Goal: Task Accomplishment & Management: Use online tool/utility

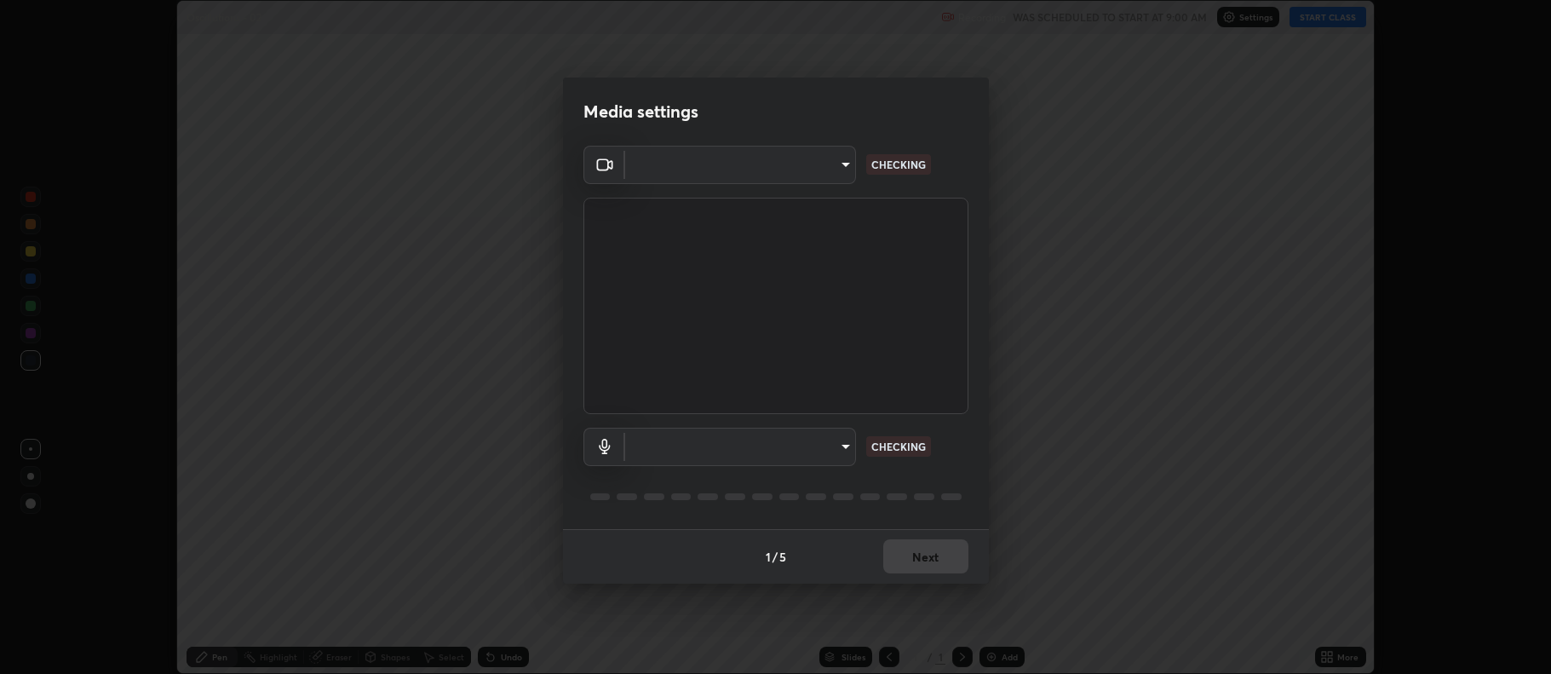
scroll to position [674, 1550]
type input "516aff405987d273e063f32cb7a884c6bfcf45826045b825bb1863d7a4804d13"
click at [823, 444] on body "Erase all Oscillations - 02 Recording WAS SCHEDULED TO START AT 9:00 AM Setting…" at bounding box center [775, 337] width 1551 height 674
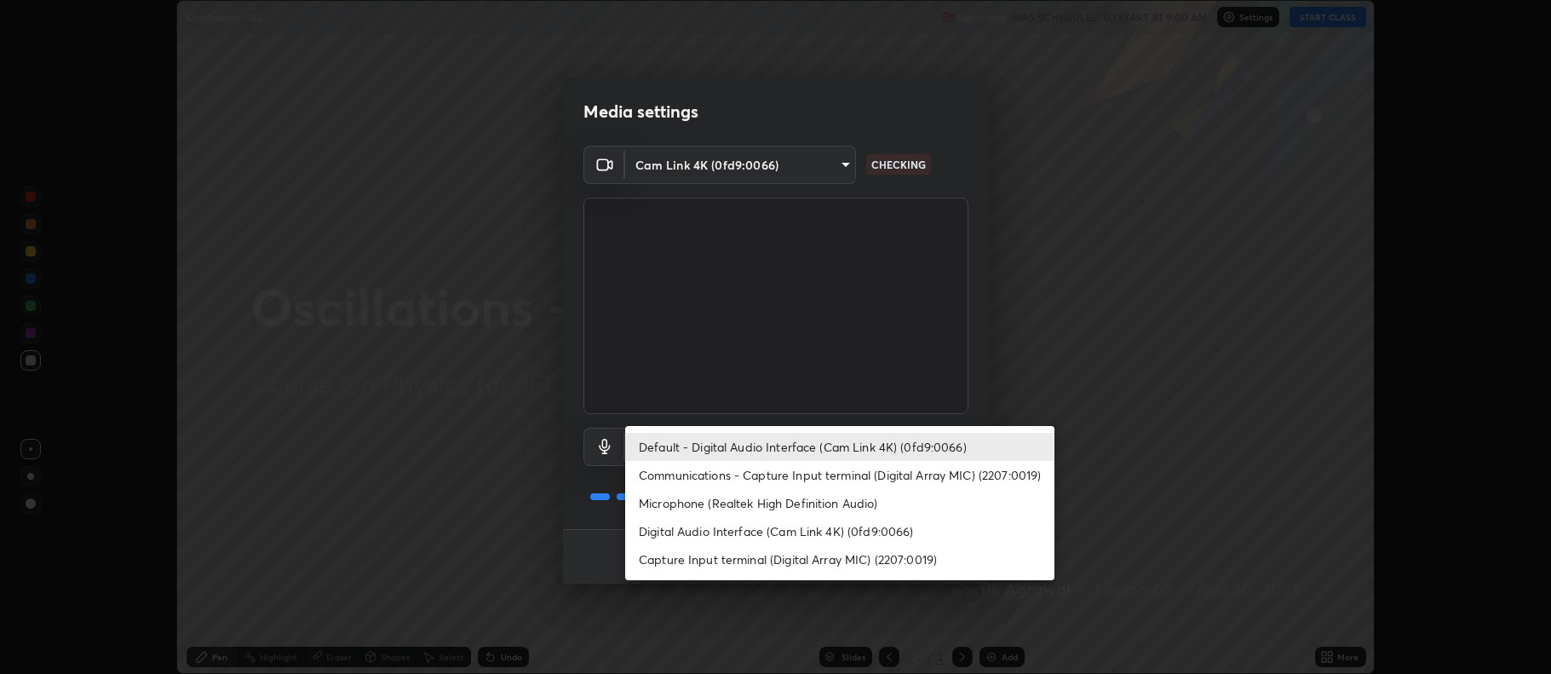
click at [857, 508] on li "Microphone (Realtek High Definition Audio)" at bounding box center [839, 503] width 429 height 28
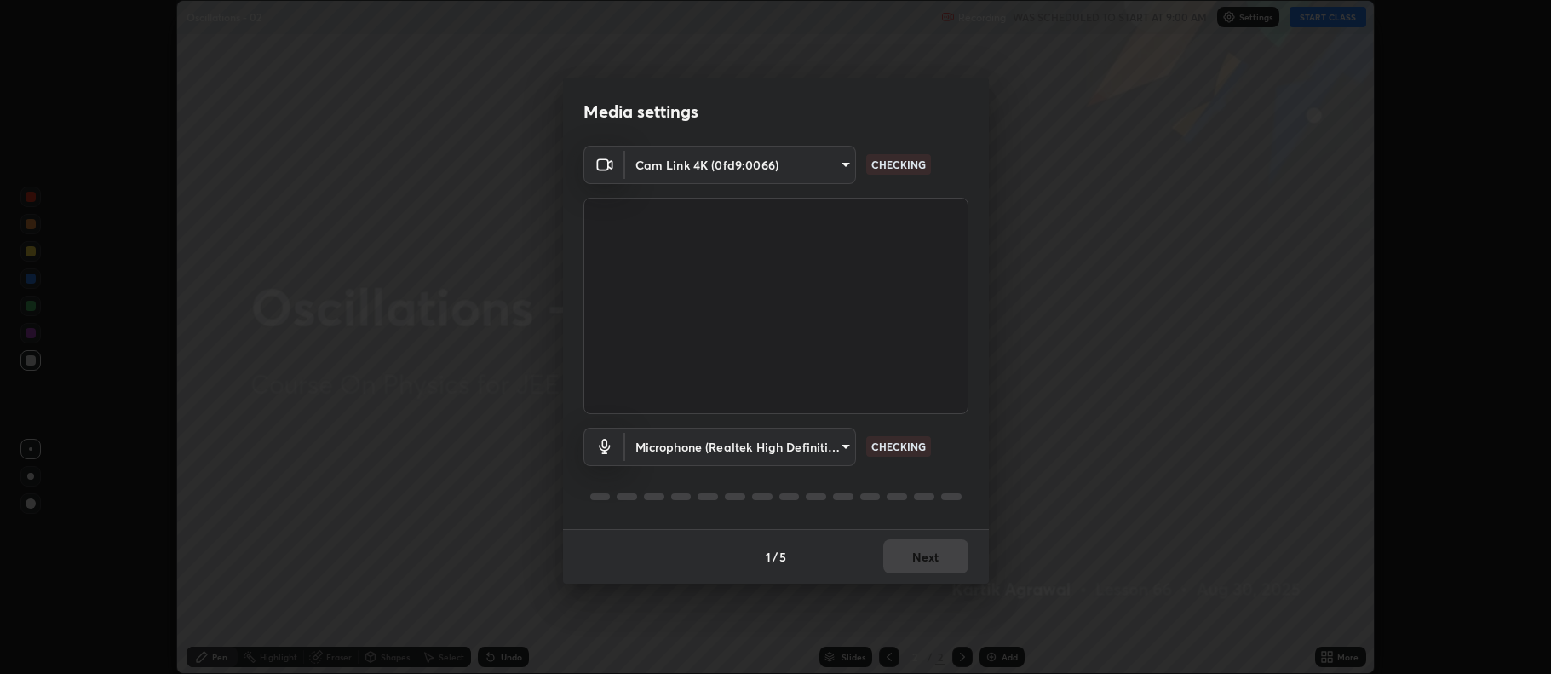
click at [835, 447] on body "Erase all Oscillations - 02 Recording WAS SCHEDULED TO START AT 9:00 AM Setting…" at bounding box center [775, 337] width 1551 height 674
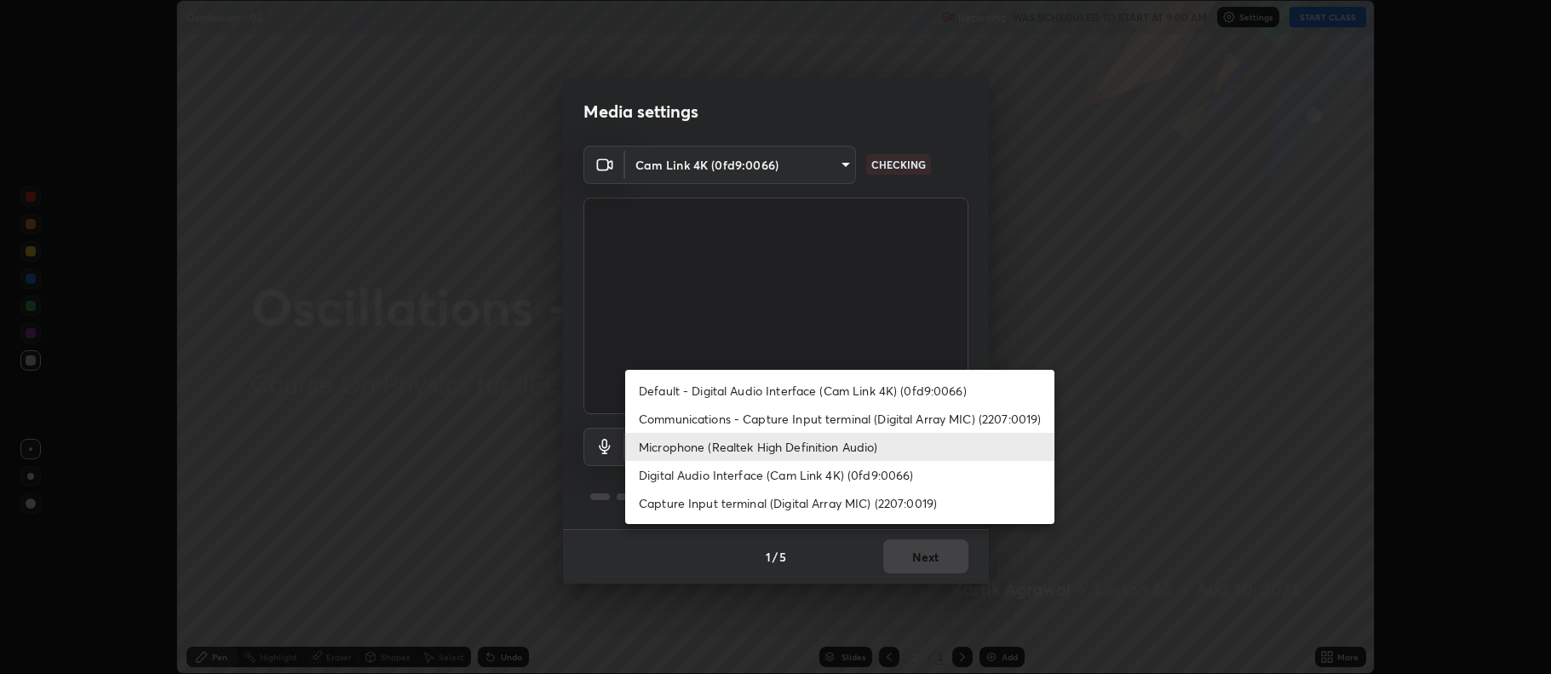
click at [838, 398] on li "Default - Digital Audio Interface (Cam Link 4K) (0fd9:0066)" at bounding box center [839, 390] width 429 height 28
type input "default"
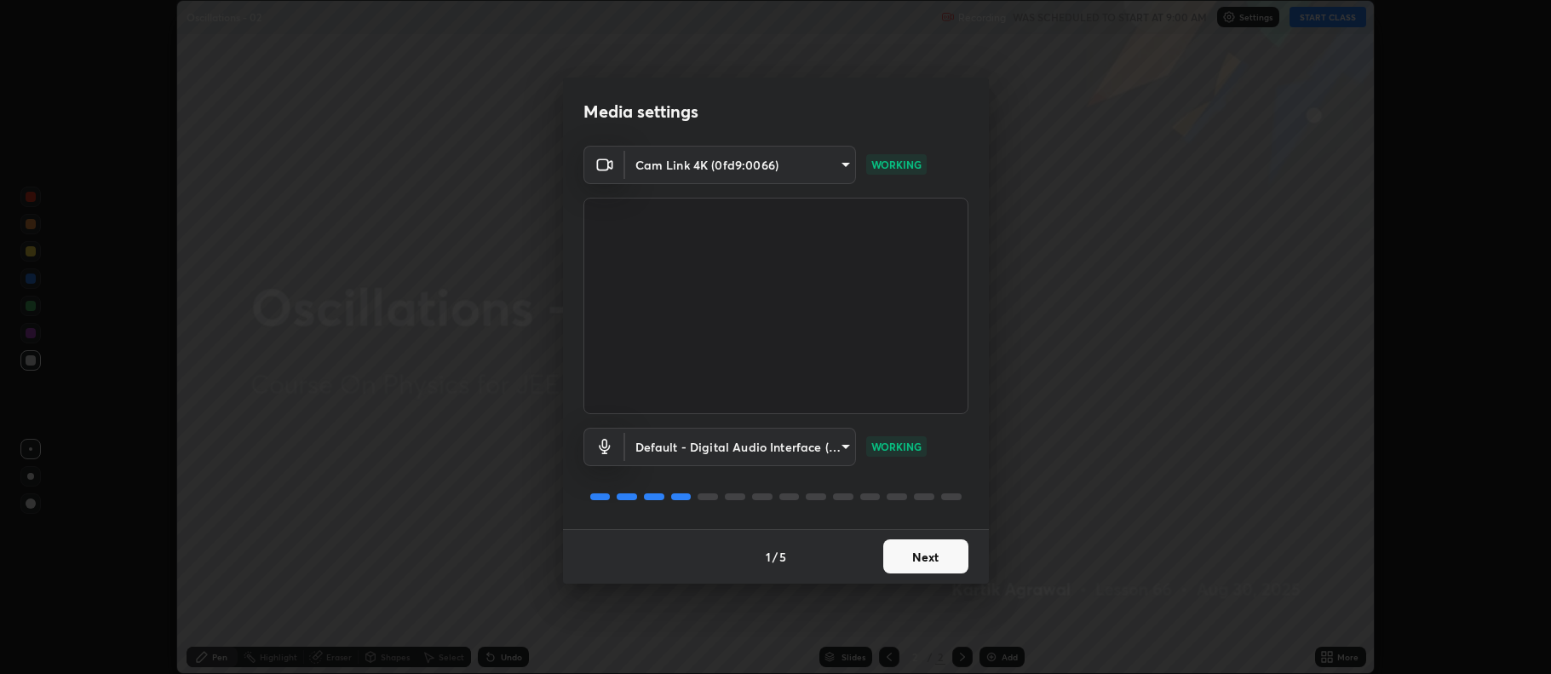
click at [944, 555] on button "Next" at bounding box center [925, 556] width 85 height 34
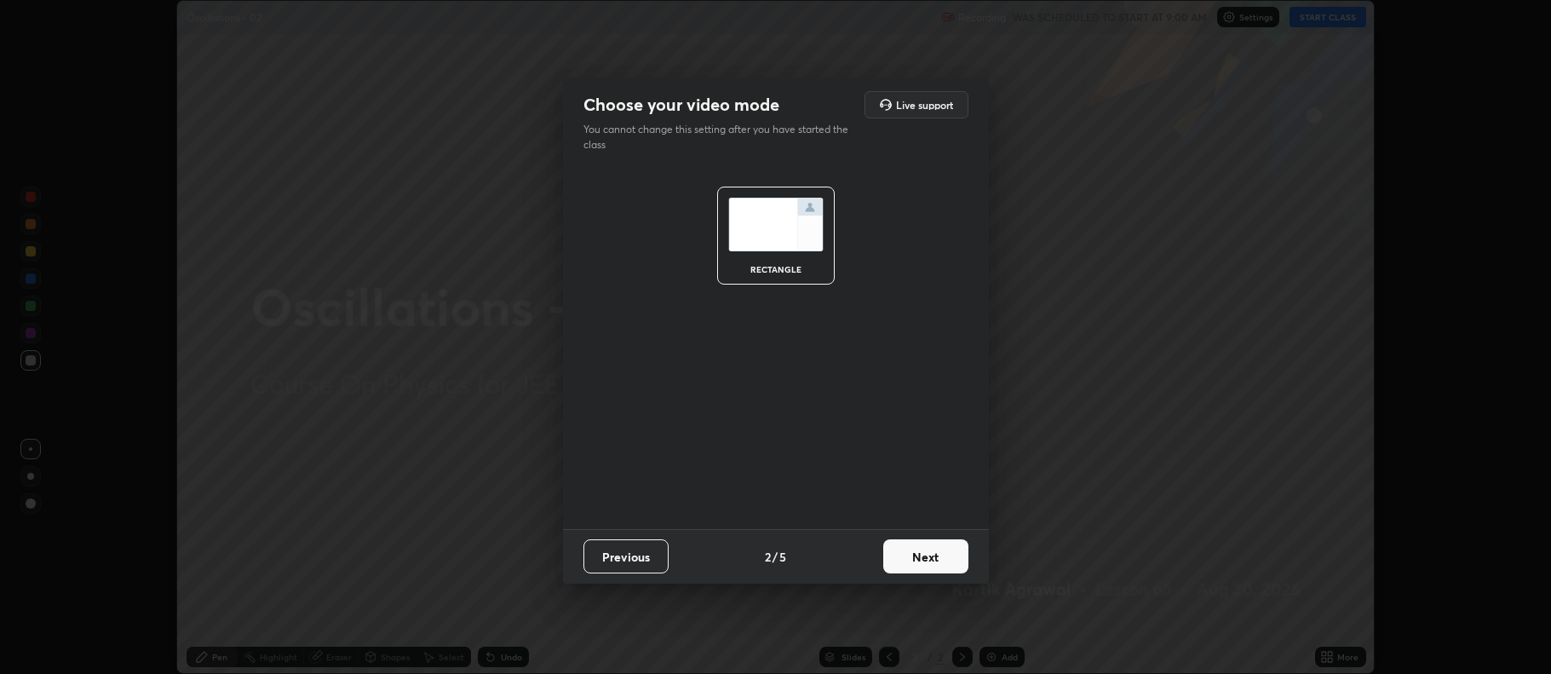
click at [947, 556] on button "Next" at bounding box center [925, 556] width 85 height 34
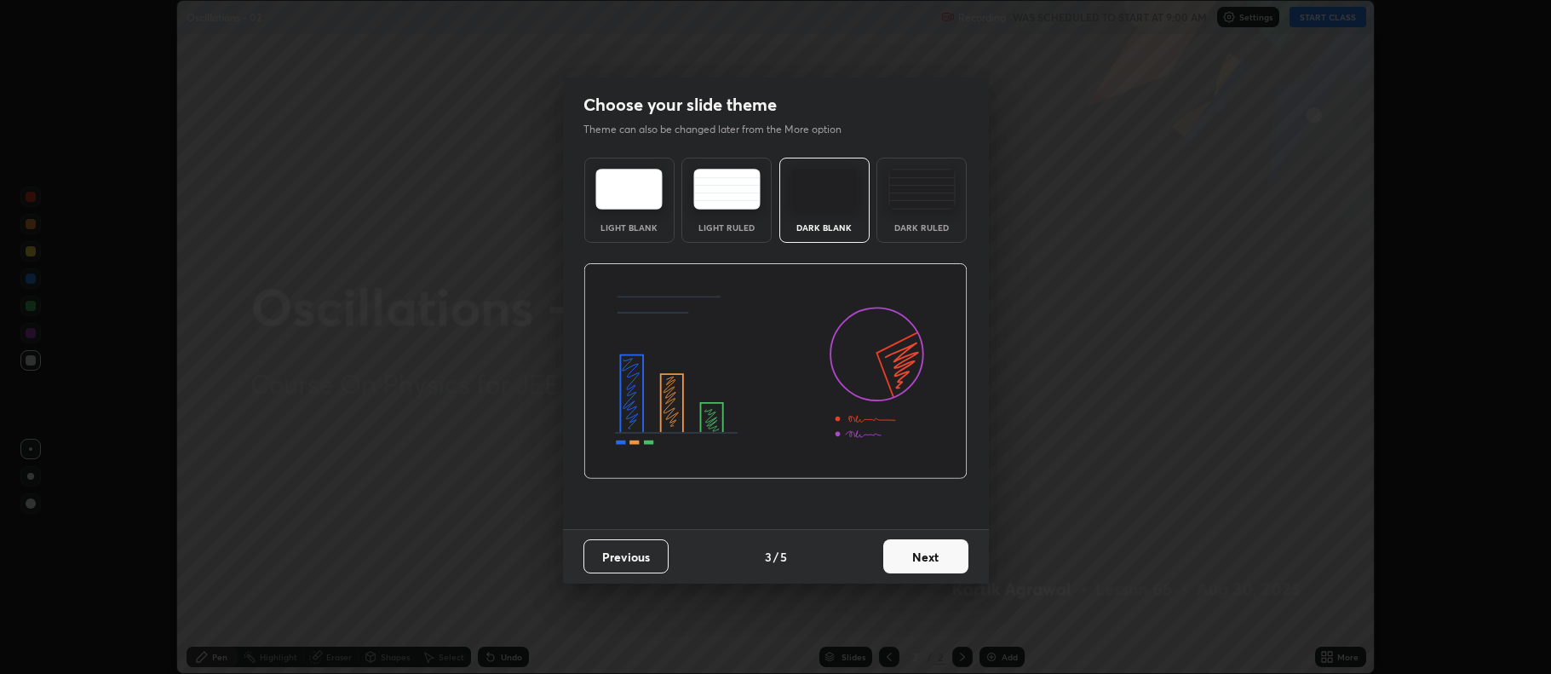
click at [953, 559] on button "Next" at bounding box center [925, 556] width 85 height 34
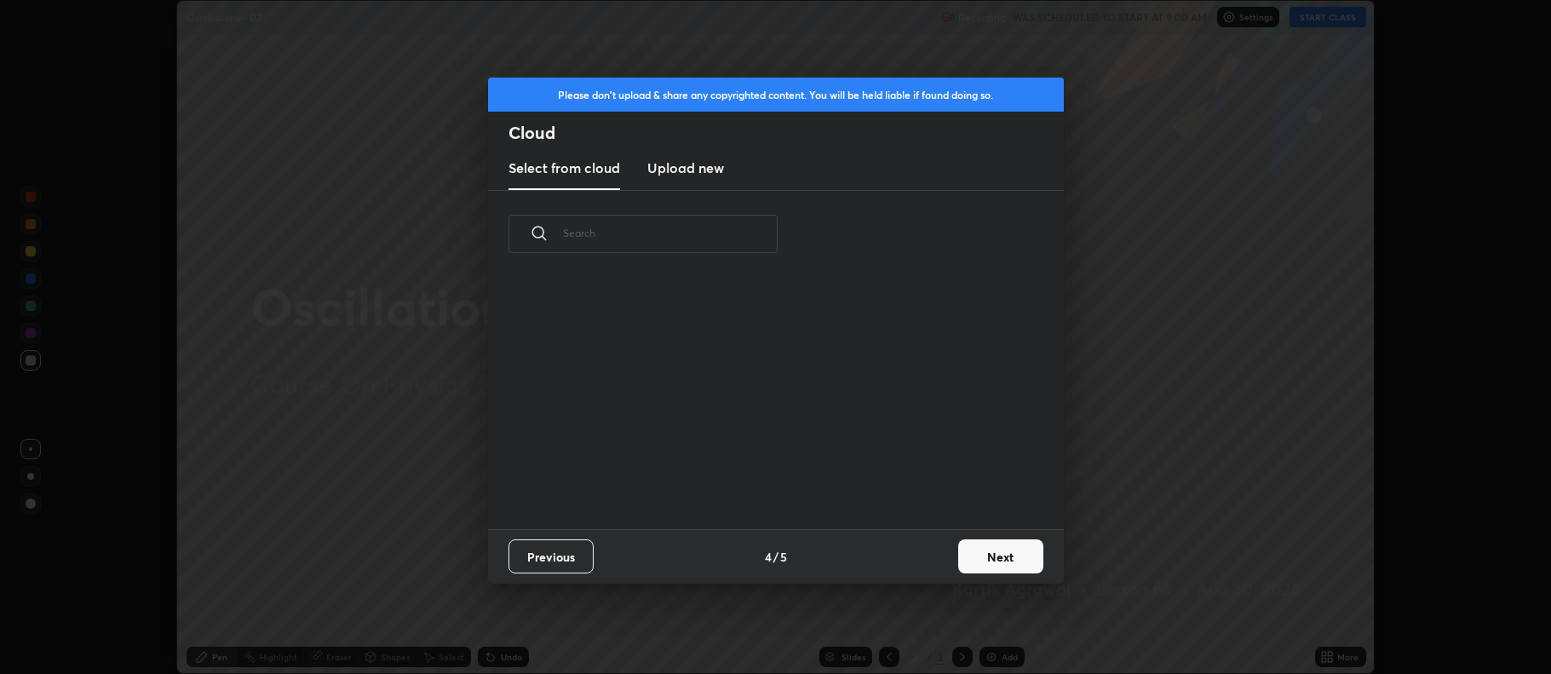
click at [985, 552] on button "Next" at bounding box center [1000, 556] width 85 height 34
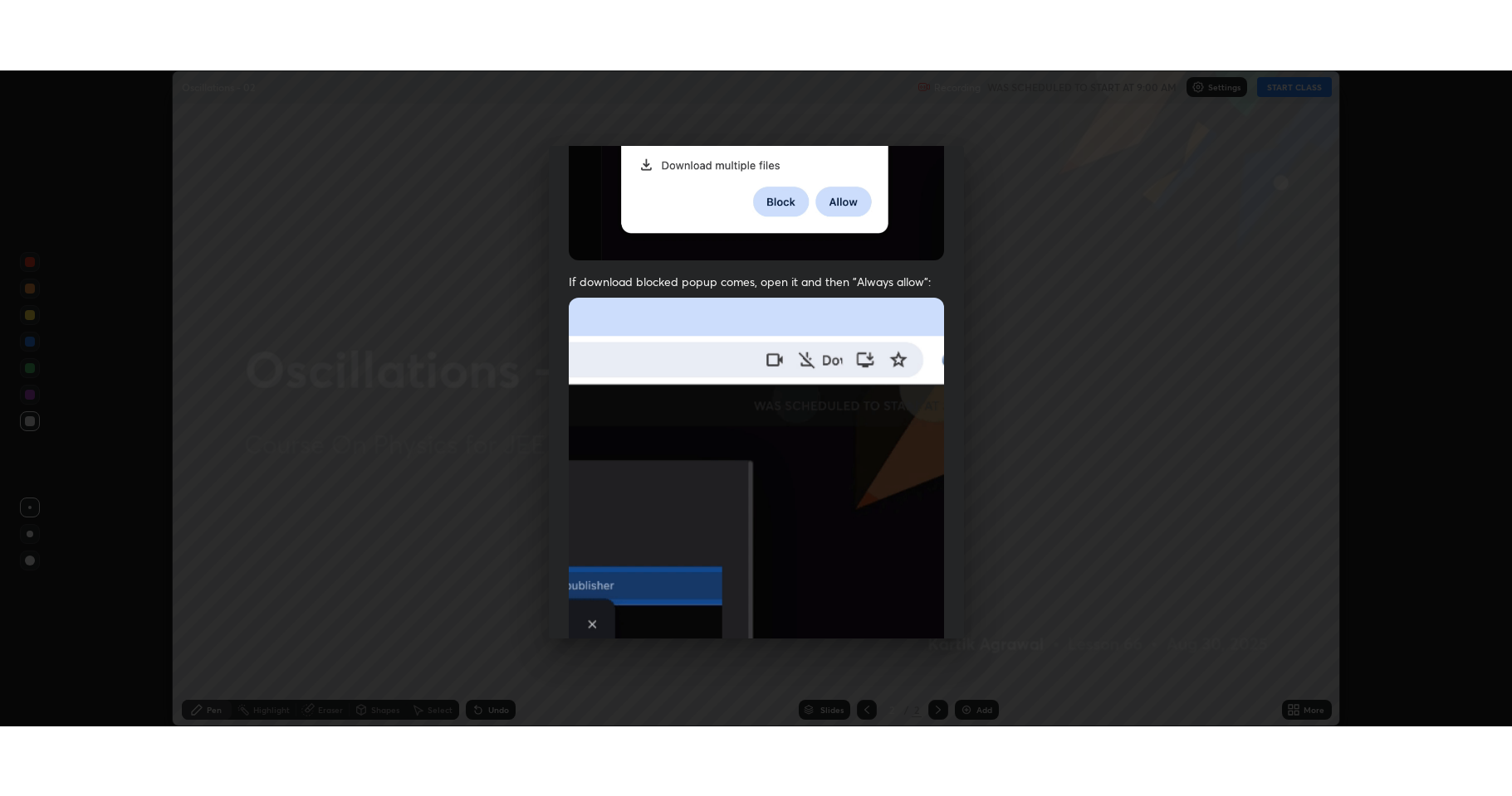
scroll to position [337, 0]
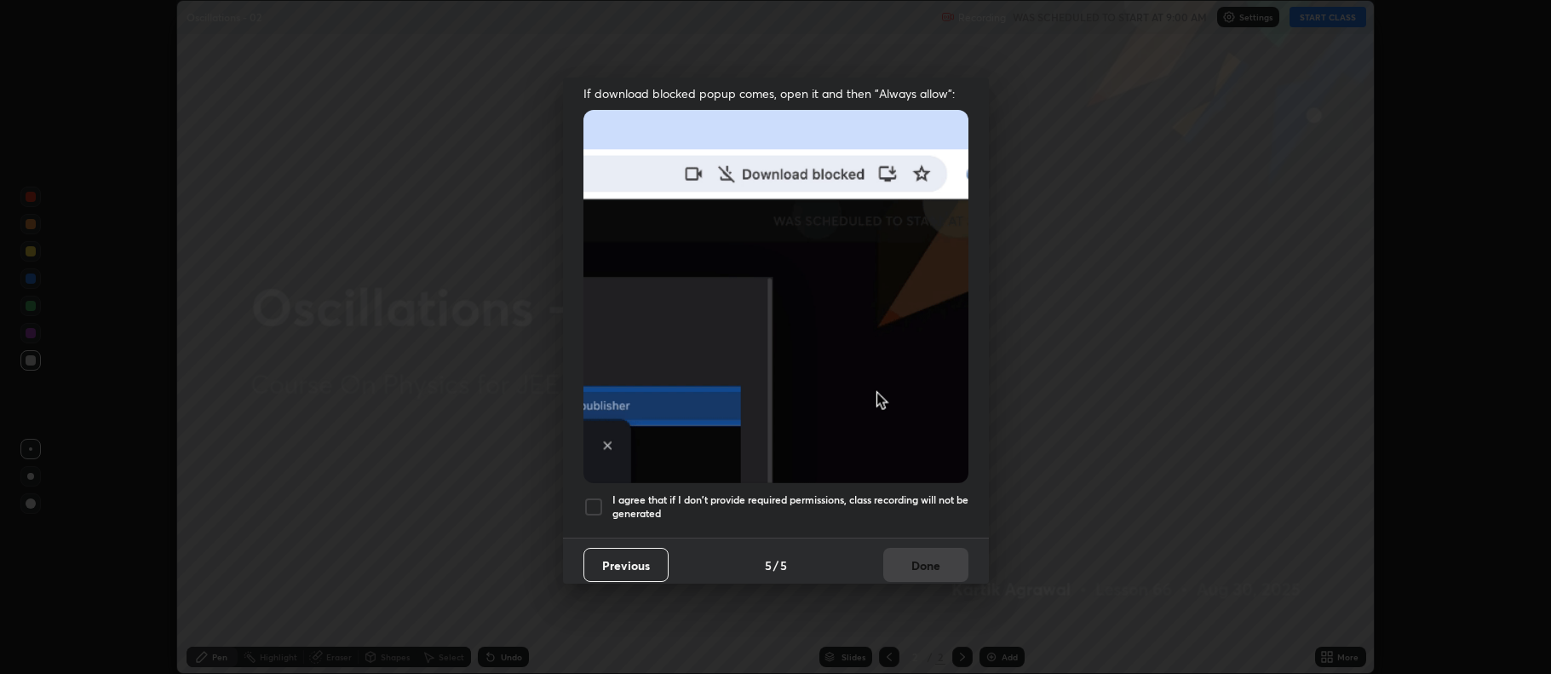
click at [591, 498] on div at bounding box center [593, 506] width 20 height 20
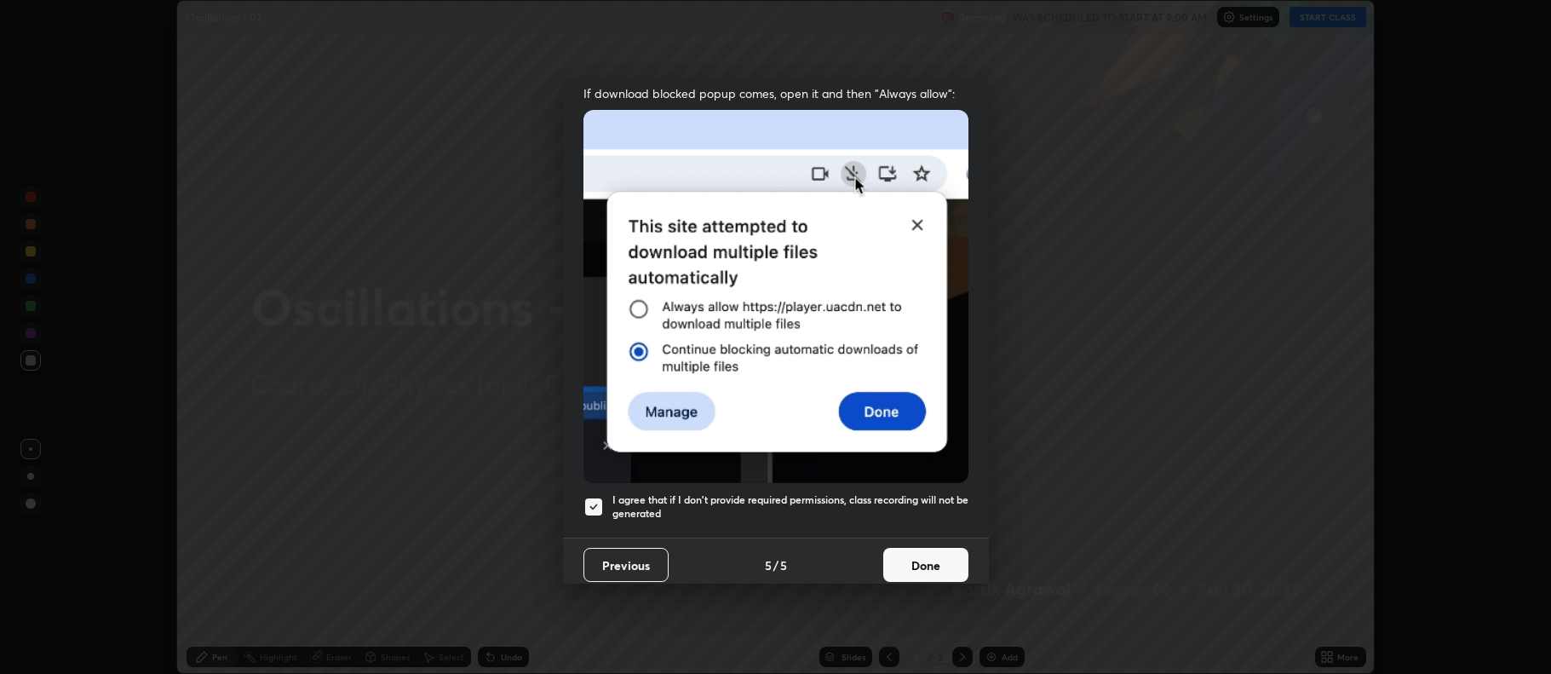
click at [917, 548] on button "Done" at bounding box center [925, 565] width 85 height 34
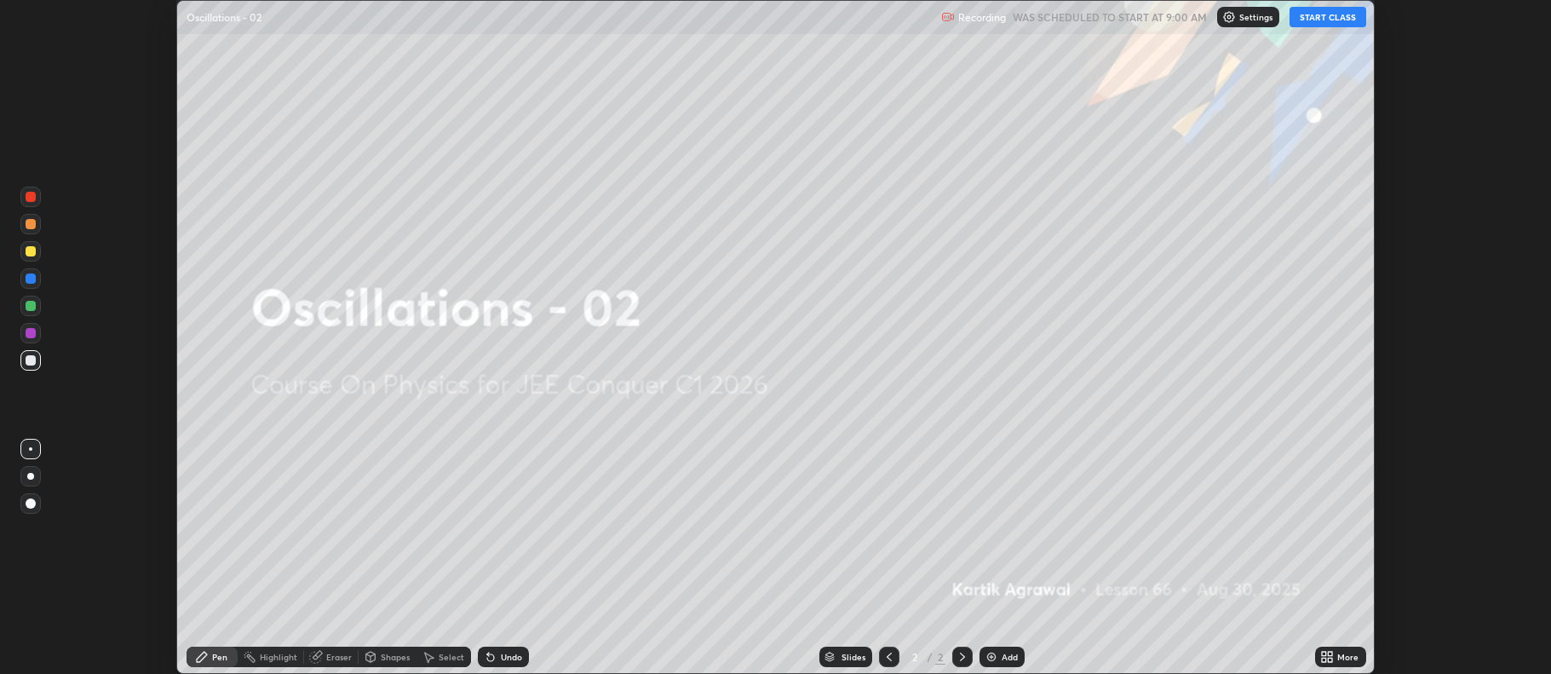
click at [1332, 660] on icon at bounding box center [1330, 659] width 4 height 4
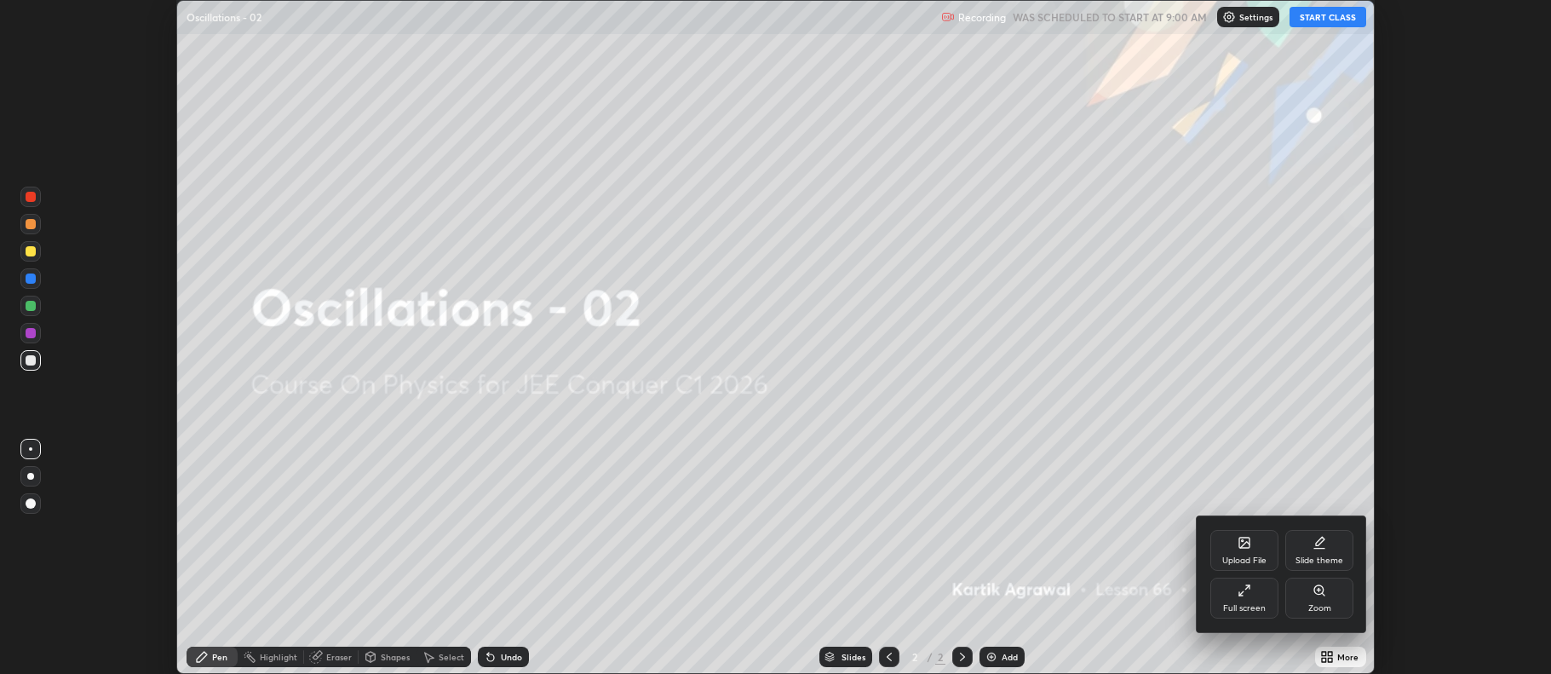
click at [1253, 606] on div "Full screen" at bounding box center [1244, 608] width 43 height 9
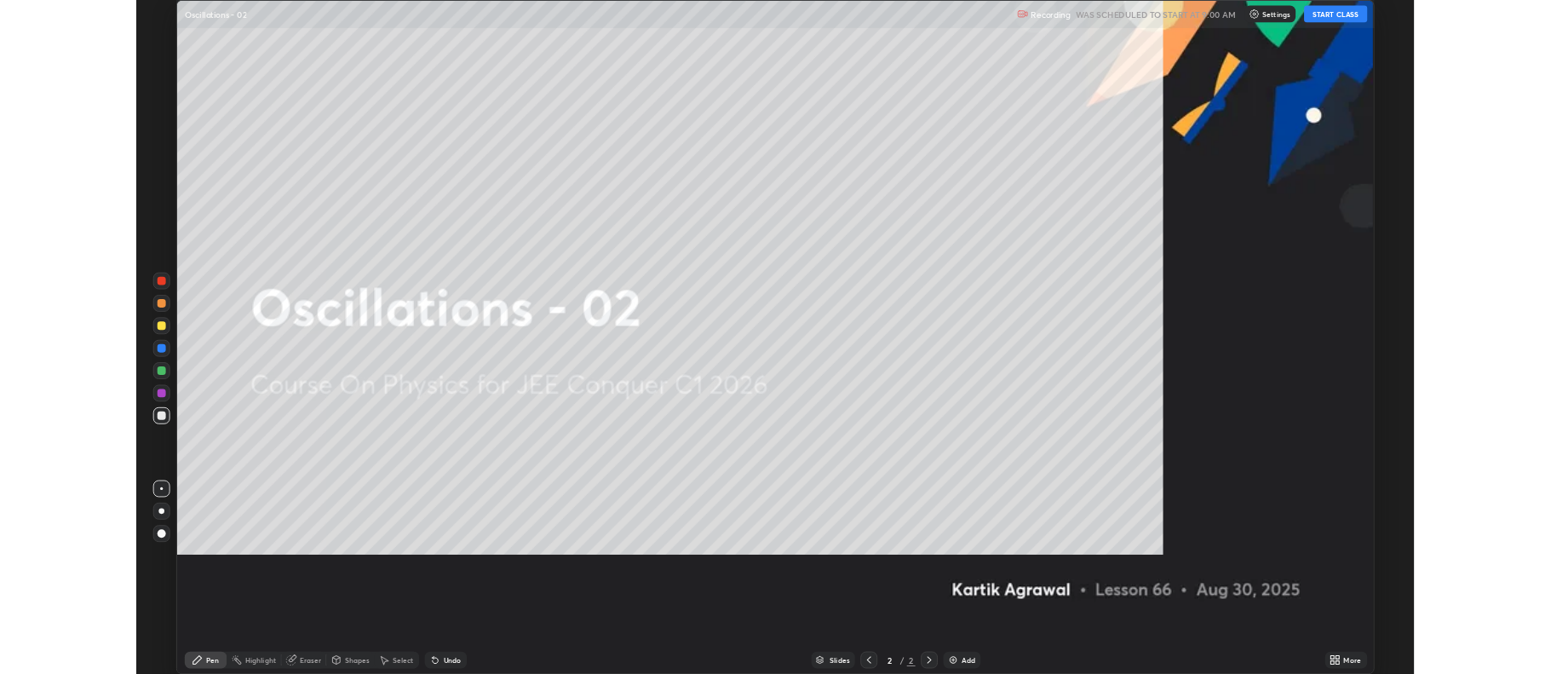
scroll to position [817, 1551]
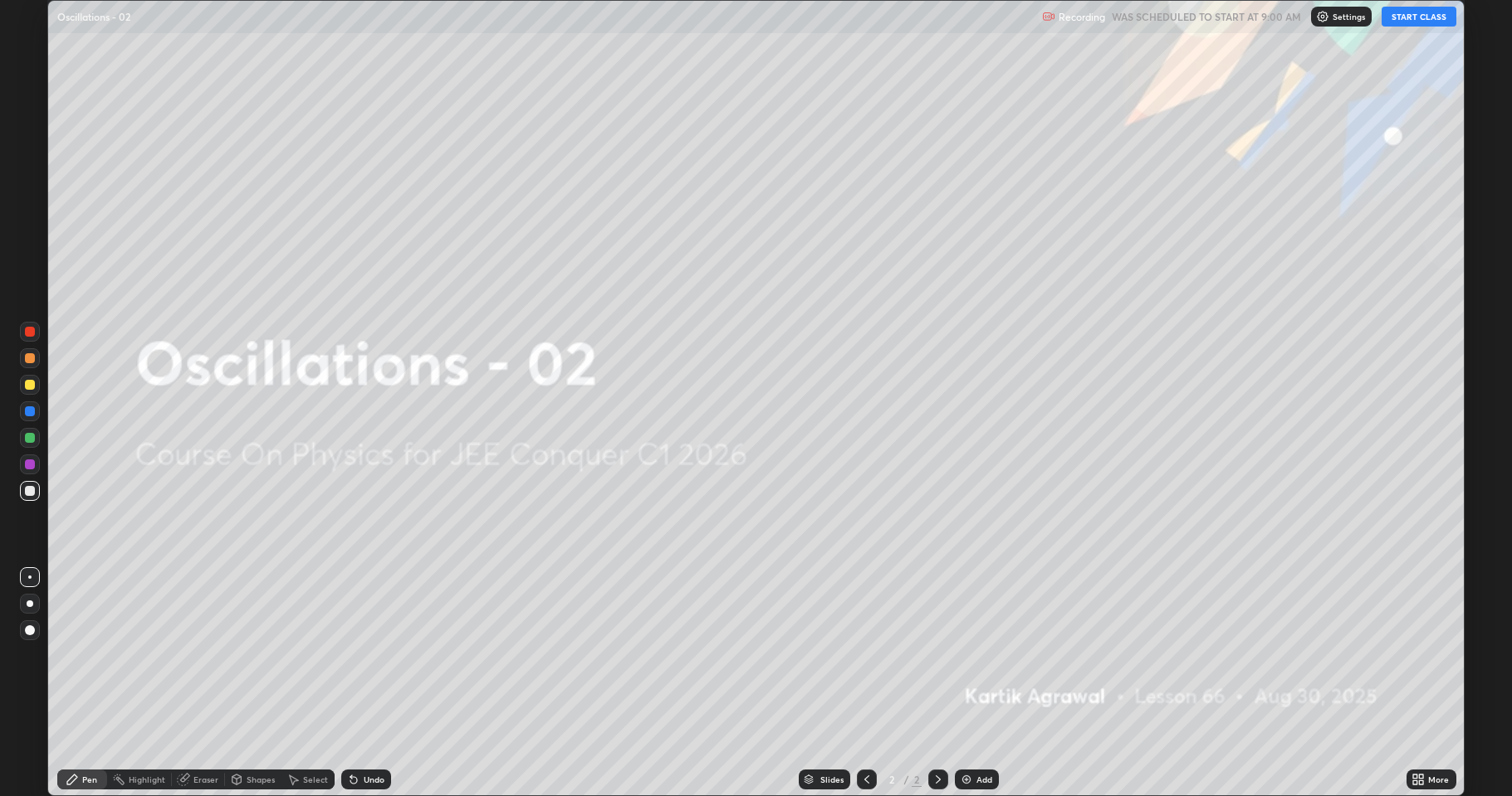
click at [1414, 22] on button "START CLASS" at bounding box center [1418, 17] width 75 height 19
click at [969, 656] on img at bounding box center [966, 780] width 14 height 14
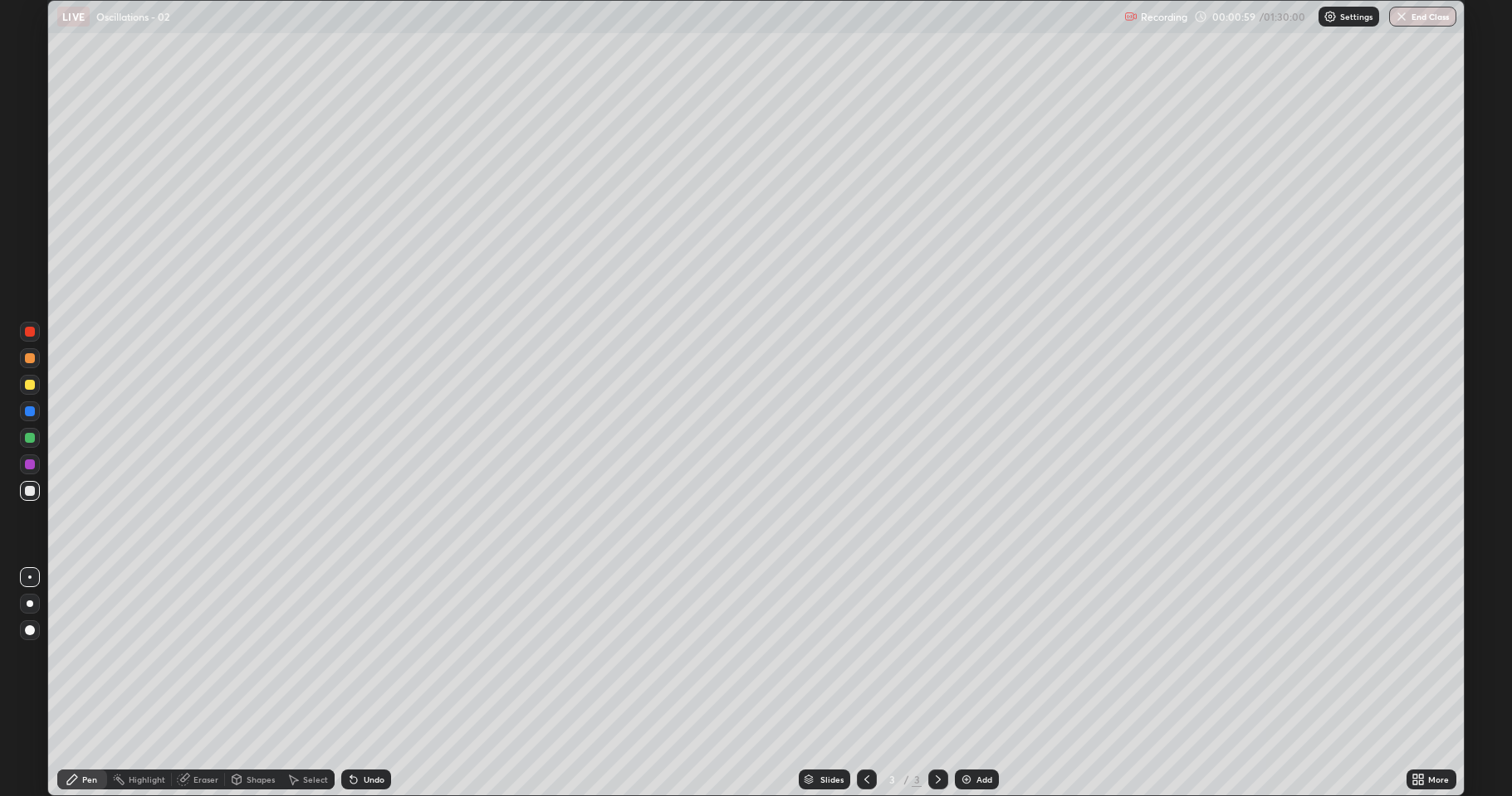
click at [961, 656] on img at bounding box center [966, 780] width 14 height 14
click at [25, 355] on div at bounding box center [30, 359] width 10 height 10
click at [32, 389] on div at bounding box center [30, 385] width 10 height 10
click at [28, 360] on div at bounding box center [30, 359] width 10 height 10
click at [248, 656] on div "Shapes" at bounding box center [260, 779] width 28 height 9
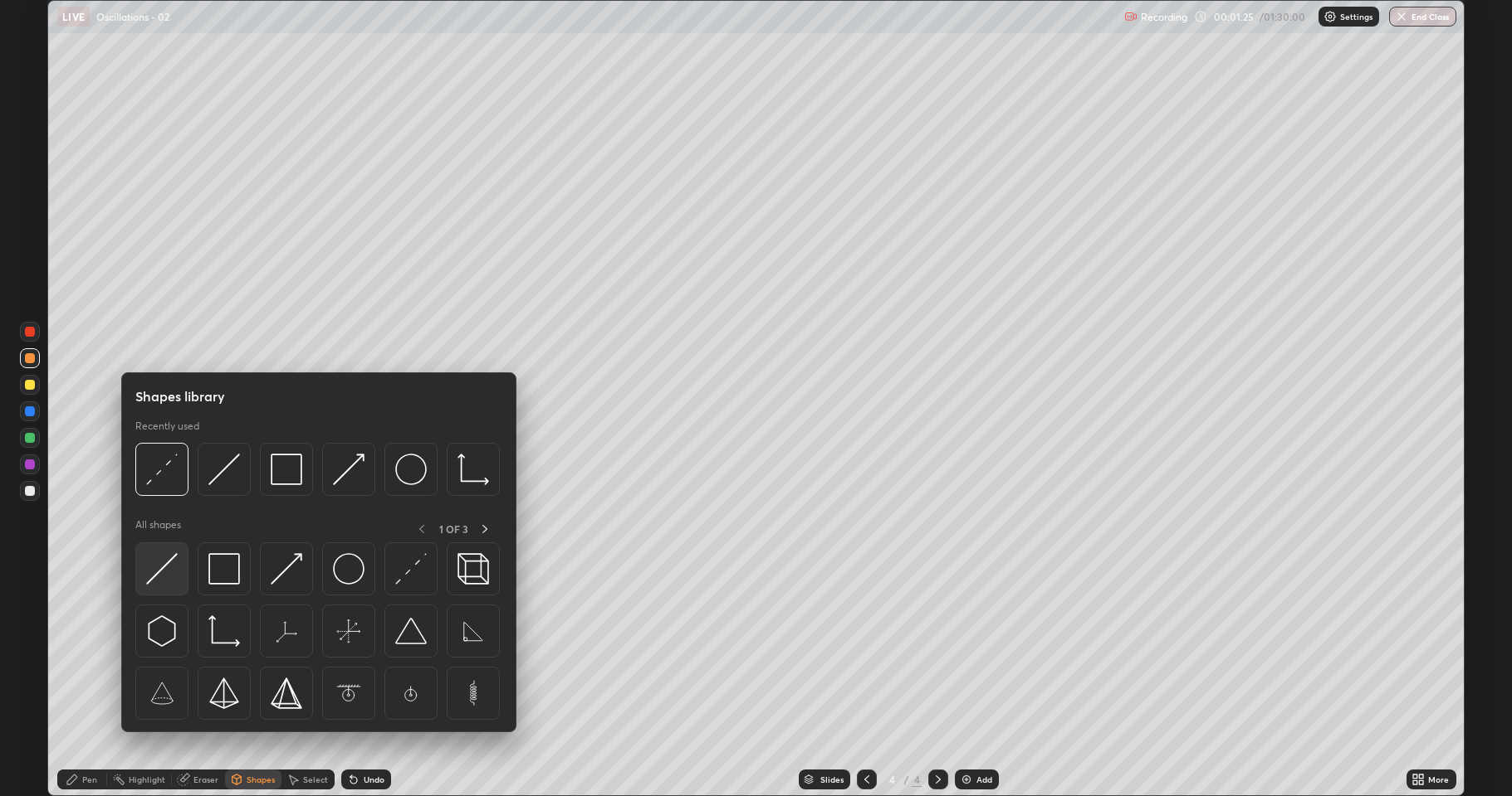
click at [171, 567] on img at bounding box center [162, 569] width 31 height 31
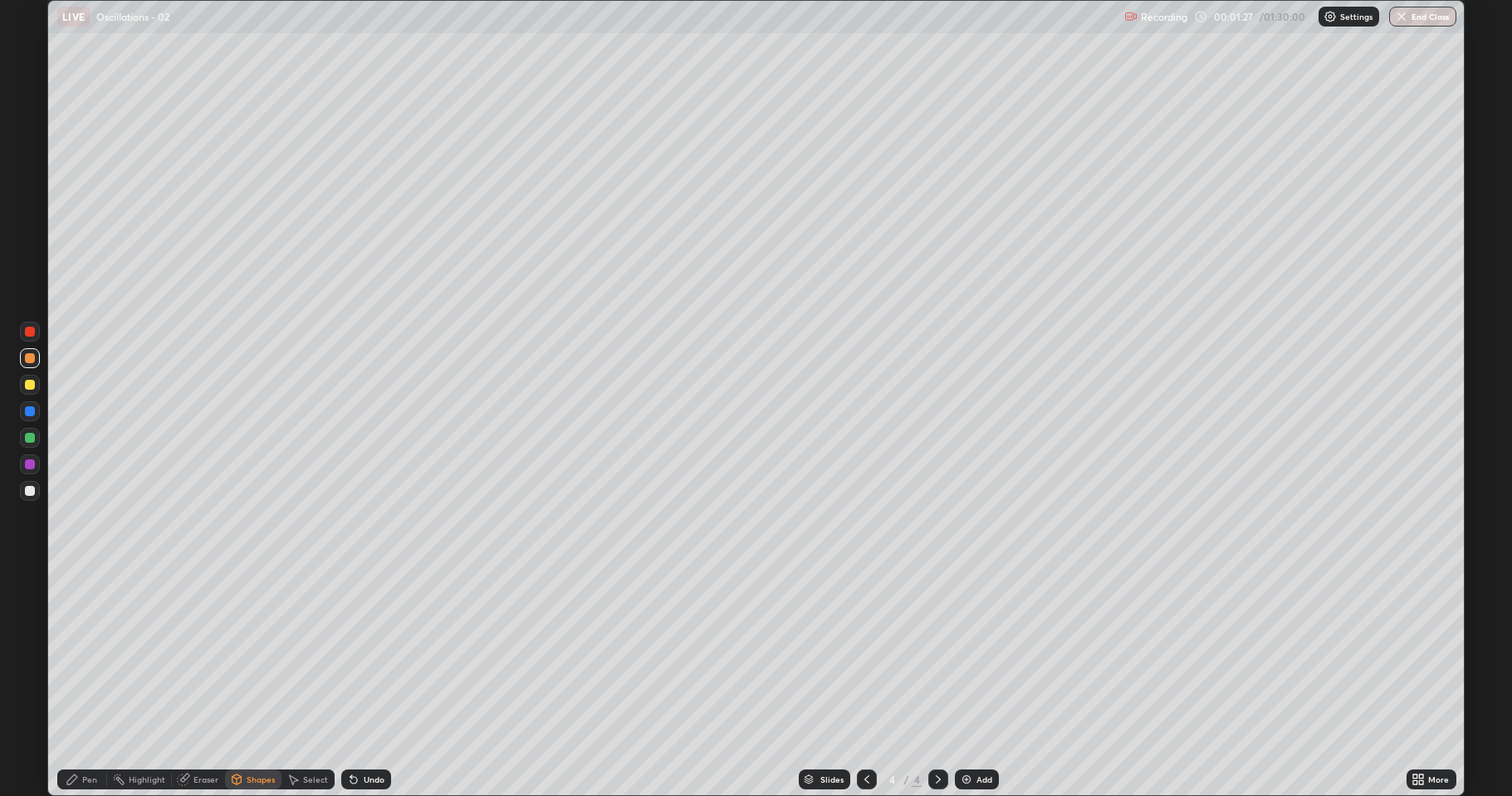
click at [32, 408] on div at bounding box center [30, 411] width 10 height 10
click at [91, 656] on div "Pen" at bounding box center [89, 779] width 15 height 9
click at [28, 487] on div at bounding box center [30, 491] width 10 height 10
click at [33, 360] on div at bounding box center [30, 359] width 10 height 10
click at [366, 656] on div "Undo" at bounding box center [366, 779] width 50 height 19
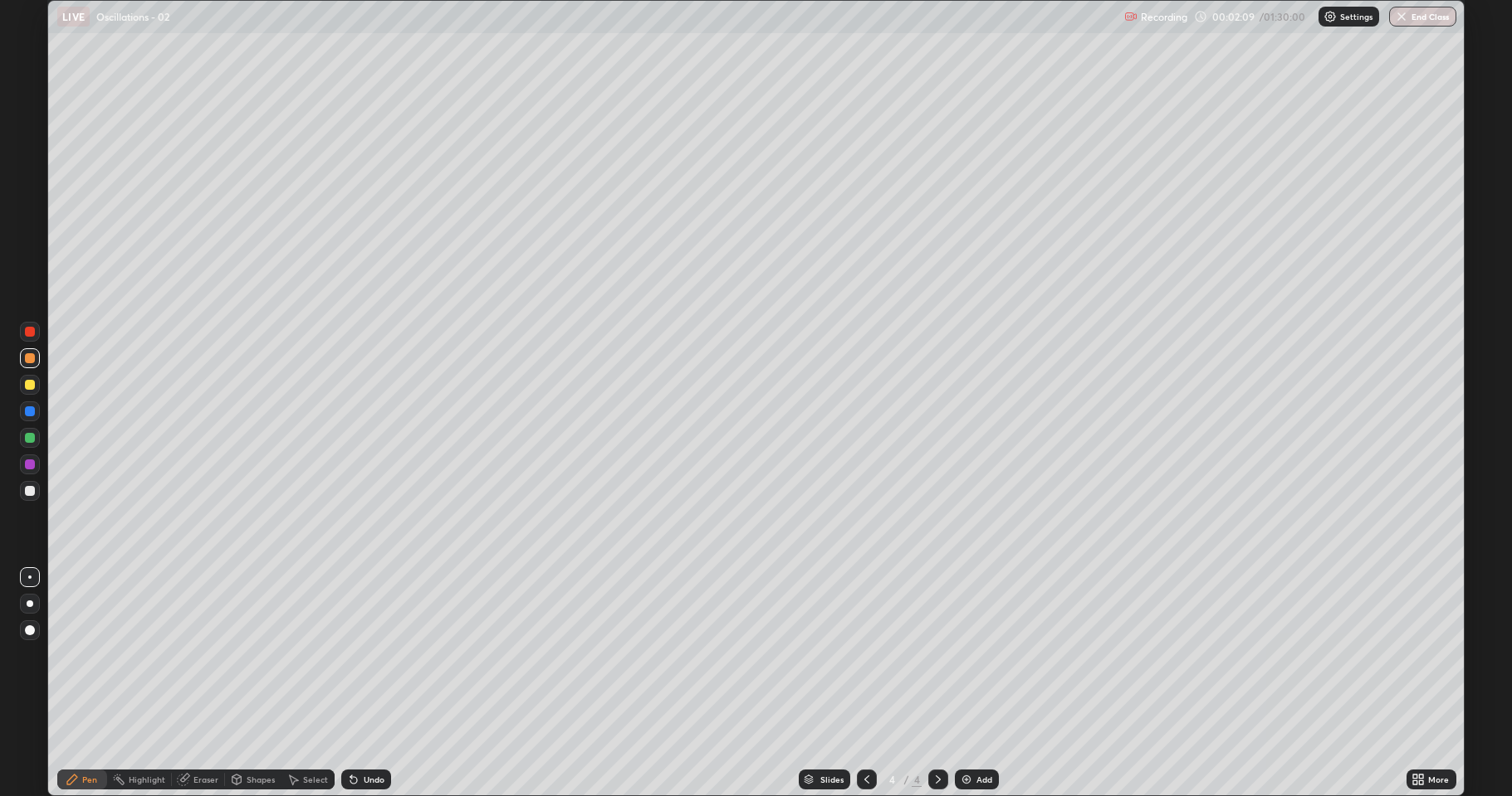
click at [362, 656] on div "Undo" at bounding box center [366, 779] width 50 height 19
click at [31, 491] on div at bounding box center [30, 491] width 10 height 10
click at [364, 656] on div "Undo" at bounding box center [373, 779] width 20 height 9
click at [29, 441] on div at bounding box center [30, 437] width 10 height 10
click at [25, 493] on div at bounding box center [30, 491] width 10 height 10
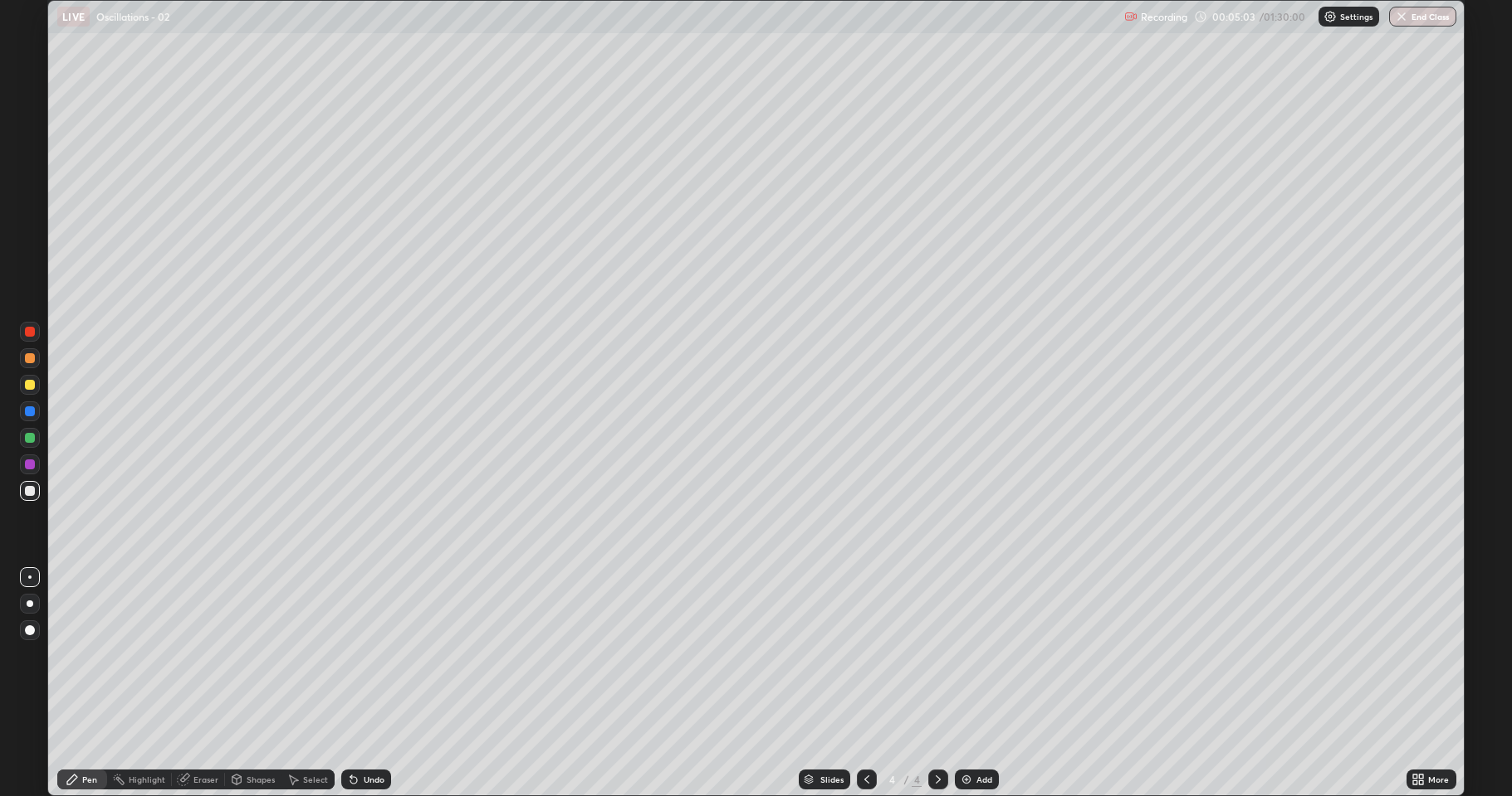
click at [310, 656] on div "Select" at bounding box center [316, 779] width 25 height 9
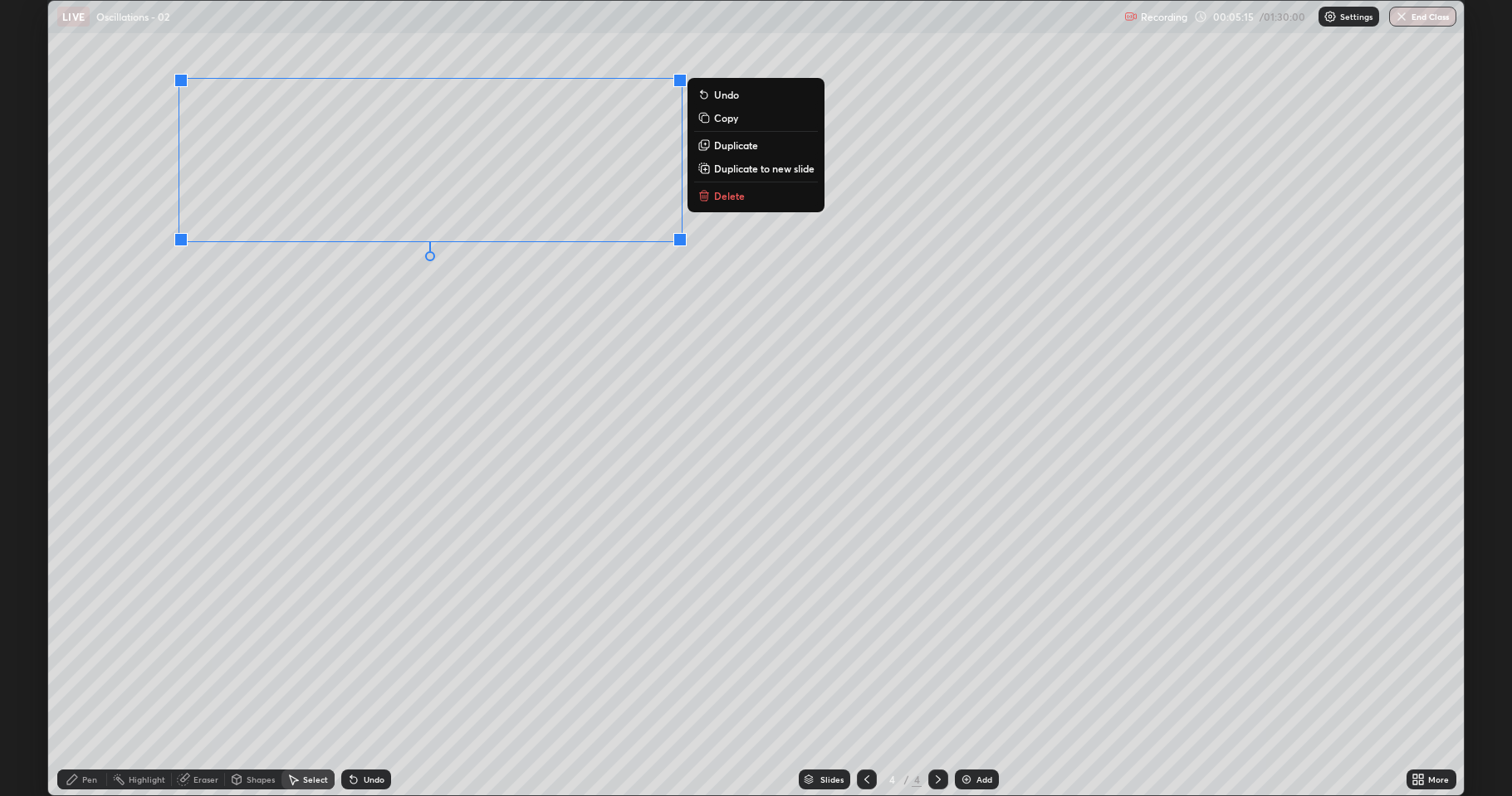
click at [366, 356] on div "0 ° Undo Copy Duplicate Duplicate to new slide Delete" at bounding box center [756, 398] width 1415 height 795
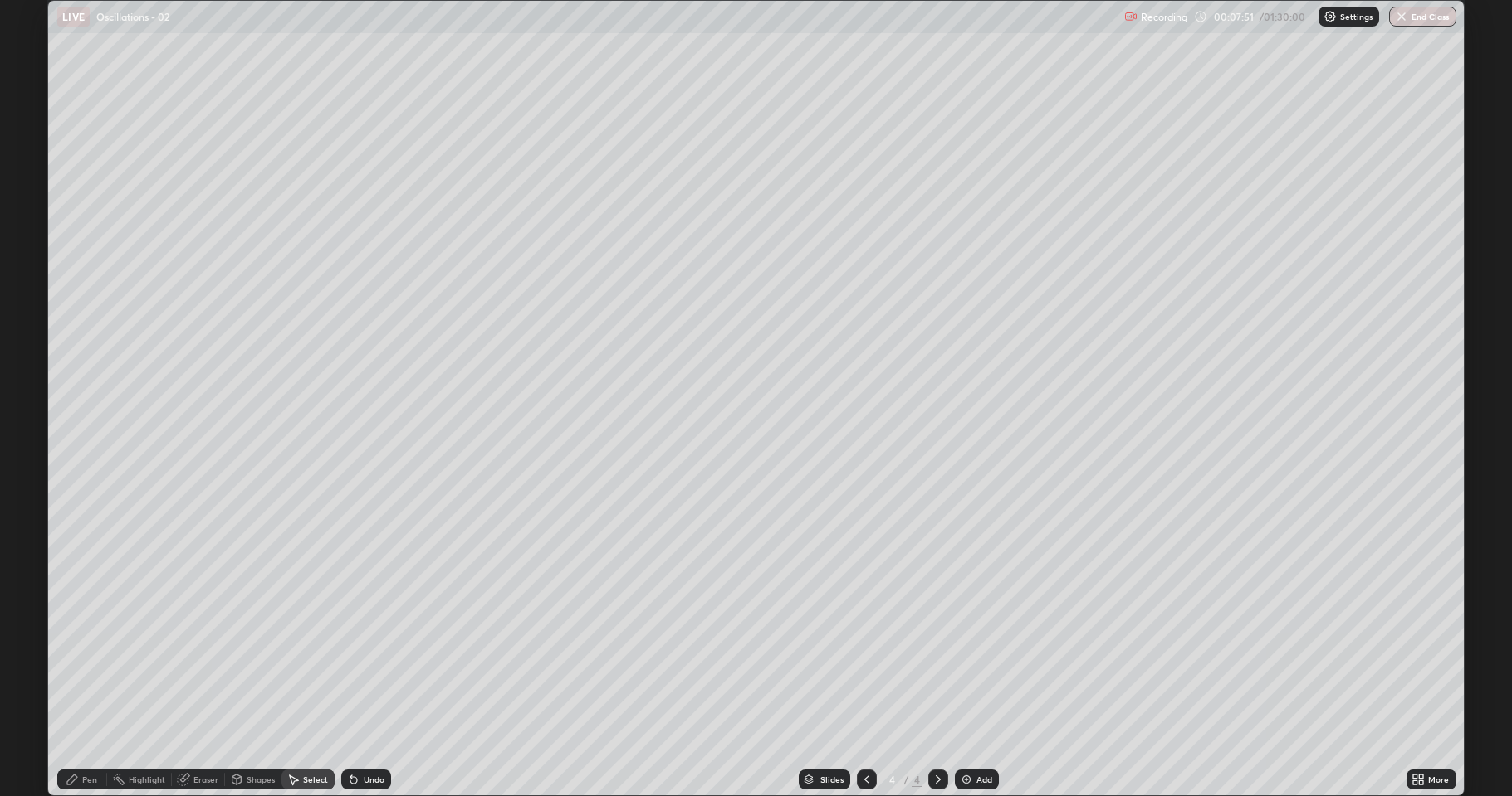
click at [244, 656] on div "Shapes" at bounding box center [253, 779] width 57 height 19
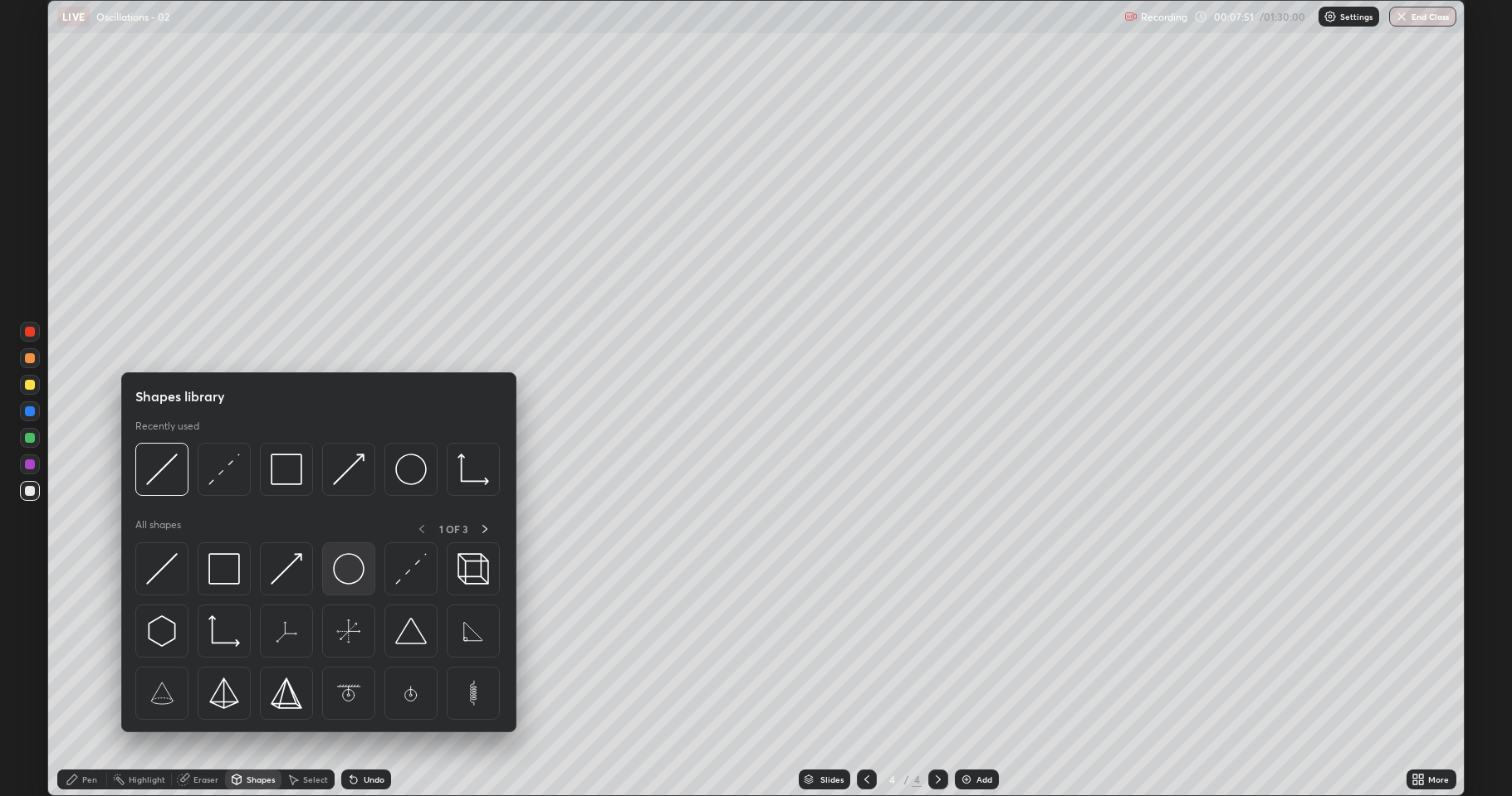
click at [359, 577] on img at bounding box center [348, 569] width 31 height 31
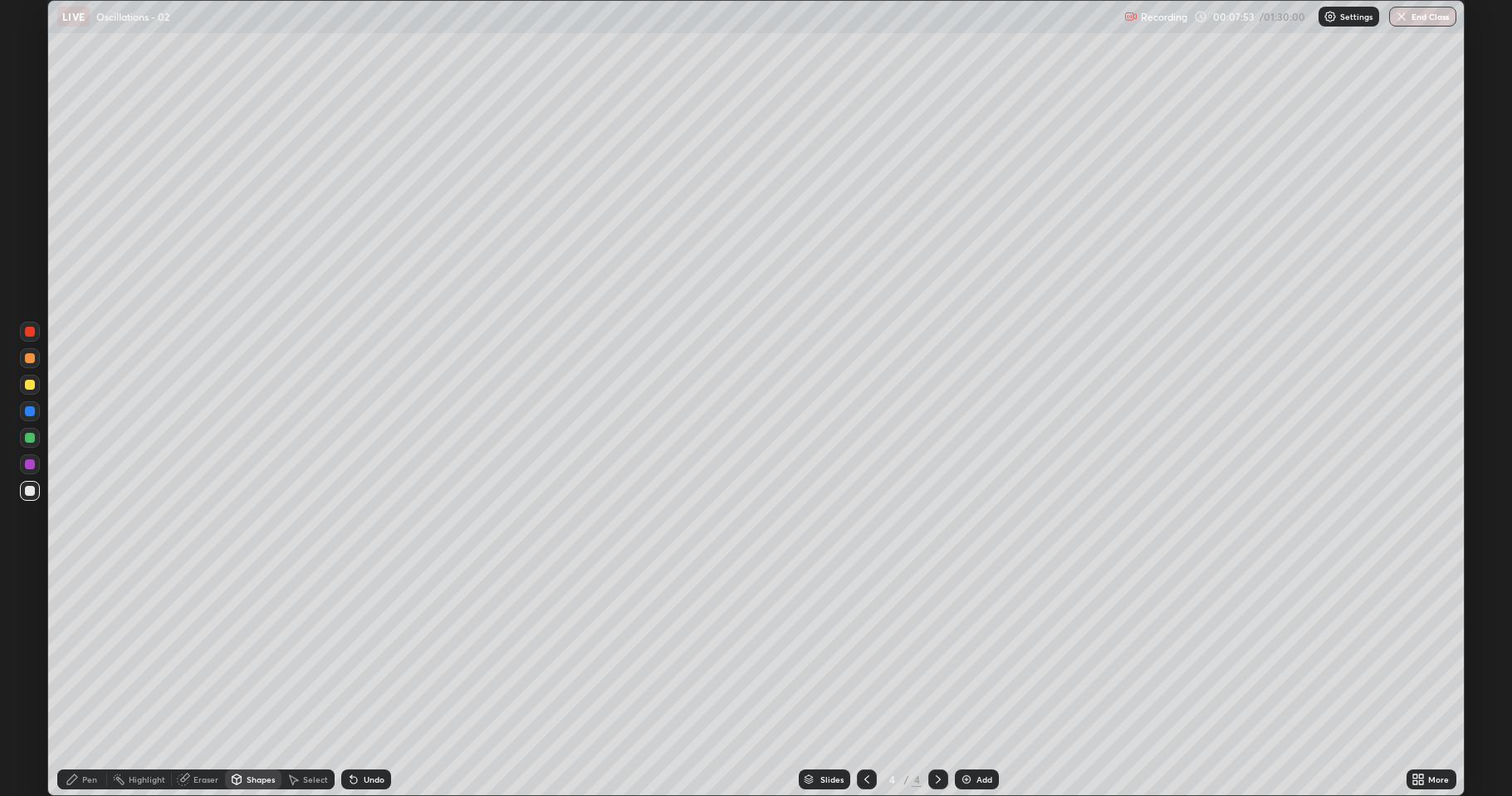
click at [31, 435] on div at bounding box center [30, 437] width 10 height 10
click at [254, 656] on div "Shapes" at bounding box center [260, 779] width 28 height 9
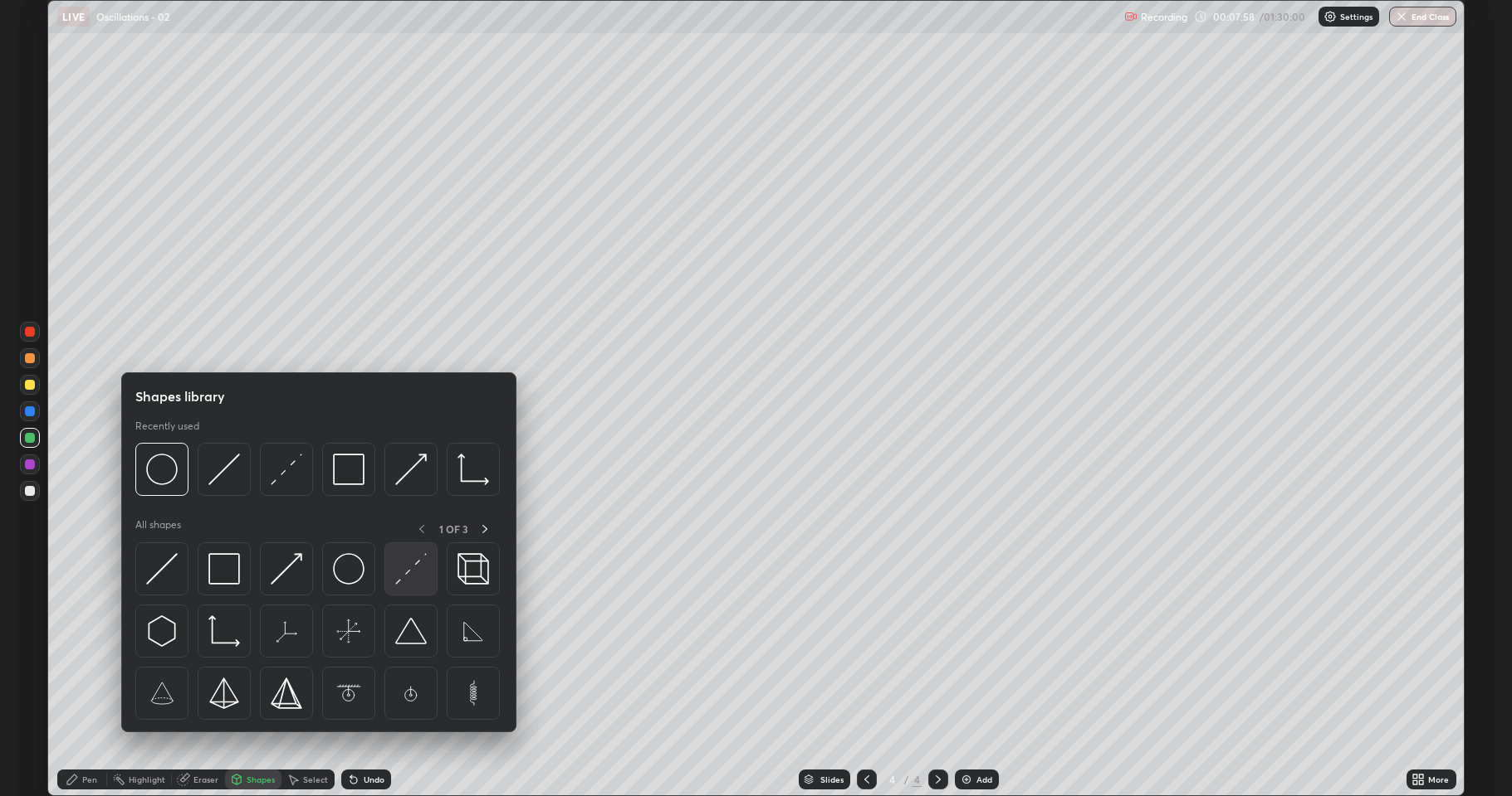
click at [398, 575] on img at bounding box center [410, 569] width 31 height 31
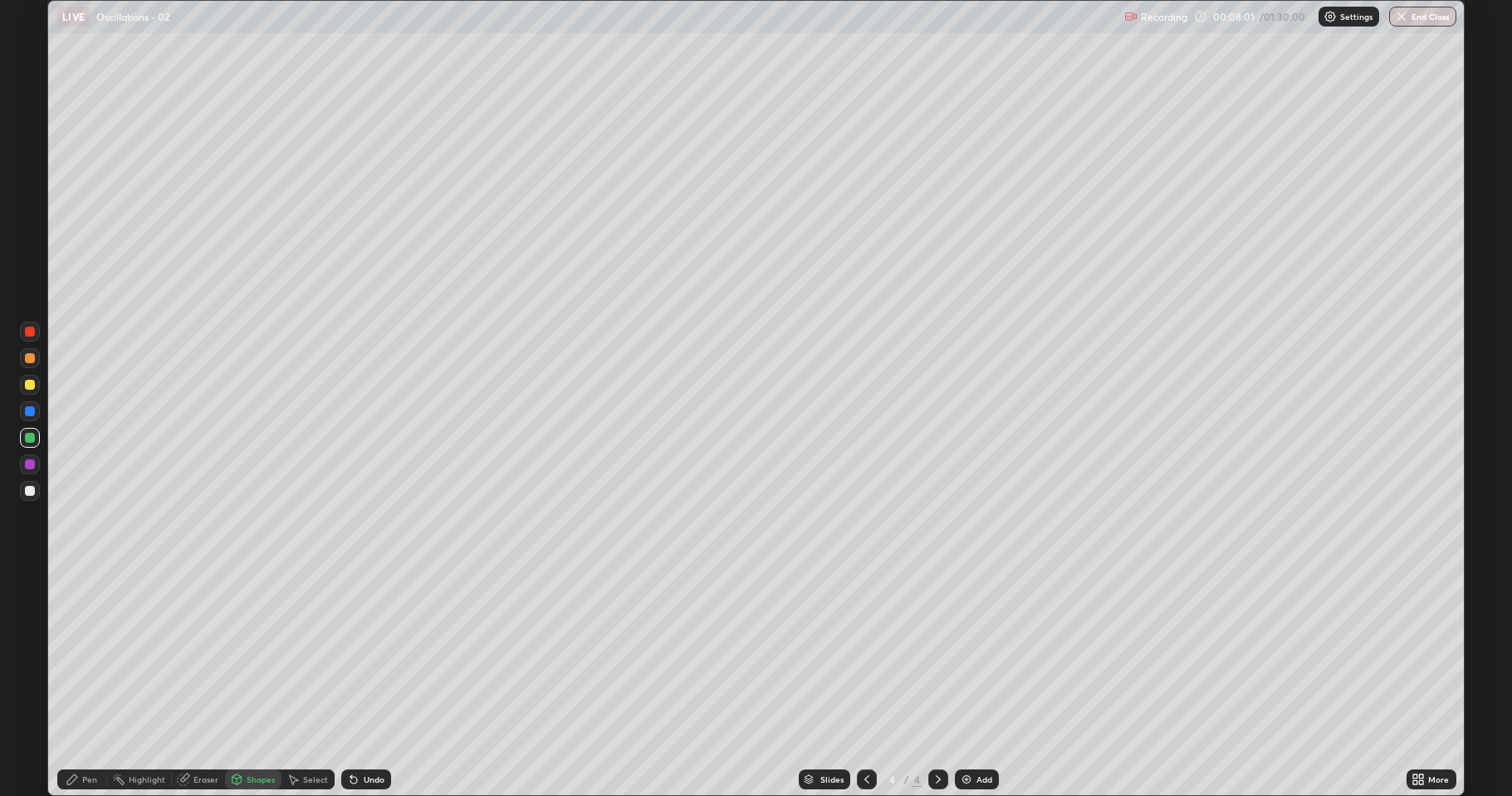
click at [378, 656] on div "Undo" at bounding box center [373, 779] width 20 height 9
click at [369, 656] on div "Undo" at bounding box center [373, 779] width 20 height 9
click at [75, 656] on icon at bounding box center [72, 779] width 10 height 10
click at [30, 360] on div at bounding box center [30, 359] width 10 height 10
click at [31, 488] on div at bounding box center [30, 491] width 10 height 10
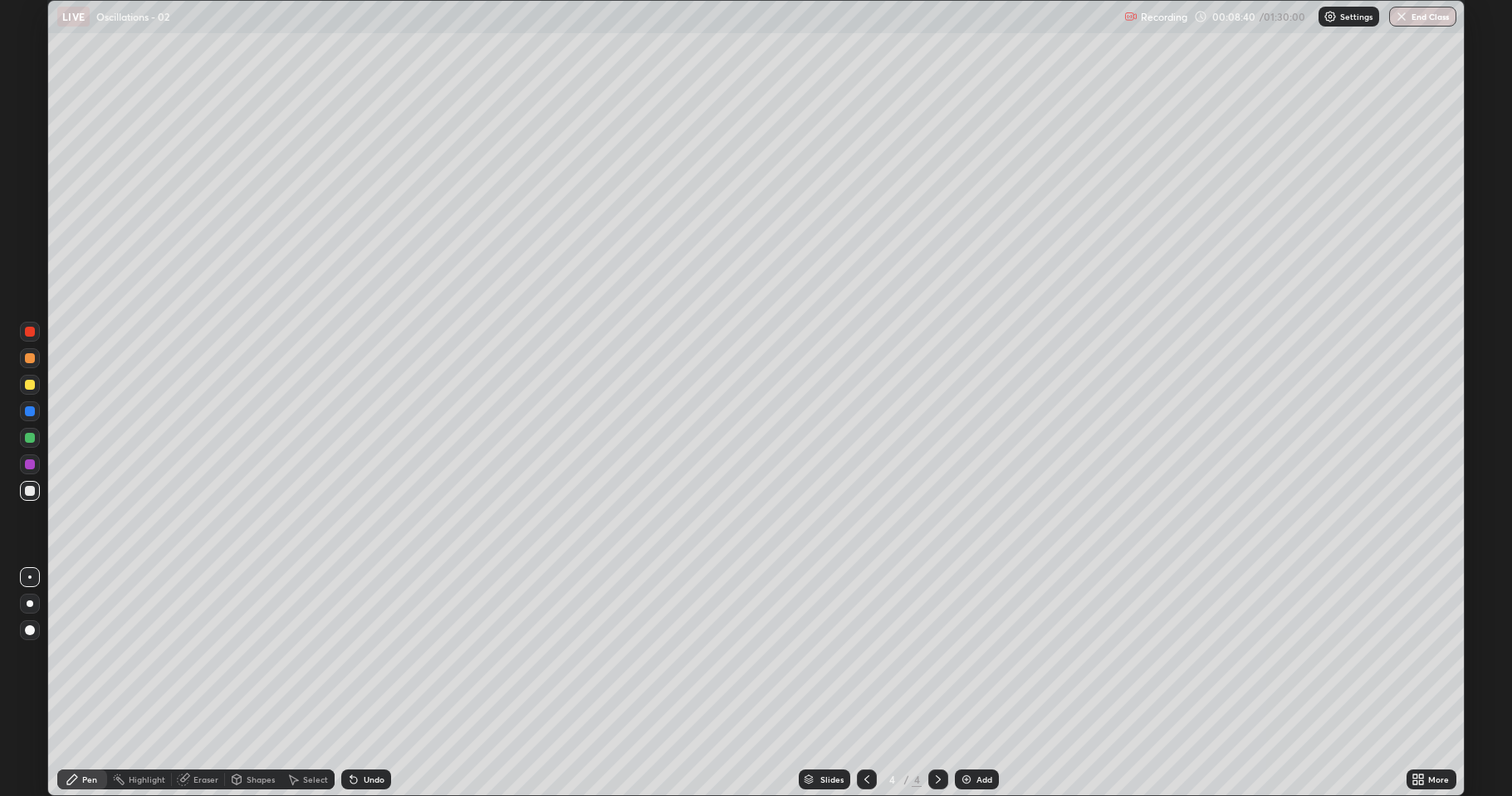
click at [253, 656] on div "Shapes" at bounding box center [260, 779] width 28 height 9
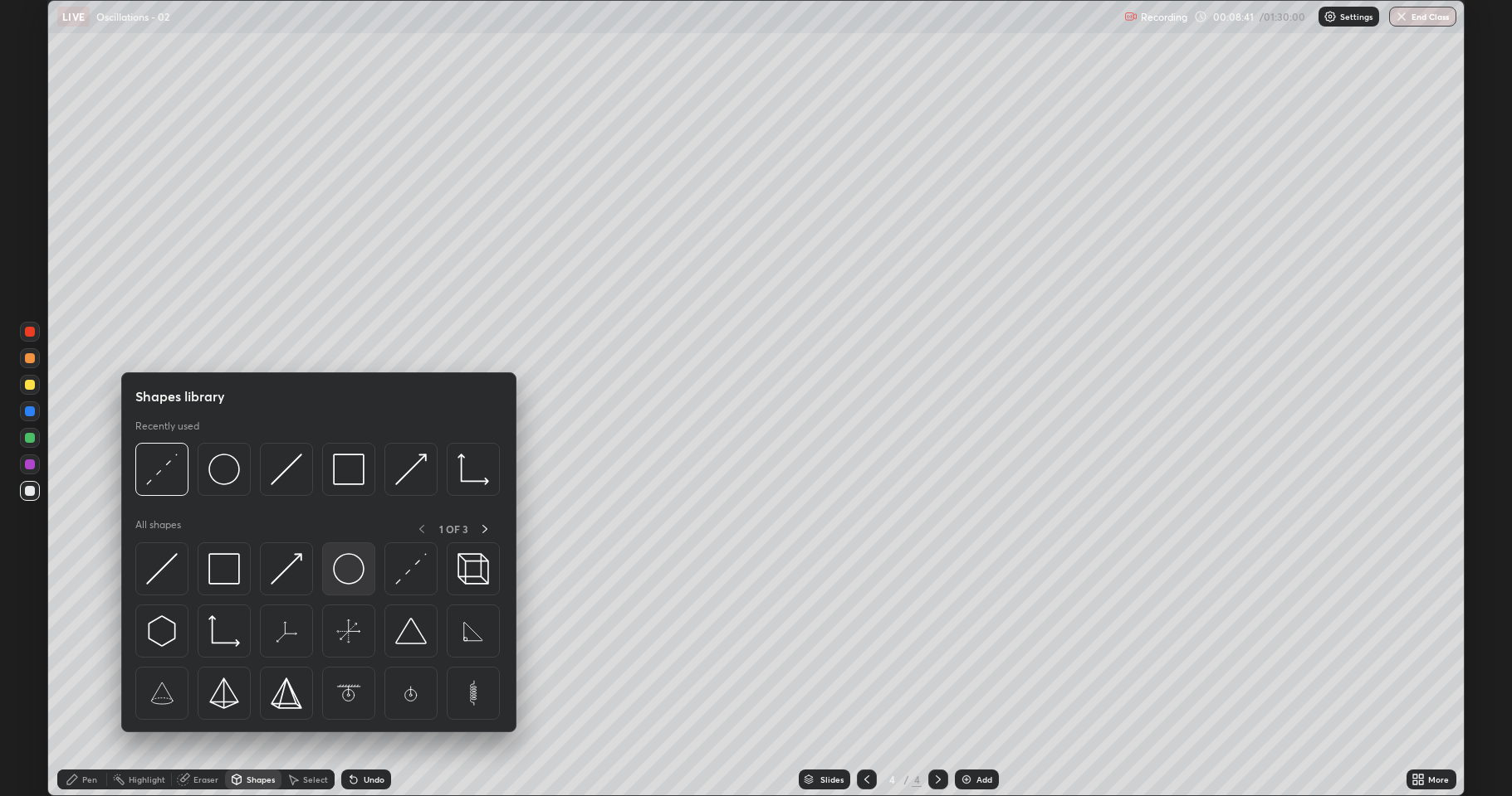
click at [355, 567] on img at bounding box center [348, 569] width 31 height 31
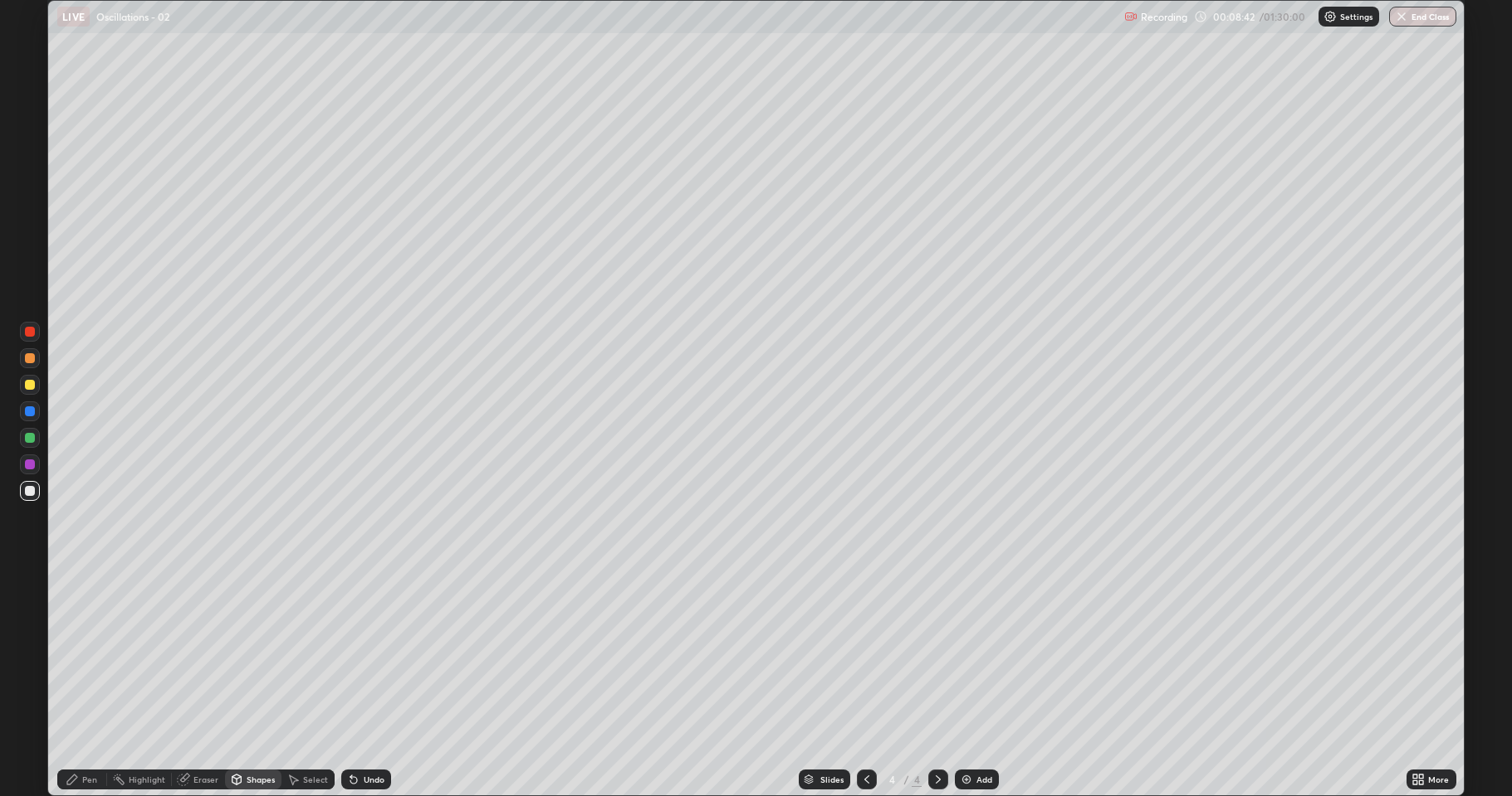
click at [33, 438] on div at bounding box center [30, 437] width 10 height 10
click at [305, 656] on div "Select" at bounding box center [316, 779] width 25 height 9
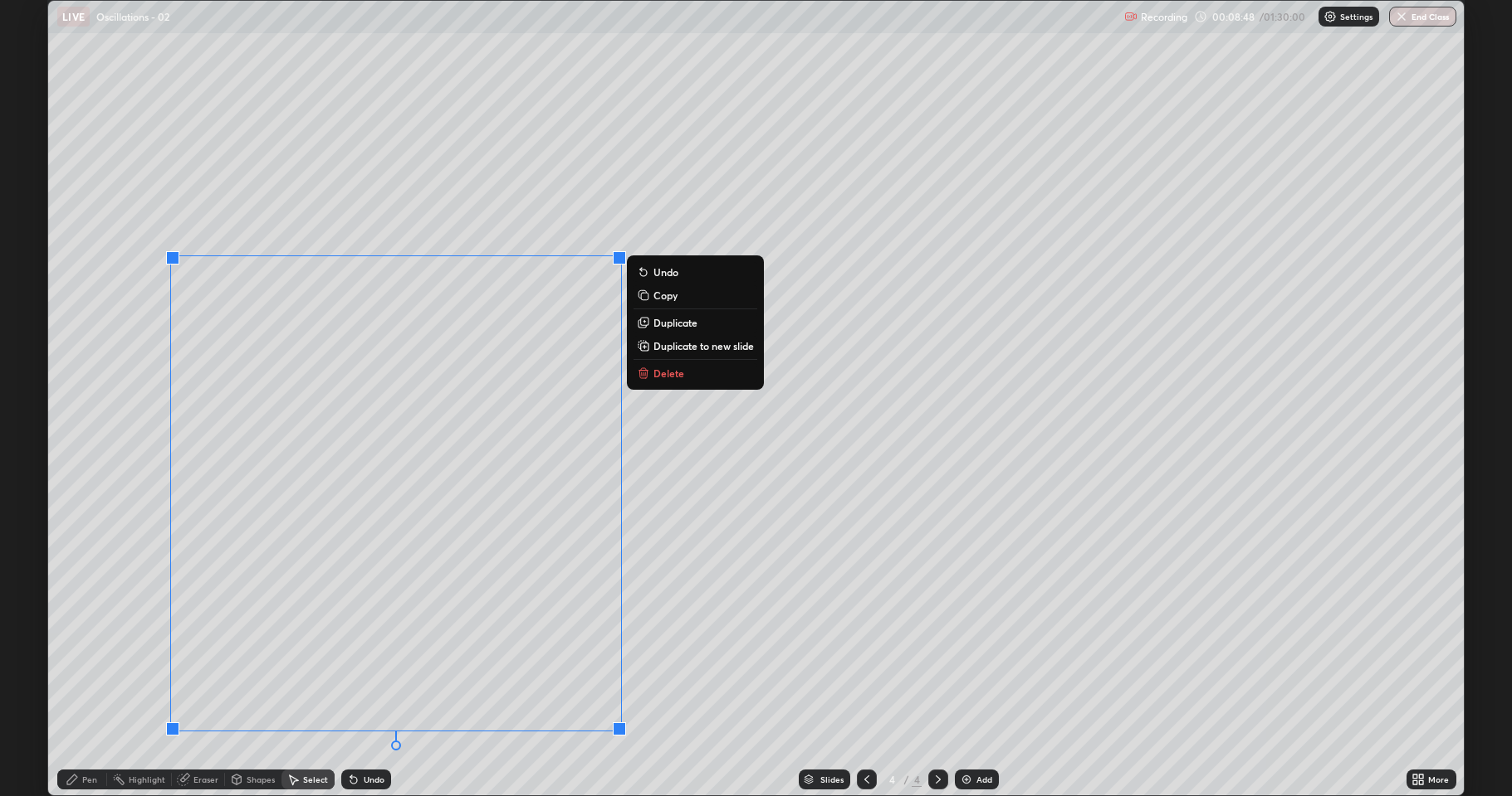
click at [684, 322] on p "Duplicate" at bounding box center [675, 322] width 44 height 14
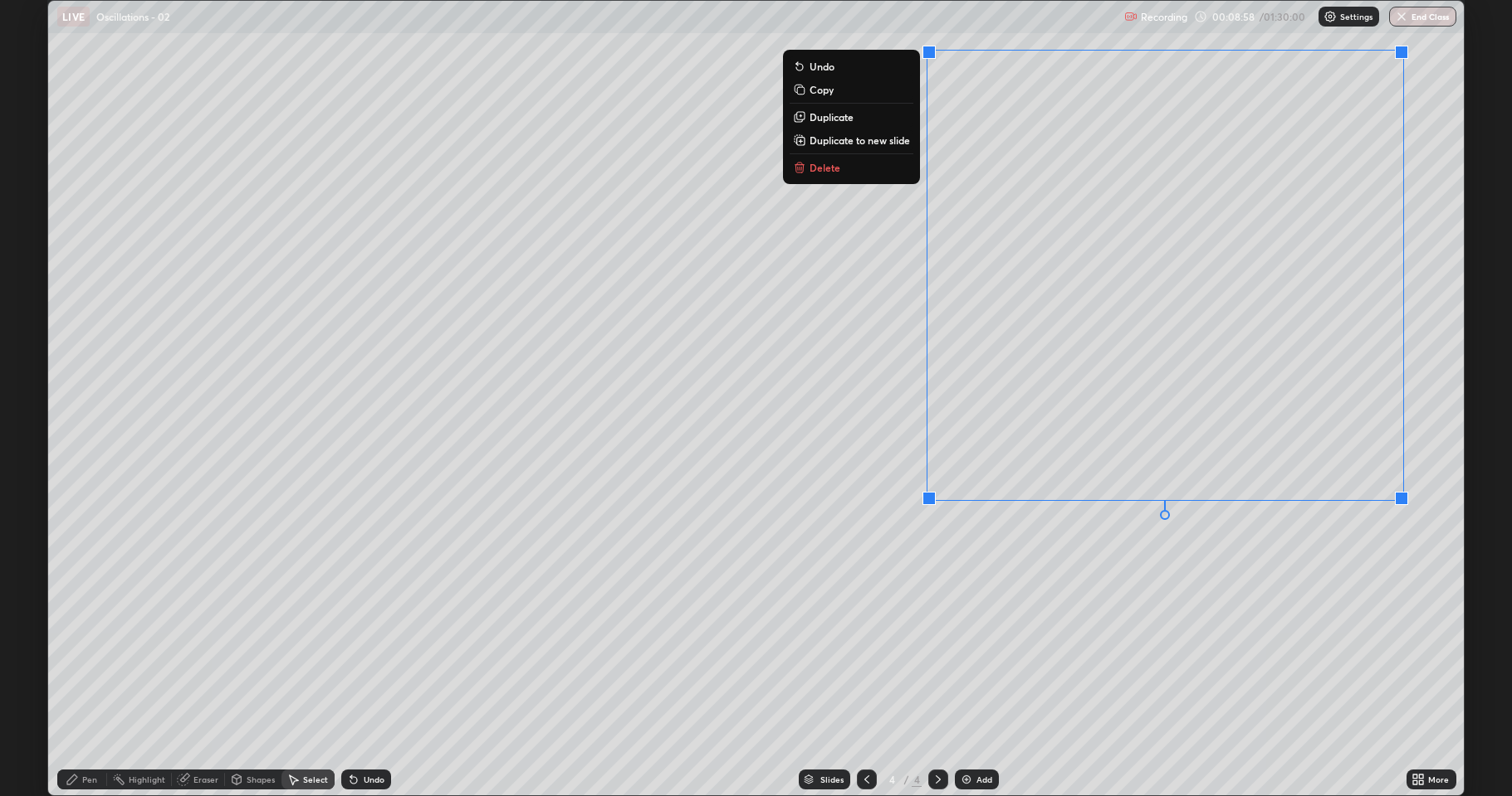
click at [1199, 620] on div "0 ° Undo Copy Duplicate Duplicate to new slide Delete" at bounding box center [756, 398] width 1415 height 795
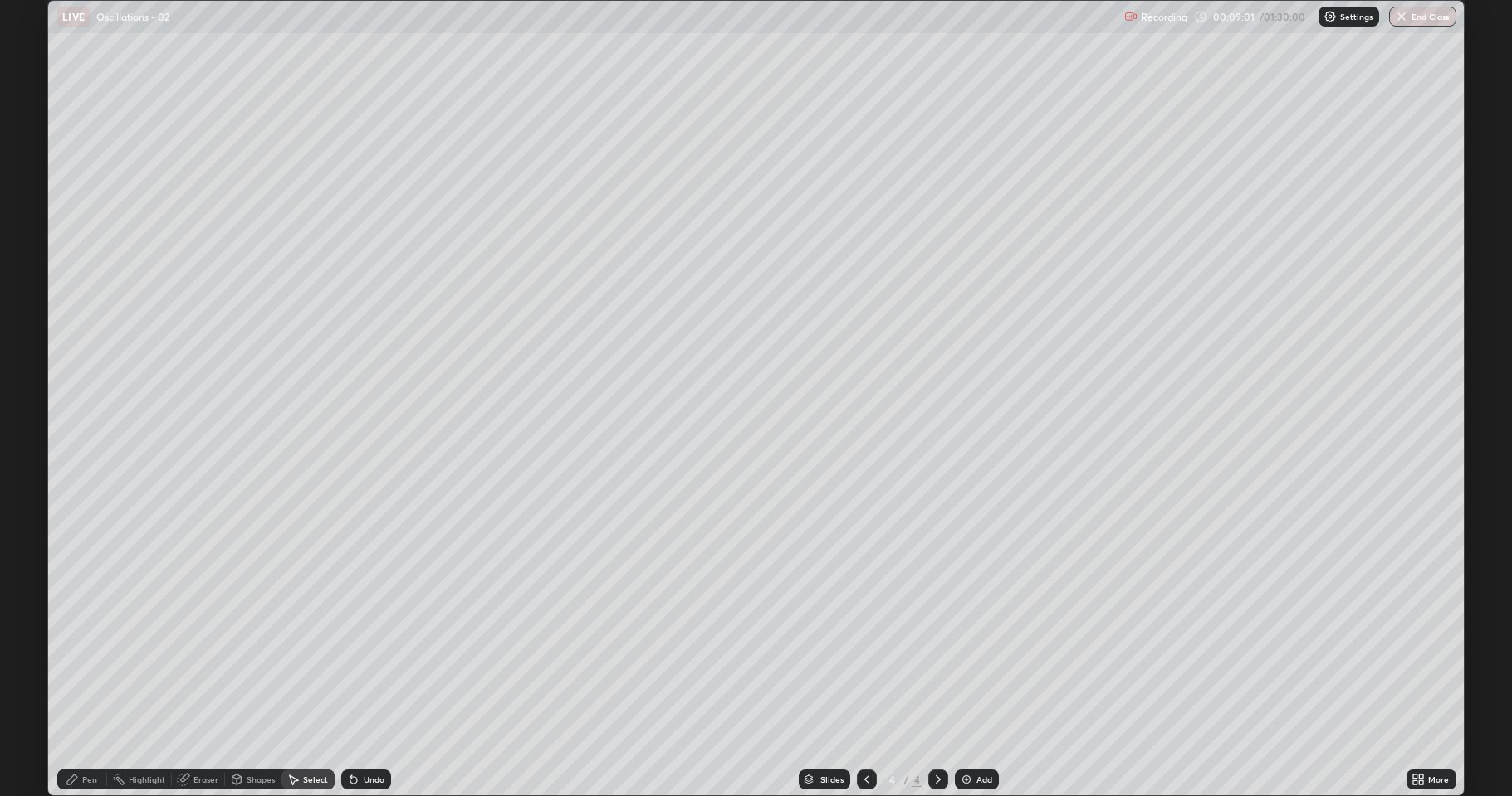
click at [76, 656] on div "Pen" at bounding box center [82, 779] width 50 height 19
click at [30, 491] on div at bounding box center [30, 491] width 10 height 10
click at [80, 656] on div "Pen" at bounding box center [82, 779] width 50 height 19
click at [28, 359] on div at bounding box center [30, 359] width 10 height 10
click at [351, 656] on icon at bounding box center [353, 780] width 7 height 7
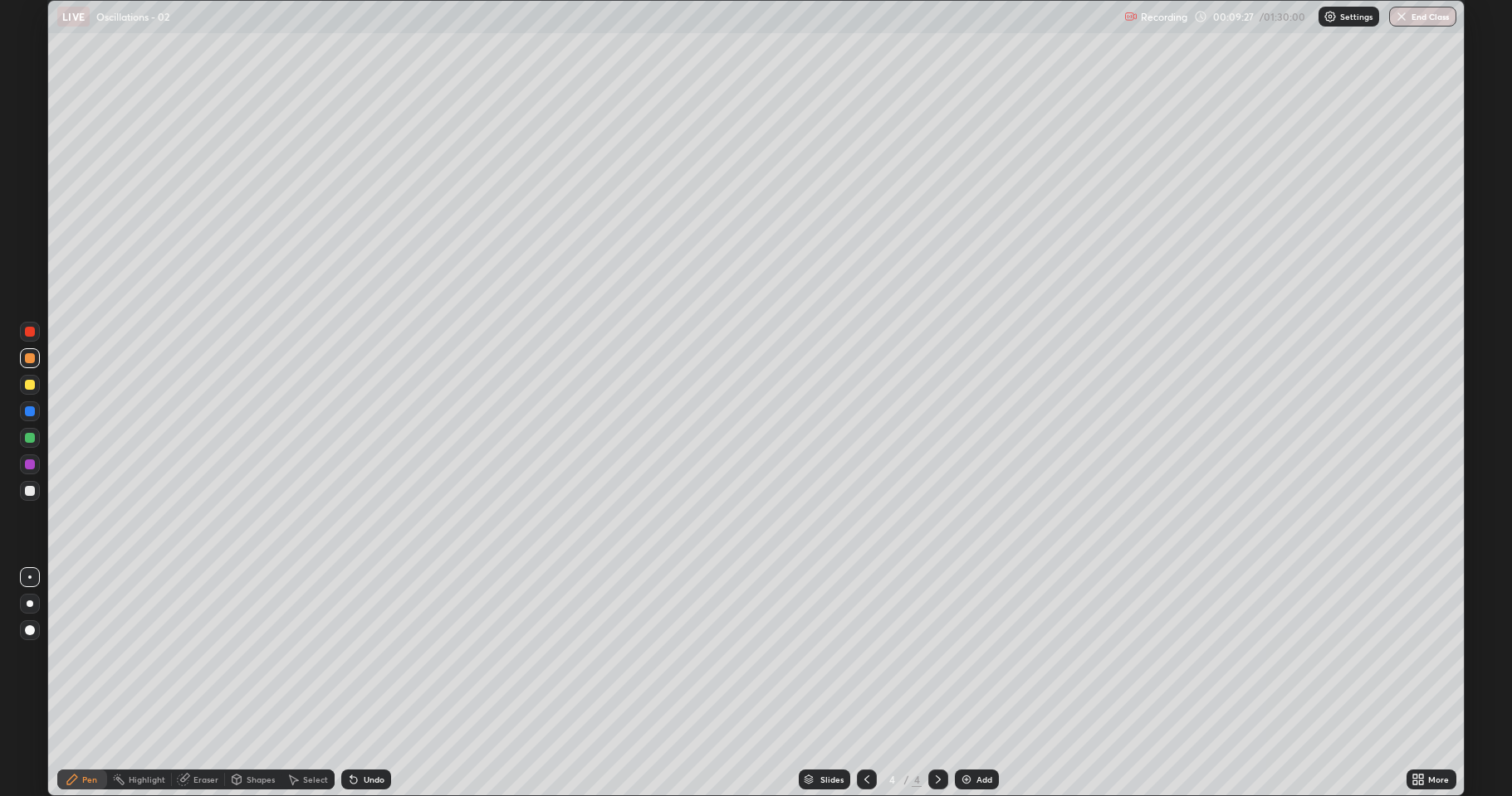
click at [350, 656] on icon at bounding box center [353, 780] width 7 height 7
click at [366, 656] on div "Undo" at bounding box center [373, 779] width 20 height 9
click at [365, 656] on div "Undo" at bounding box center [366, 779] width 50 height 19
click at [33, 387] on div at bounding box center [30, 385] width 10 height 10
click at [359, 656] on div "Undo" at bounding box center [366, 779] width 50 height 19
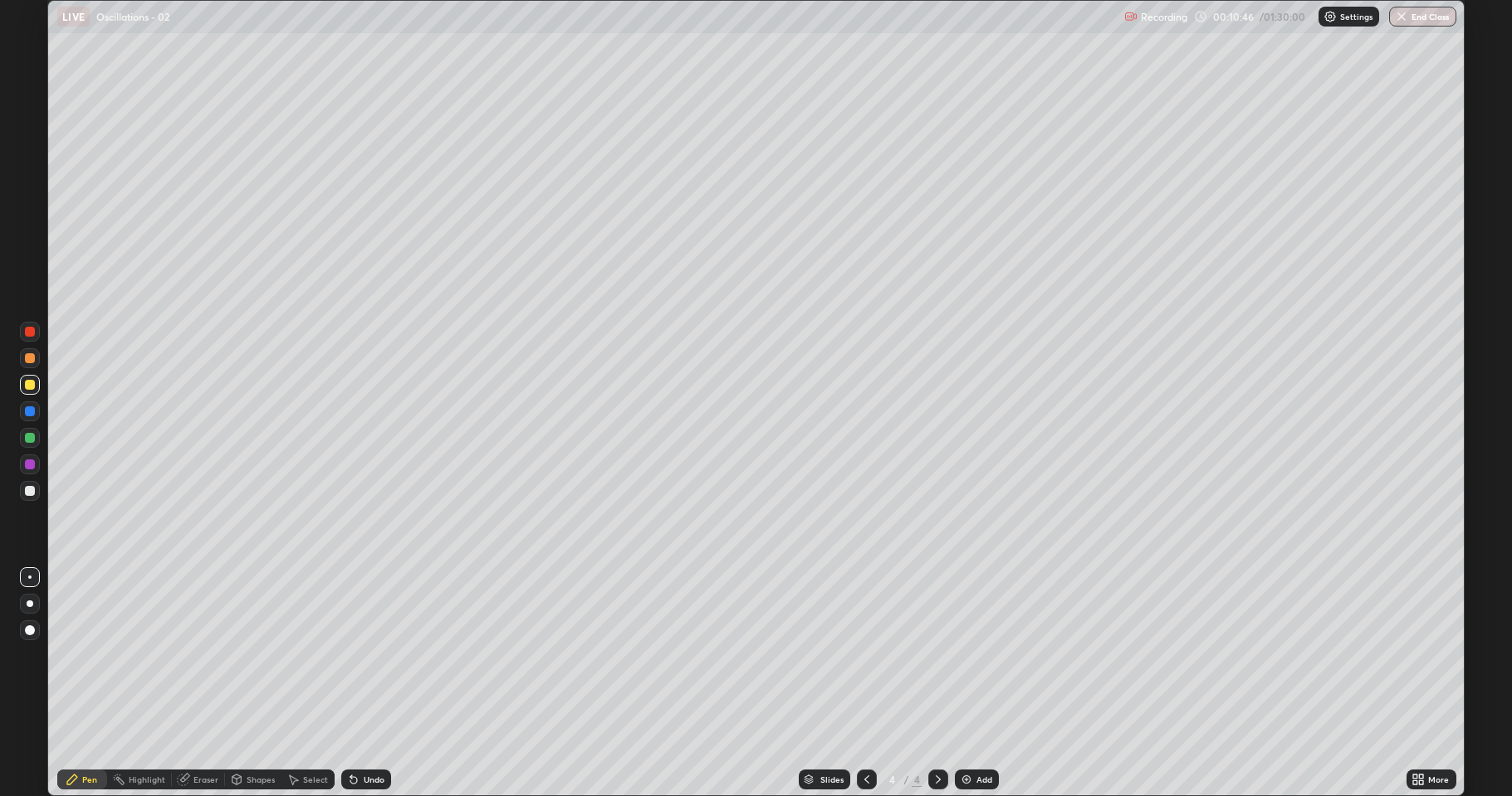
click at [304, 656] on div "Select" at bounding box center [316, 779] width 25 height 9
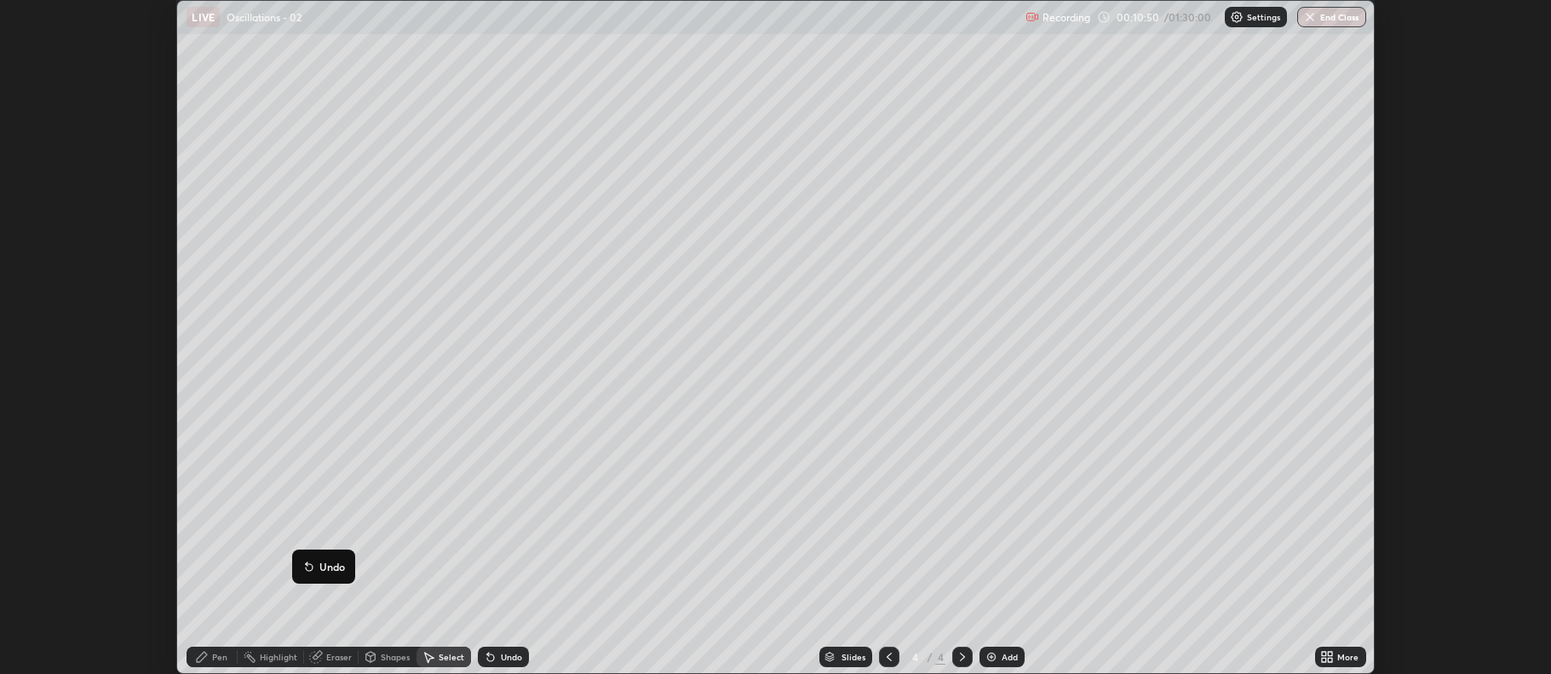
scroll to position [84479, 83602]
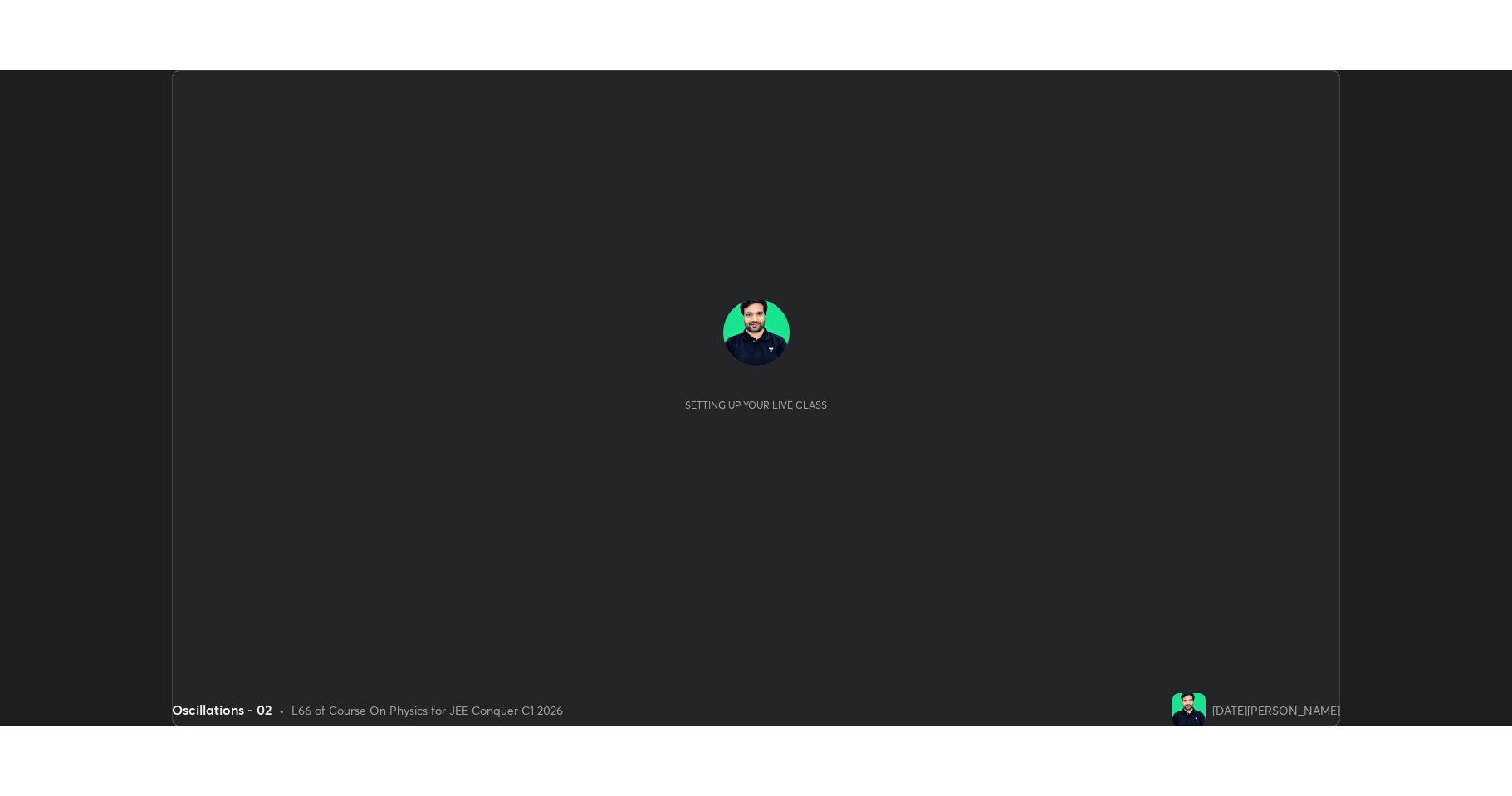
scroll to position [657, 1512]
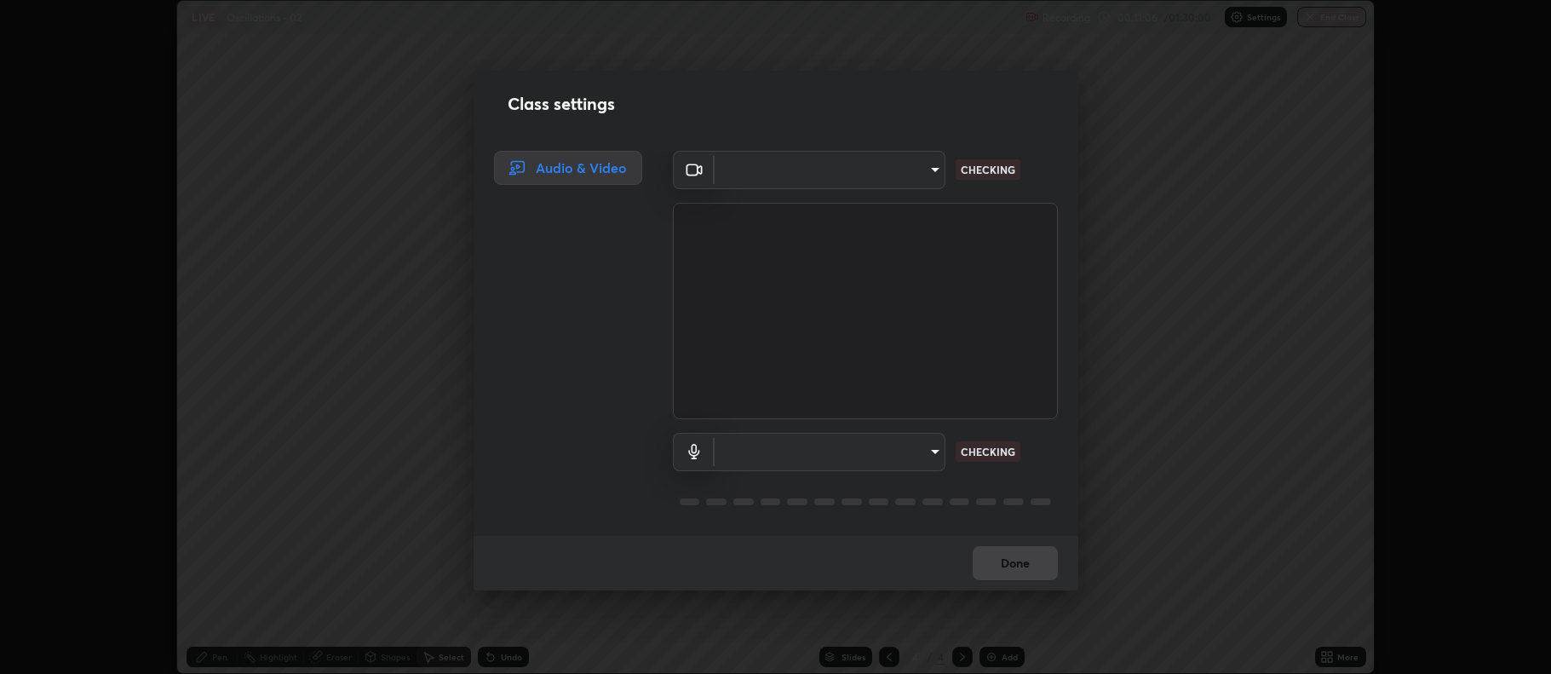
type input "516aff405987d273e063f32cb7a884c6bfcf45826045b825bb1863d7a4804d13"
click at [1341, 655] on div "Class settings Audio & Video Cam Link 4K (0fd9:0066) 516aff405987d273e063f32cb7…" at bounding box center [775, 337] width 1551 height 674
click at [884, 456] on body "Erase all LIVE Oscillations - 02 Recording 00:11:08 / 01:30:00 Settings End Cla…" at bounding box center [775, 337] width 1551 height 674
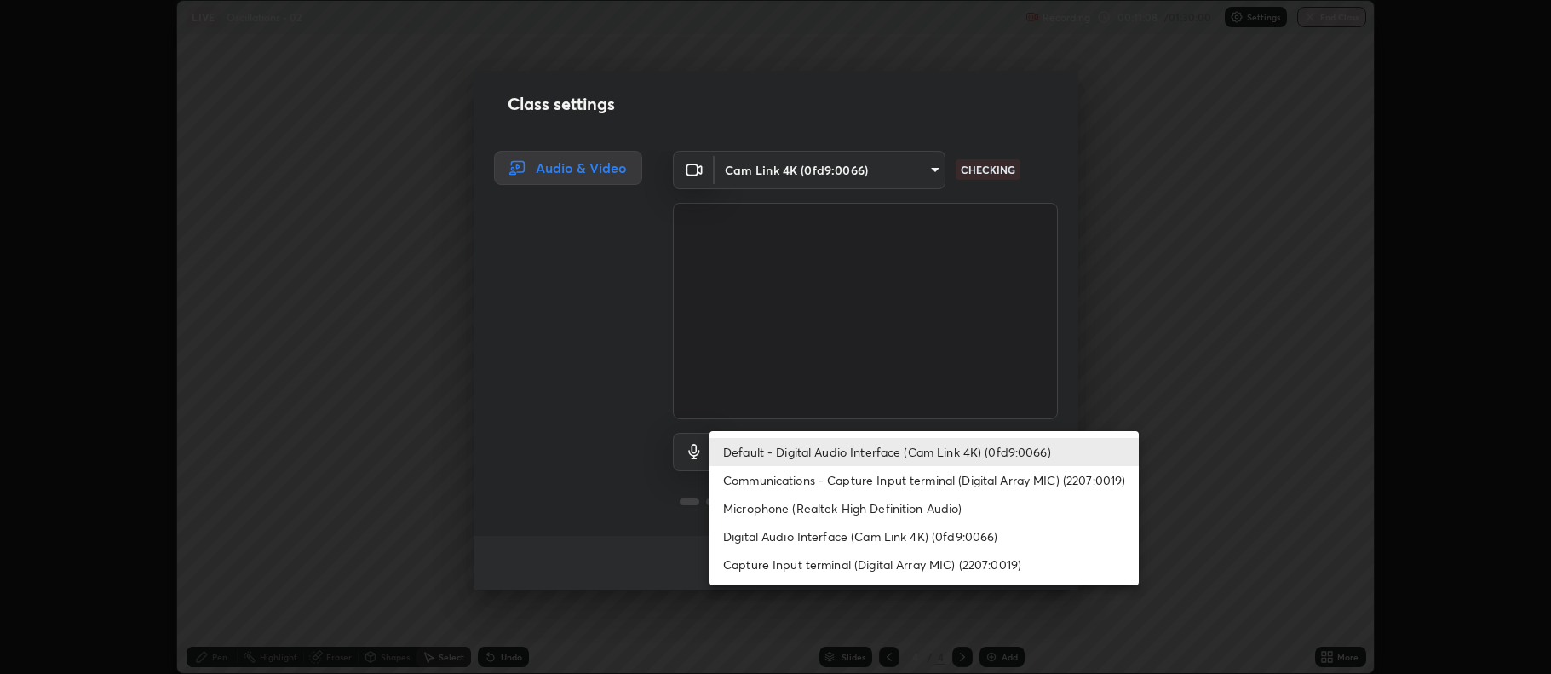
click at [870, 448] on li "Default - Digital Audio Interface (Cam Link 4K) (0fd9:0066)" at bounding box center [923, 452] width 429 height 28
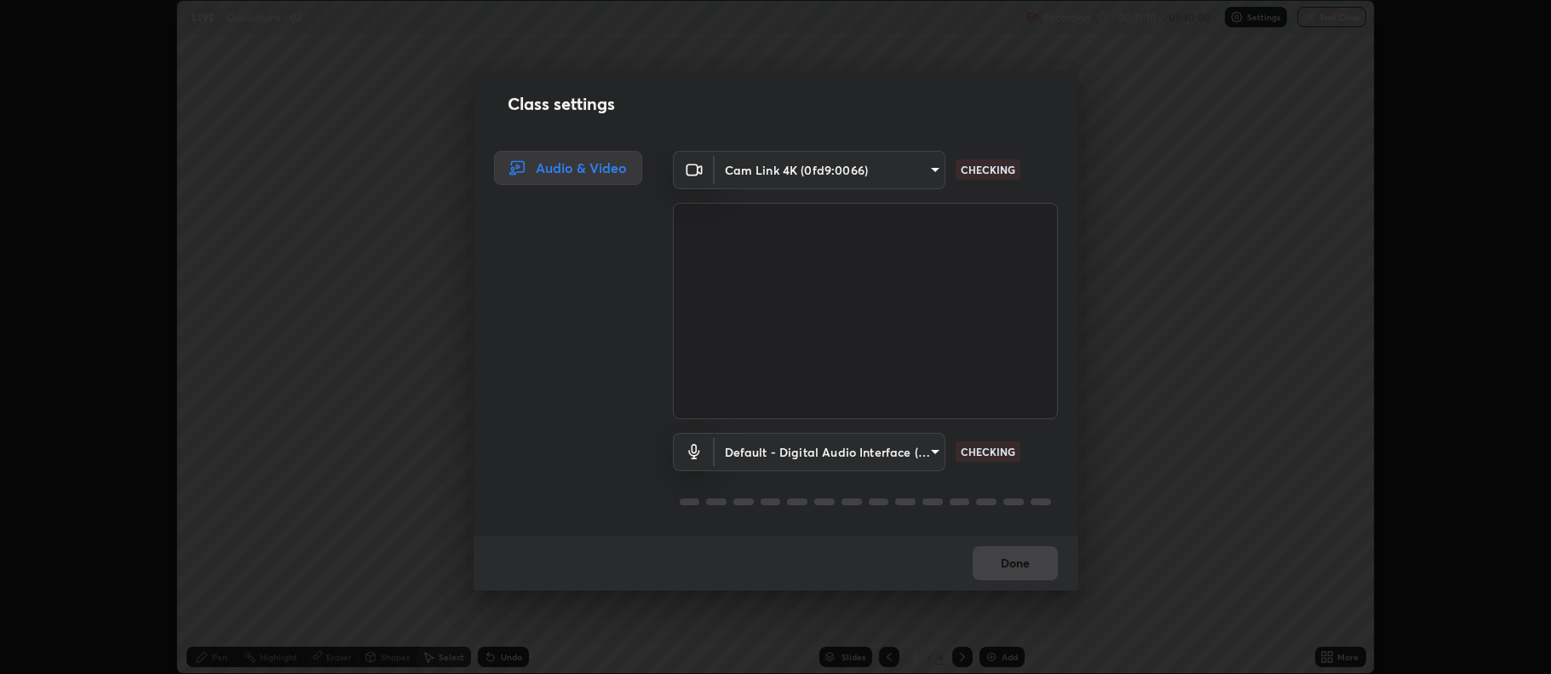
click at [800, 454] on body "Erase all LIVE Oscillations - 02 Recording 00:11:10 / 01:30:00 Settings End Cla…" at bounding box center [775, 337] width 1551 height 674
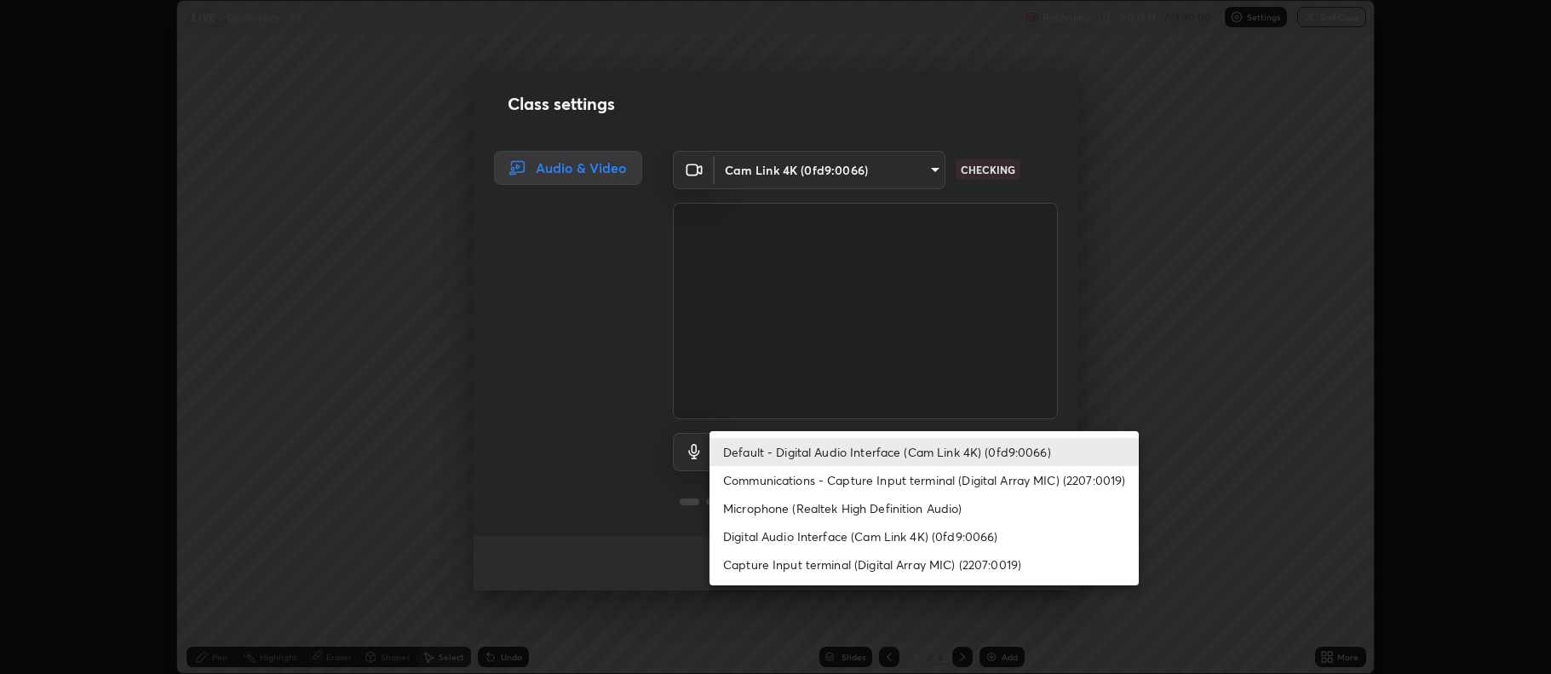
click at [806, 514] on li "Microphone (Realtek High Definition Audio)" at bounding box center [923, 508] width 429 height 28
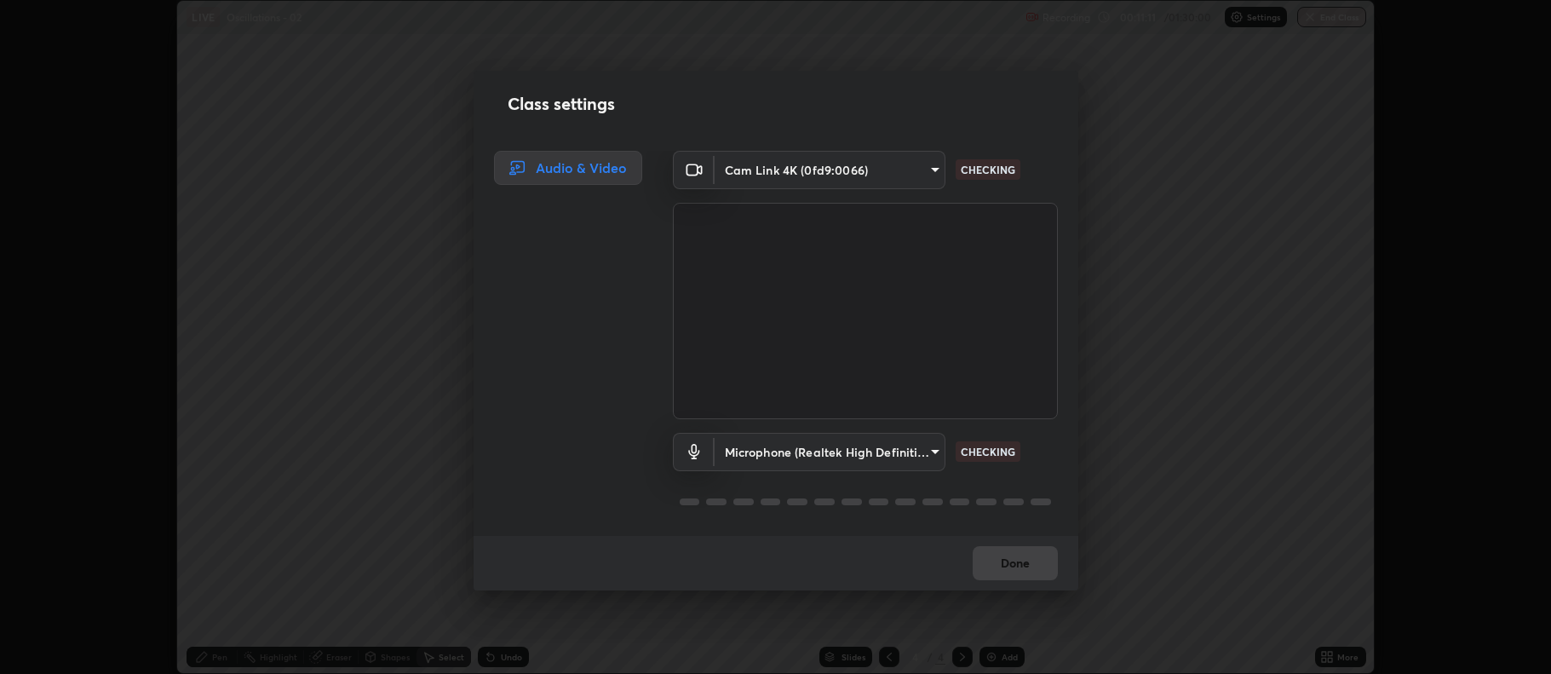
click at [790, 444] on body "Erase all LIVE Oscillations - 02 Recording 00:11:11 / 01:30:00 Settings End Cla…" at bounding box center [775, 337] width 1551 height 674
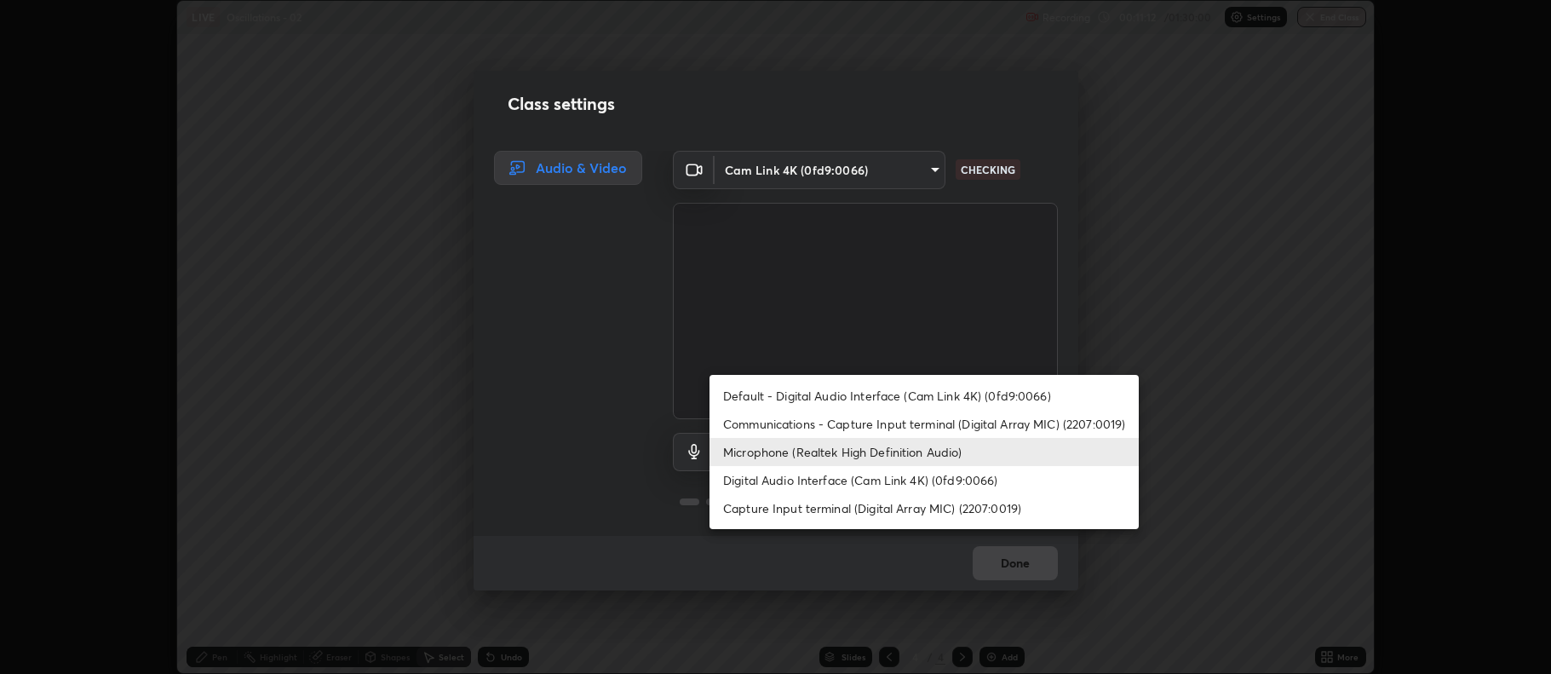
click at [794, 402] on li "Default - Digital Audio Interface (Cam Link 4K) (0fd9:0066)" at bounding box center [923, 395] width 429 height 28
type input "default"
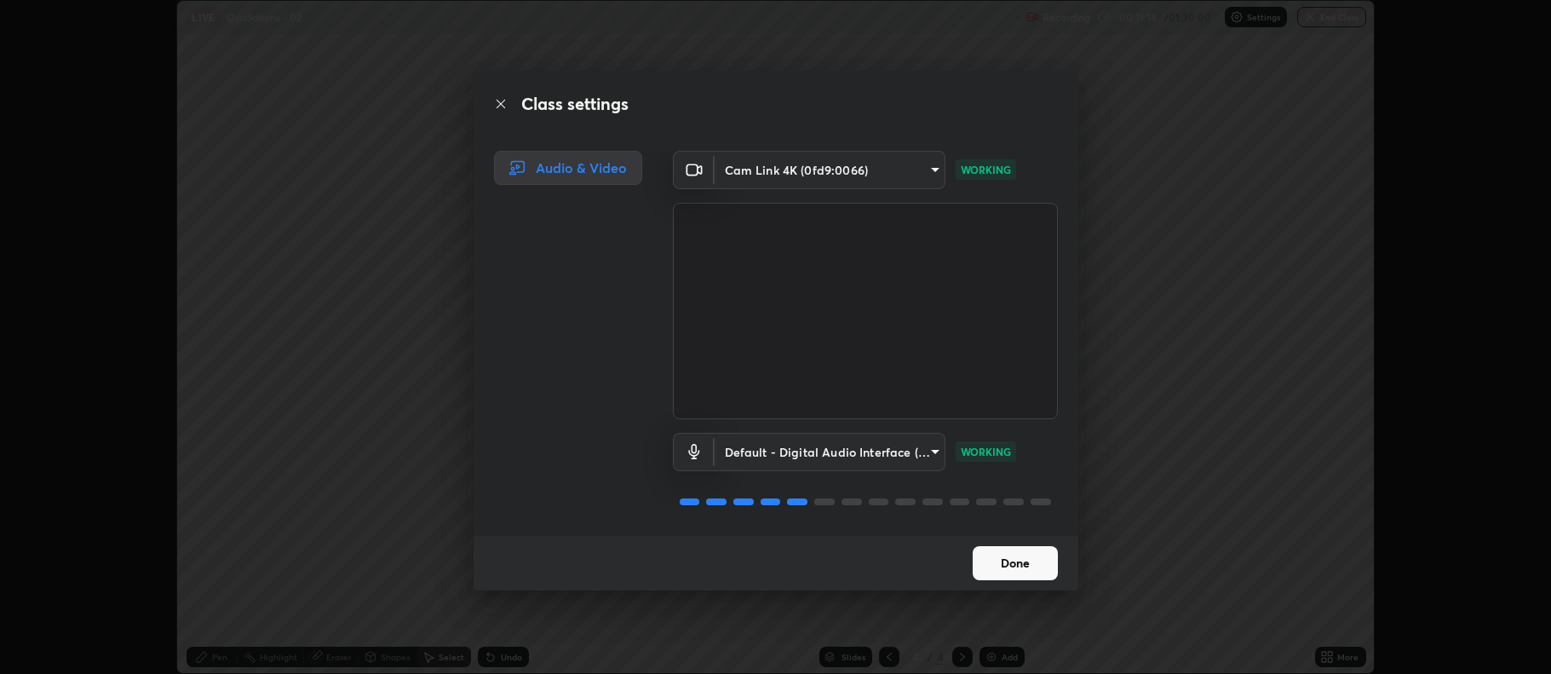
click at [1007, 568] on button "Done" at bounding box center [1014, 563] width 85 height 34
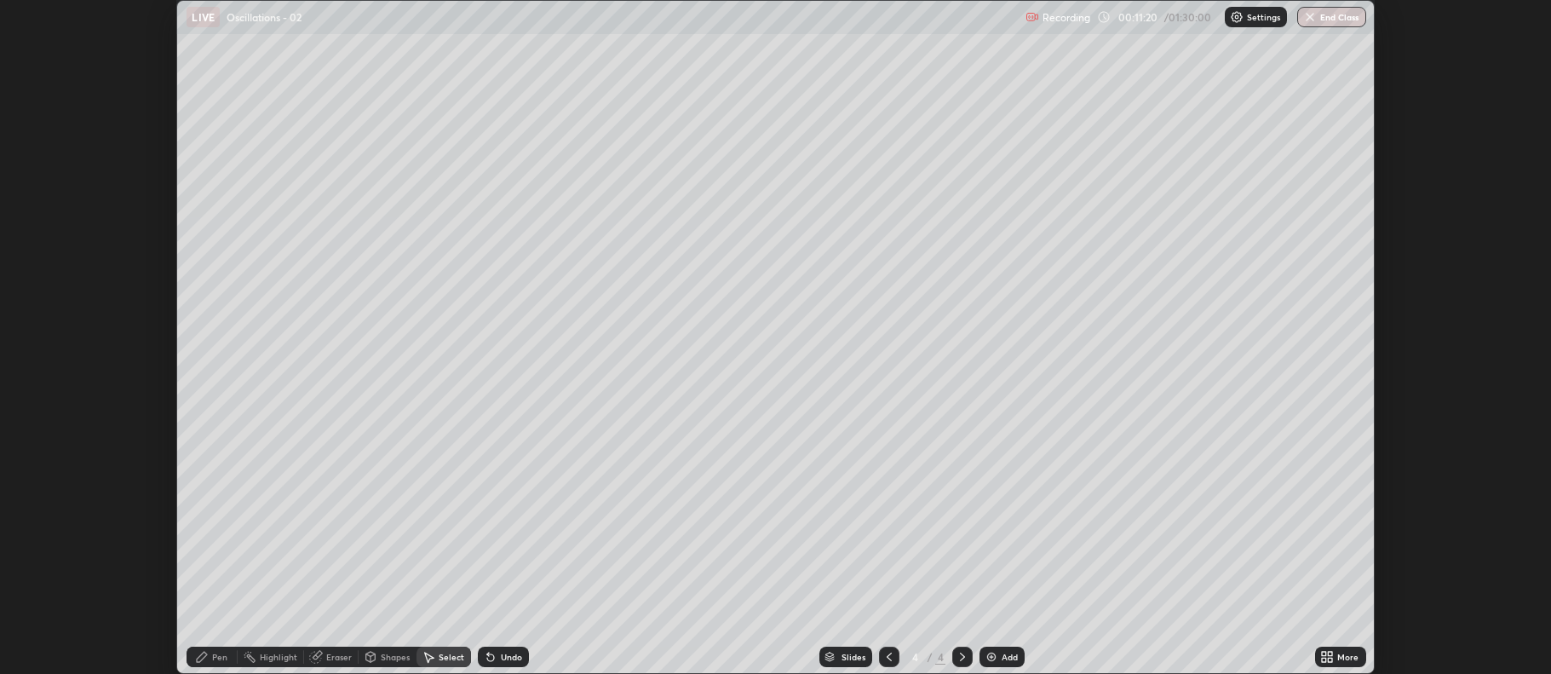
click at [1344, 652] on div "More" at bounding box center [1347, 656] width 21 height 9
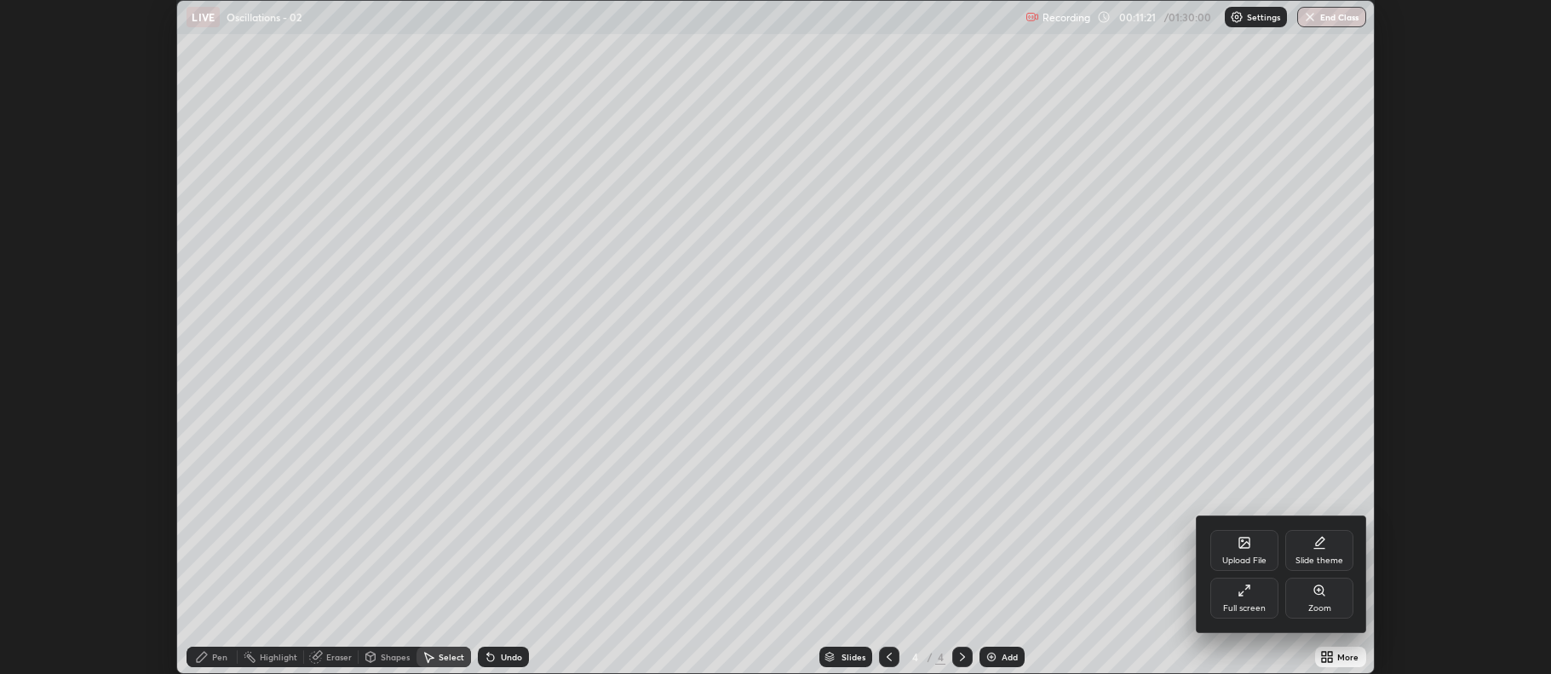
click at [1257, 597] on div "Full screen" at bounding box center [1244, 597] width 68 height 41
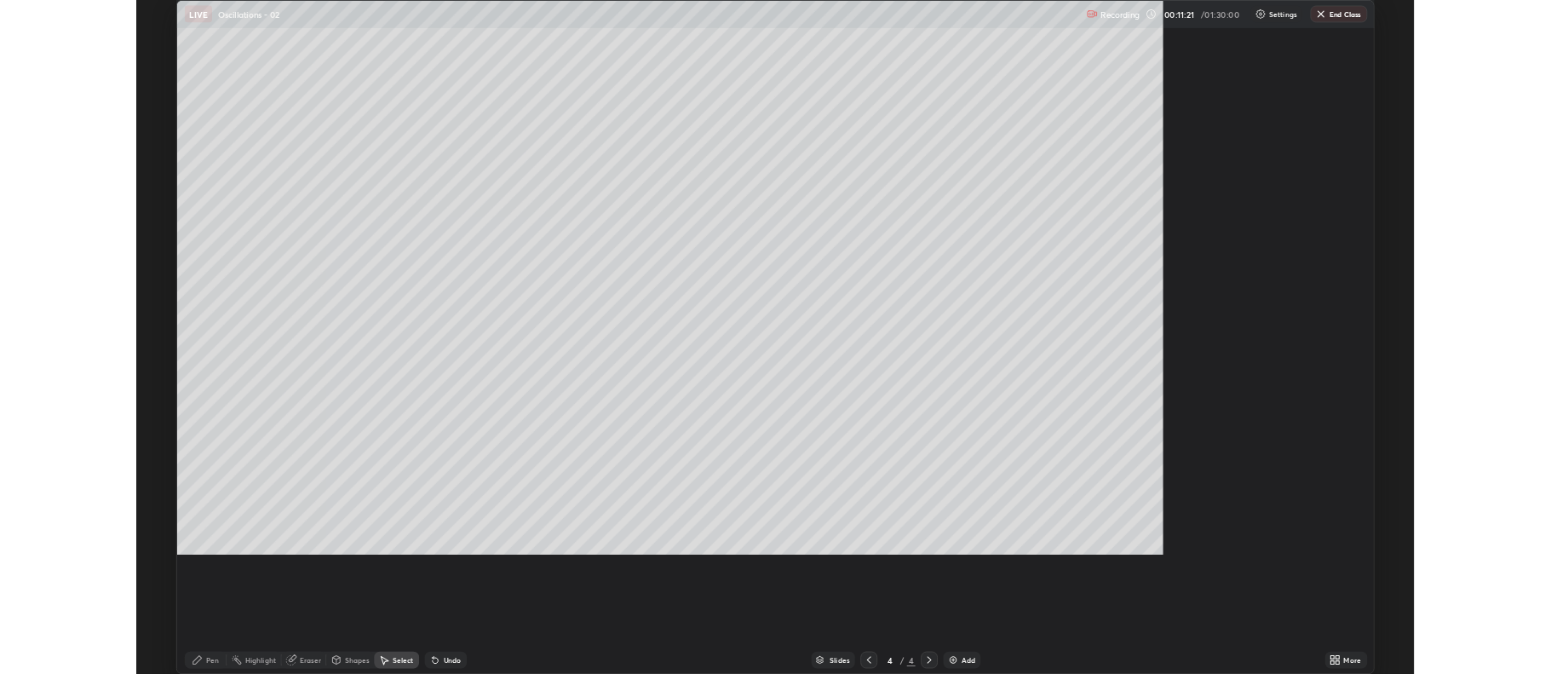
scroll to position [817, 1551]
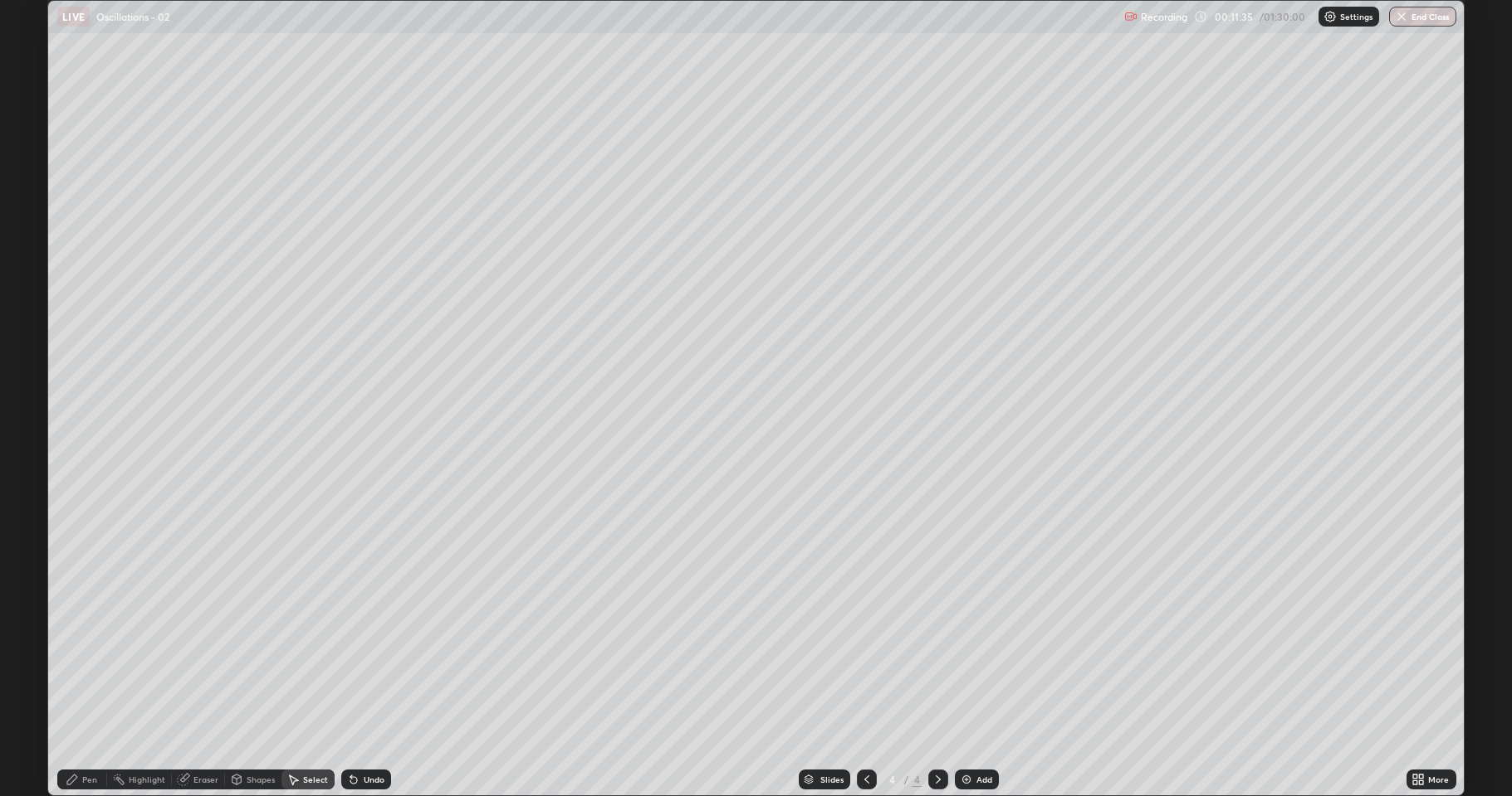
click at [80, 656] on div "Pen" at bounding box center [82, 779] width 50 height 19
click at [34, 488] on div at bounding box center [30, 491] width 10 height 10
click at [260, 656] on div "Shapes" at bounding box center [260, 779] width 28 height 9
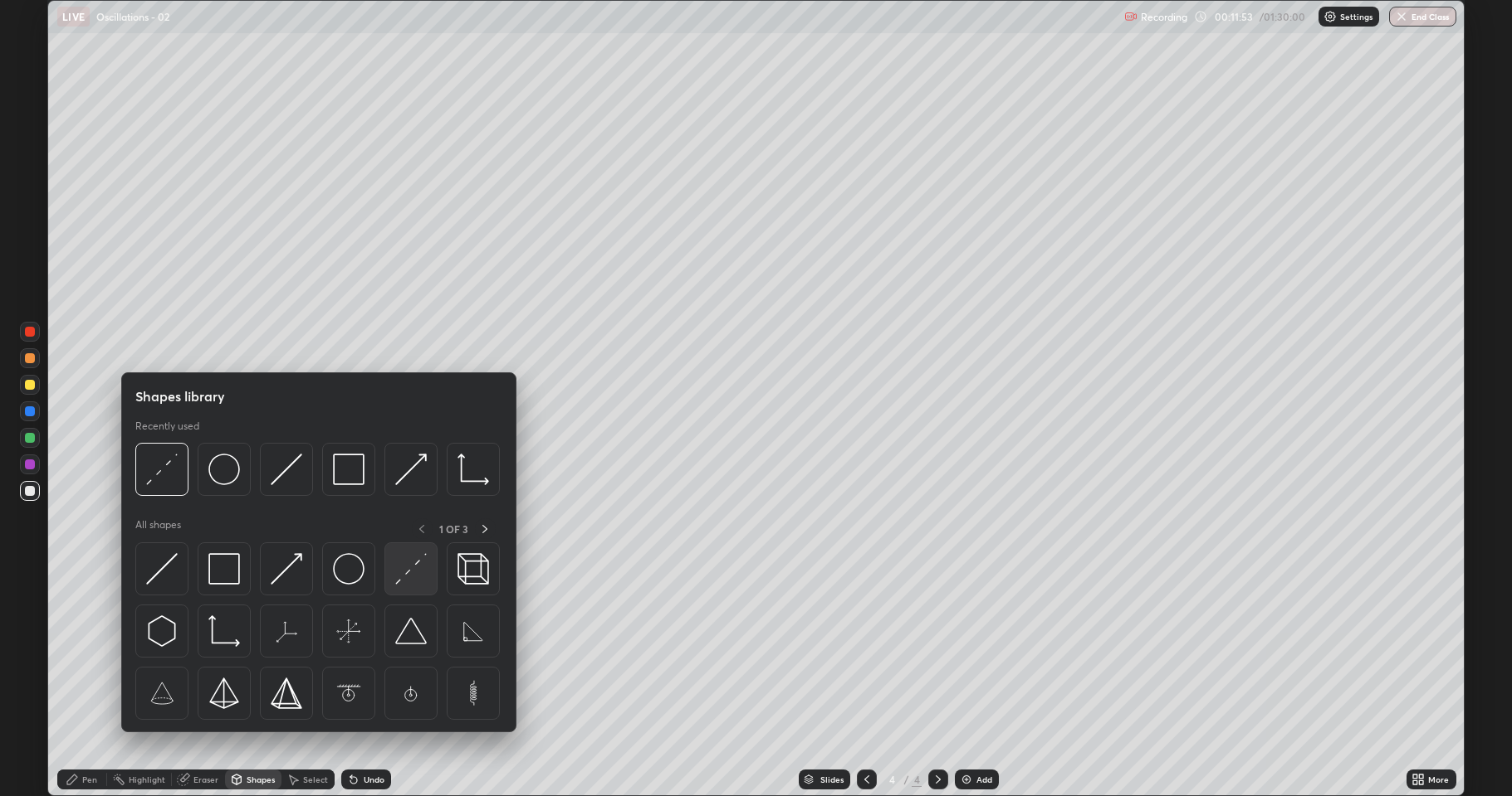
click at [401, 579] on img at bounding box center [410, 569] width 31 height 31
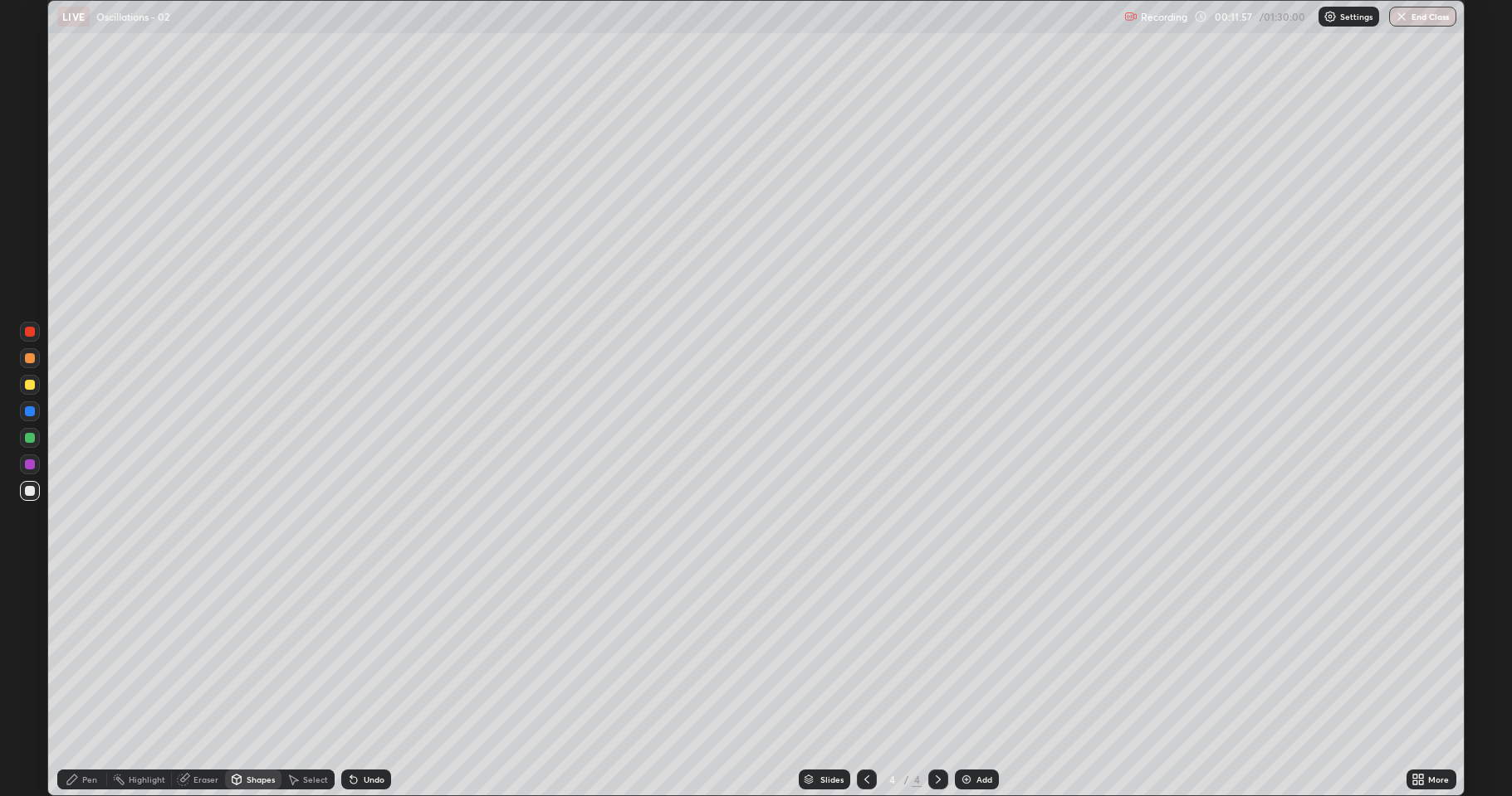
click at [85, 656] on div "Pen" at bounding box center [89, 779] width 15 height 9
click at [252, 656] on div "Shapes" at bounding box center [260, 779] width 28 height 9
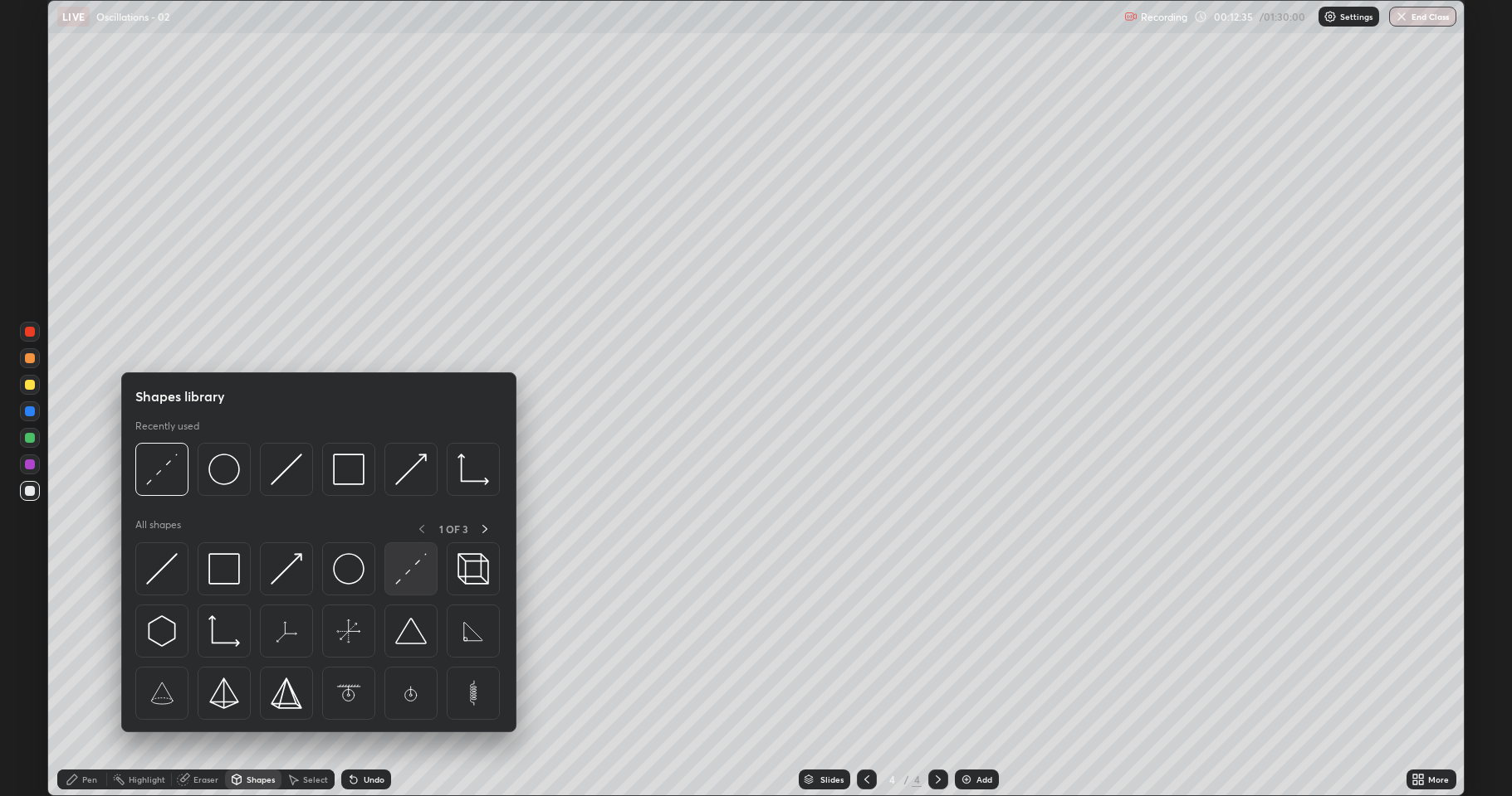
click at [407, 574] on img at bounding box center [410, 569] width 31 height 31
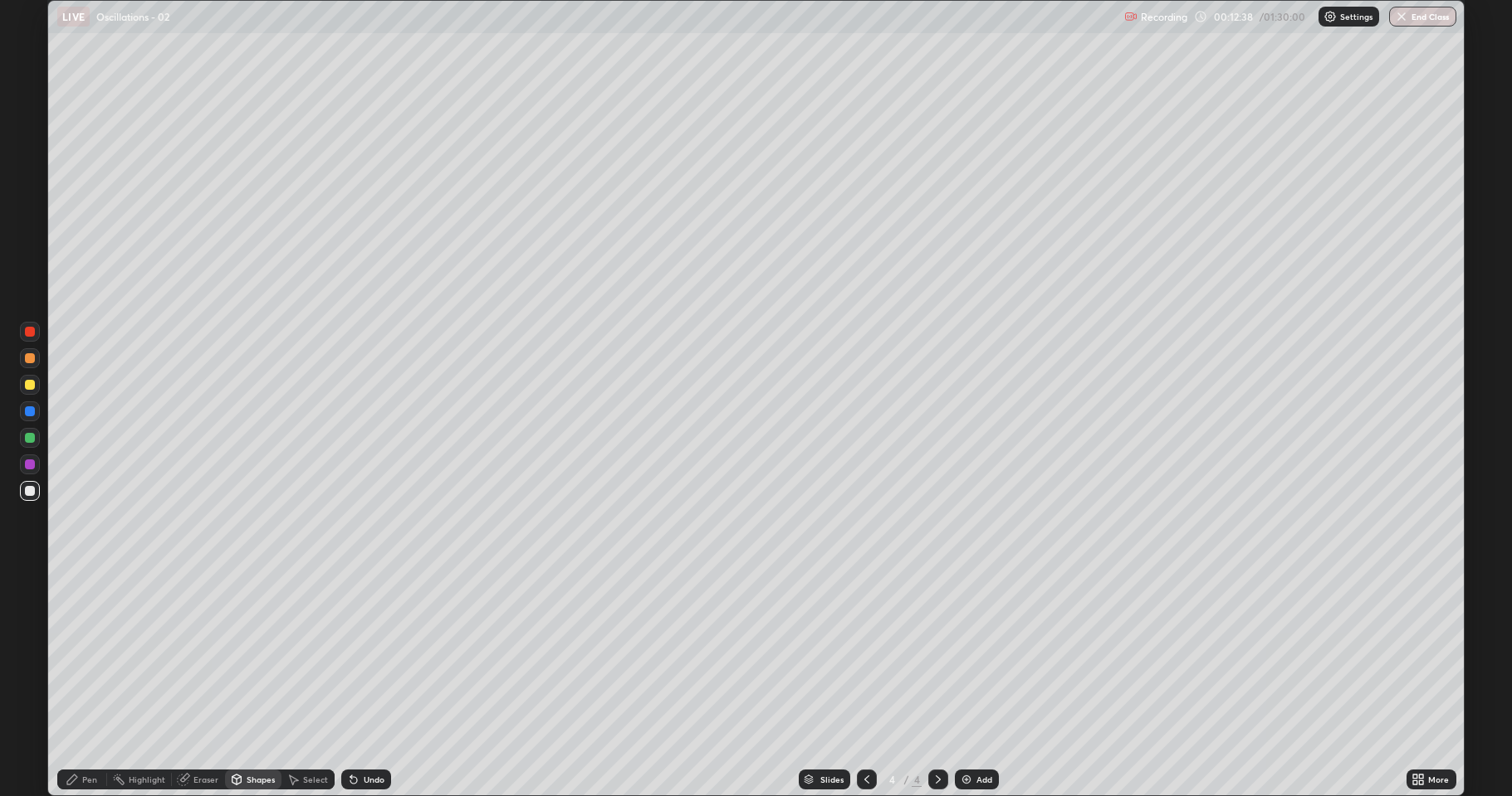
click at [87, 656] on div "Pen" at bounding box center [89, 779] width 15 height 9
click at [249, 656] on div "Shapes" at bounding box center [253, 779] width 57 height 19
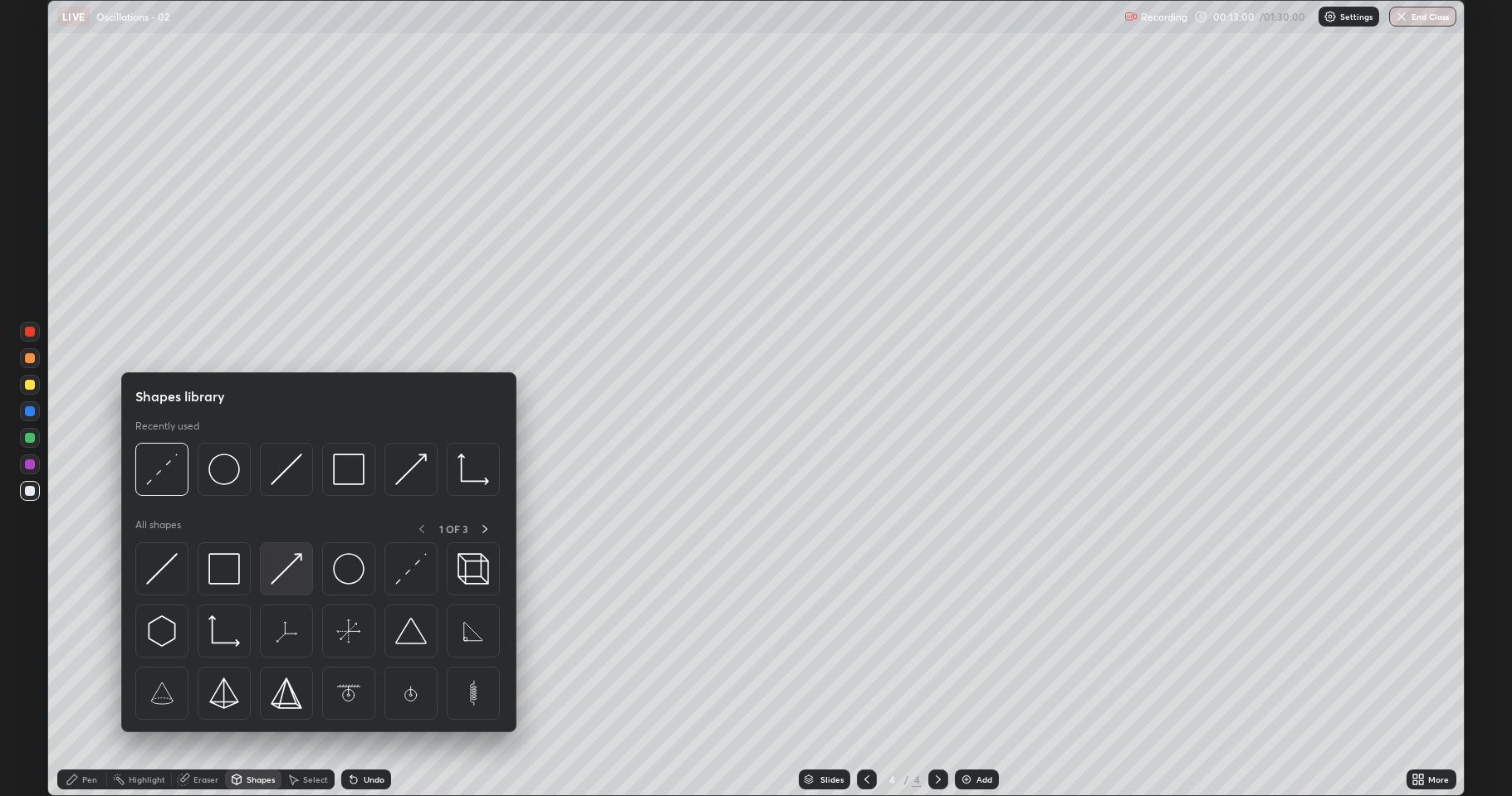
click at [283, 579] on img at bounding box center [287, 569] width 31 height 31
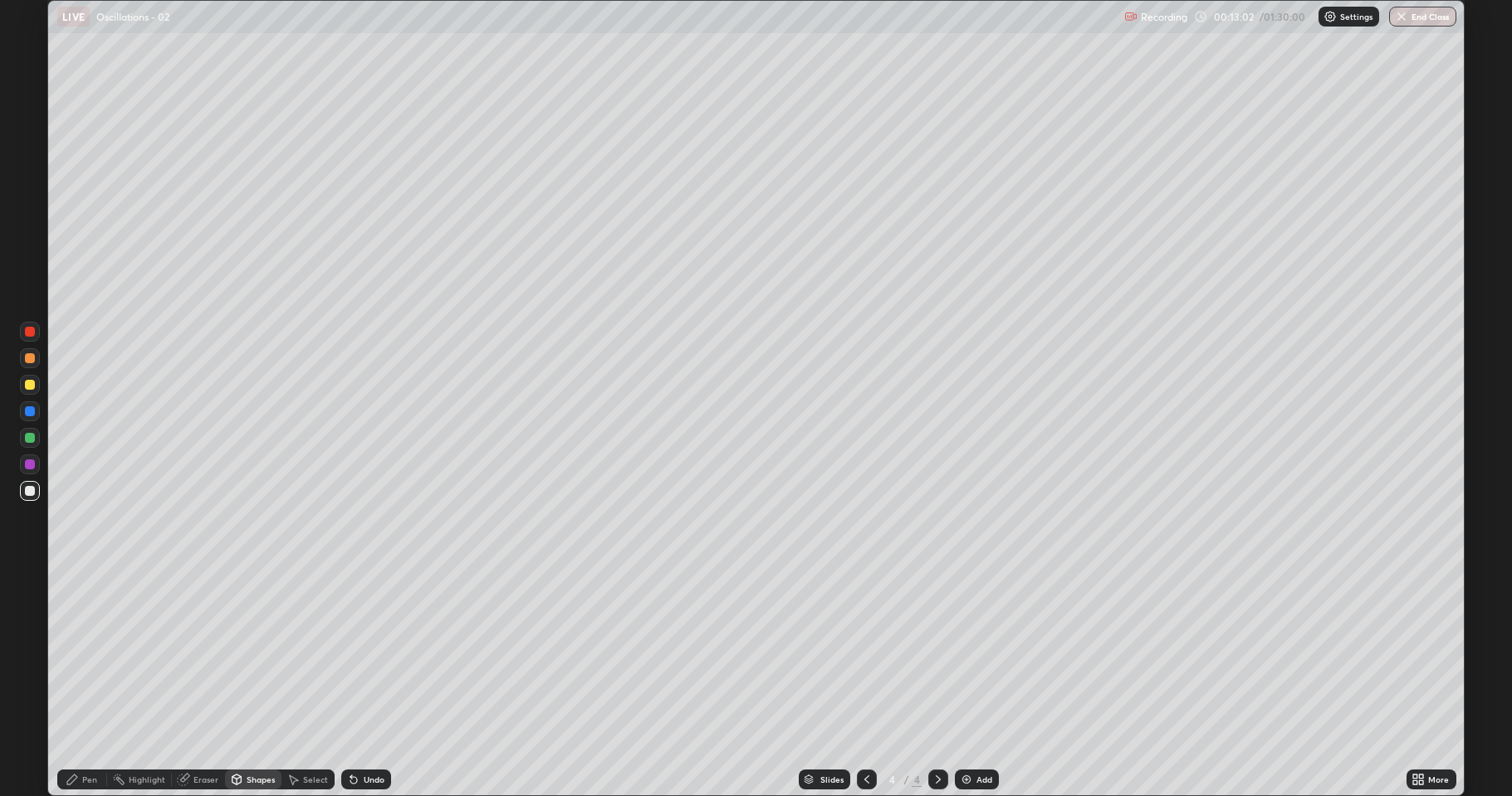
click at [34, 360] on div at bounding box center [30, 359] width 10 height 10
click at [82, 656] on div "Pen" at bounding box center [82, 779] width 50 height 19
click at [364, 656] on div "Undo" at bounding box center [373, 779] width 20 height 9
click at [367, 656] on div "Undo" at bounding box center [366, 779] width 50 height 19
click at [368, 656] on div "Undo" at bounding box center [373, 779] width 20 height 9
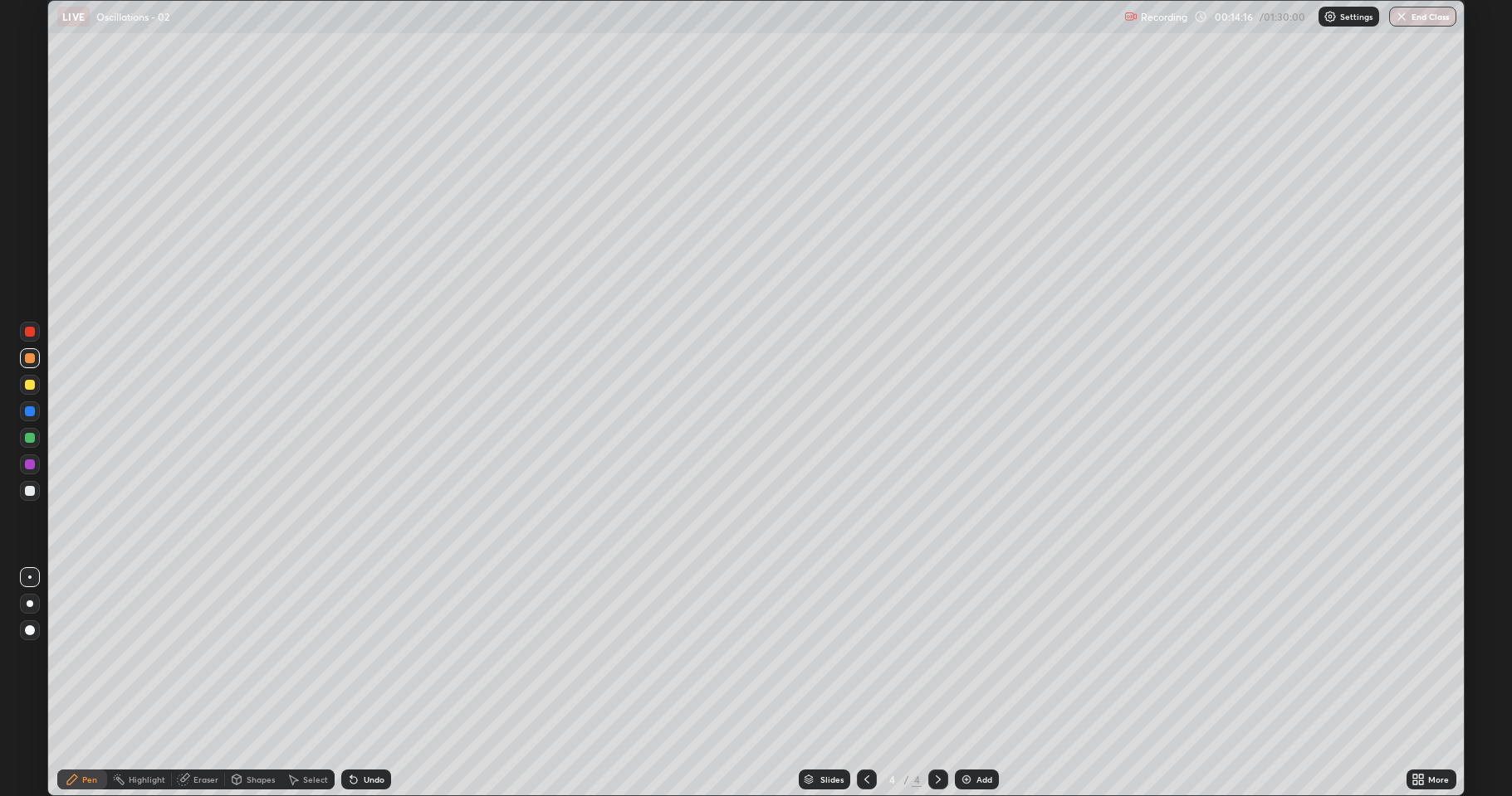
click at [376, 656] on div "Undo" at bounding box center [366, 779] width 50 height 19
click at [370, 656] on div "Undo" at bounding box center [366, 779] width 50 height 19
click at [361, 656] on div "Undo" at bounding box center [366, 779] width 50 height 19
click at [978, 656] on div "Add" at bounding box center [984, 779] width 16 height 9
click at [865, 656] on icon at bounding box center [867, 780] width 14 height 14
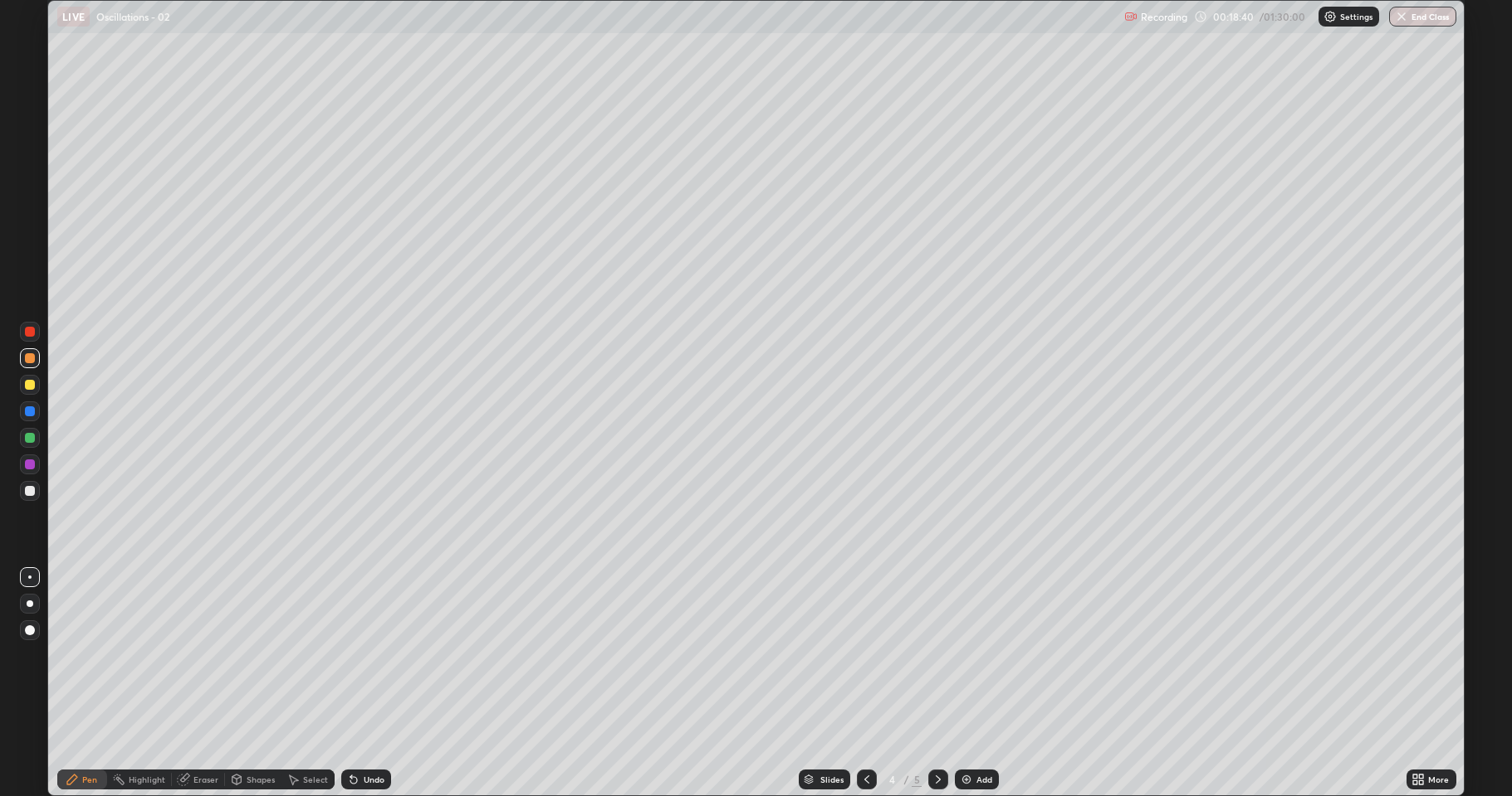
click at [937, 656] on icon at bounding box center [938, 780] width 14 height 14
click at [236, 656] on icon at bounding box center [236, 778] width 9 height 3
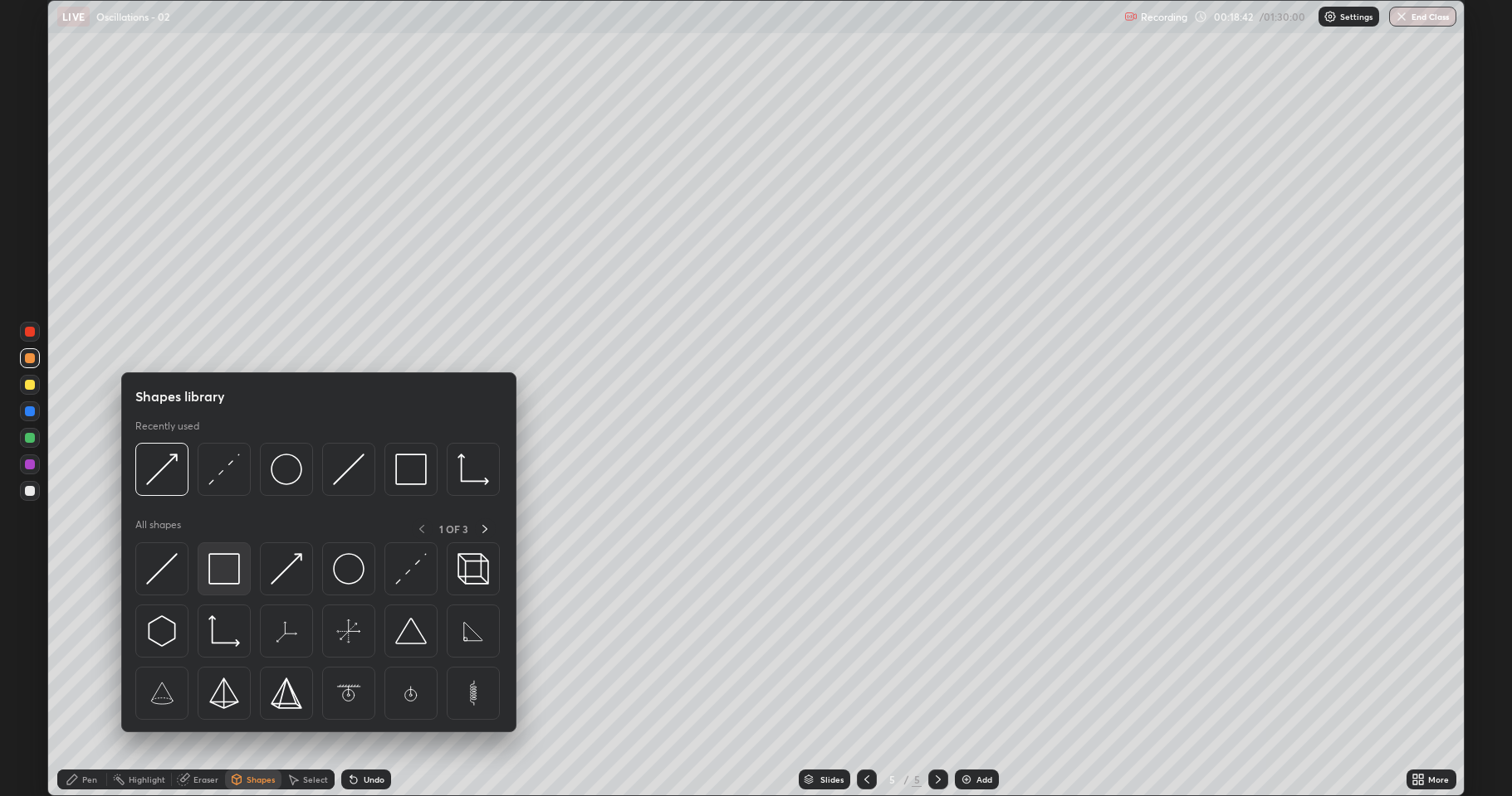
click at [229, 561] on img at bounding box center [224, 569] width 31 height 31
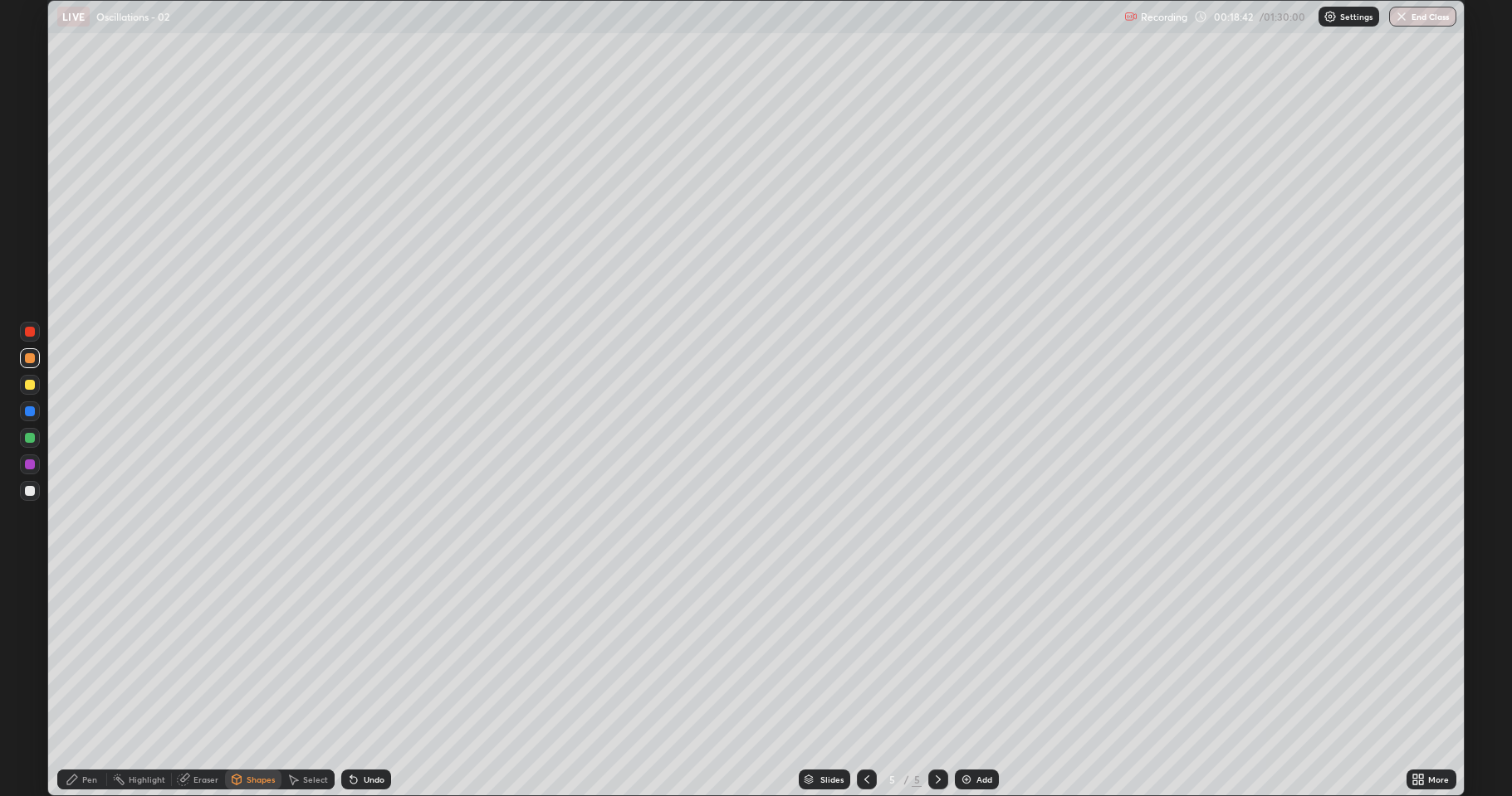
click at [33, 467] on div at bounding box center [30, 465] width 10 height 10
click at [93, 656] on div "Pen" at bounding box center [82, 779] width 50 height 19
click at [32, 493] on div at bounding box center [30, 491] width 10 height 10
click at [350, 656] on icon at bounding box center [351, 777] width 2 height 2
click at [359, 656] on div "Undo" at bounding box center [366, 779] width 50 height 19
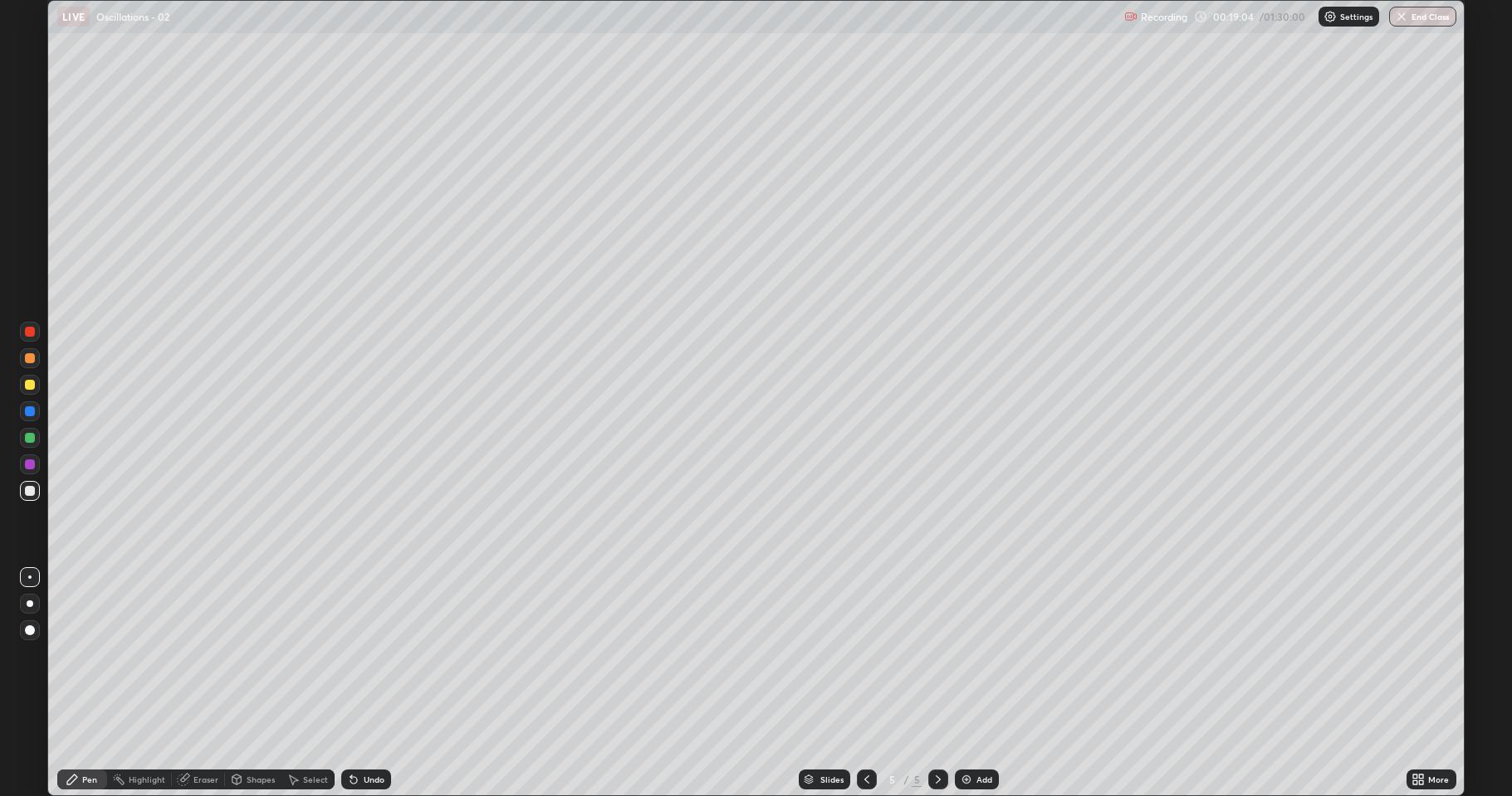
click at [29, 383] on div at bounding box center [30, 385] width 10 height 10
click at [31, 359] on div at bounding box center [30, 359] width 10 height 10
click at [368, 656] on div "Undo" at bounding box center [373, 779] width 20 height 9
click at [370, 656] on div "Undo" at bounding box center [373, 779] width 20 height 9
click at [368, 656] on div "Undo" at bounding box center [373, 779] width 20 height 9
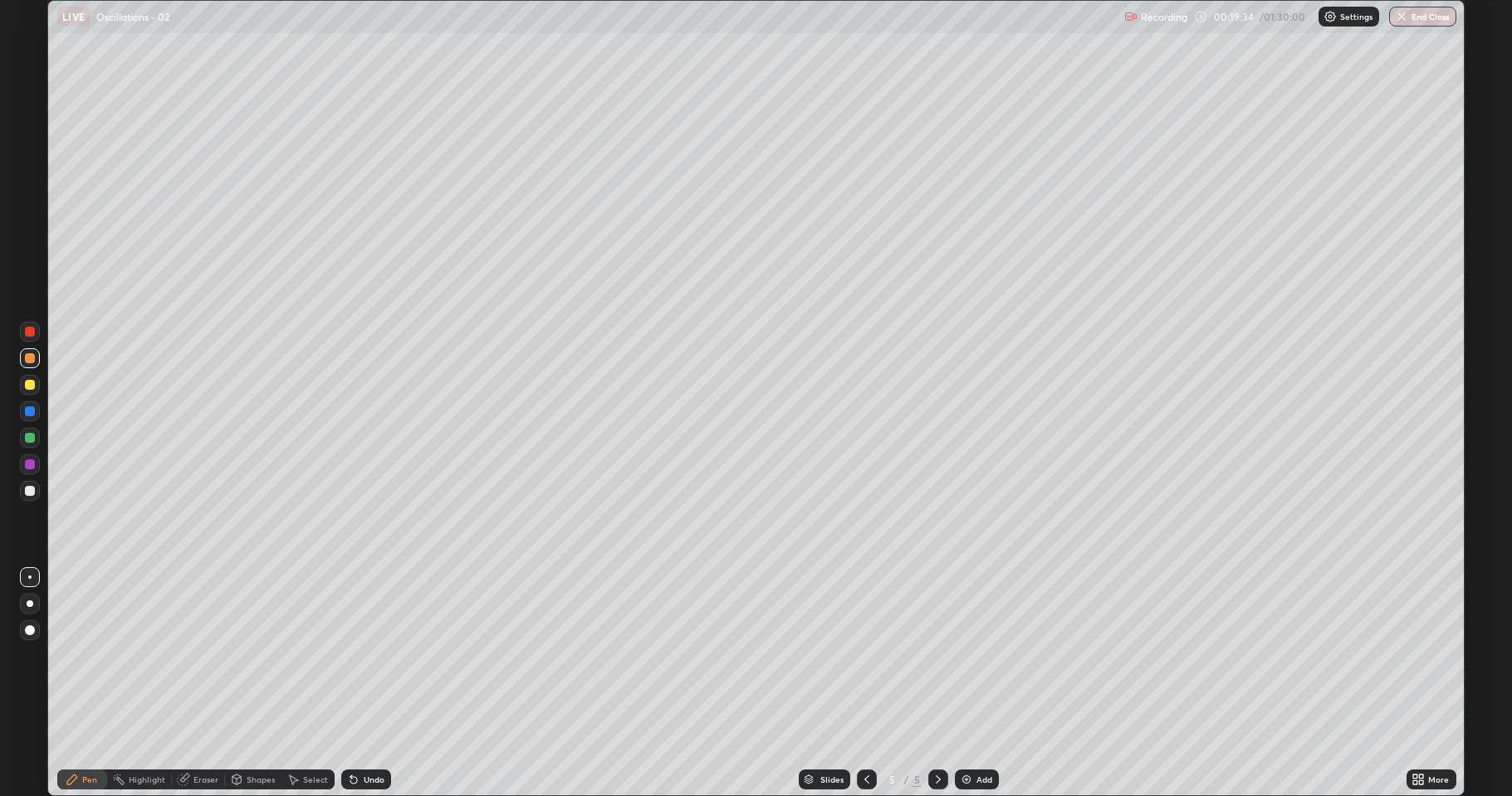
click at [369, 656] on div "Undo" at bounding box center [373, 779] width 20 height 9
click at [31, 442] on div at bounding box center [30, 437] width 10 height 10
click at [252, 656] on div "Shapes" at bounding box center [260, 779] width 28 height 9
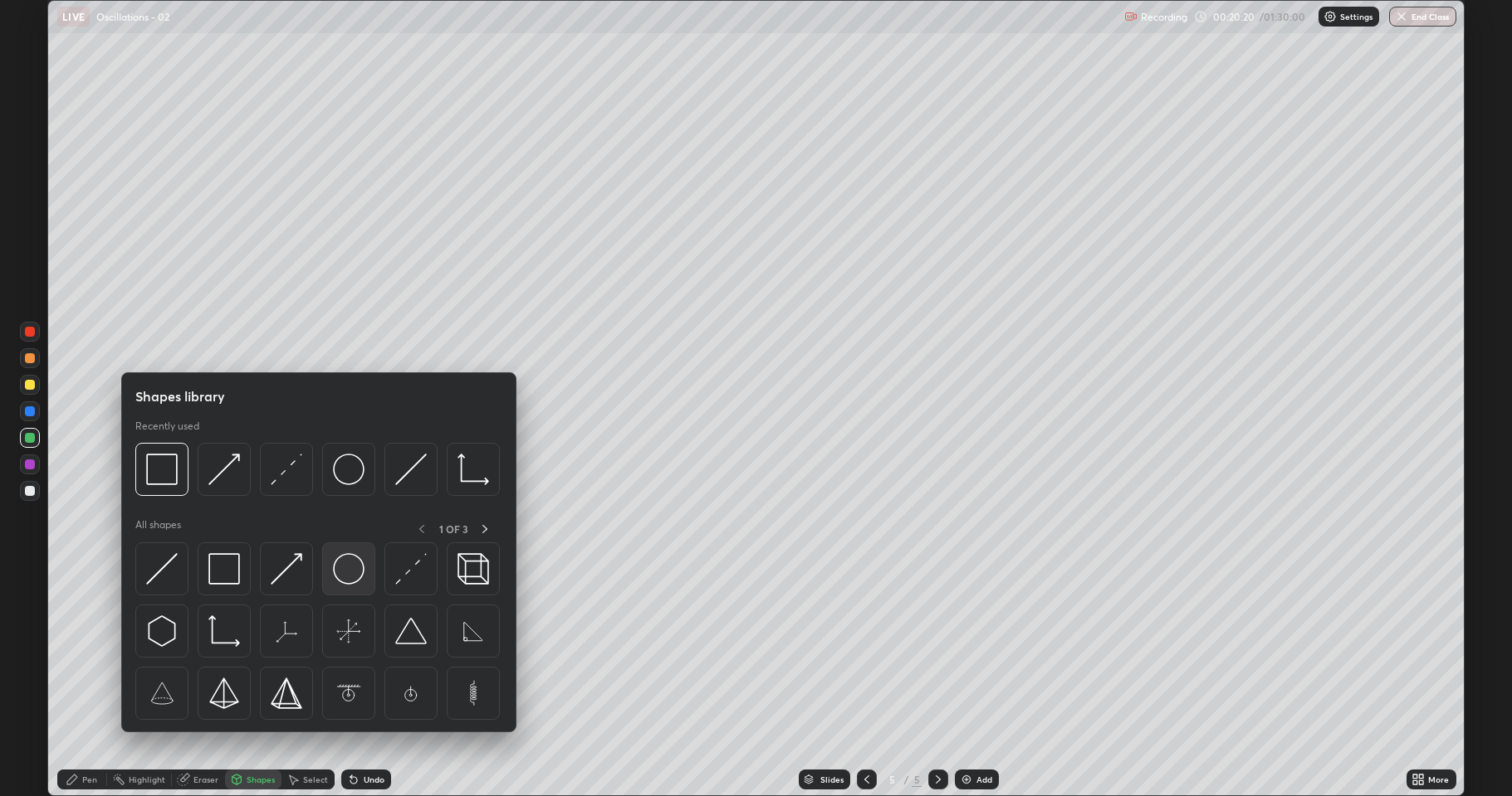
click at [353, 581] on img at bounding box center [348, 569] width 31 height 31
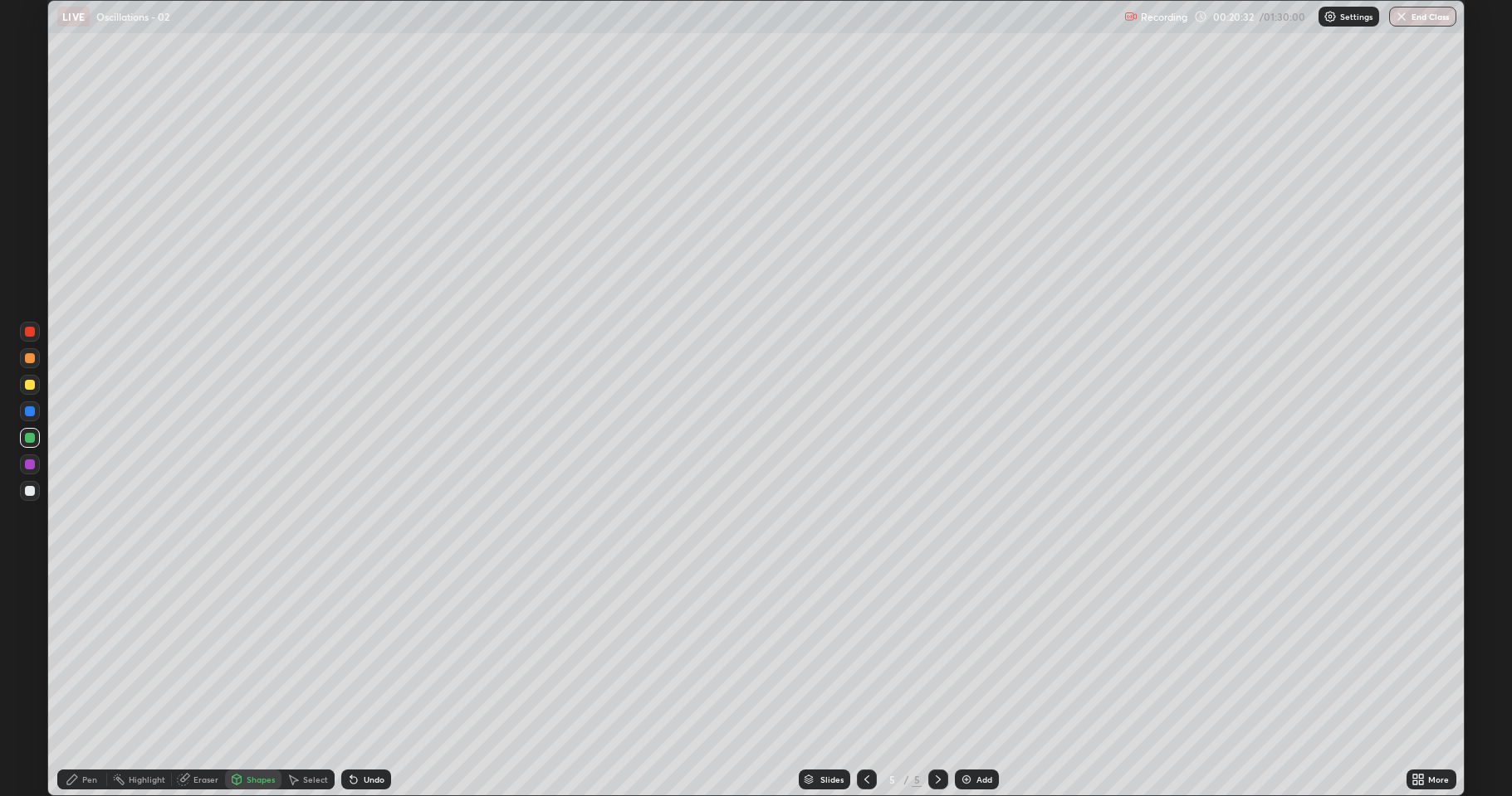
click at [266, 656] on div "Shapes" at bounding box center [253, 779] width 57 height 19
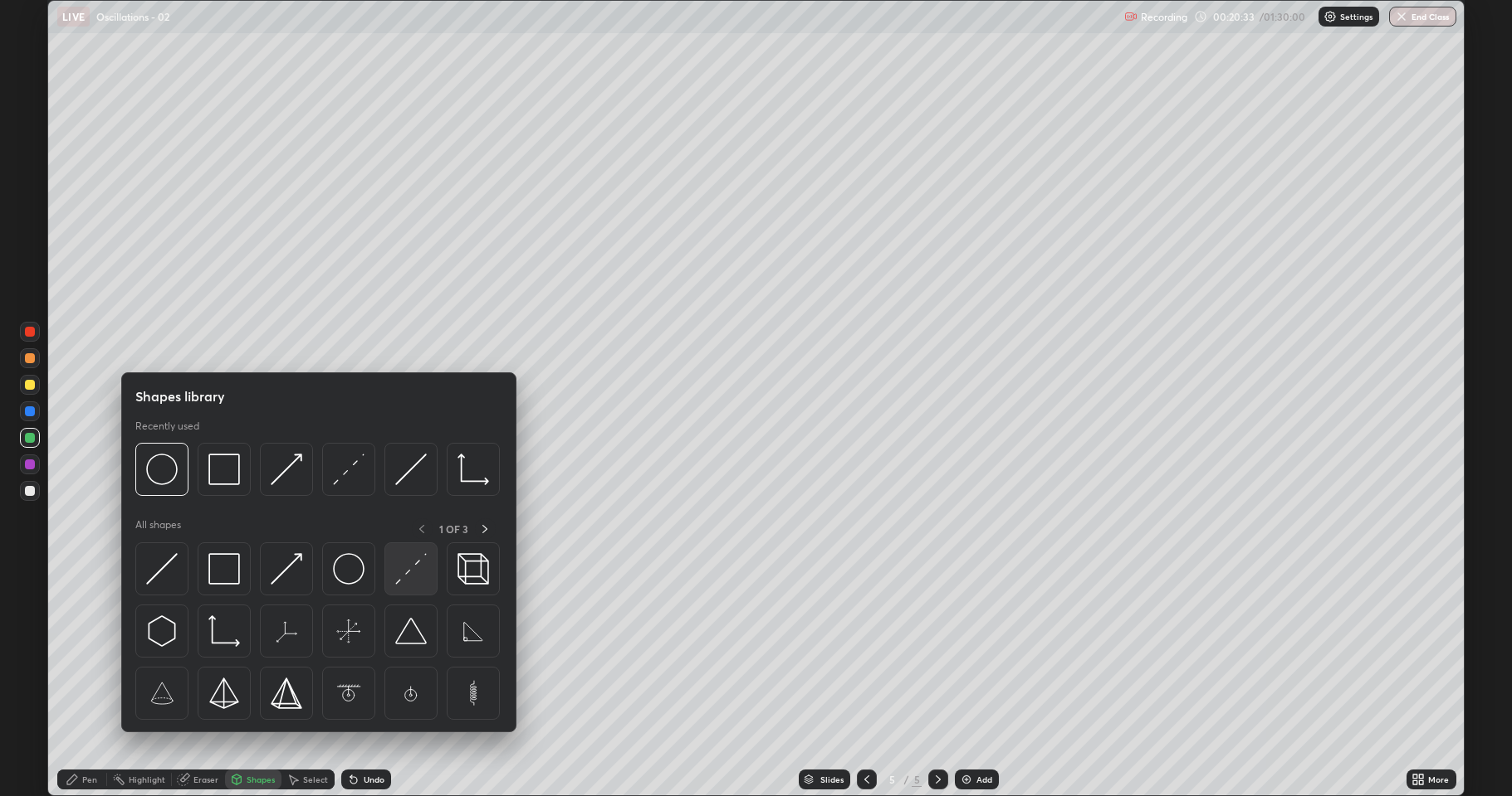
click at [408, 564] on img at bounding box center [410, 569] width 31 height 31
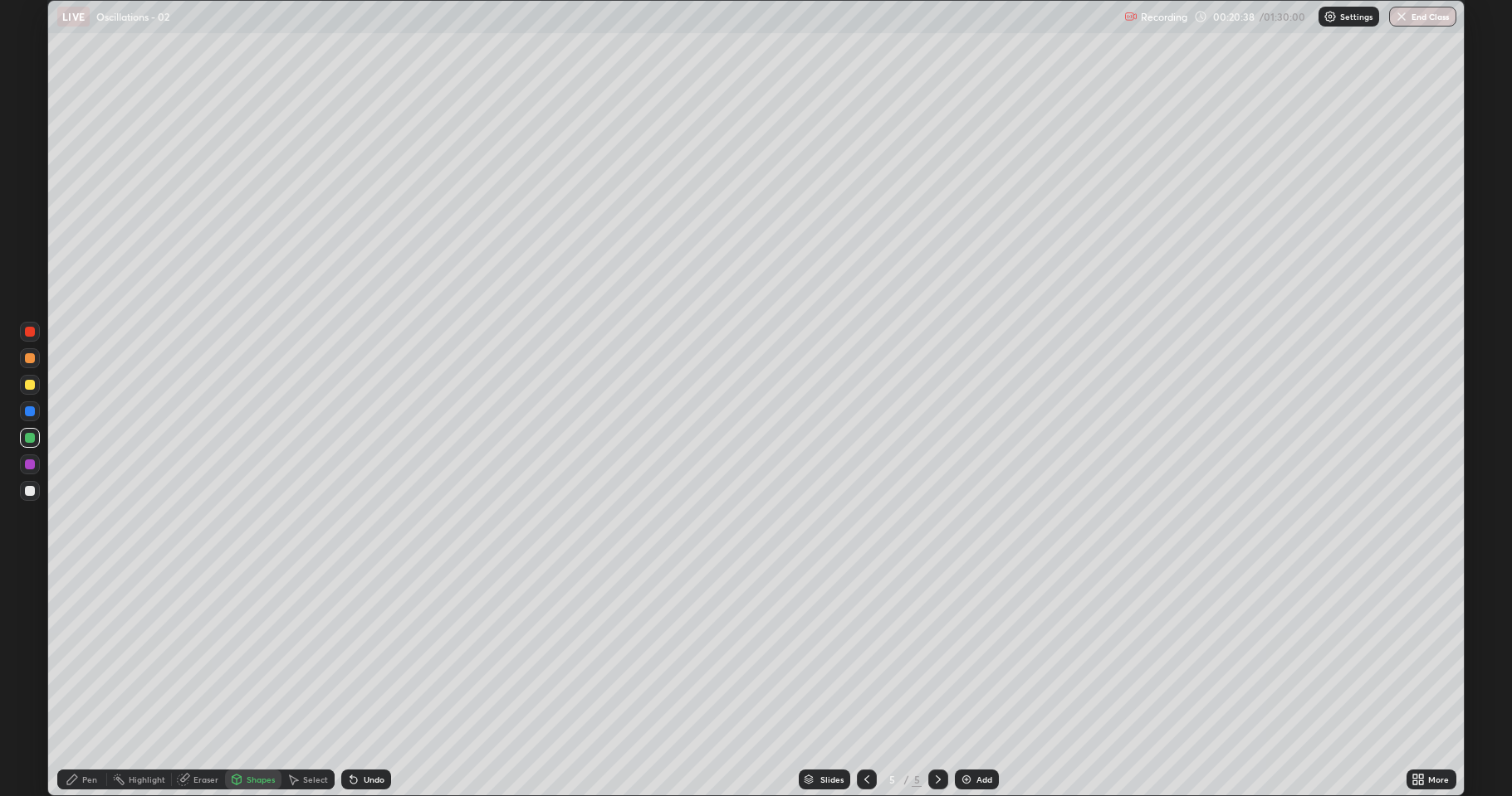
click at [361, 656] on div "Undo" at bounding box center [366, 779] width 50 height 19
click at [85, 656] on div "Pen" at bounding box center [82, 779] width 50 height 19
click at [19, 485] on div at bounding box center [29, 491] width 19 height 19
click at [262, 656] on div "Shapes" at bounding box center [260, 779] width 28 height 9
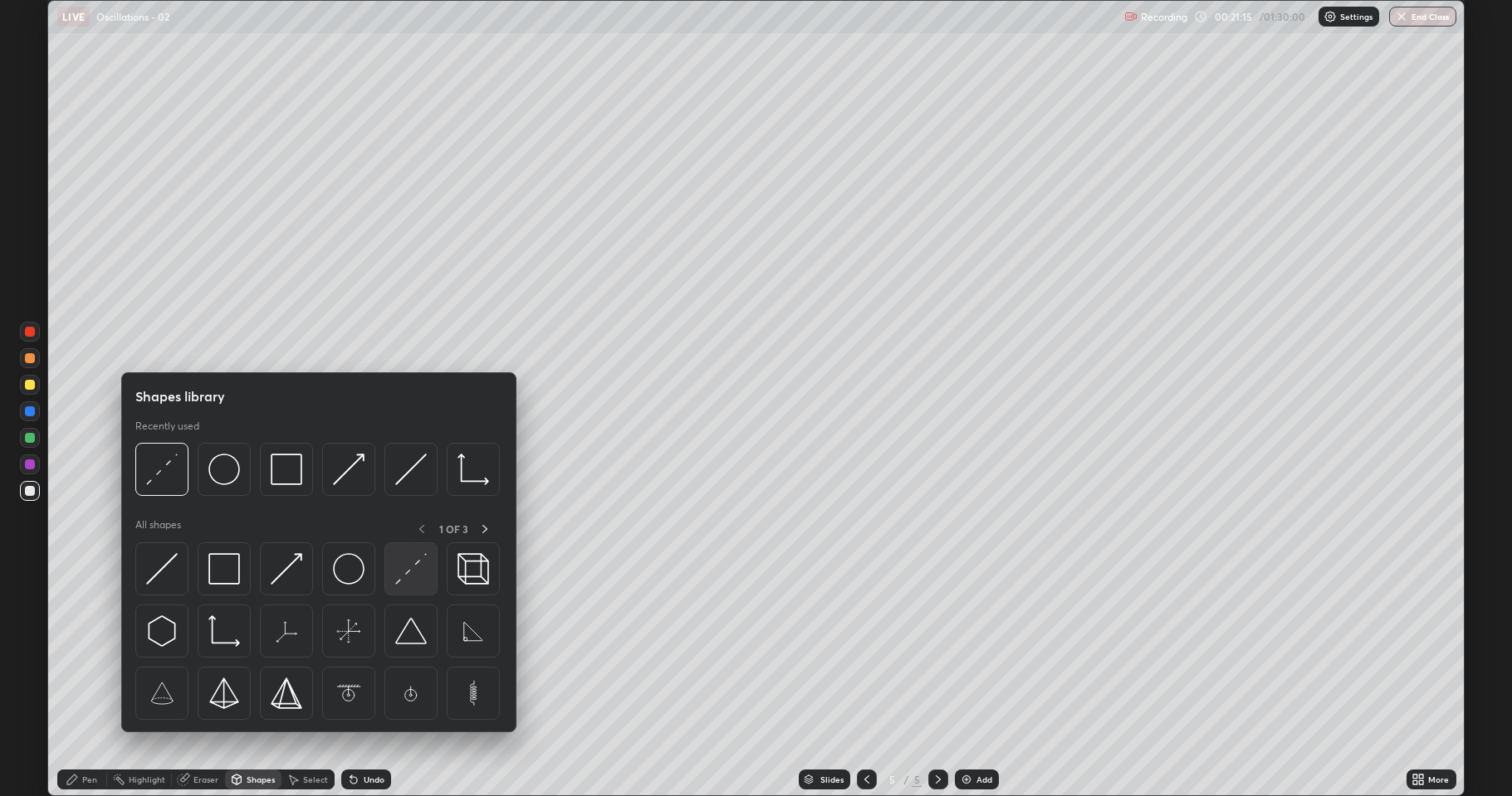
click at [411, 569] on img at bounding box center [410, 569] width 31 height 31
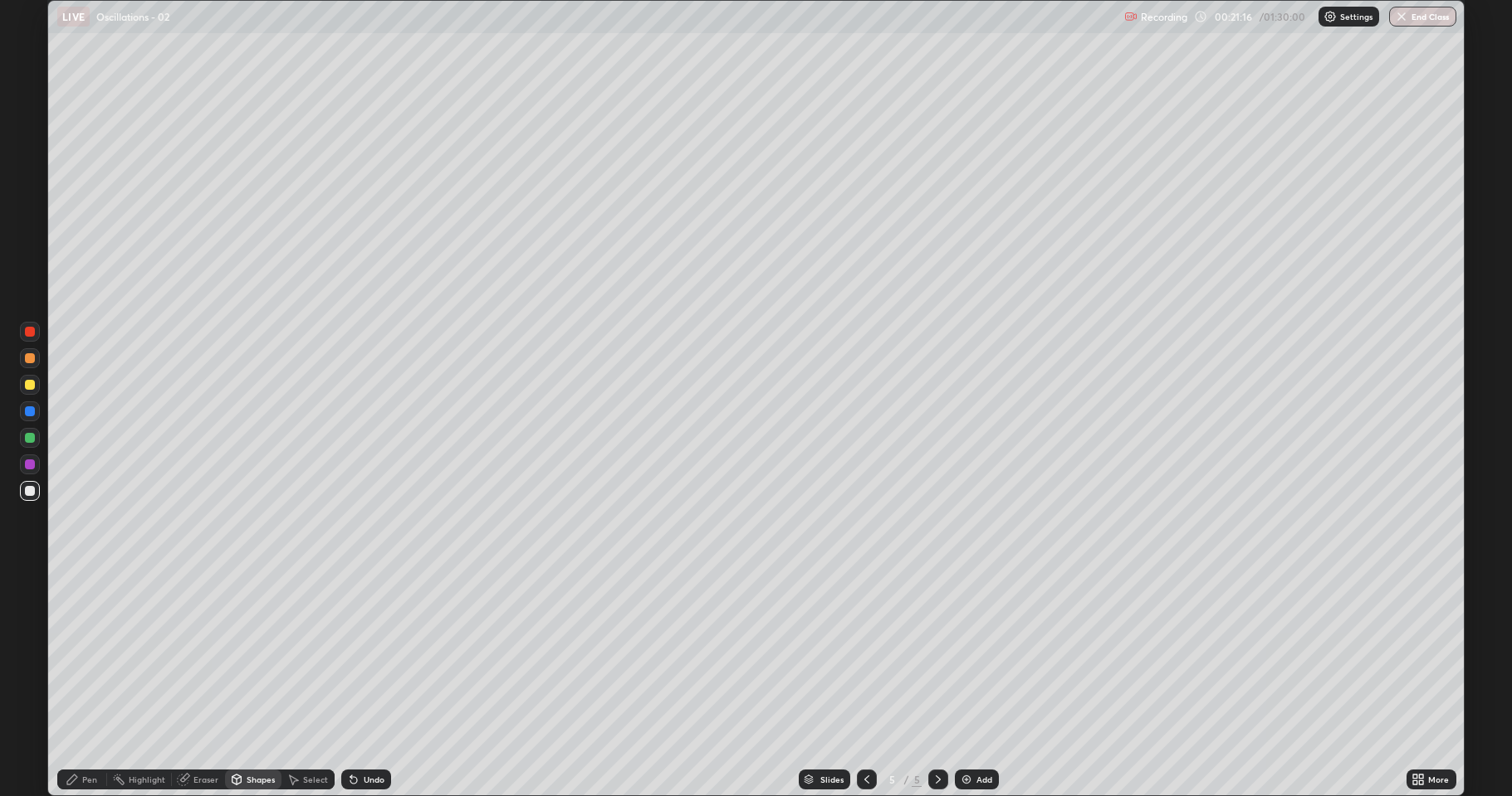
click at [31, 408] on div at bounding box center [30, 411] width 10 height 10
click at [75, 656] on icon at bounding box center [72, 780] width 14 height 14
click at [31, 359] on div at bounding box center [30, 359] width 10 height 10
click at [80, 656] on div "Pen" at bounding box center [82, 779] width 50 height 19
click at [32, 390] on div at bounding box center [29, 385] width 19 height 19
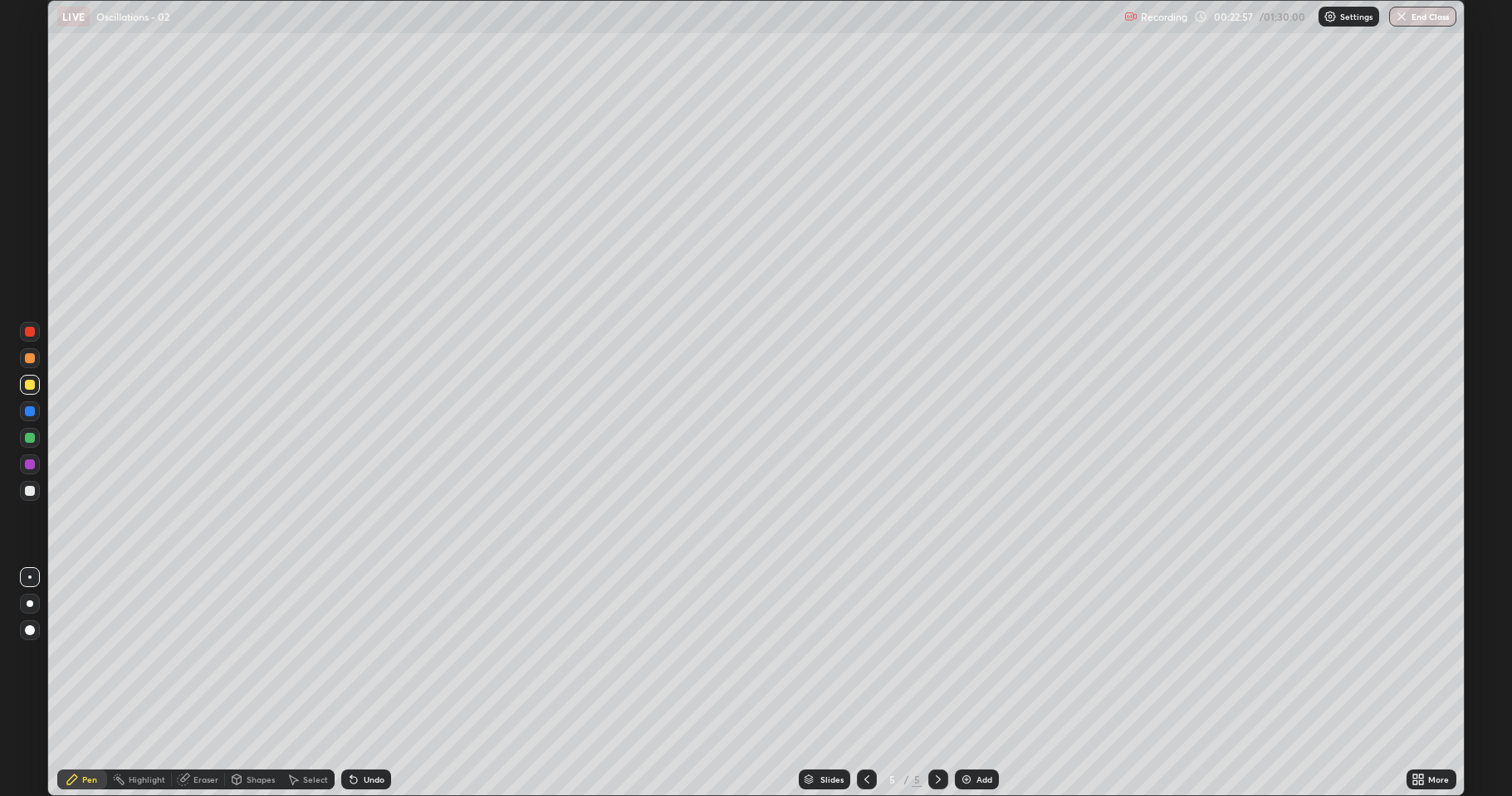
click at [76, 656] on icon at bounding box center [72, 780] width 14 height 14
click at [31, 360] on div at bounding box center [30, 359] width 10 height 10
click at [32, 436] on div at bounding box center [30, 437] width 10 height 10
click at [36, 488] on div at bounding box center [29, 491] width 19 height 19
click at [263, 656] on div "Shapes" at bounding box center [260, 779] width 28 height 9
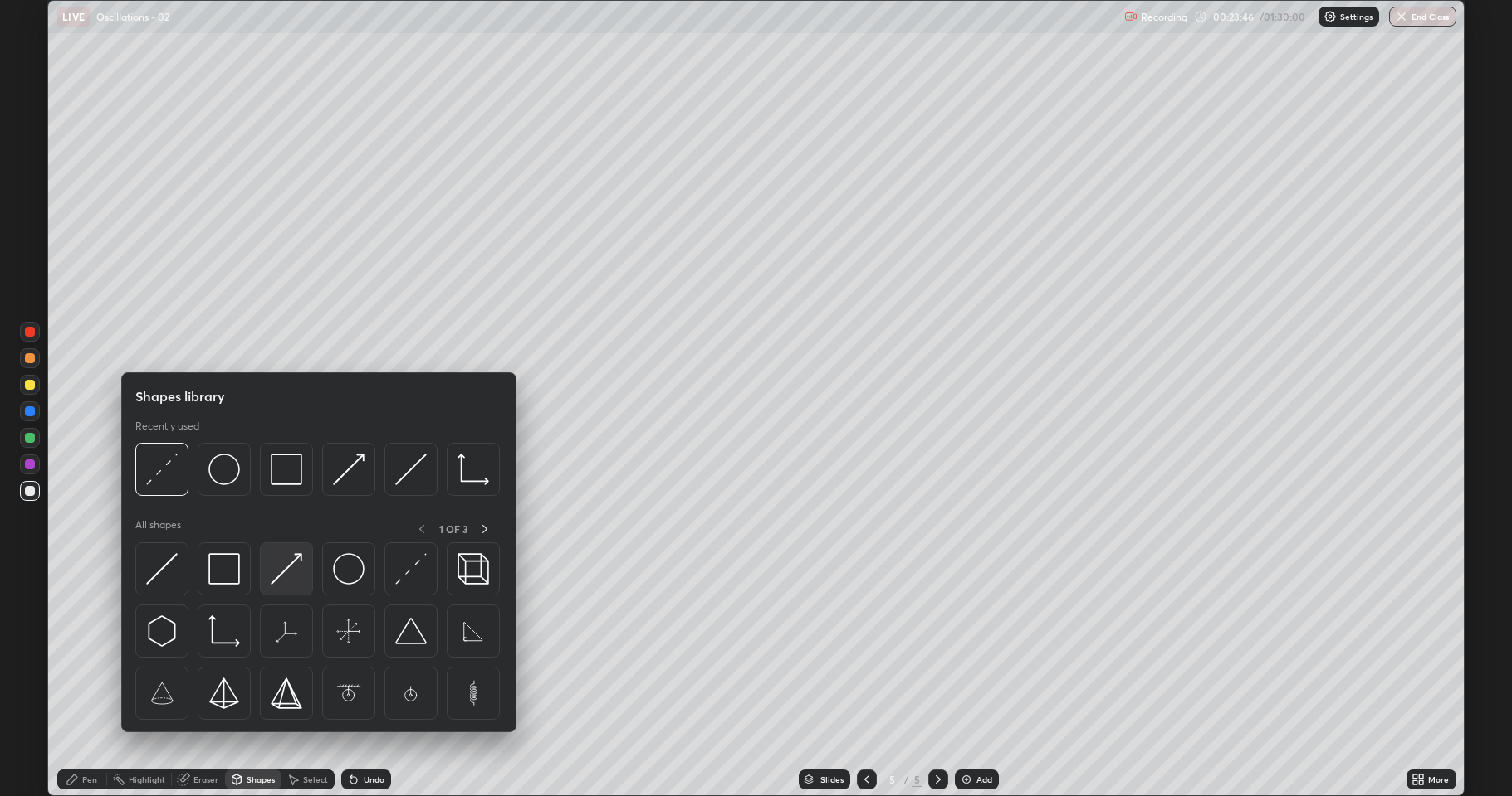
click at [299, 560] on img at bounding box center [287, 569] width 31 height 31
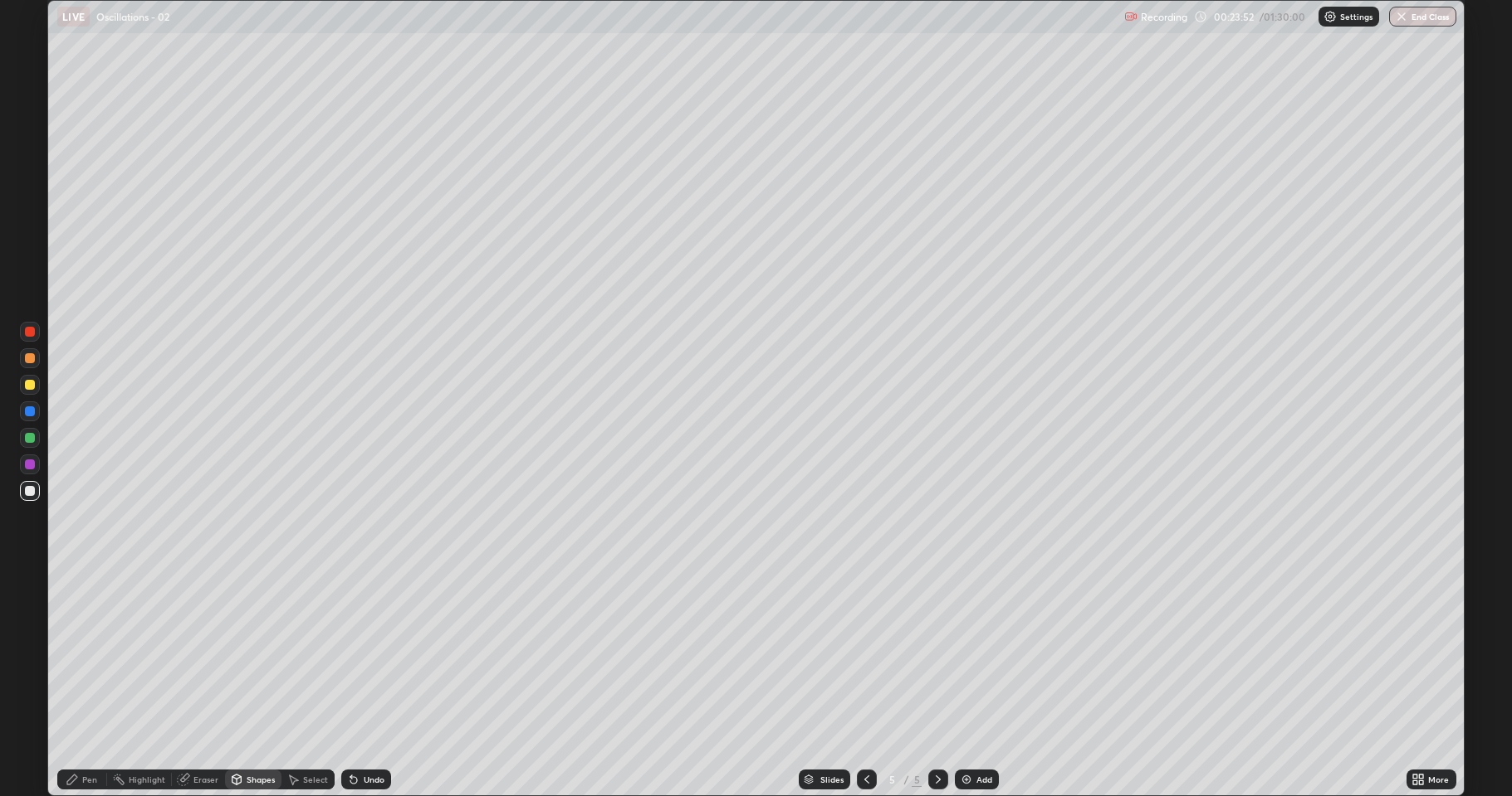
click at [87, 656] on div "Pen" at bounding box center [89, 779] width 15 height 9
click at [28, 388] on div at bounding box center [30, 385] width 10 height 10
click at [375, 656] on div "Undo" at bounding box center [366, 779] width 50 height 19
click at [31, 491] on div at bounding box center [30, 491] width 10 height 10
click at [976, 656] on div "Add" at bounding box center [984, 779] width 16 height 9
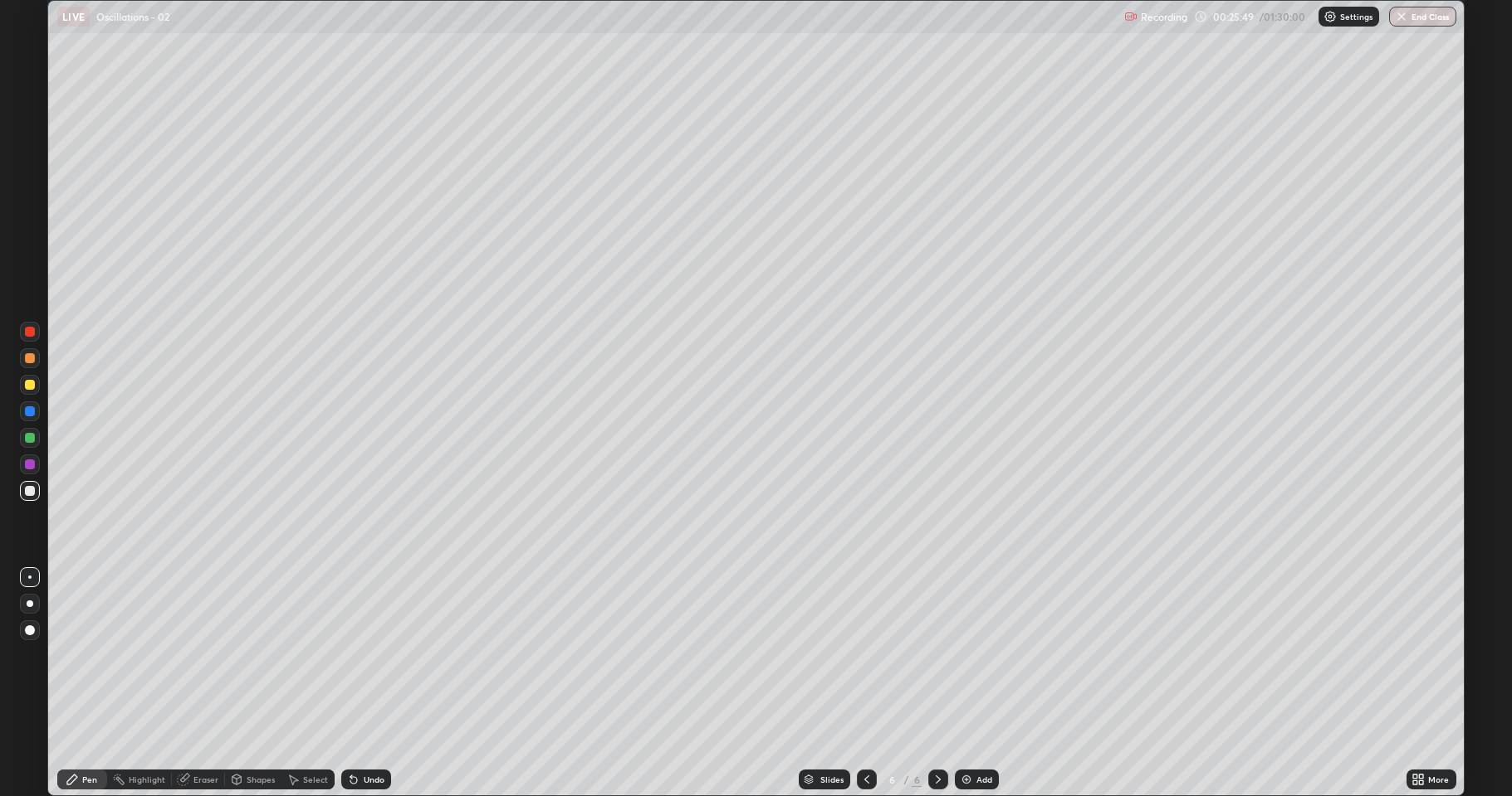
click at [30, 409] on div at bounding box center [30, 411] width 10 height 10
click at [247, 656] on div "Shapes" at bounding box center [253, 779] width 57 height 19
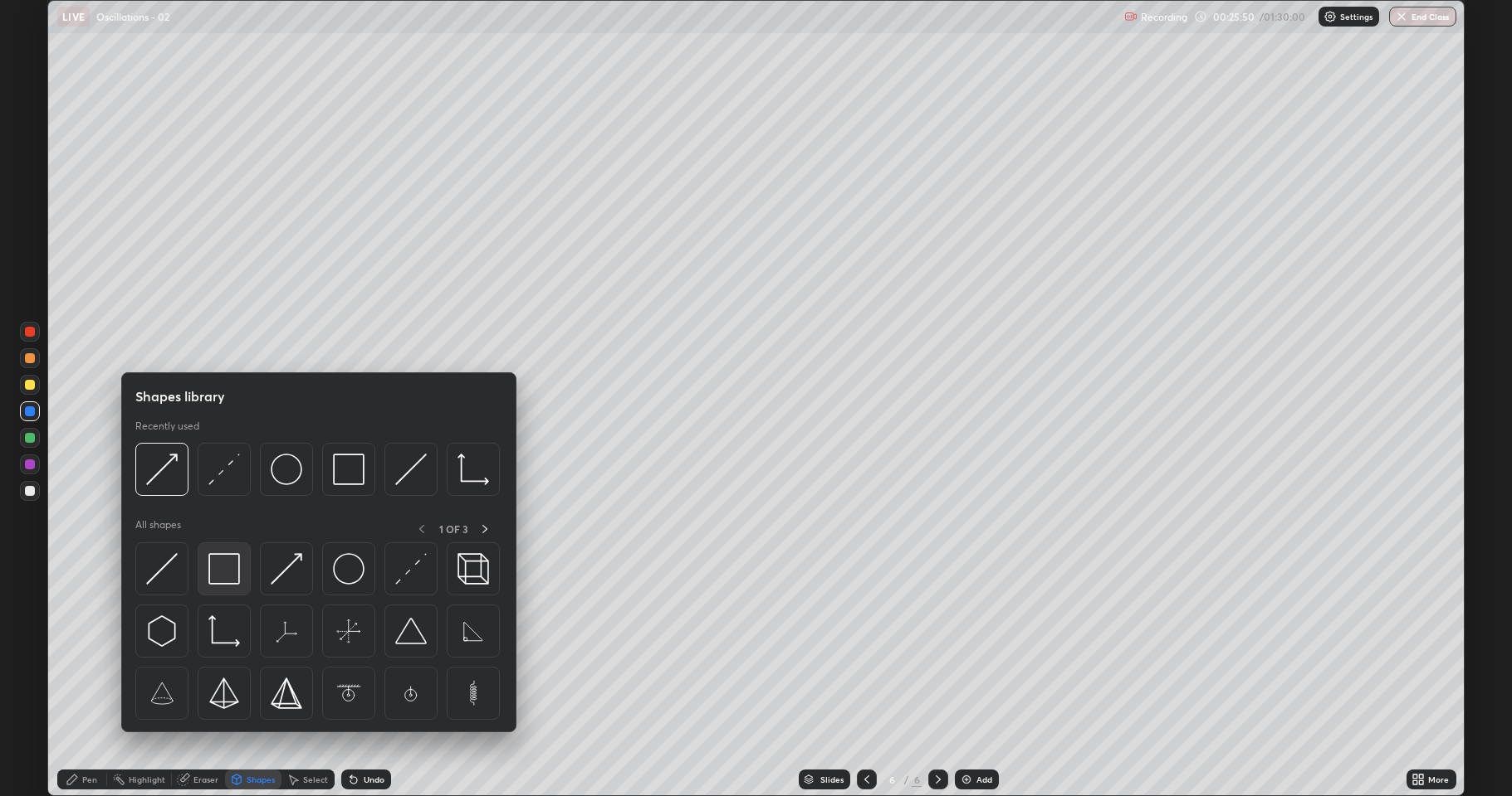
click at [237, 580] on img at bounding box center [224, 569] width 31 height 31
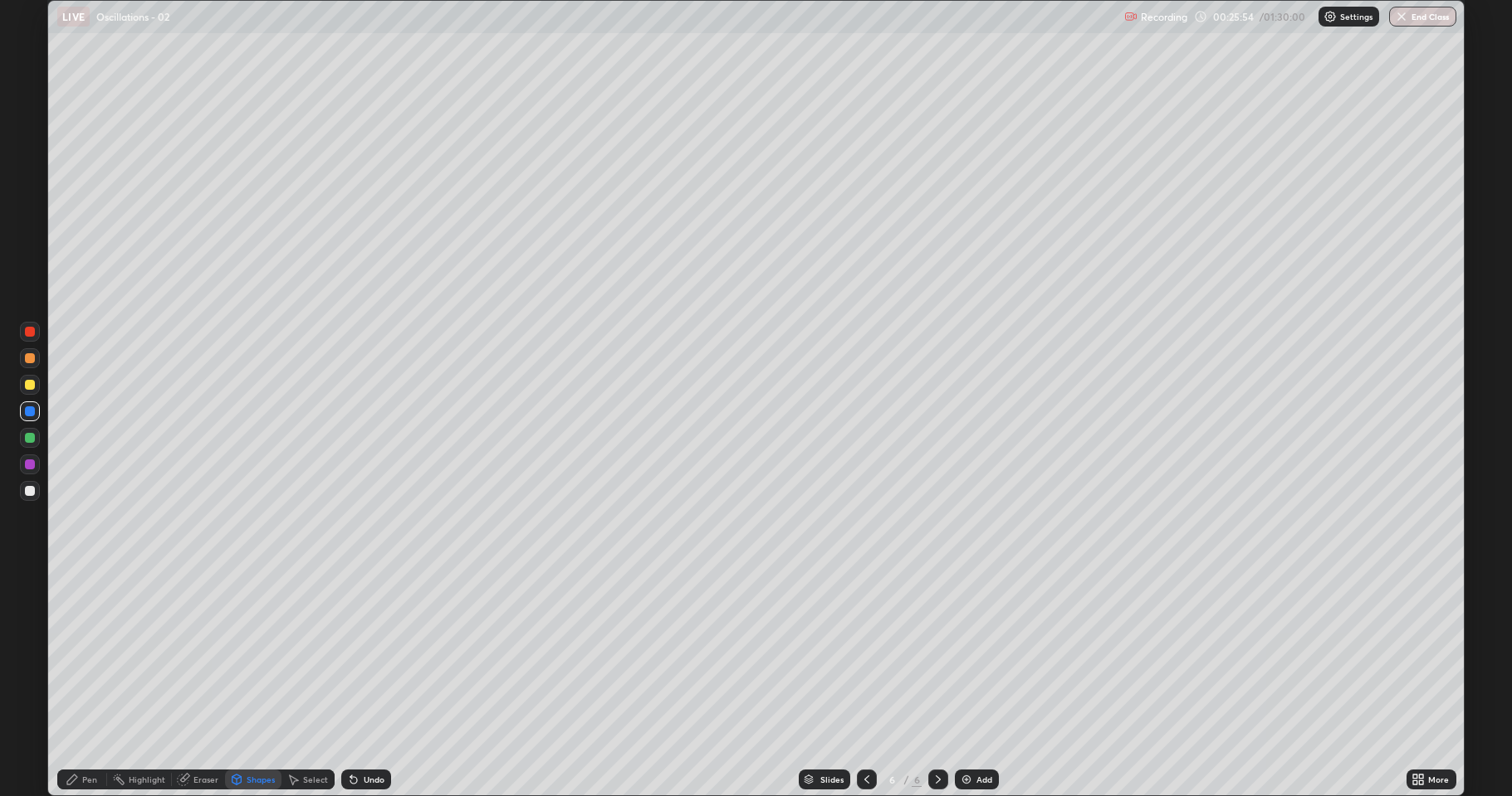
click at [83, 656] on div "Pen" at bounding box center [82, 779] width 50 height 19
click at [188, 656] on icon at bounding box center [183, 780] width 14 height 14
click at [72, 656] on icon at bounding box center [72, 780] width 14 height 14
click at [36, 491] on div at bounding box center [29, 491] width 19 height 19
click at [30, 359] on div at bounding box center [30, 359] width 10 height 10
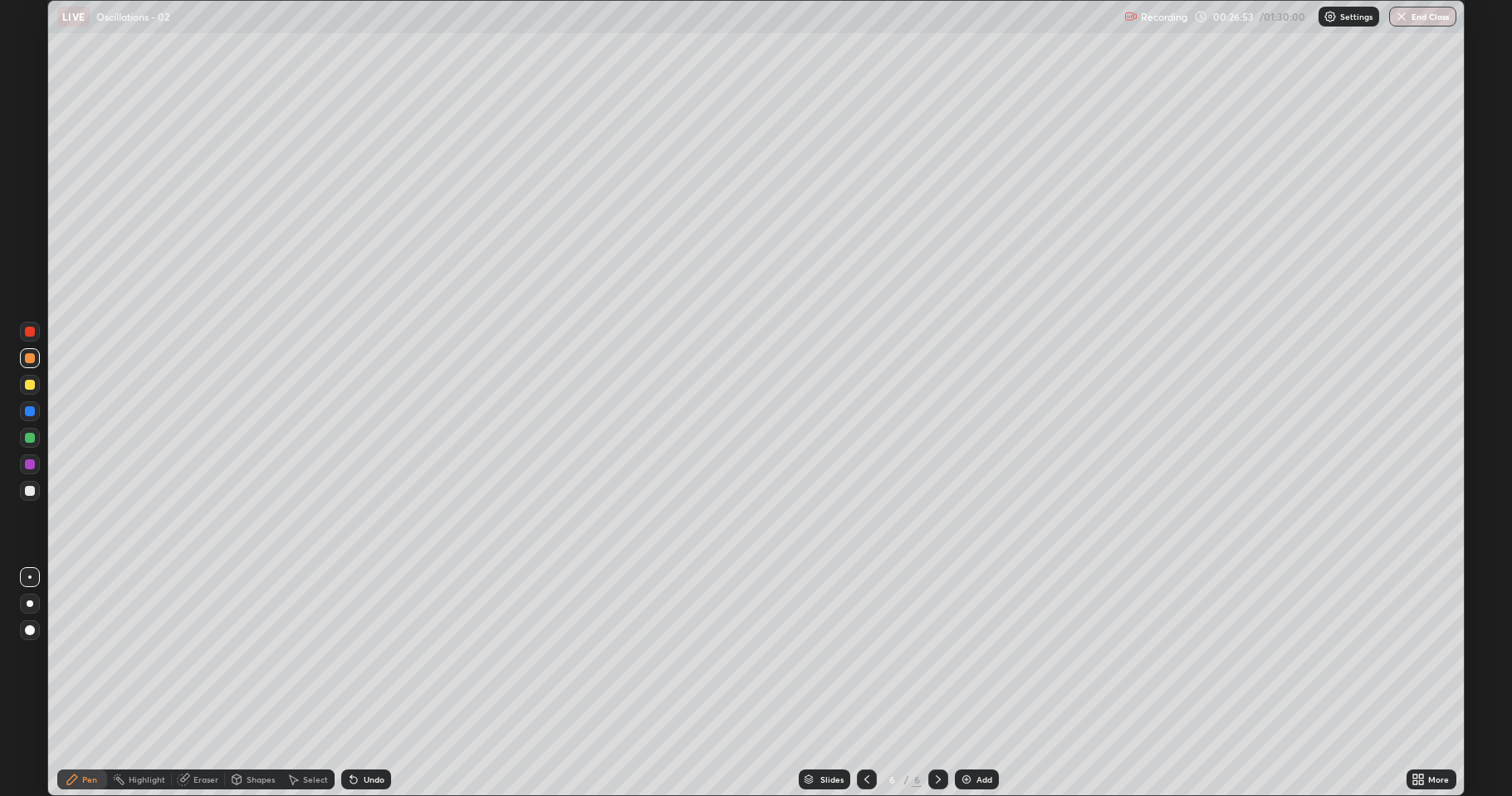
click at [31, 484] on div at bounding box center [29, 491] width 19 height 19
click at [302, 656] on div "Select" at bounding box center [308, 779] width 53 height 19
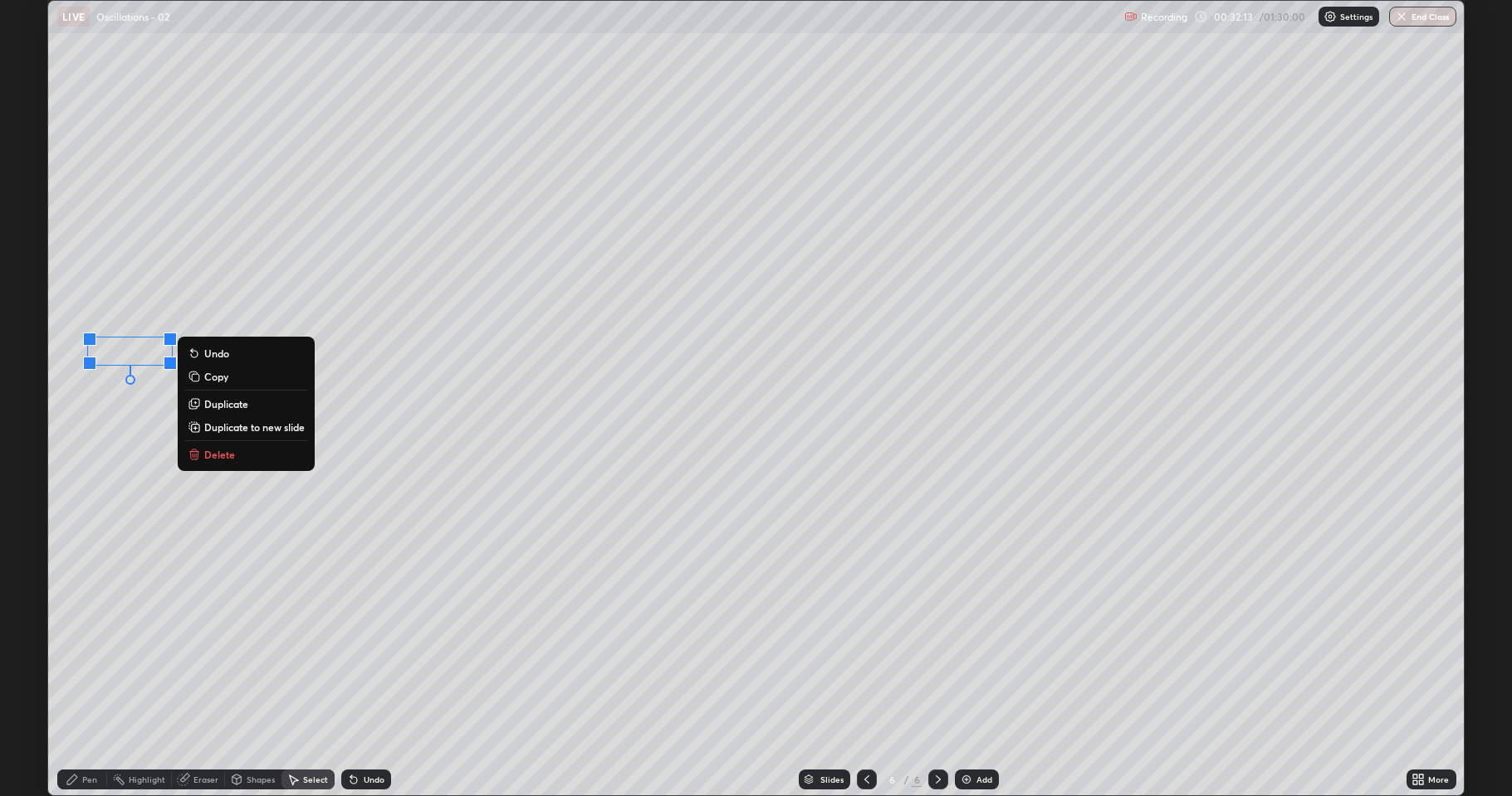
click at [226, 455] on p "Delete" at bounding box center [219, 455] width 31 height 14
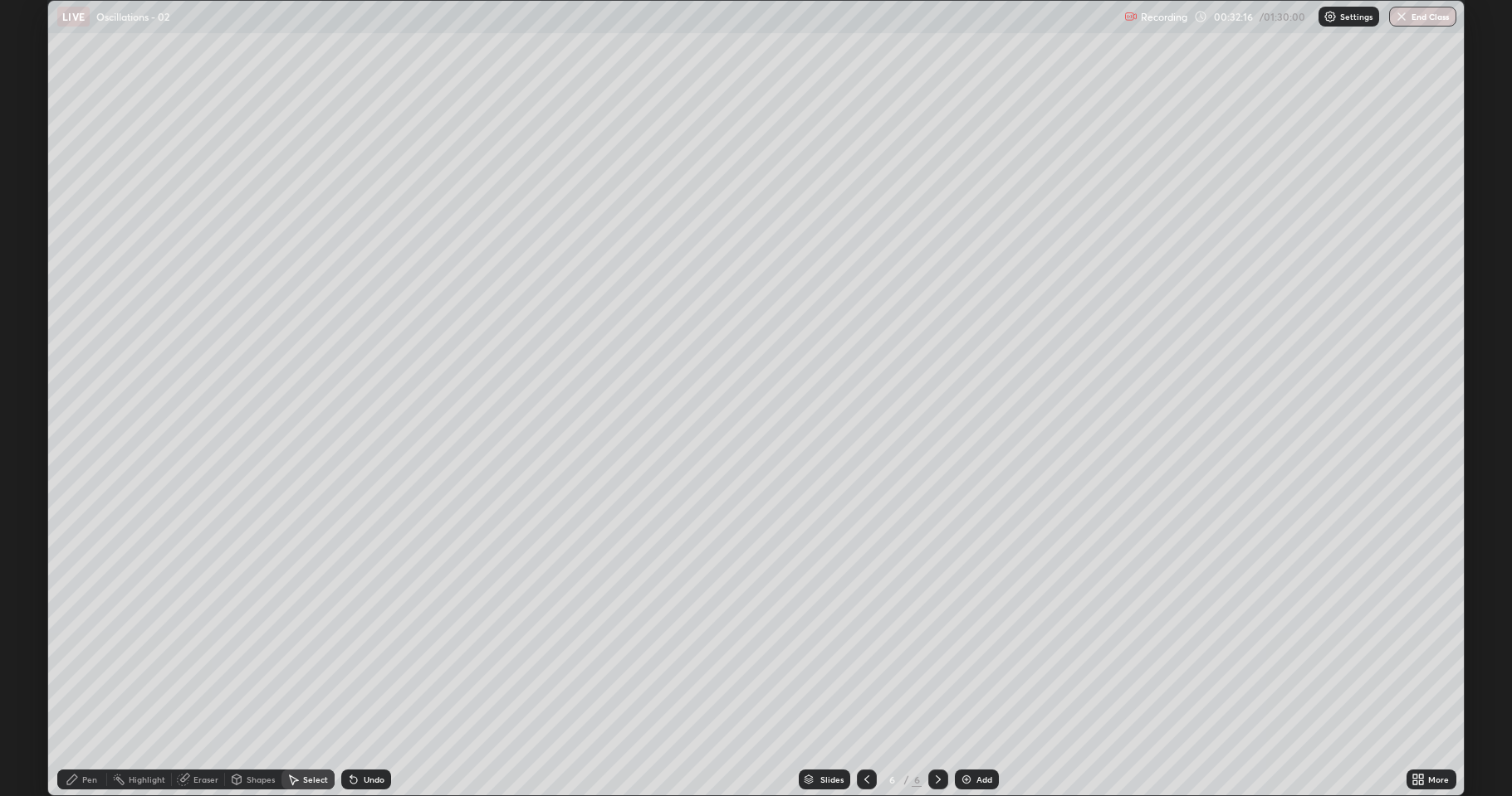
click at [254, 656] on div "Shapes" at bounding box center [260, 779] width 28 height 9
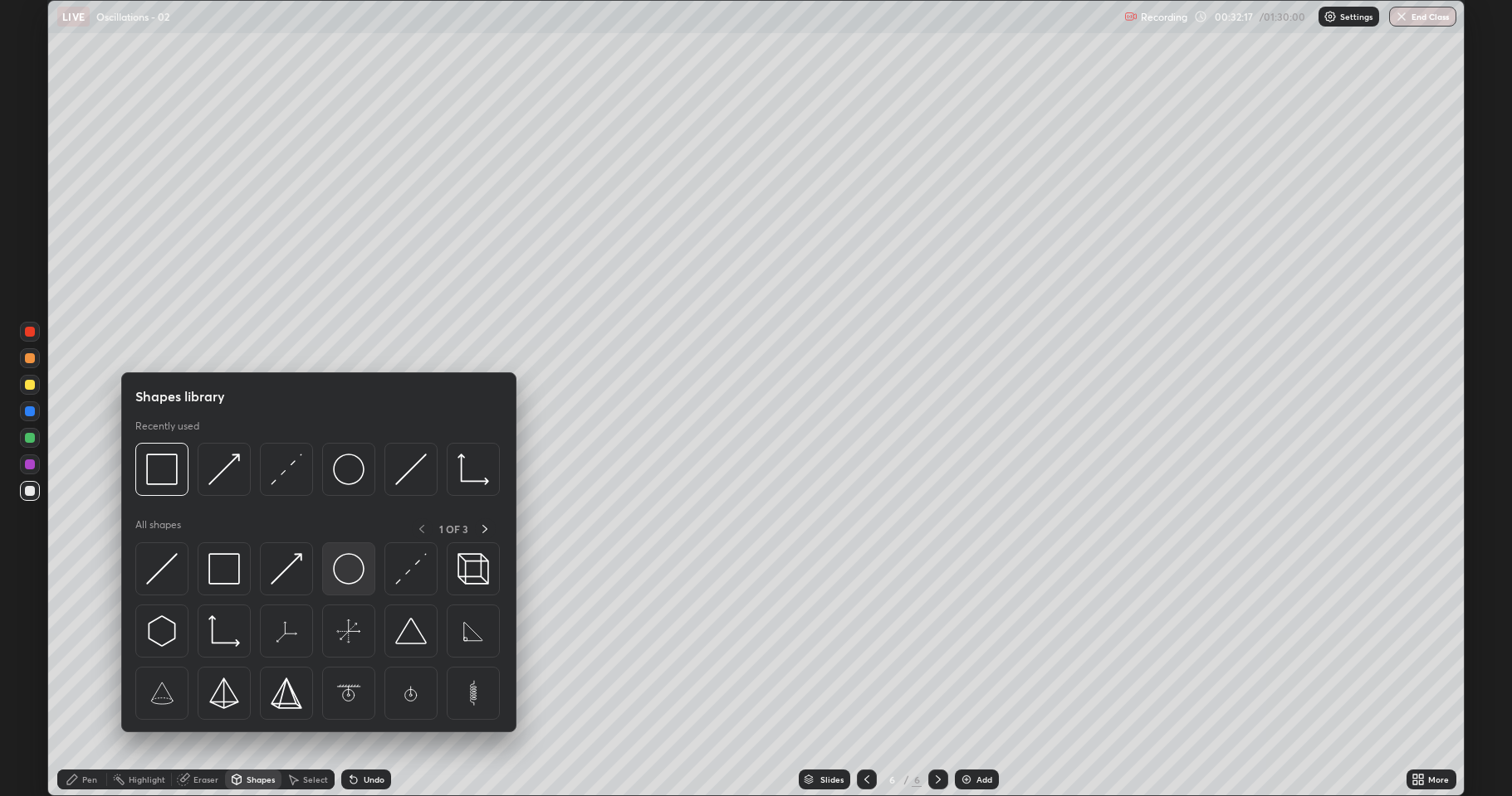
click at [345, 577] on img at bounding box center [348, 569] width 31 height 31
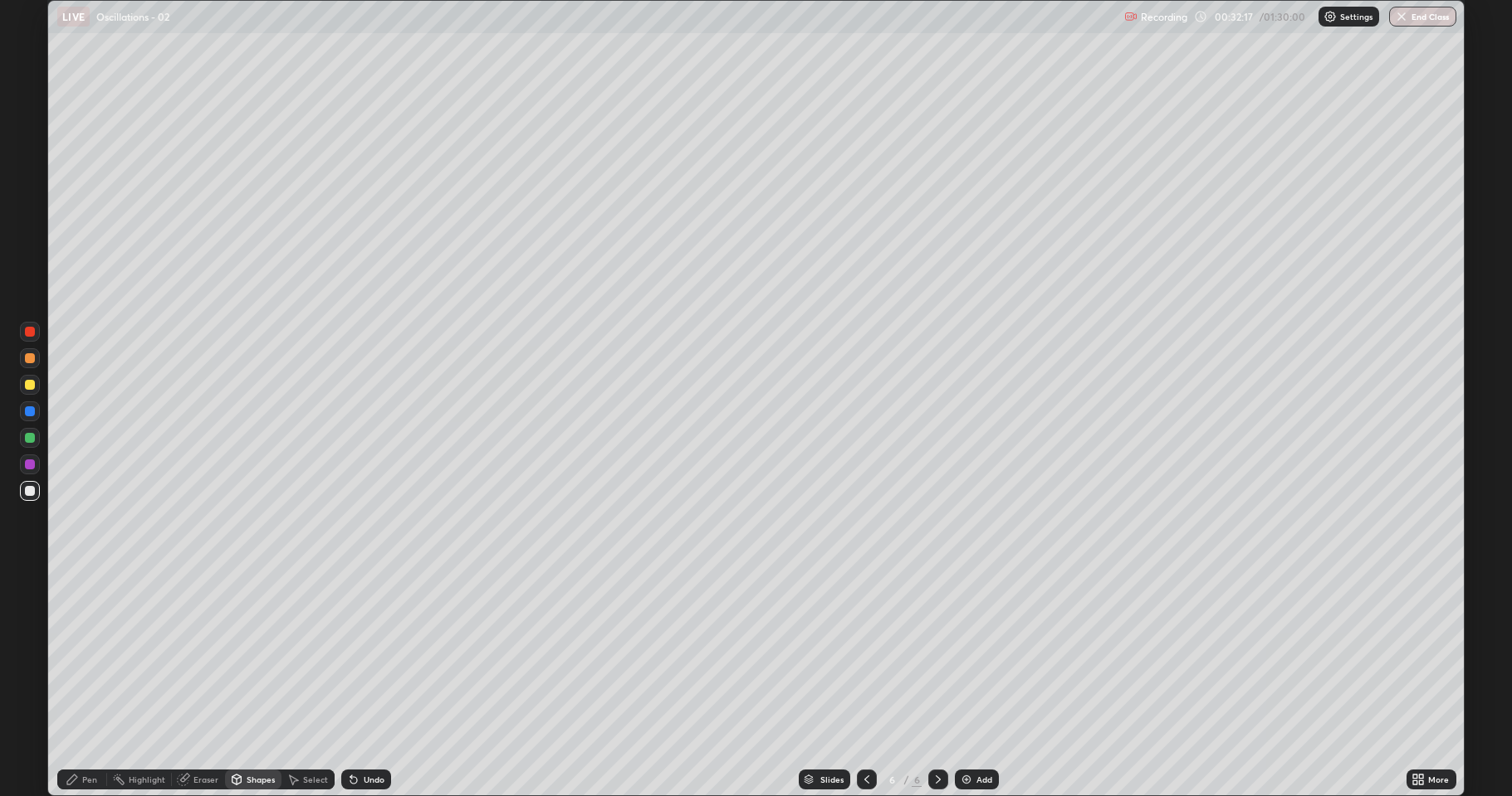
click at [31, 438] on div at bounding box center [30, 437] width 10 height 10
click at [262, 656] on div "Shapes" at bounding box center [260, 779] width 28 height 9
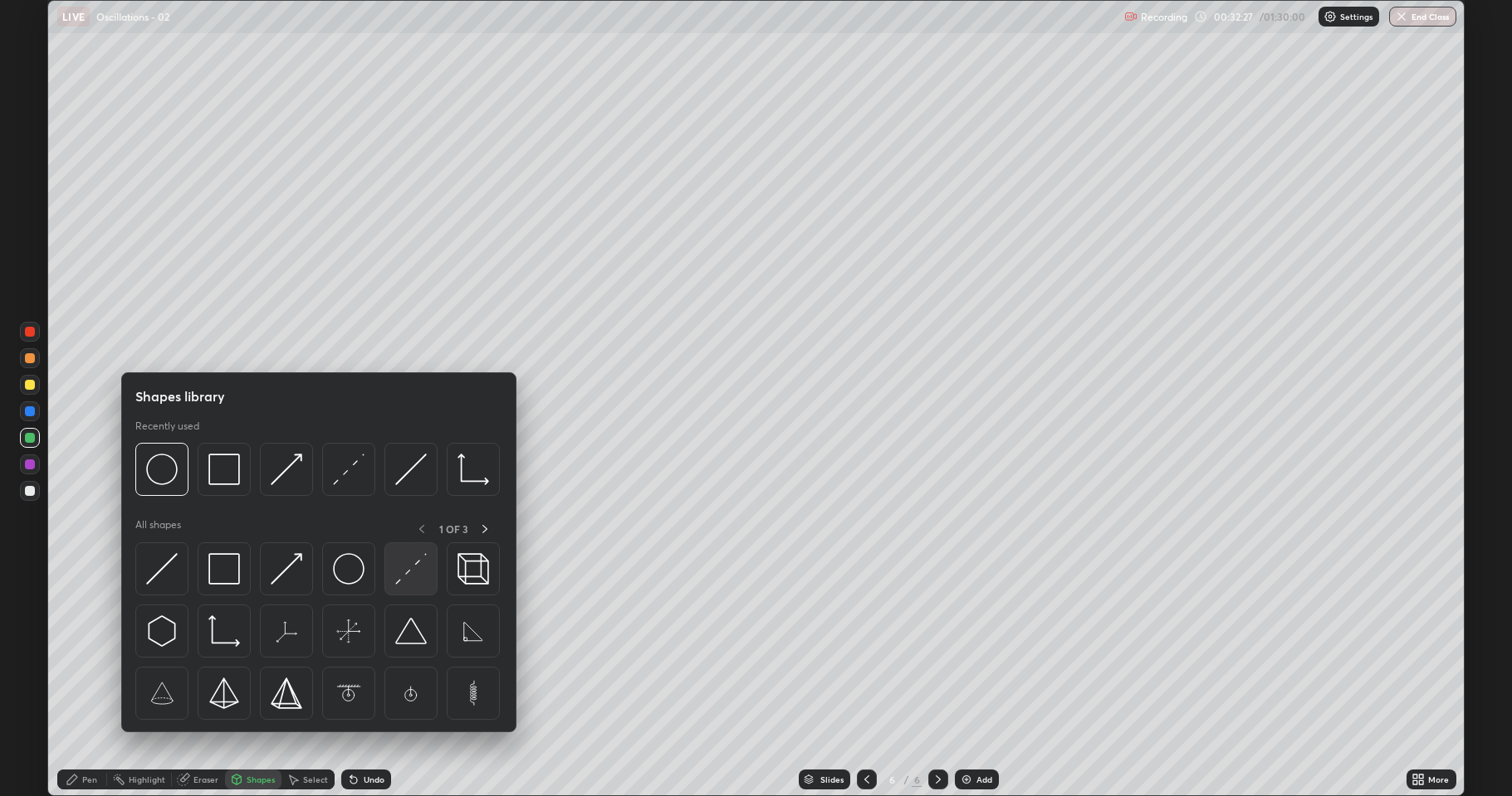
click at [406, 574] on img at bounding box center [410, 569] width 31 height 31
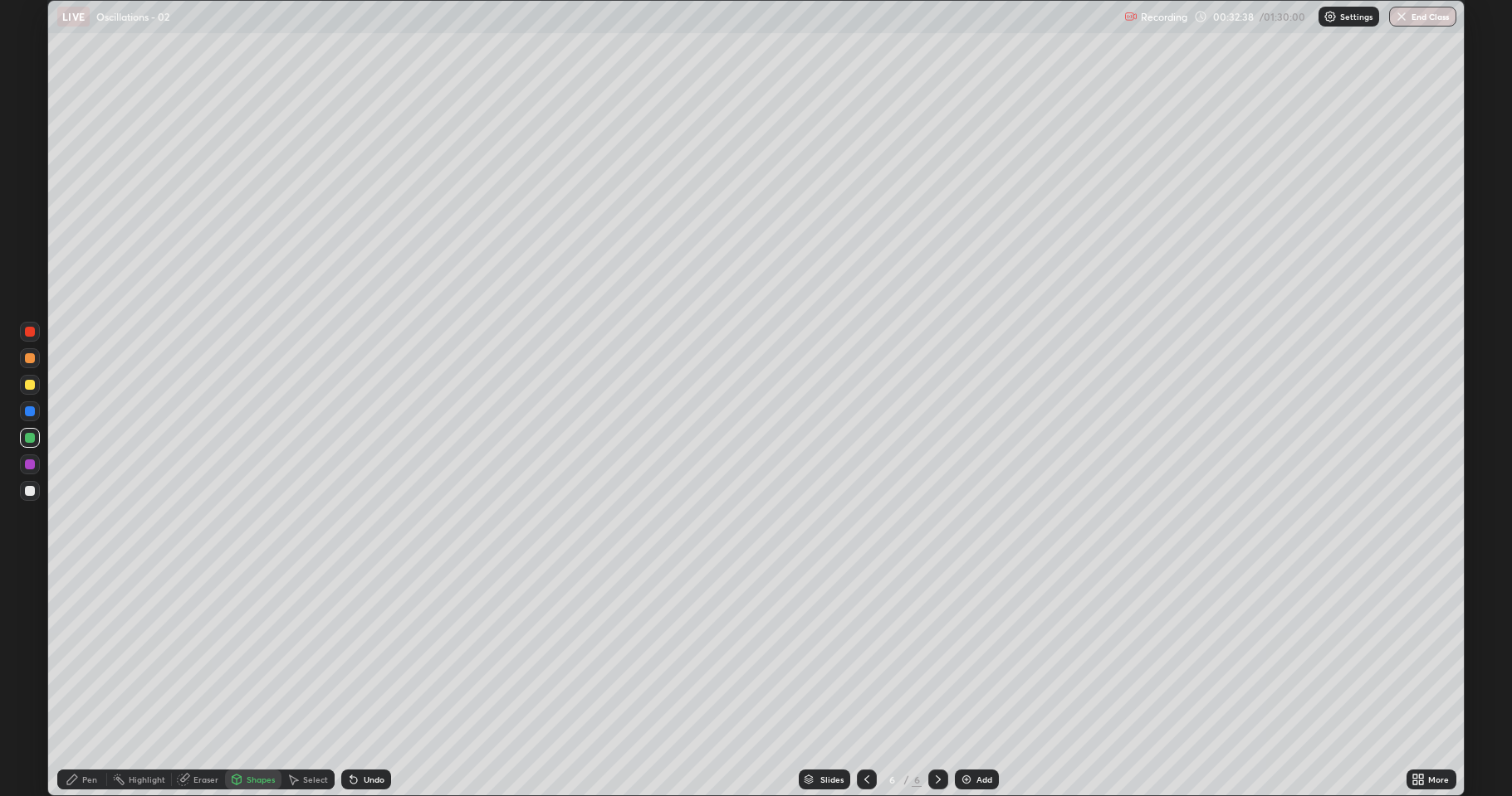
click at [364, 656] on div "Undo" at bounding box center [373, 779] width 20 height 9
click at [80, 656] on div "Pen" at bounding box center [82, 779] width 50 height 19
click at [21, 495] on div at bounding box center [29, 491] width 19 height 19
click at [28, 387] on div at bounding box center [30, 385] width 10 height 10
click at [191, 656] on div "Eraser" at bounding box center [198, 779] width 53 height 19
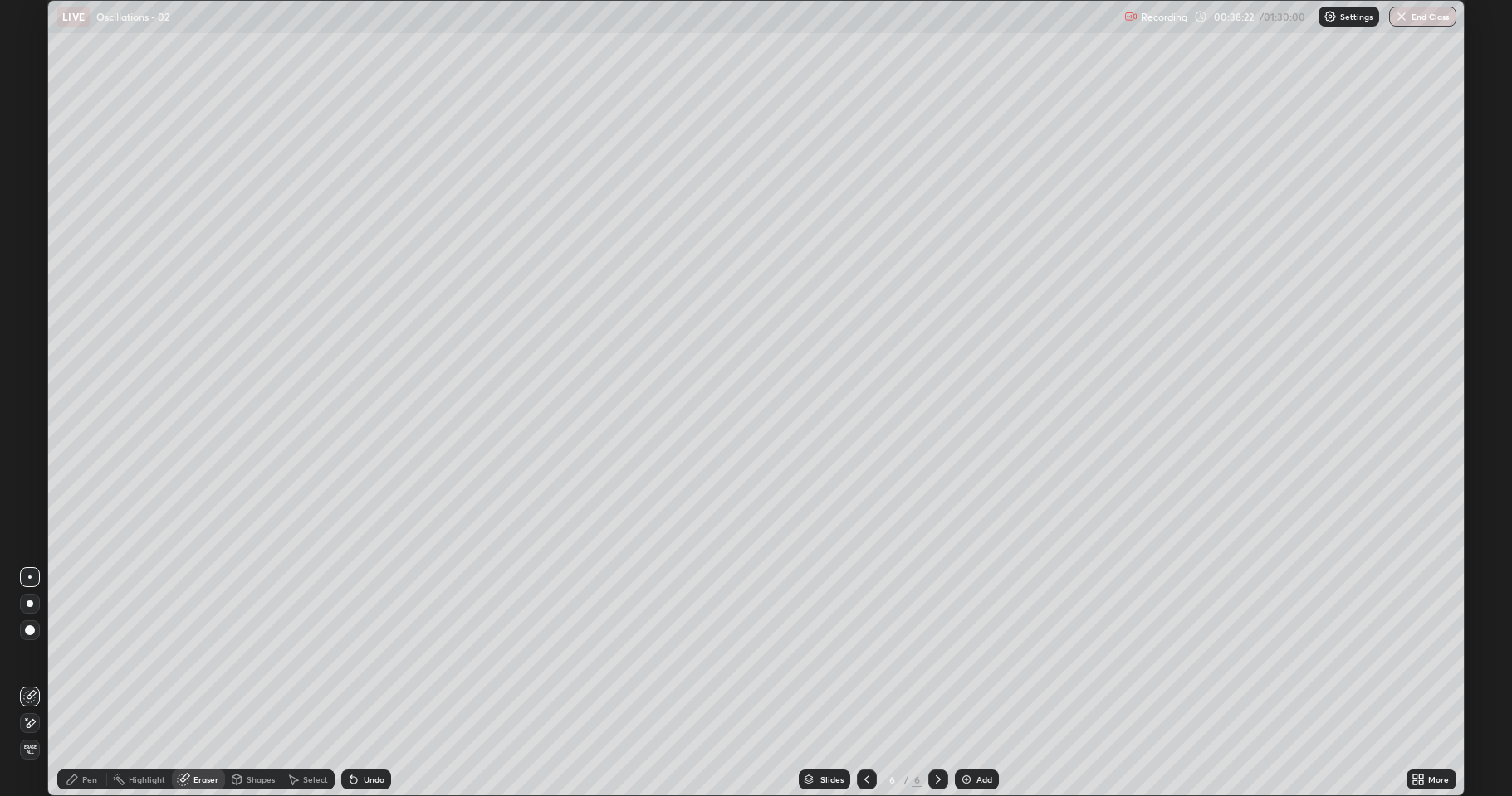
click at [31, 656] on icon at bounding box center [30, 724] width 14 height 14
click at [244, 656] on div "Shapes" at bounding box center [253, 779] width 57 height 19
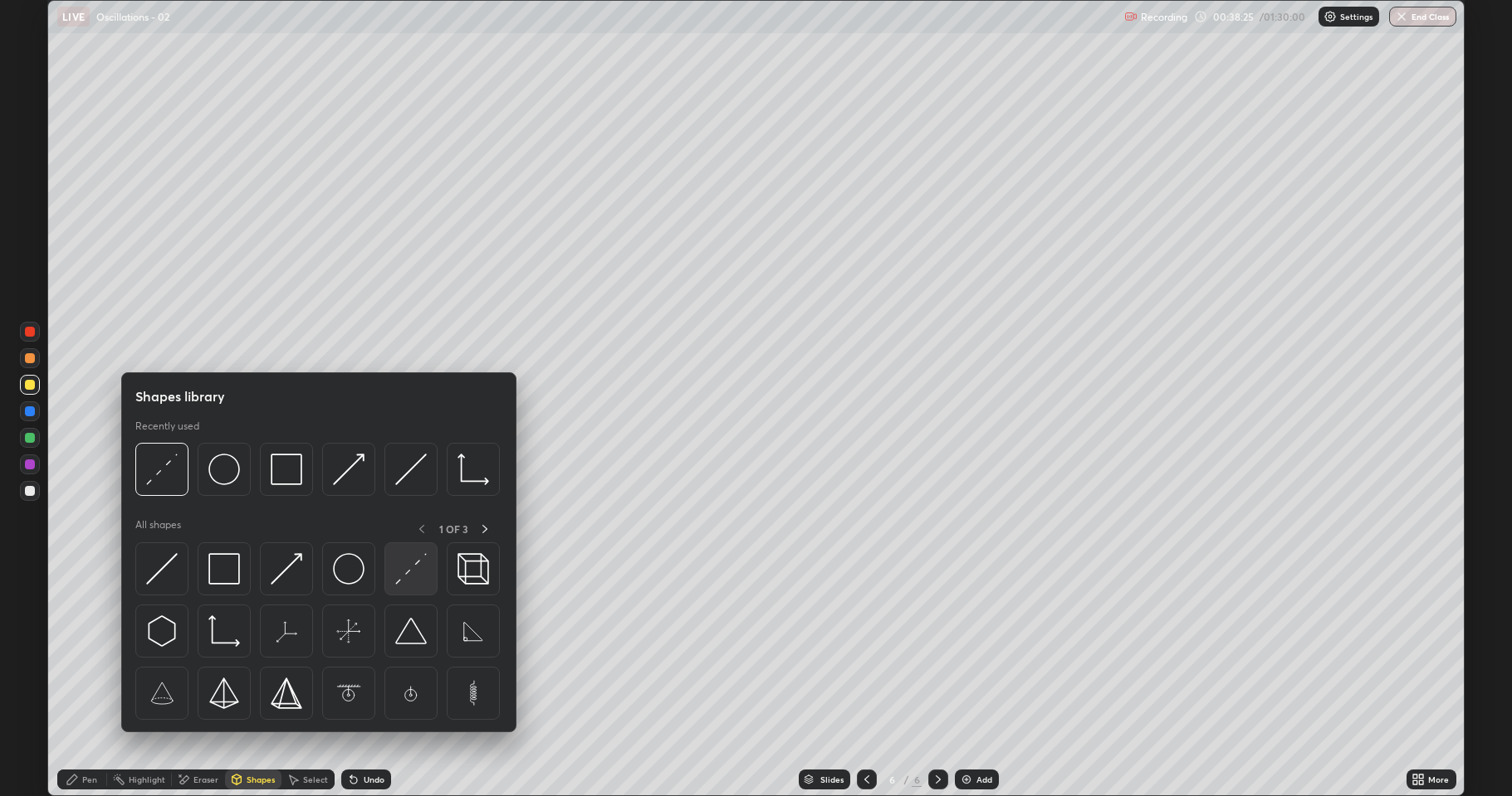
click at [415, 568] on img at bounding box center [410, 569] width 31 height 31
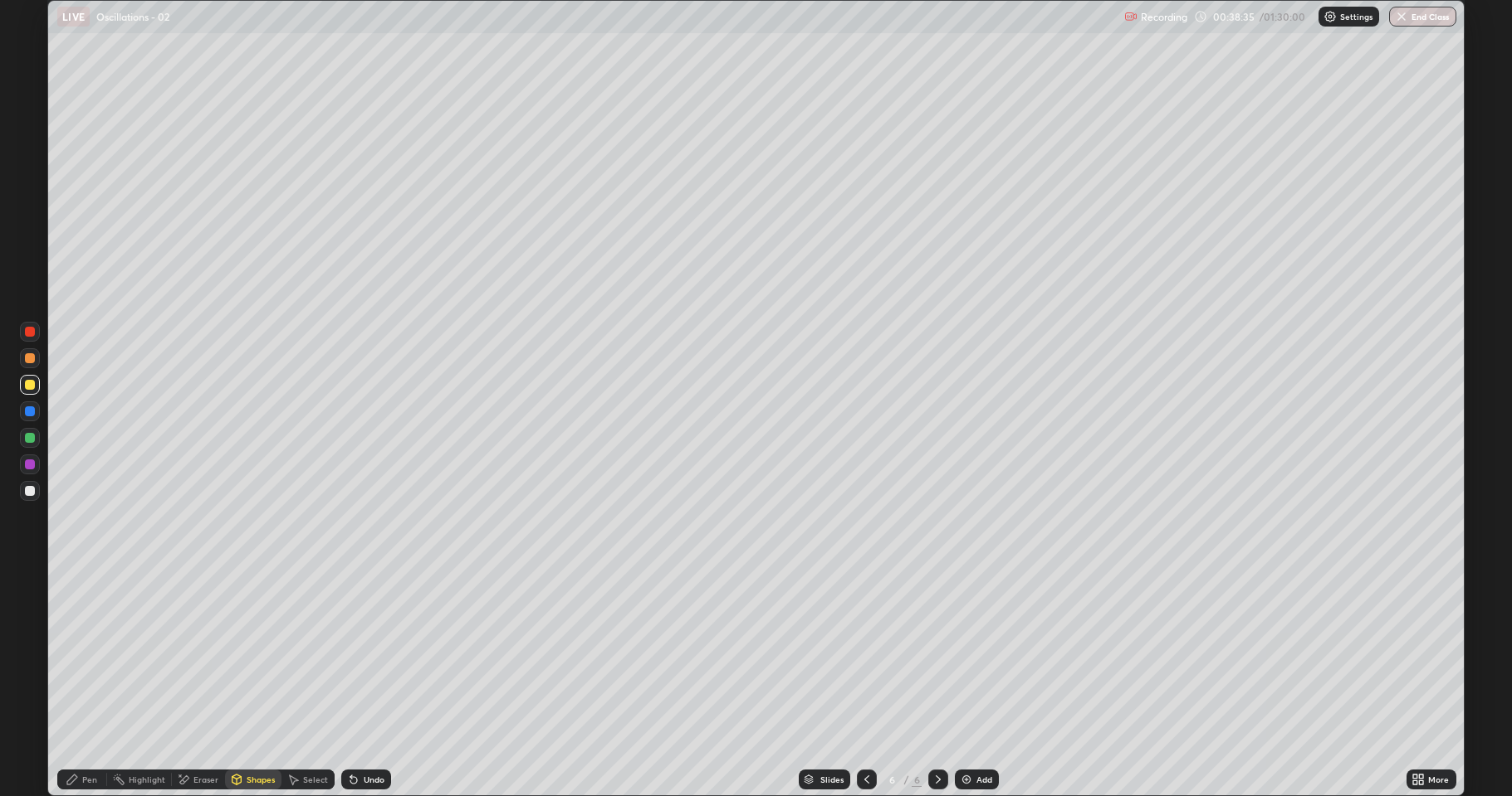
click at [83, 656] on div "Pen" at bounding box center [89, 779] width 15 height 9
click at [32, 487] on div at bounding box center [30, 491] width 10 height 10
click at [30, 357] on div at bounding box center [30, 359] width 10 height 10
click at [247, 656] on div "Shapes" at bounding box center [260, 779] width 28 height 9
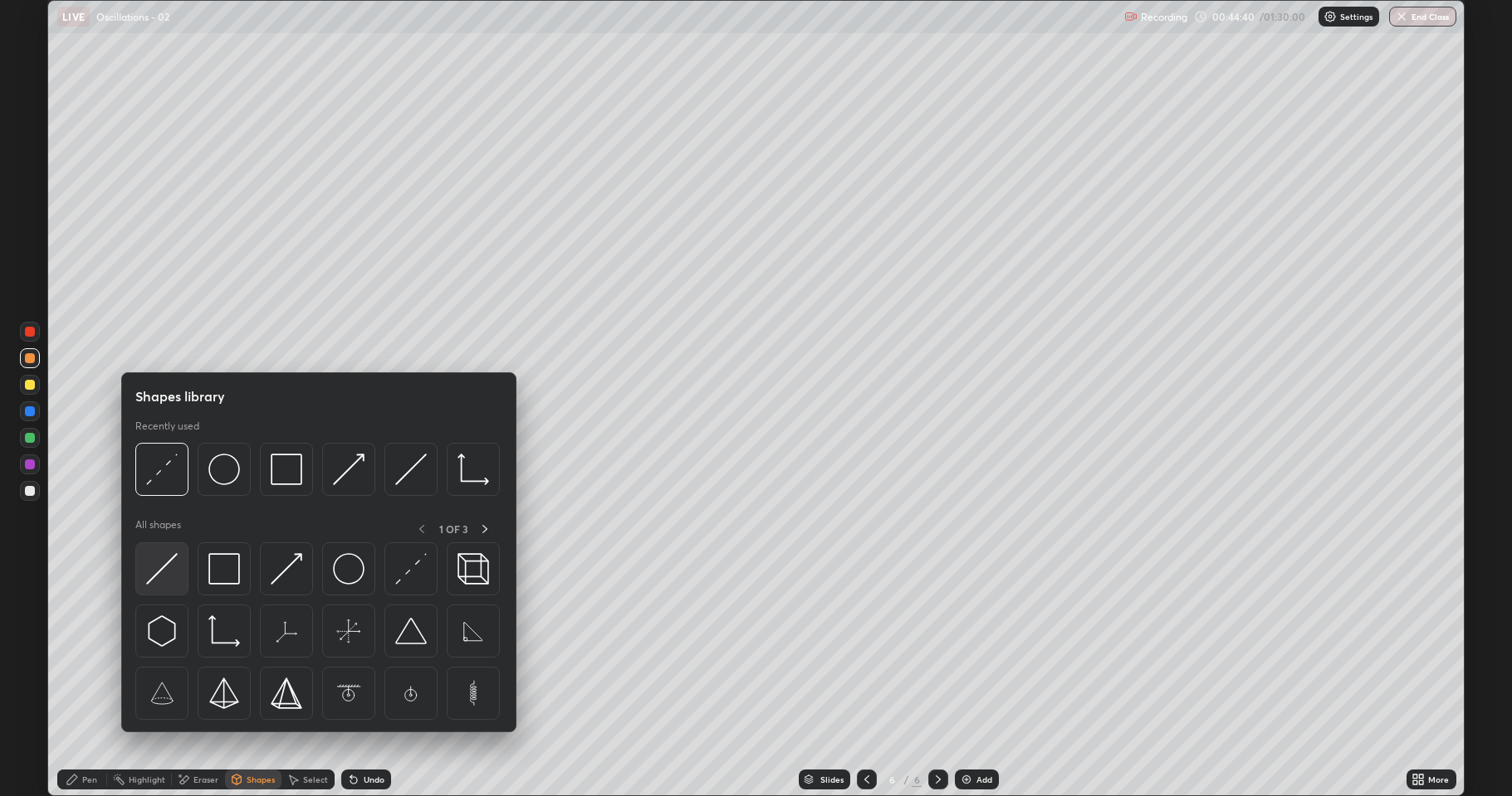
click at [166, 565] on img at bounding box center [162, 569] width 31 height 31
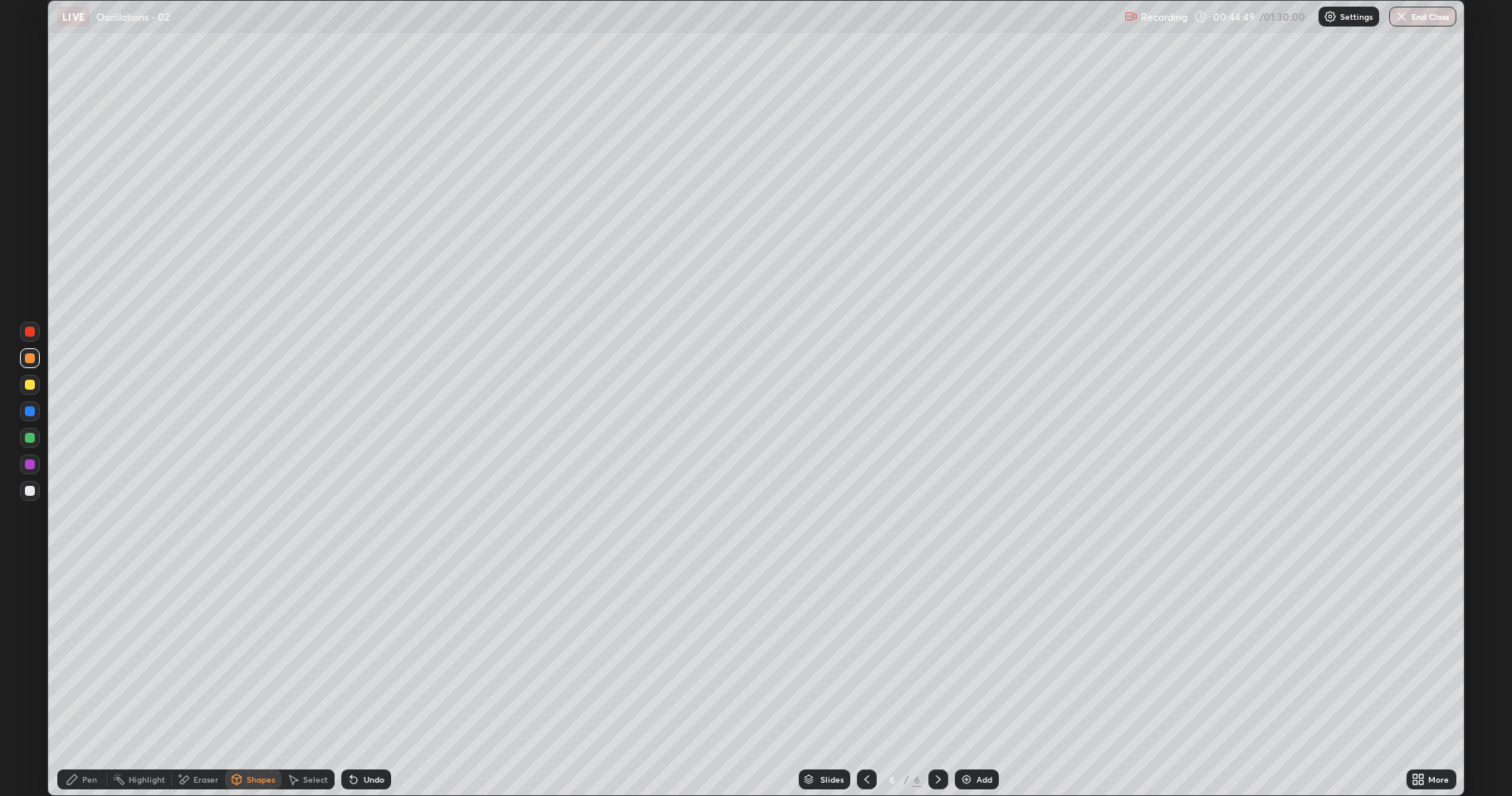
click at [374, 656] on div "Undo" at bounding box center [373, 779] width 20 height 9
click at [375, 656] on div "Undo" at bounding box center [373, 779] width 20 height 9
click at [371, 656] on div "Undo" at bounding box center [366, 779] width 50 height 19
click at [367, 656] on div "Undo" at bounding box center [366, 779] width 50 height 19
click at [368, 656] on div "Undo" at bounding box center [366, 779] width 50 height 19
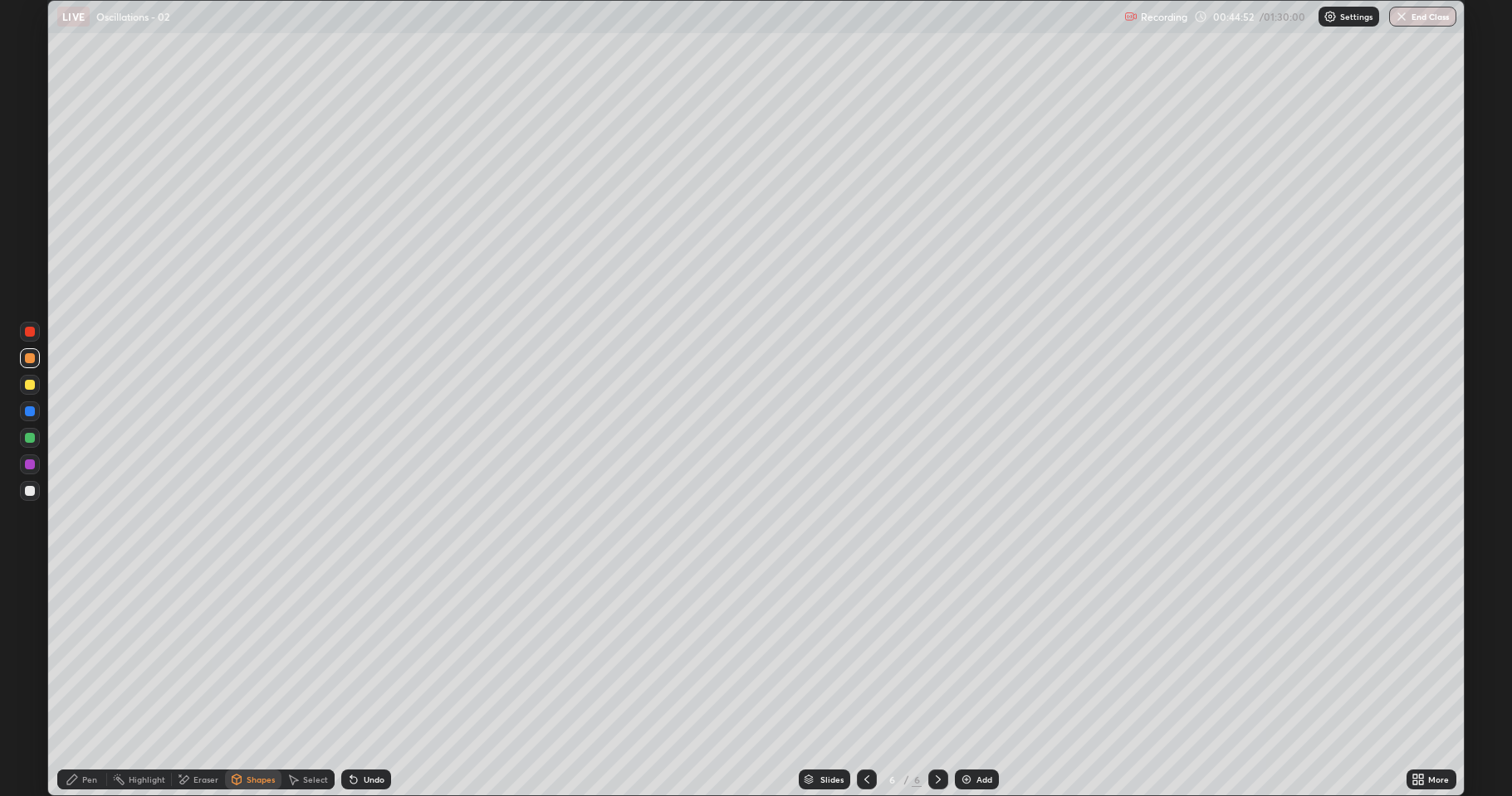
click at [367, 656] on div "Undo" at bounding box center [366, 779] width 50 height 19
click at [370, 656] on div "Undo" at bounding box center [366, 779] width 50 height 19
click at [33, 360] on div at bounding box center [30, 359] width 10 height 10
click at [81, 656] on div "Pen" at bounding box center [82, 779] width 50 height 19
click at [30, 463] on div at bounding box center [30, 465] width 10 height 10
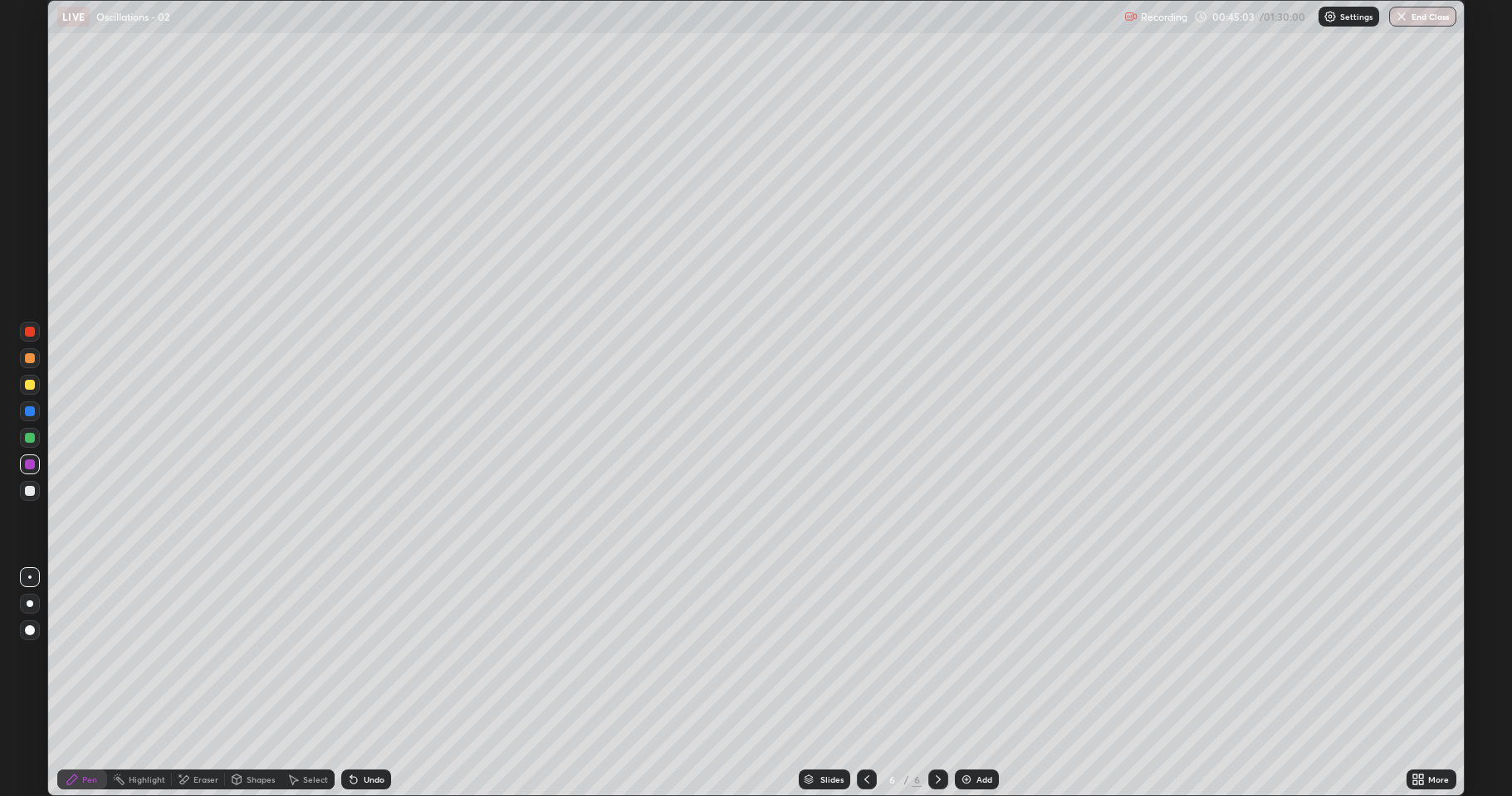
click at [29, 491] on div at bounding box center [30, 491] width 10 height 10
click at [31, 464] on div at bounding box center [30, 465] width 10 height 10
click at [28, 491] on div at bounding box center [30, 491] width 10 height 10
click at [29, 467] on div at bounding box center [30, 465] width 10 height 10
click at [29, 360] on div at bounding box center [30, 359] width 10 height 10
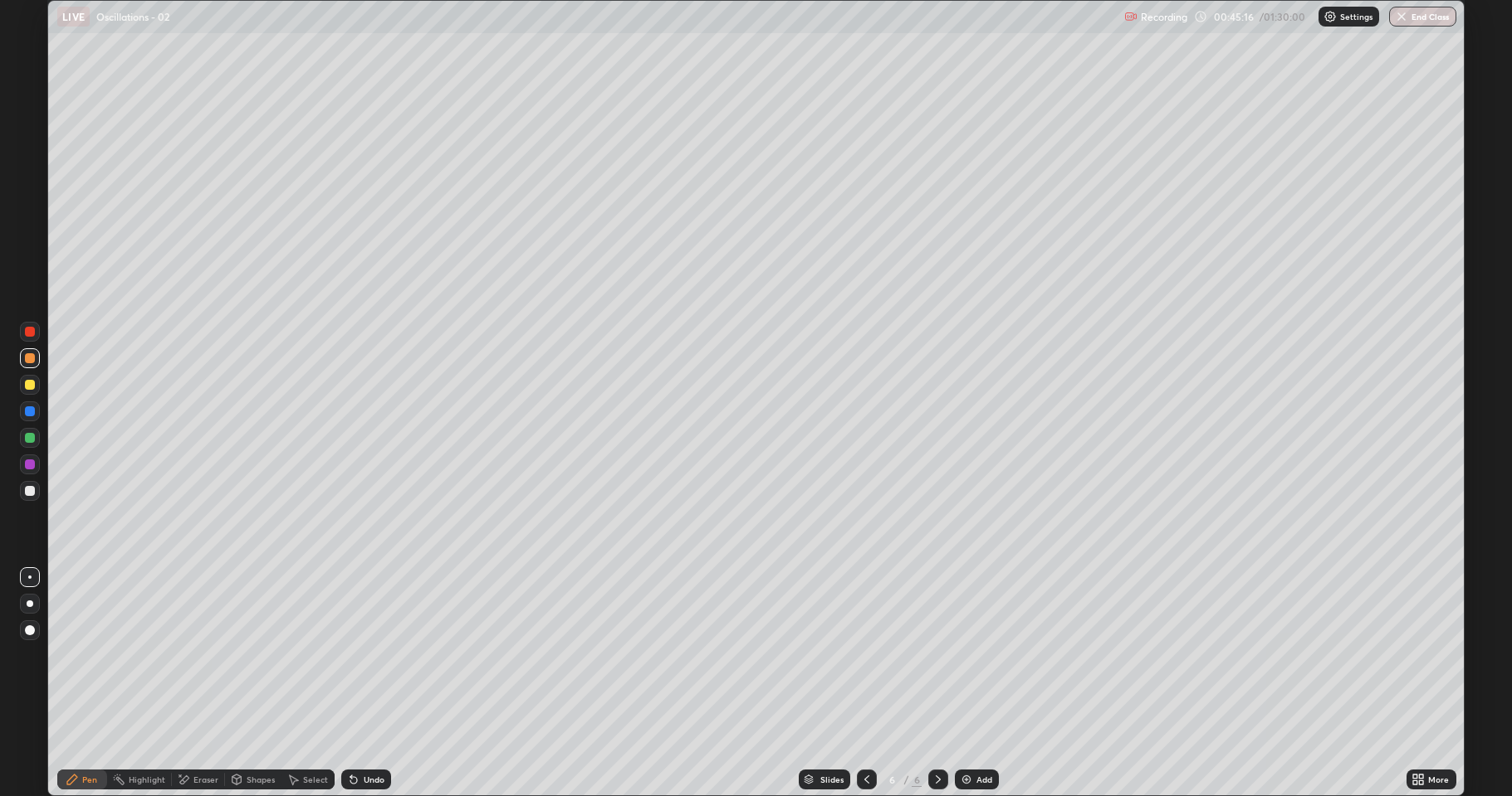
click at [249, 656] on div "Shapes" at bounding box center [260, 779] width 28 height 9
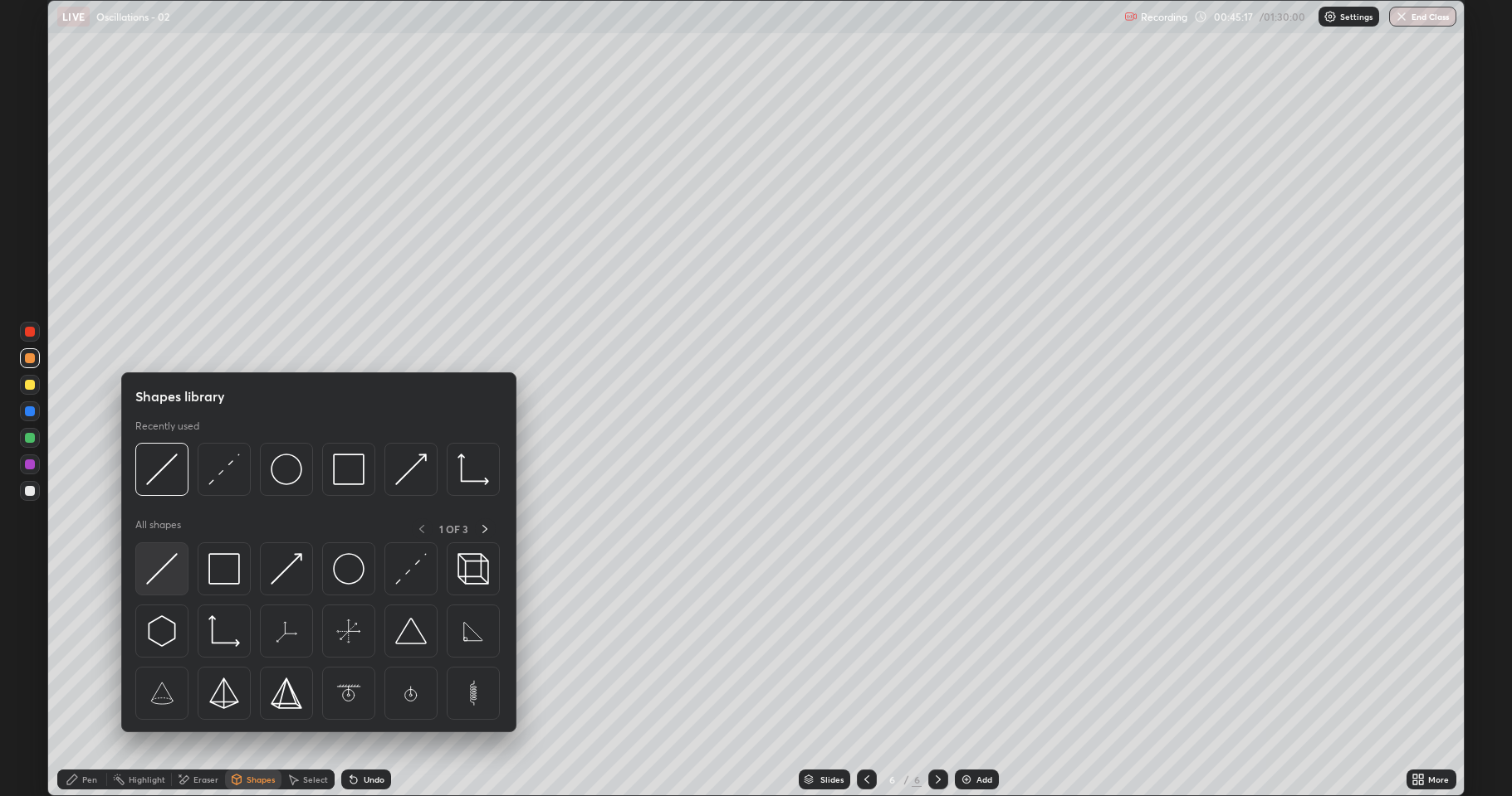
click at [169, 563] on img at bounding box center [162, 569] width 31 height 31
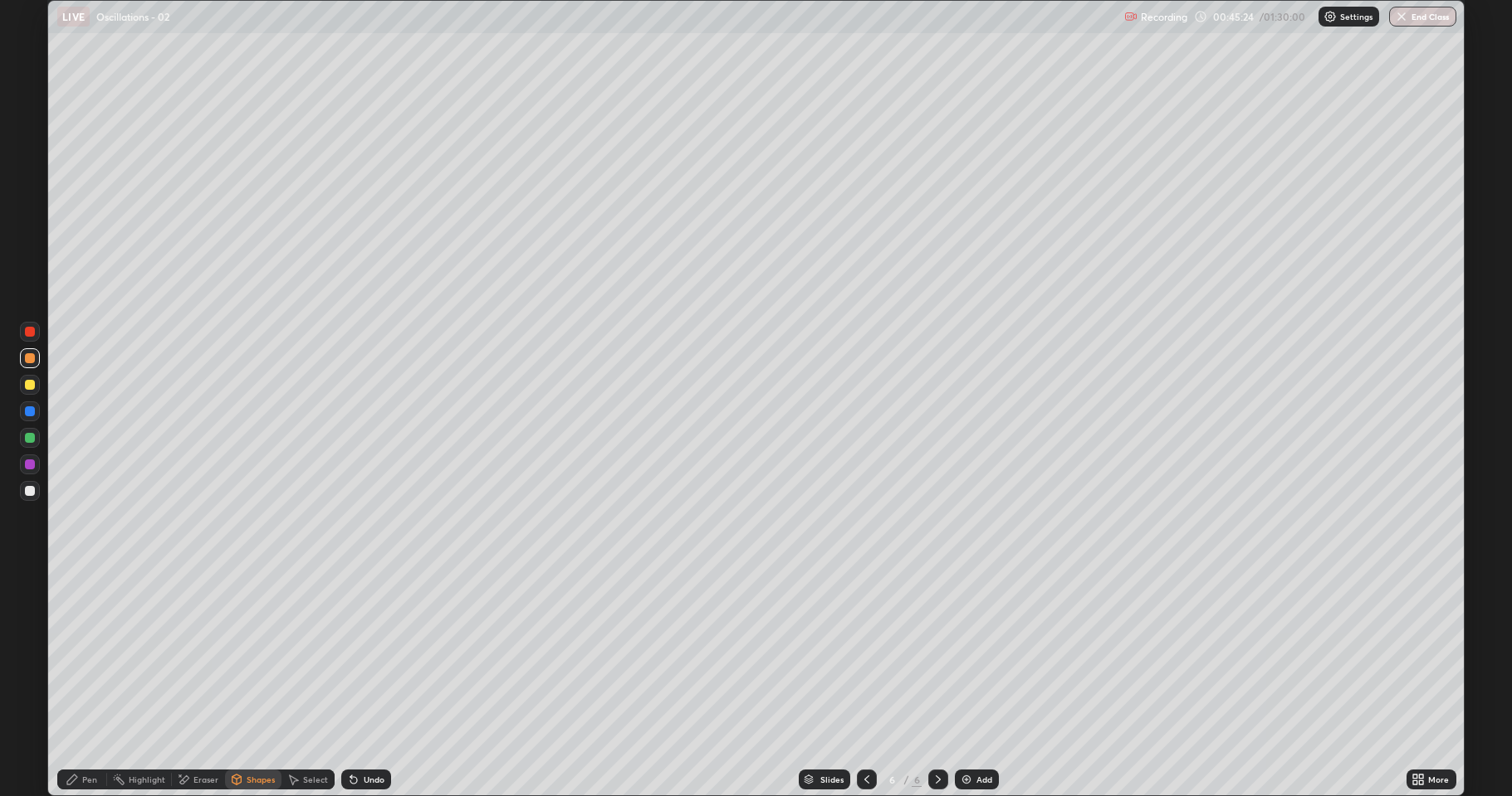
click at [81, 656] on div "Pen" at bounding box center [82, 779] width 50 height 19
click at [31, 435] on div at bounding box center [30, 437] width 10 height 10
click at [29, 384] on div at bounding box center [30, 385] width 10 height 10
click at [36, 492] on div at bounding box center [29, 491] width 19 height 19
click at [32, 463] on div at bounding box center [30, 465] width 10 height 10
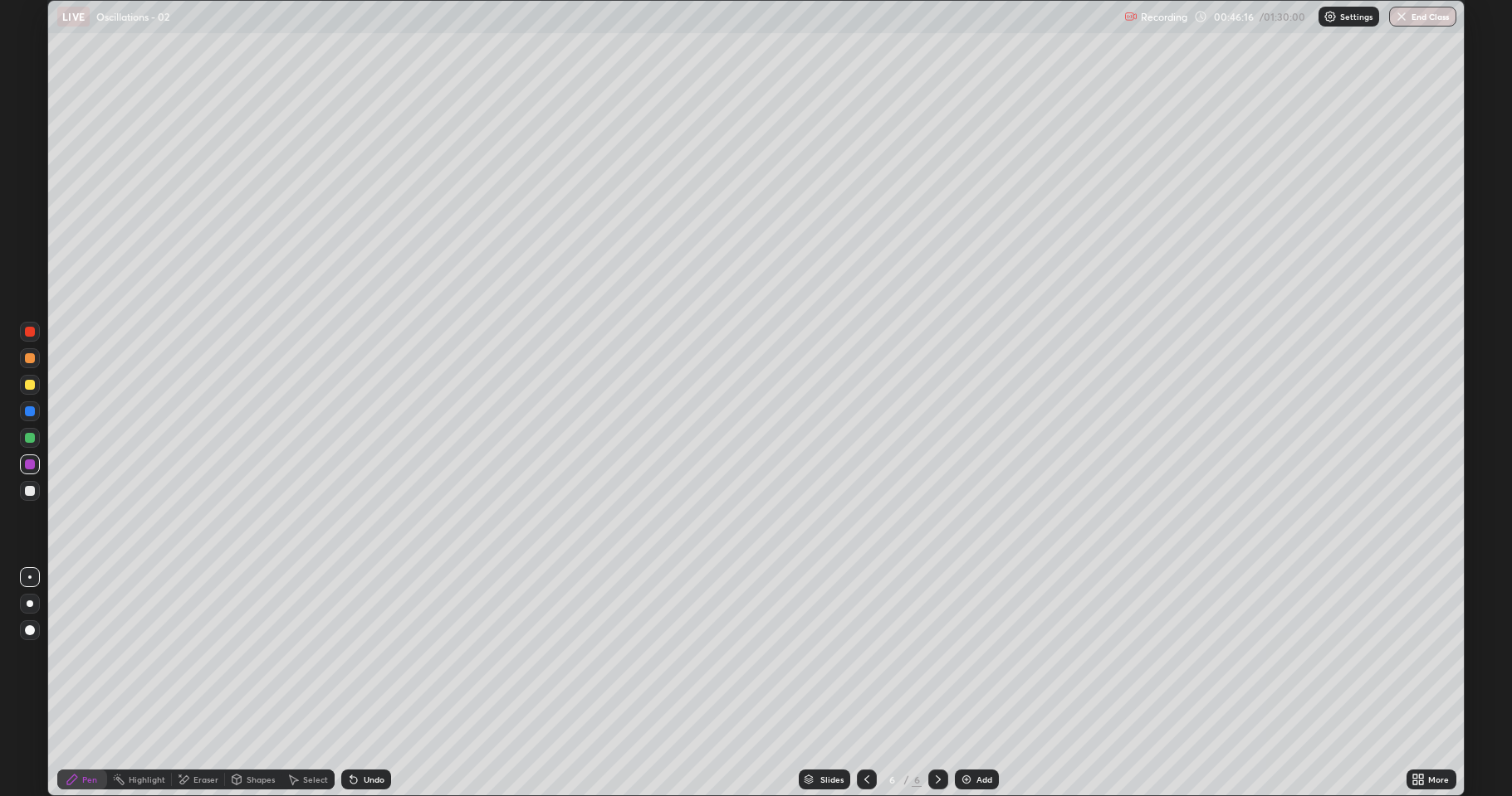
click at [371, 656] on div "Undo" at bounding box center [366, 779] width 50 height 19
click at [26, 492] on div at bounding box center [30, 491] width 10 height 10
click at [31, 414] on div at bounding box center [30, 411] width 10 height 10
click at [360, 656] on div "Undo" at bounding box center [366, 779] width 50 height 19
click at [367, 656] on div "Undo" at bounding box center [373, 779] width 20 height 9
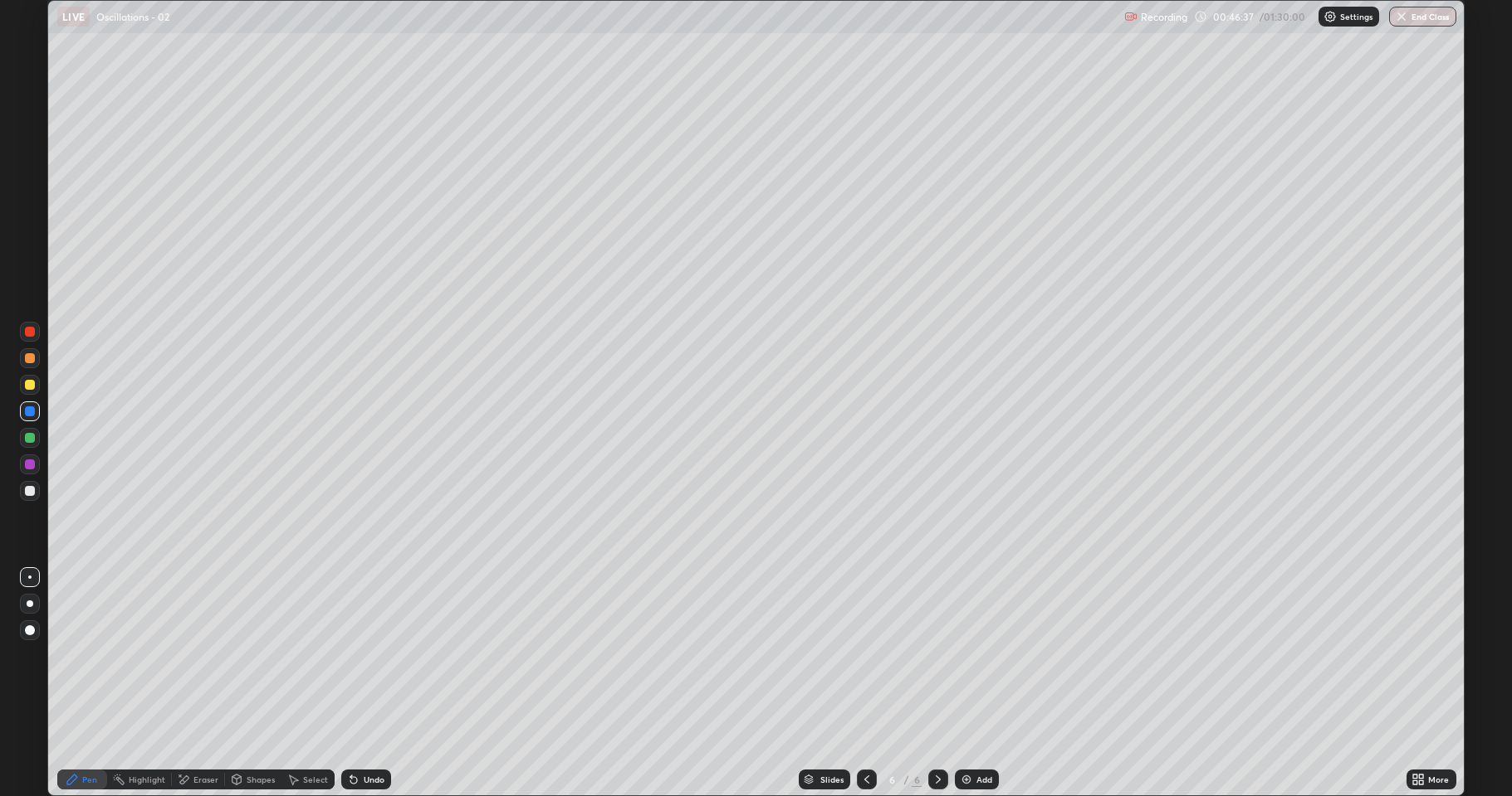
click at [31, 491] on div at bounding box center [30, 491] width 10 height 10
click at [28, 411] on div at bounding box center [30, 411] width 10 height 10
click at [239, 656] on icon at bounding box center [236, 779] width 9 height 10
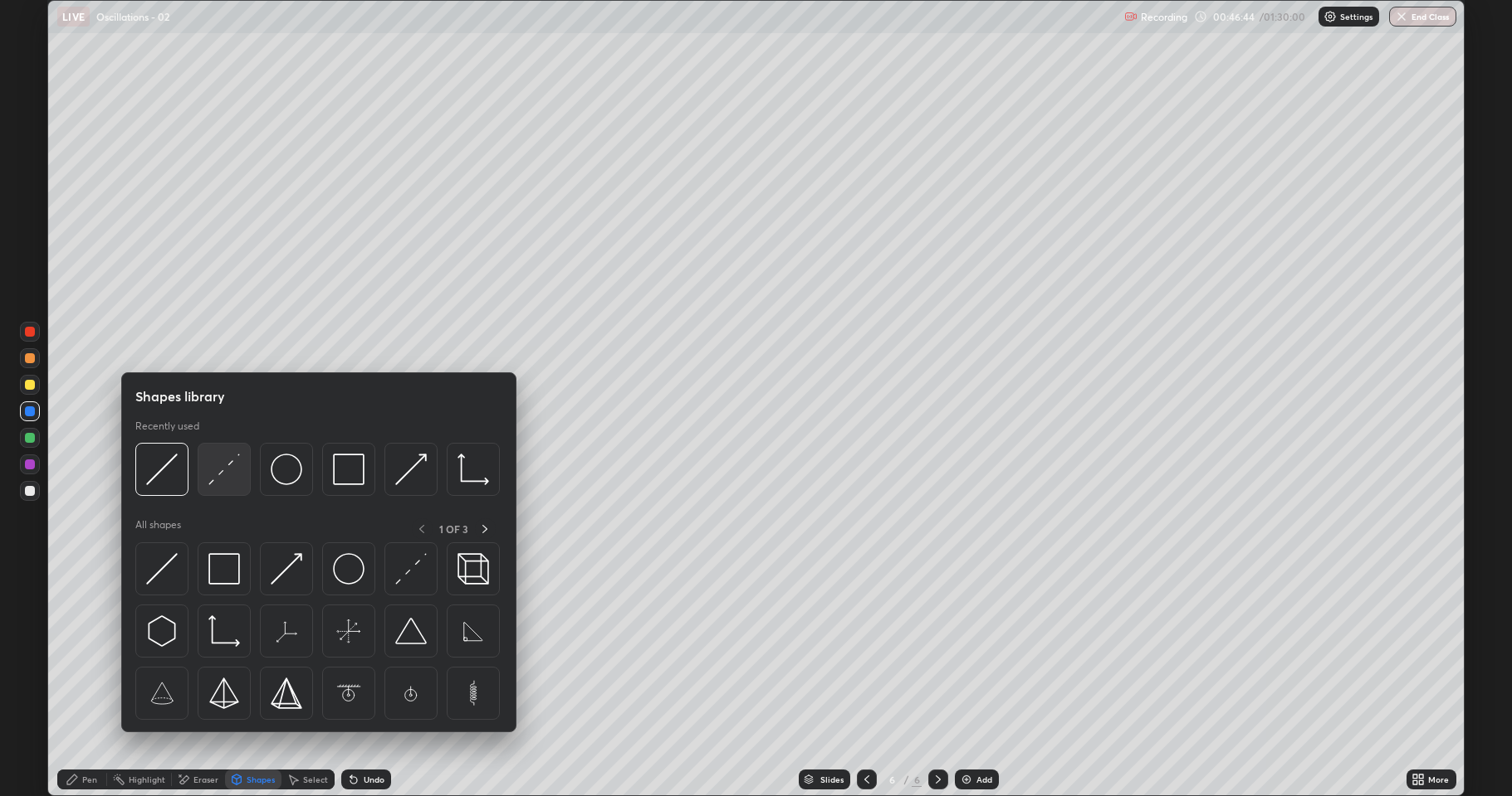
click at [226, 474] on img at bounding box center [224, 470] width 31 height 31
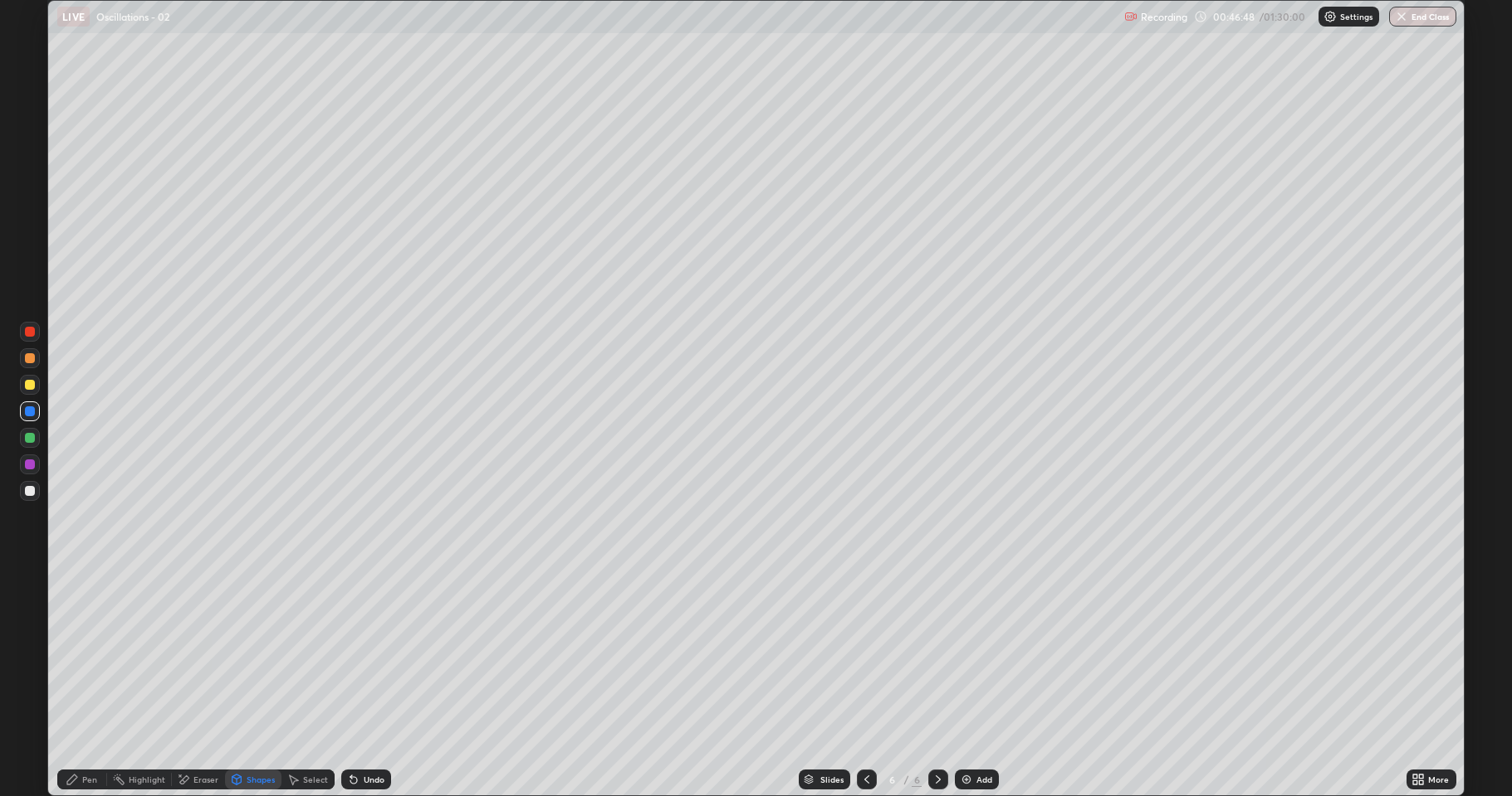
click at [61, 656] on div "Pen" at bounding box center [82, 779] width 50 height 19
click at [32, 435] on div at bounding box center [30, 437] width 10 height 10
click at [27, 386] on div at bounding box center [30, 385] width 10 height 10
click at [243, 656] on icon at bounding box center [237, 780] width 14 height 14
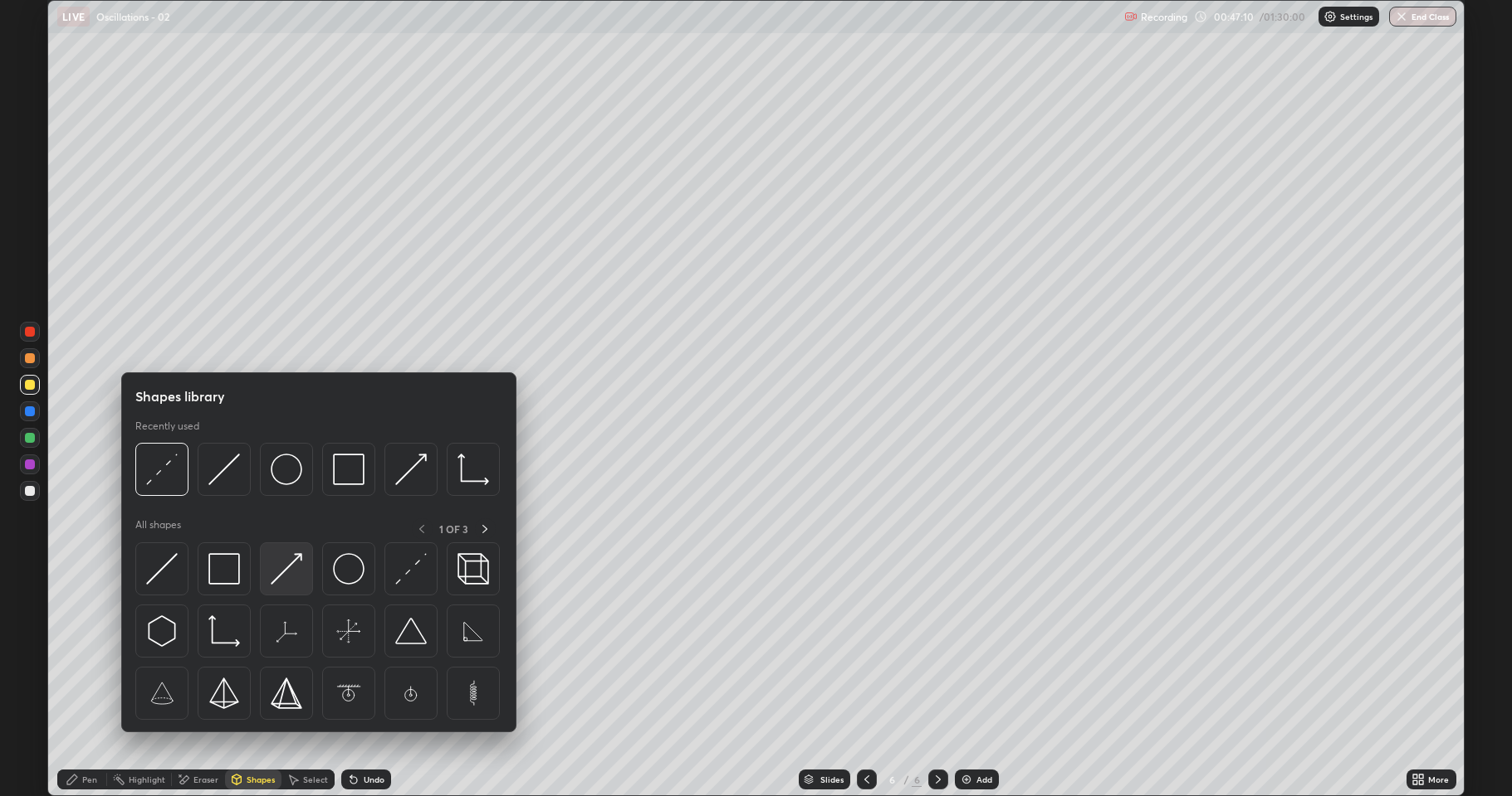
click at [292, 567] on img at bounding box center [287, 569] width 31 height 31
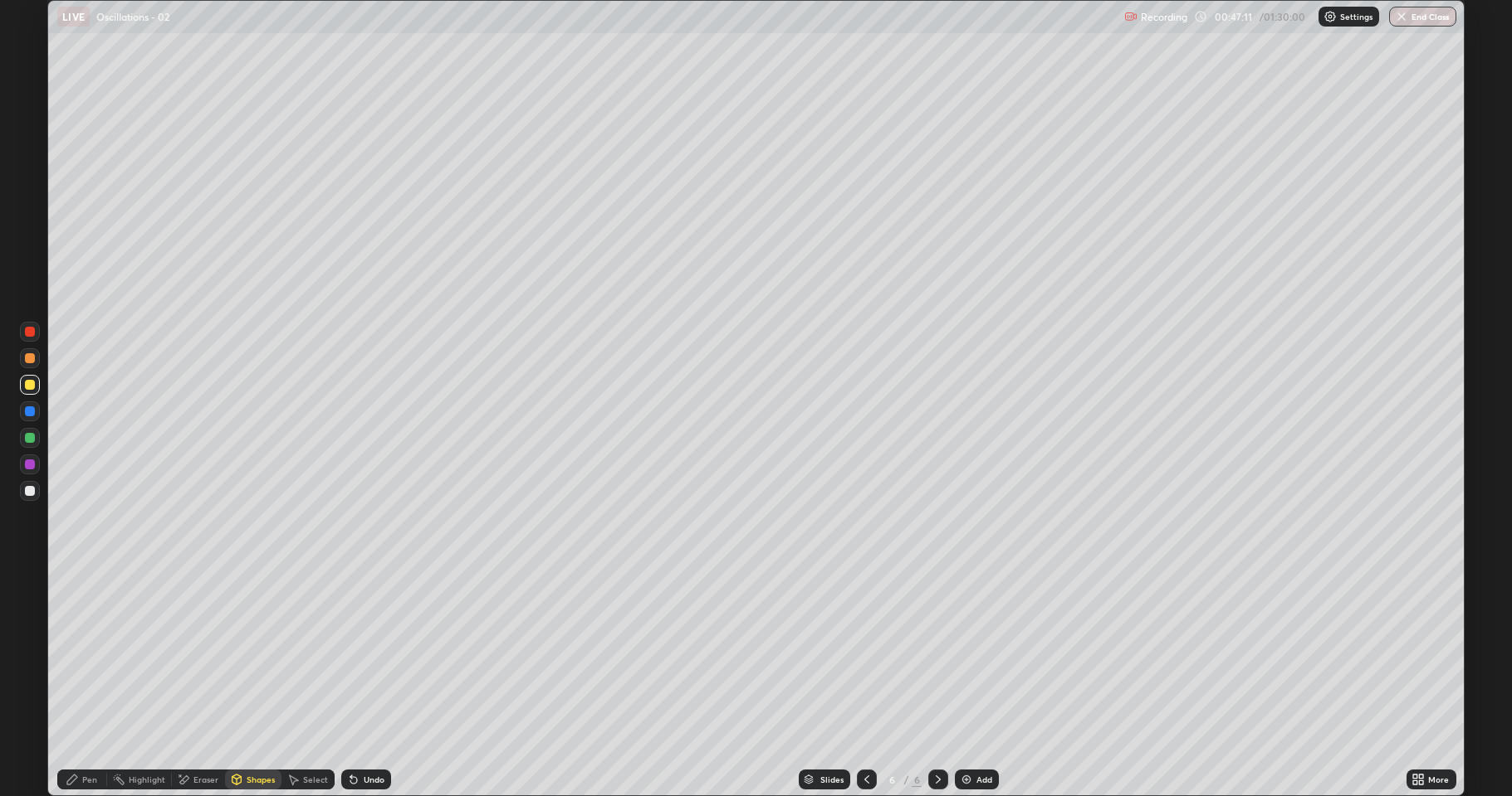
click at [29, 489] on div at bounding box center [30, 491] width 10 height 10
click at [86, 656] on div "Pen" at bounding box center [89, 779] width 15 height 9
click at [29, 360] on div at bounding box center [30, 359] width 10 height 10
click at [365, 656] on div "Undo" at bounding box center [366, 779] width 50 height 19
click at [29, 415] on div at bounding box center [30, 411] width 10 height 10
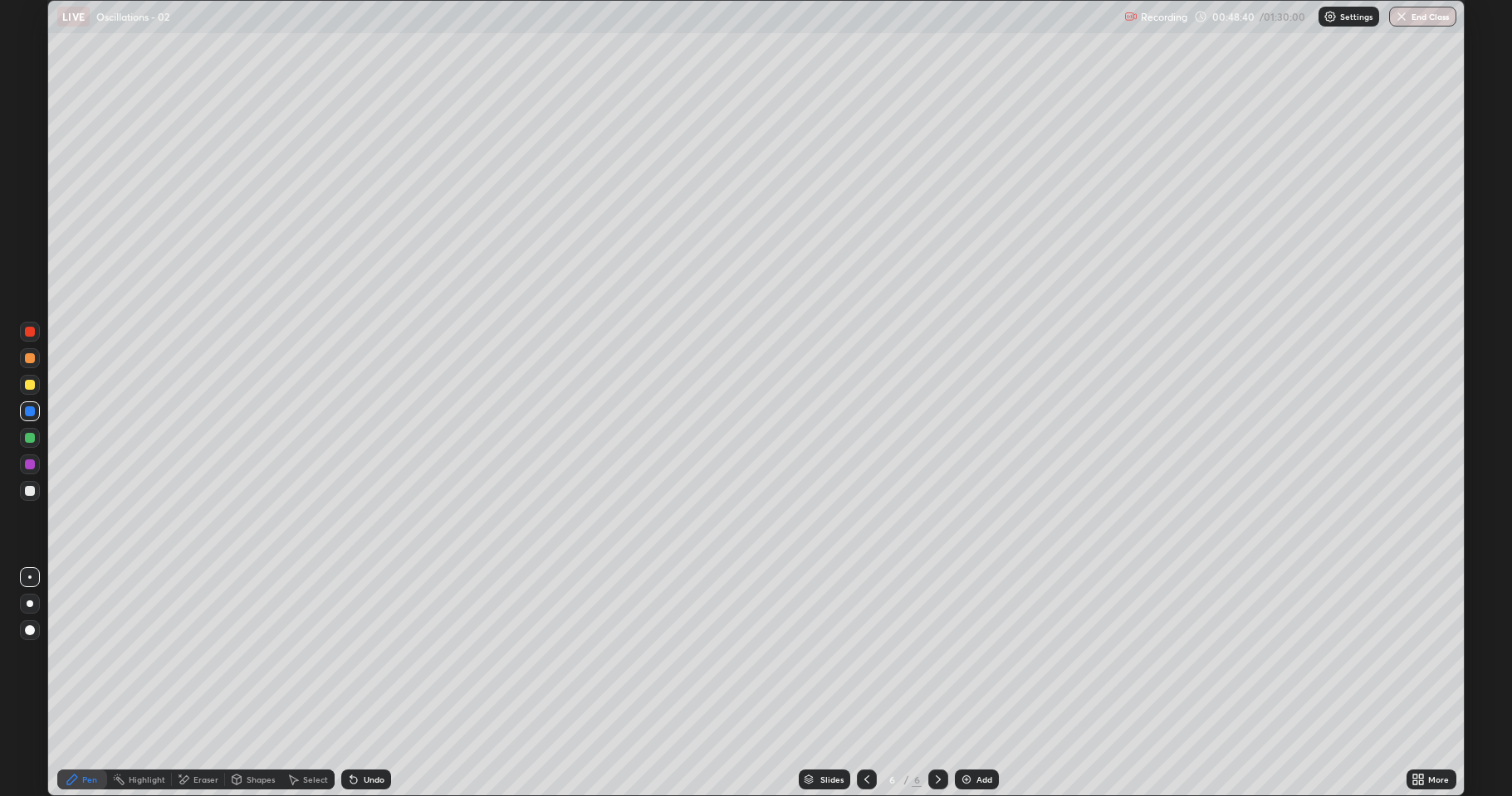
click at [252, 656] on div "Shapes" at bounding box center [260, 779] width 28 height 9
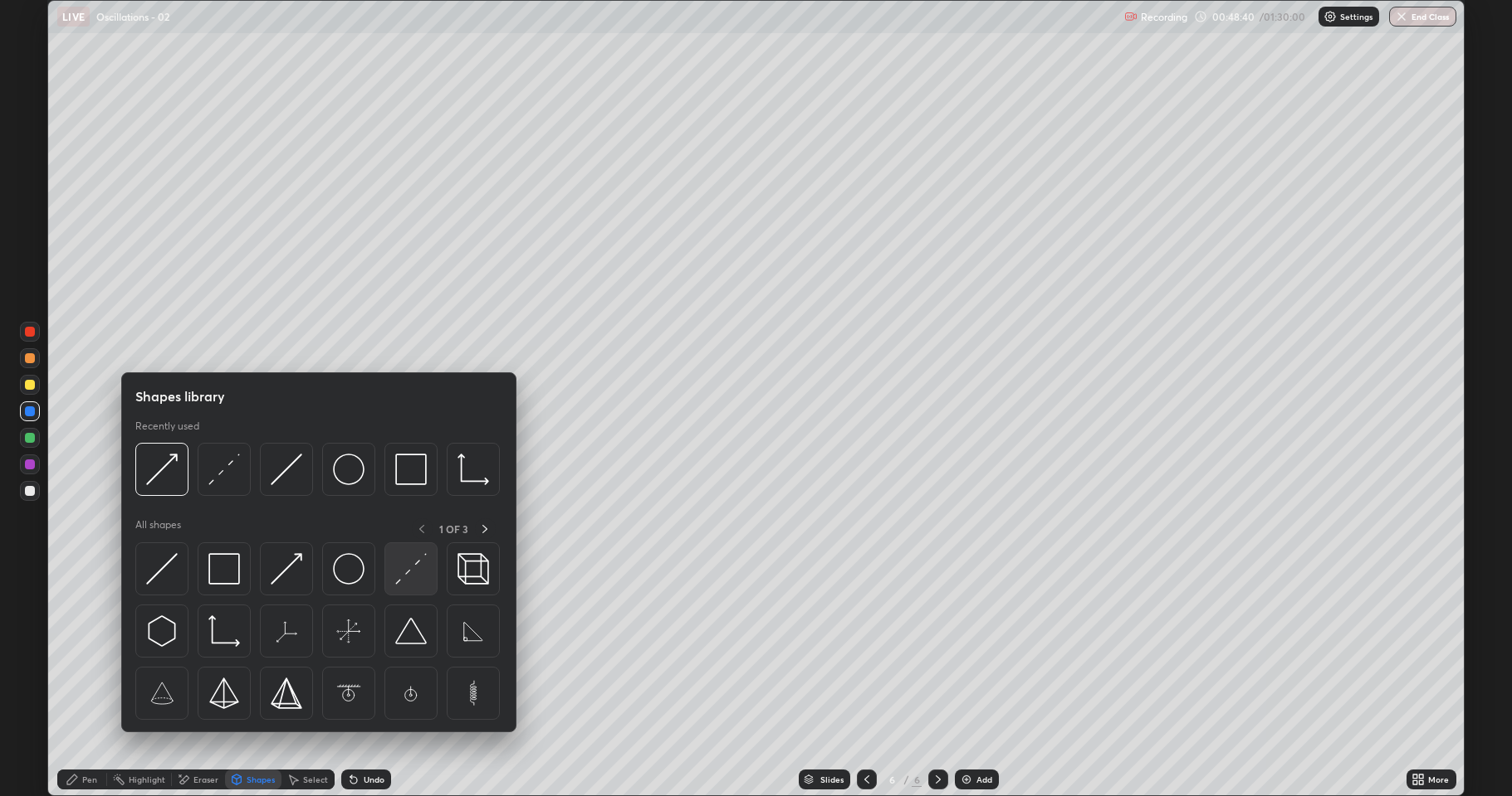
click at [406, 578] on img at bounding box center [410, 569] width 31 height 31
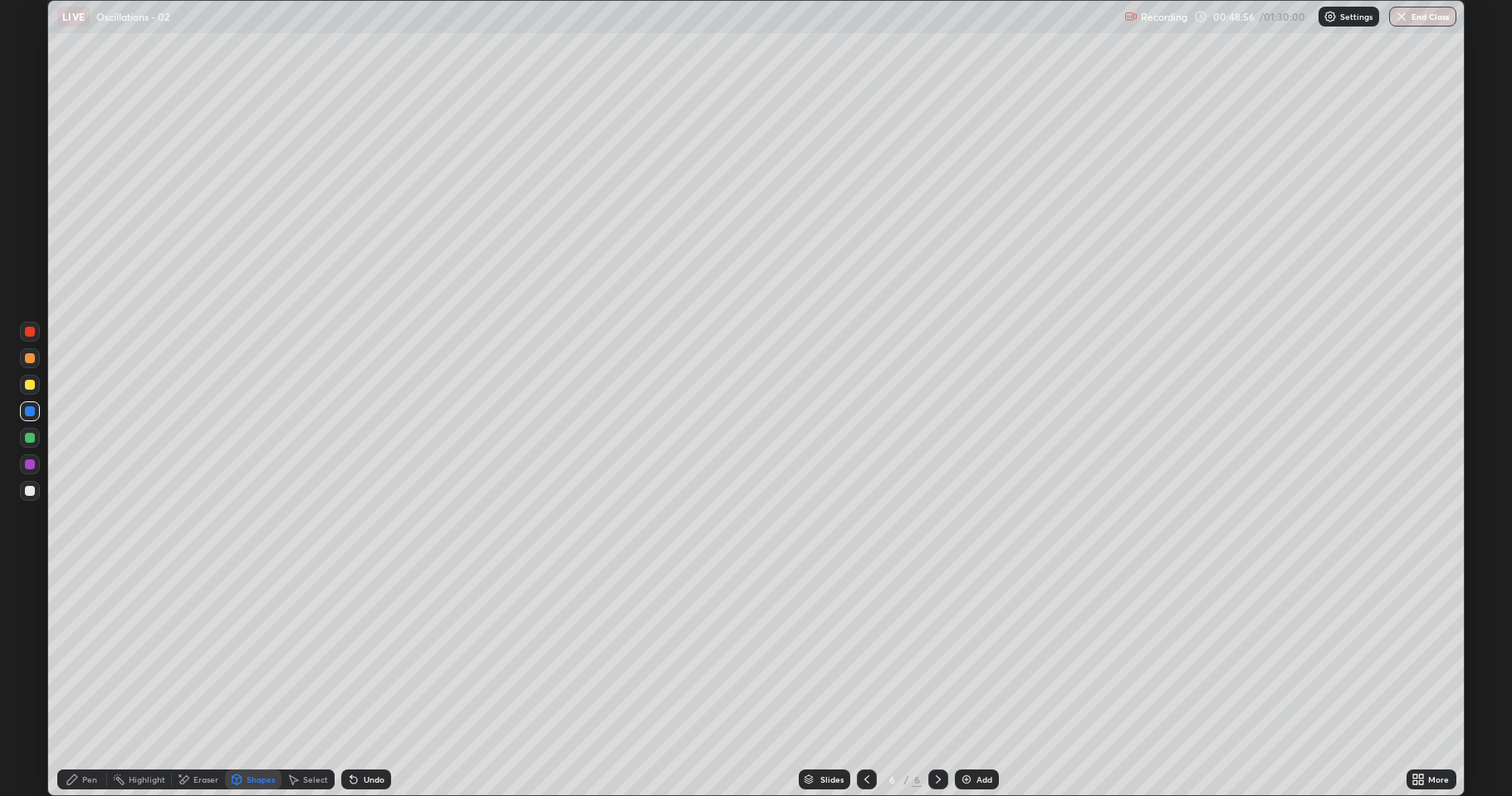
click at [260, 656] on div "Shapes" at bounding box center [260, 779] width 28 height 9
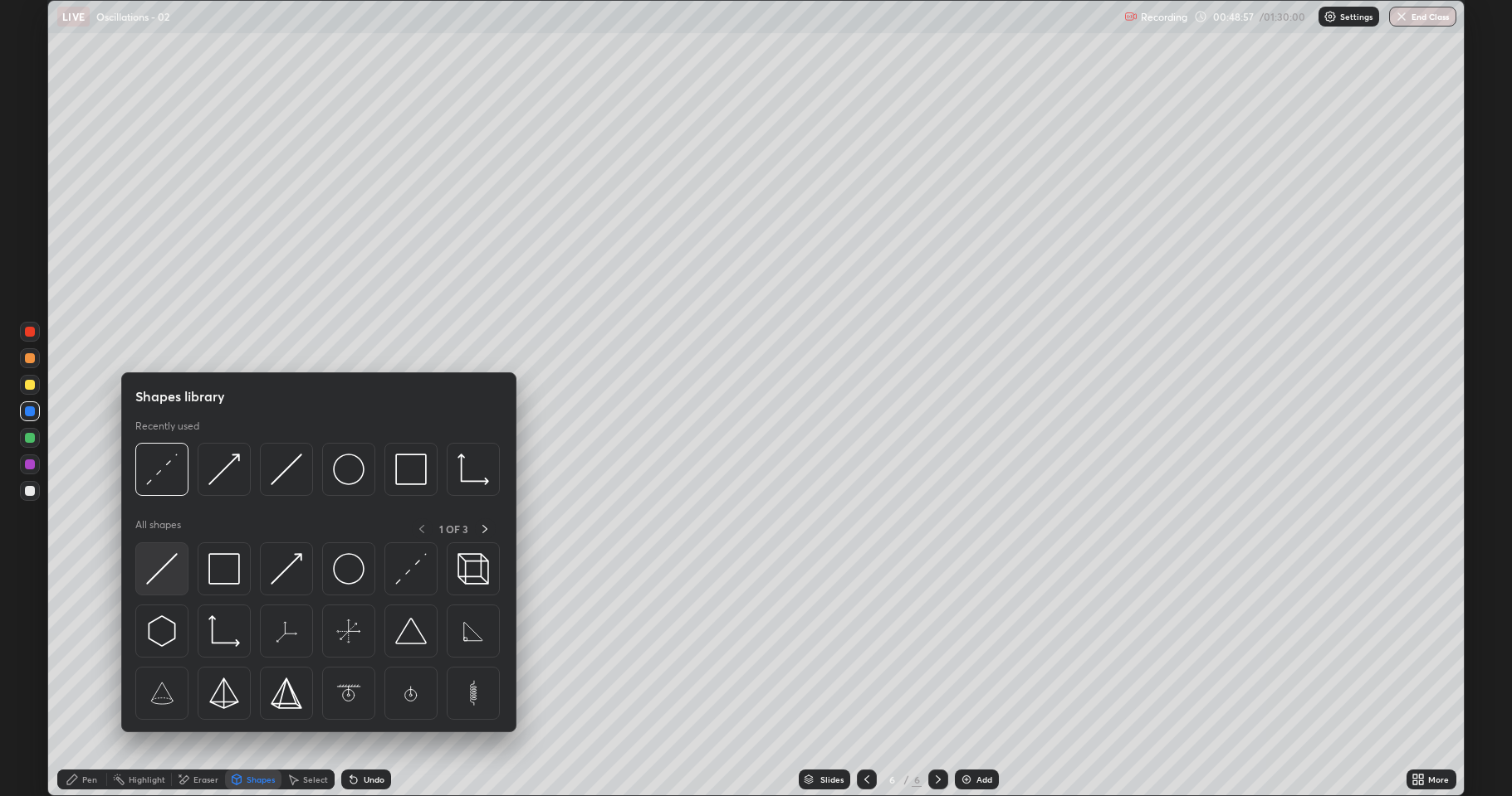
click at [168, 570] on img at bounding box center [162, 569] width 31 height 31
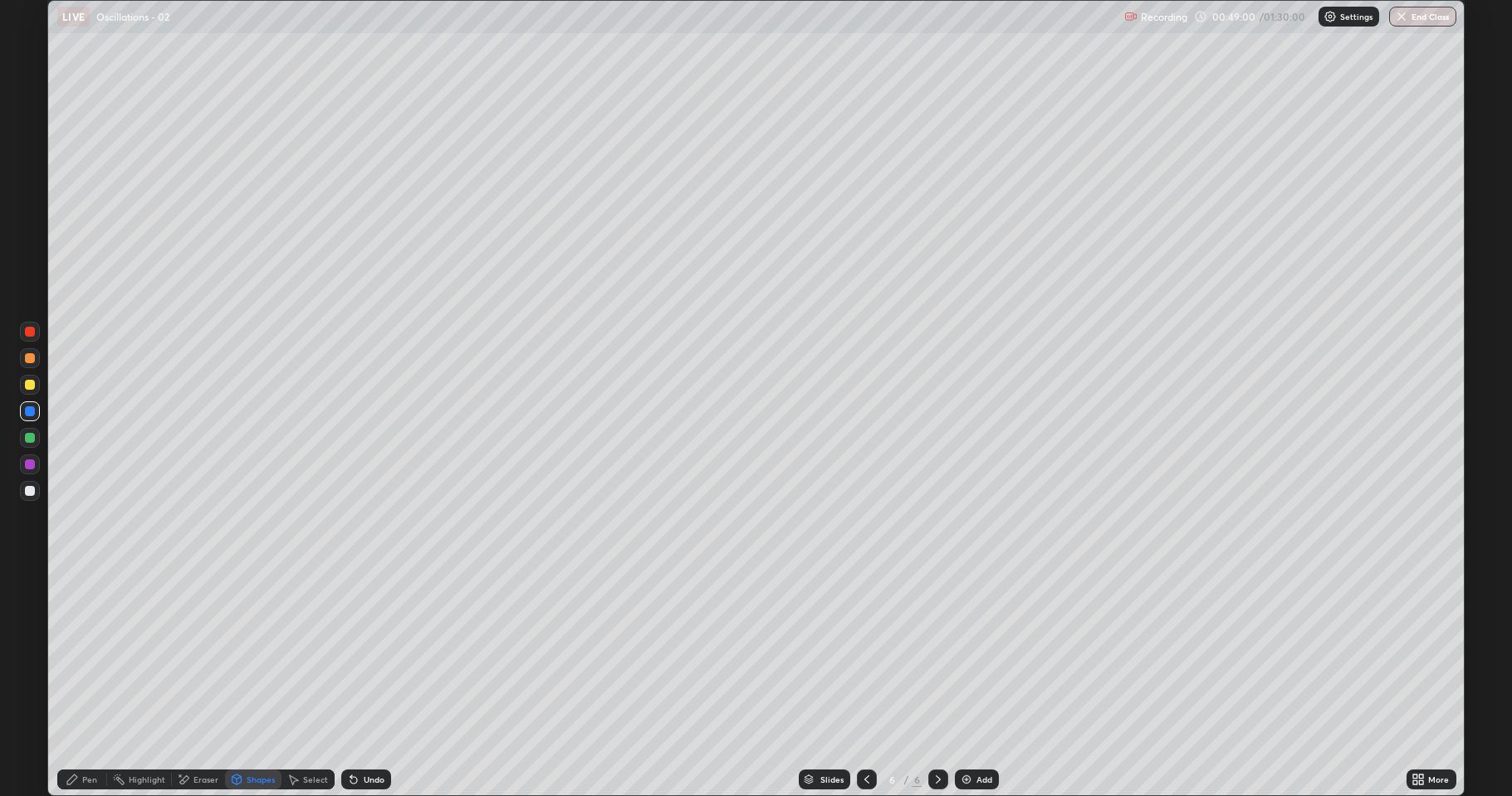
click at [371, 656] on div "Undo" at bounding box center [373, 779] width 20 height 9
click at [73, 656] on div "Pen" at bounding box center [82, 779] width 50 height 19
click at [356, 656] on div "Undo" at bounding box center [366, 779] width 50 height 19
click at [255, 656] on div "Shapes" at bounding box center [260, 779] width 28 height 9
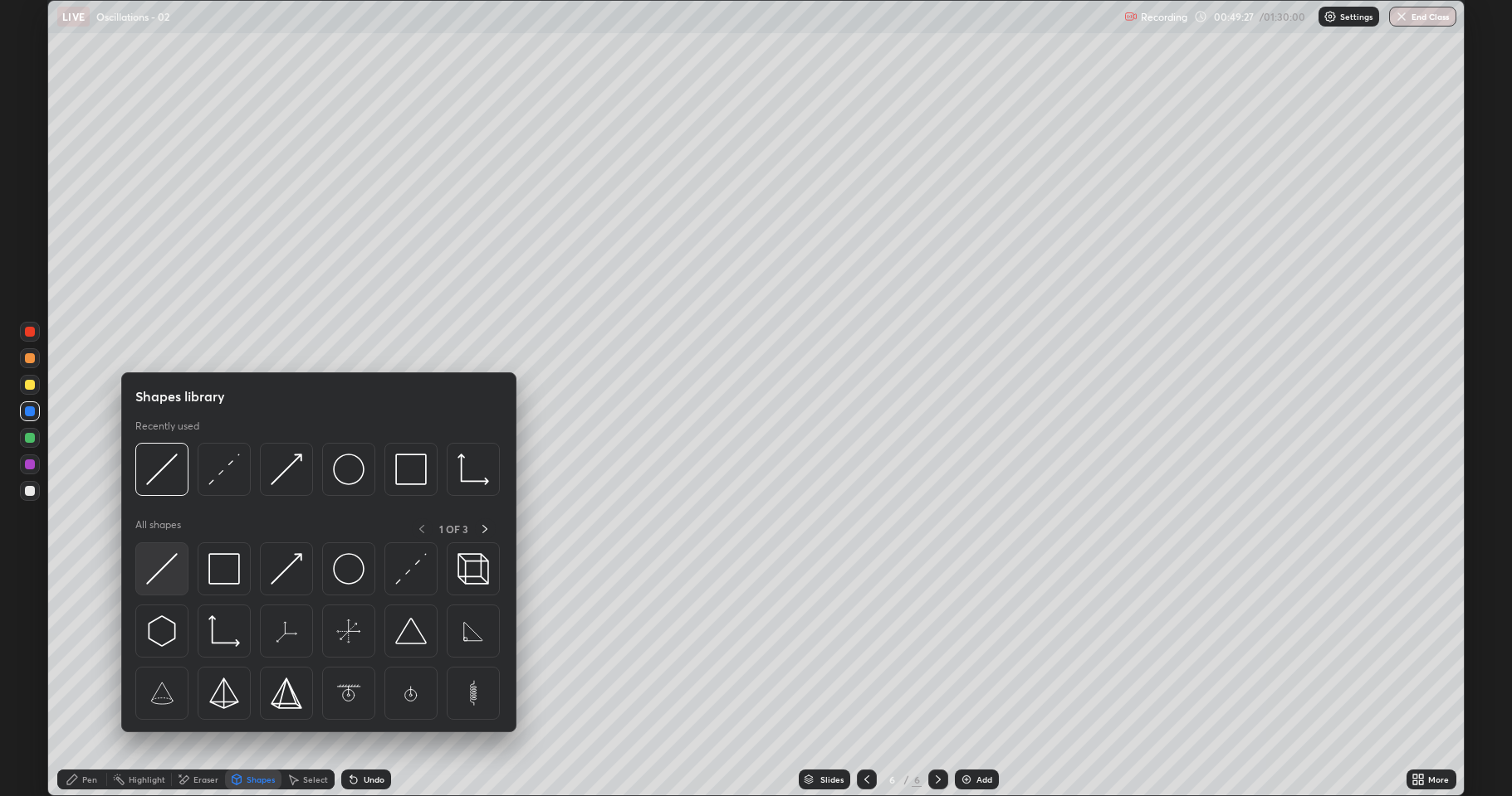
click at [166, 562] on img at bounding box center [162, 569] width 31 height 31
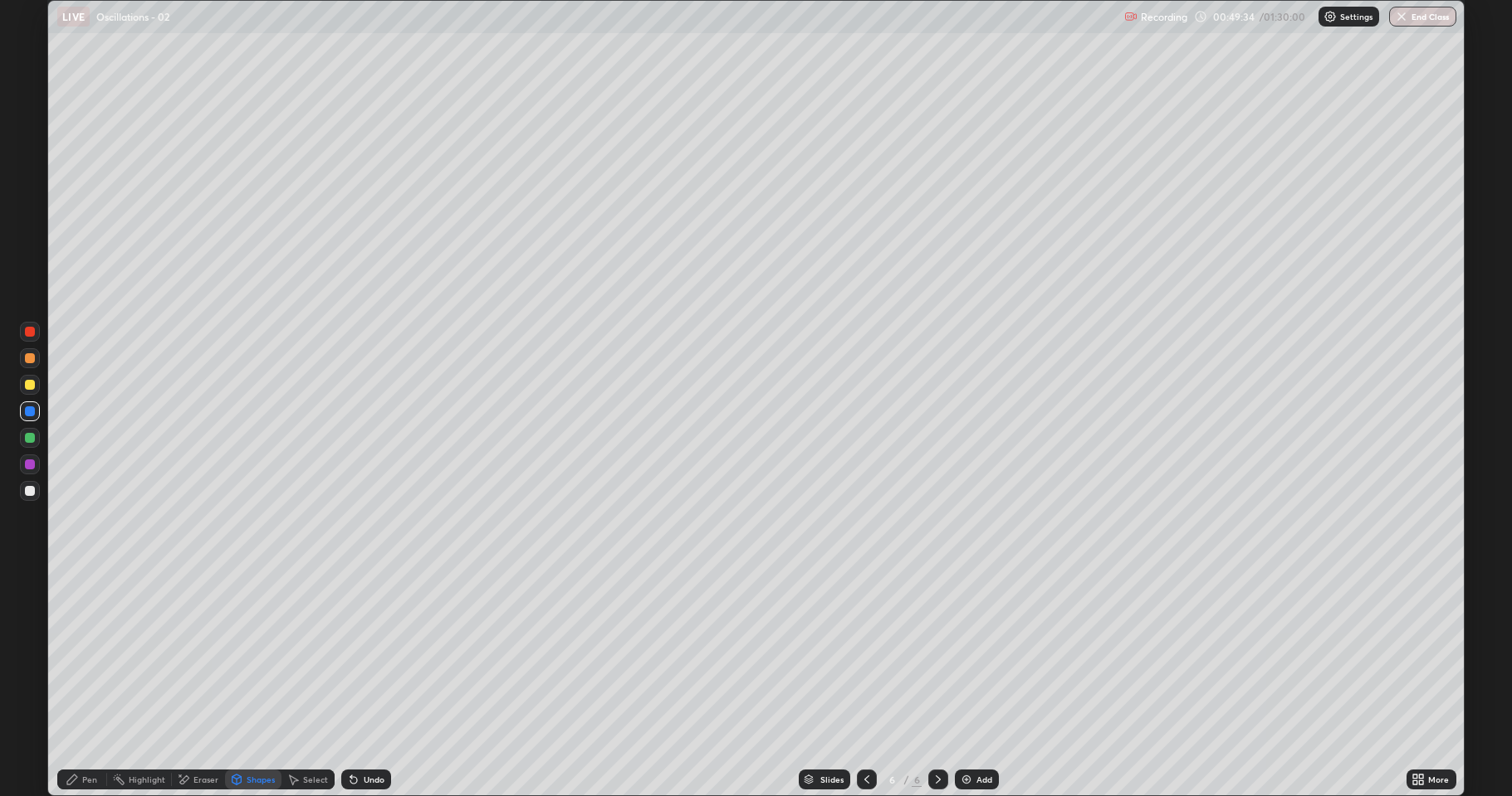
click at [73, 656] on div "Pen" at bounding box center [82, 779] width 50 height 19
click at [30, 487] on div at bounding box center [30, 491] width 10 height 10
click at [20, 467] on div at bounding box center [29, 465] width 19 height 19
click at [243, 656] on icon at bounding box center [237, 780] width 14 height 14
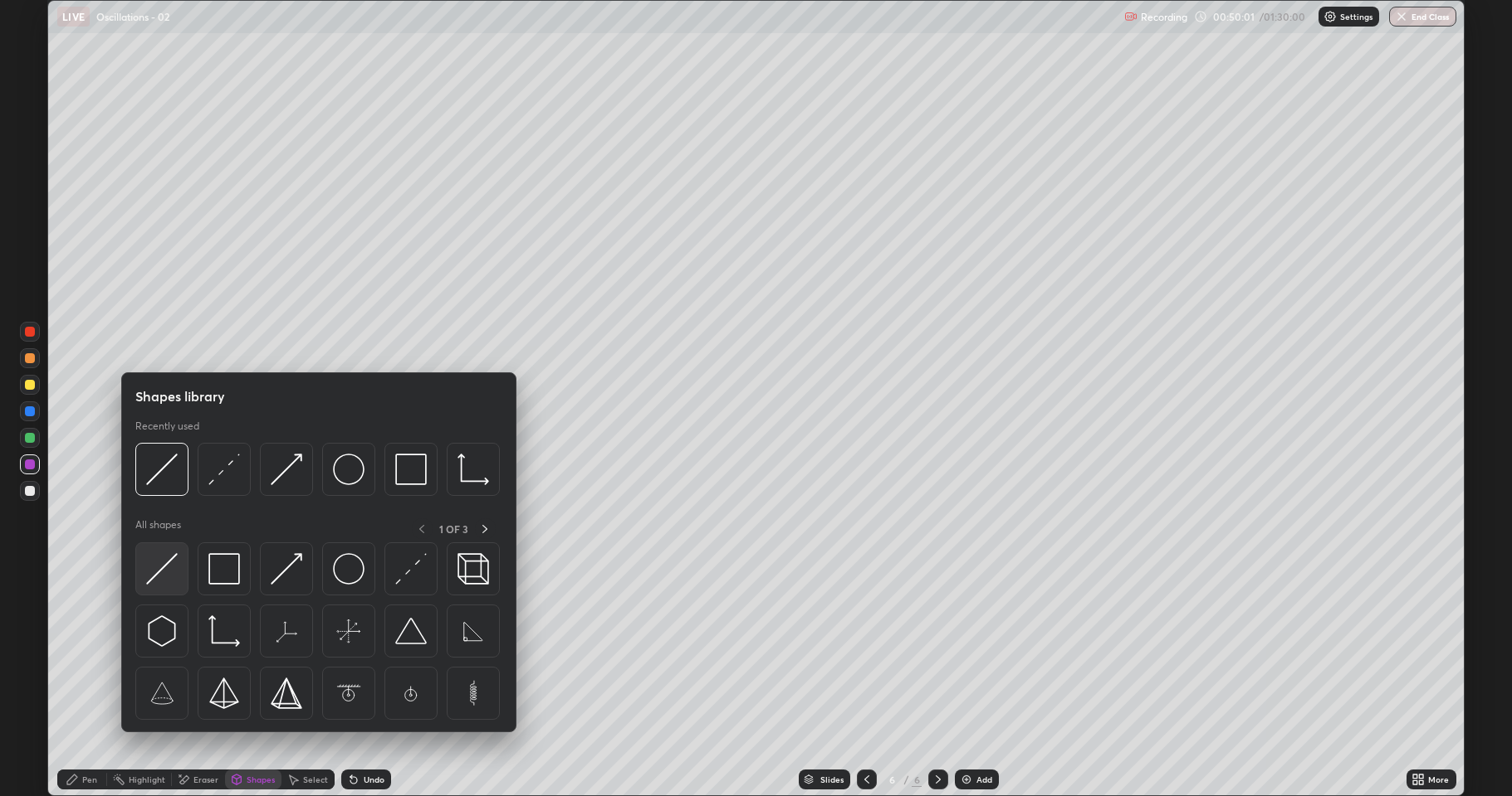
click at [170, 565] on img at bounding box center [162, 569] width 31 height 31
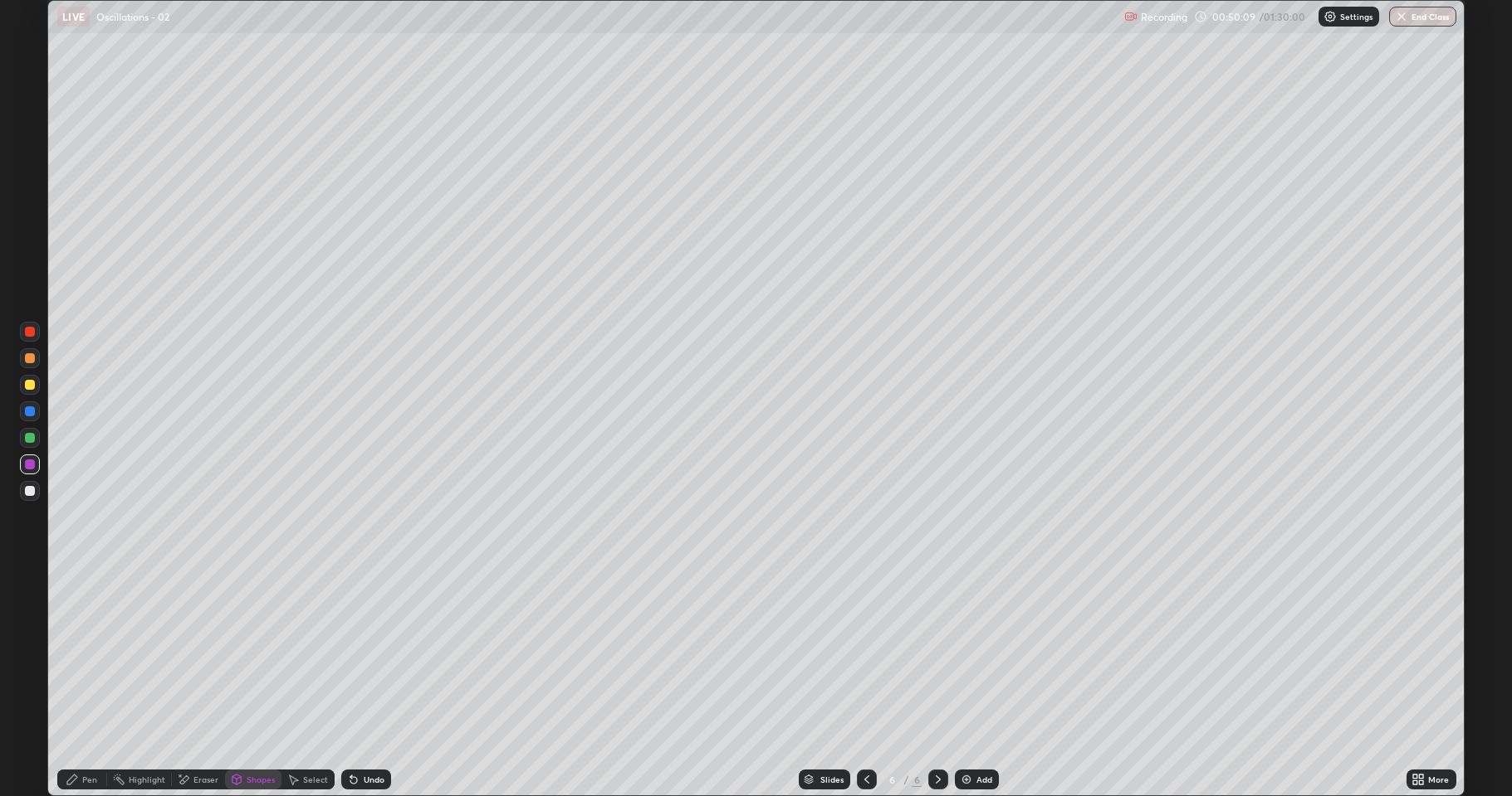
click at [83, 656] on div "Pen" at bounding box center [82, 779] width 50 height 19
click at [29, 492] on div at bounding box center [30, 491] width 10 height 10
click at [360, 656] on div "Undo" at bounding box center [366, 779] width 50 height 19
click at [364, 656] on div "Undo" at bounding box center [373, 779] width 20 height 9
click at [71, 656] on icon at bounding box center [72, 779] width 10 height 10
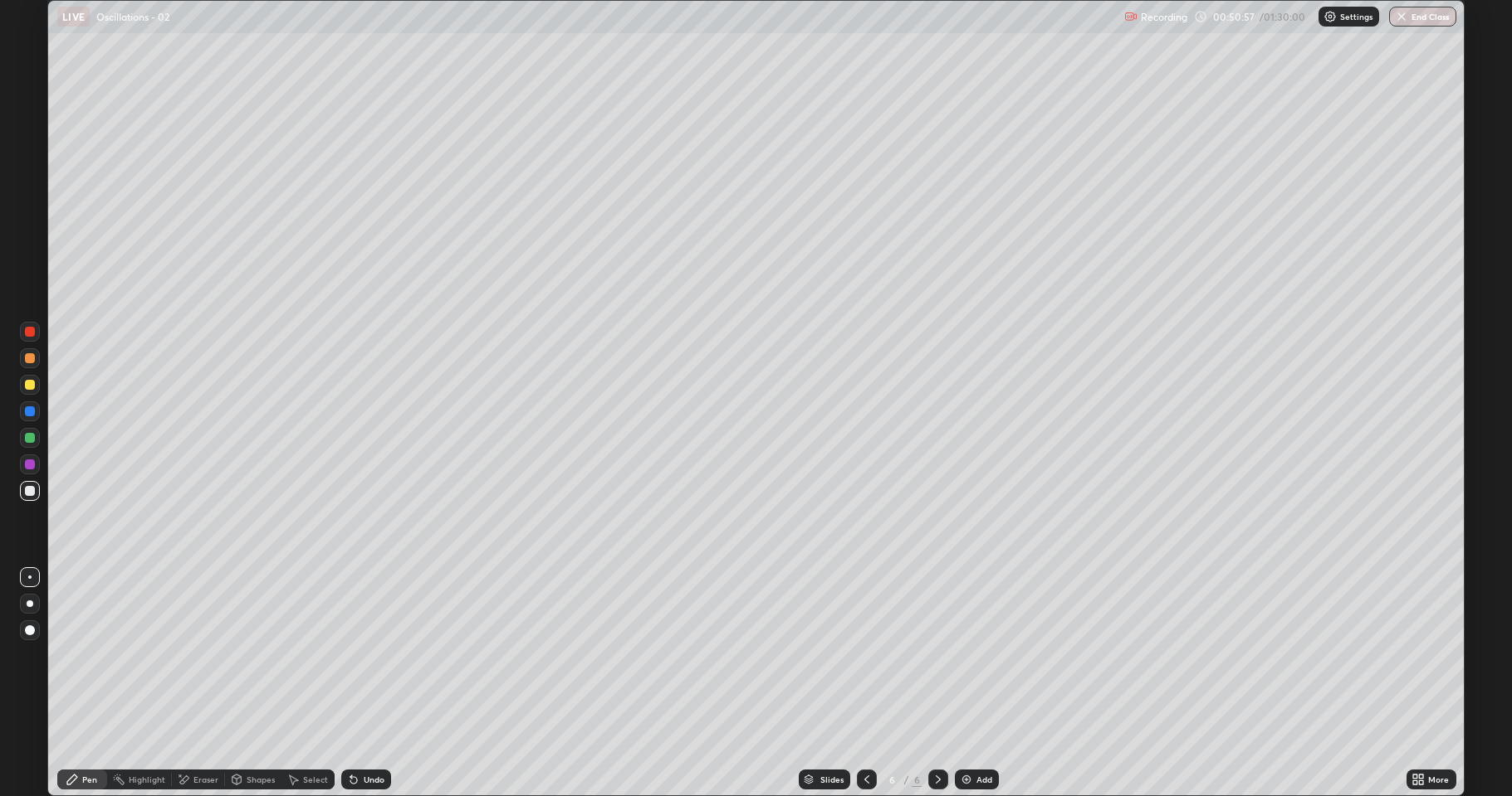
click at [352, 656] on icon at bounding box center [353, 780] width 7 height 7
click at [83, 656] on div "Pen" at bounding box center [89, 779] width 15 height 9
click at [22, 437] on div at bounding box center [29, 437] width 19 height 19
click at [308, 656] on div "Select" at bounding box center [316, 779] width 25 height 9
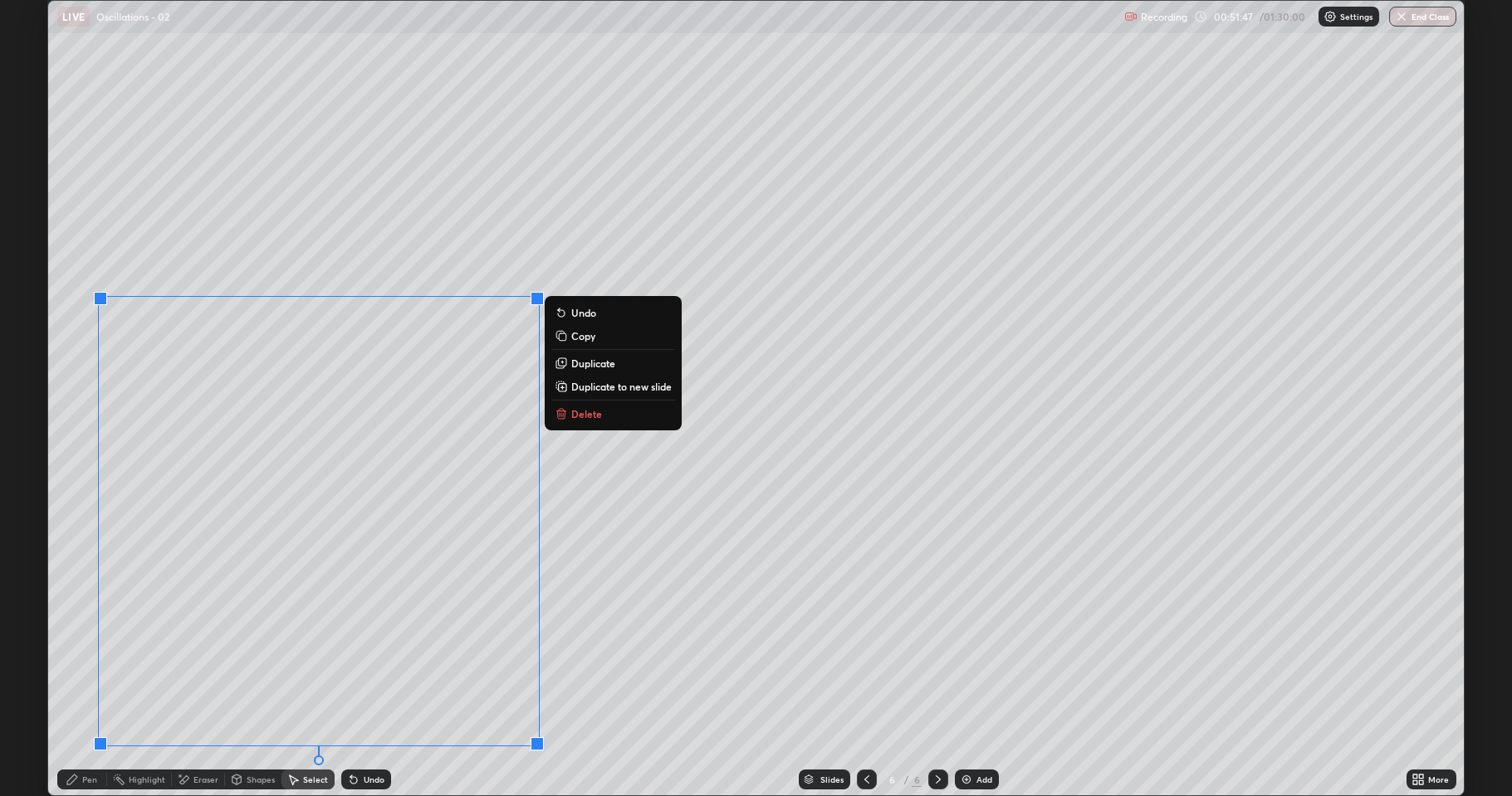
click at [594, 363] on p "Duplicate" at bounding box center [593, 363] width 44 height 14
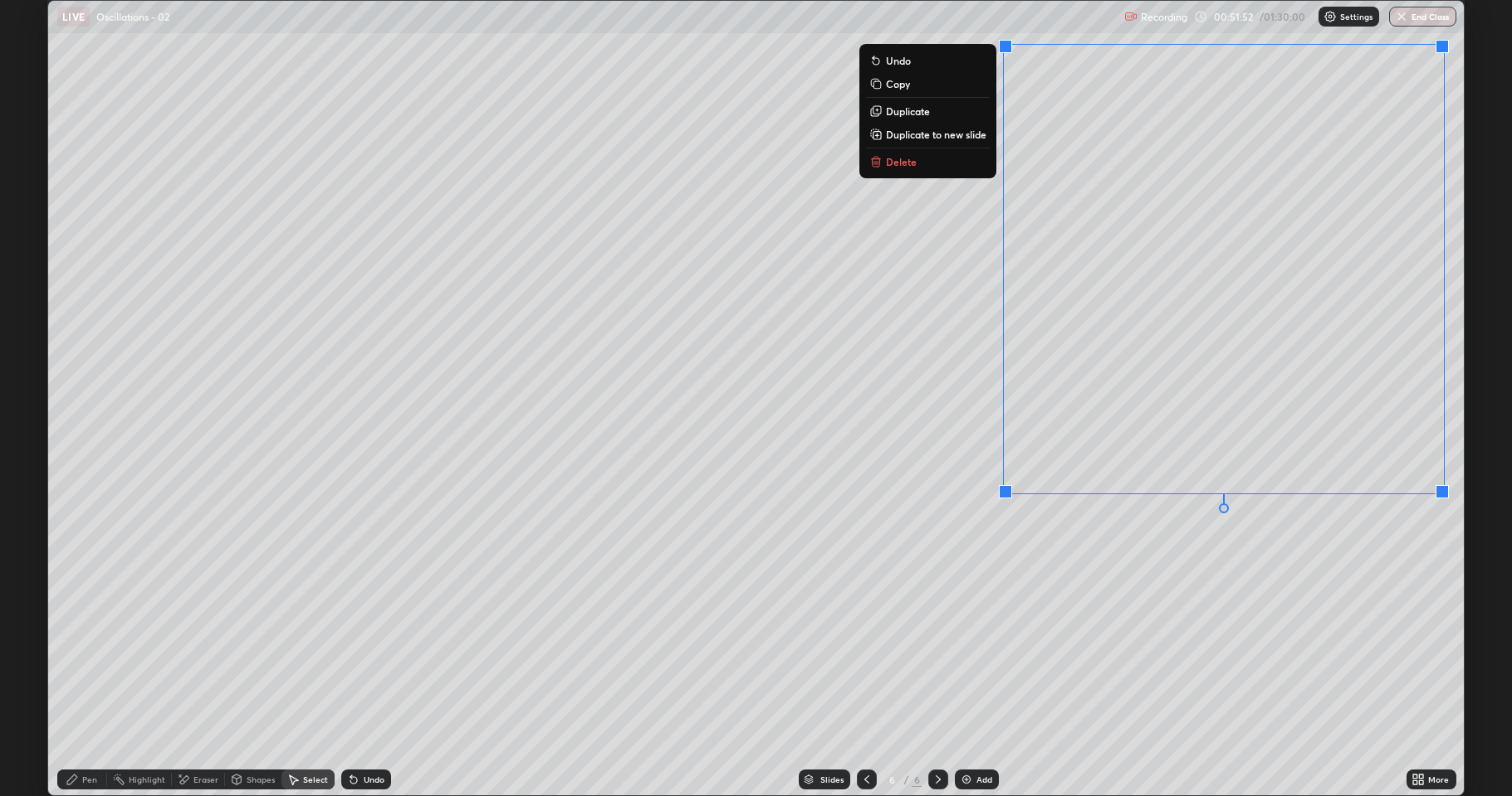
click at [1253, 594] on div "0 ° Undo Copy Duplicate Duplicate to new slide Delete" at bounding box center [756, 398] width 1415 height 795
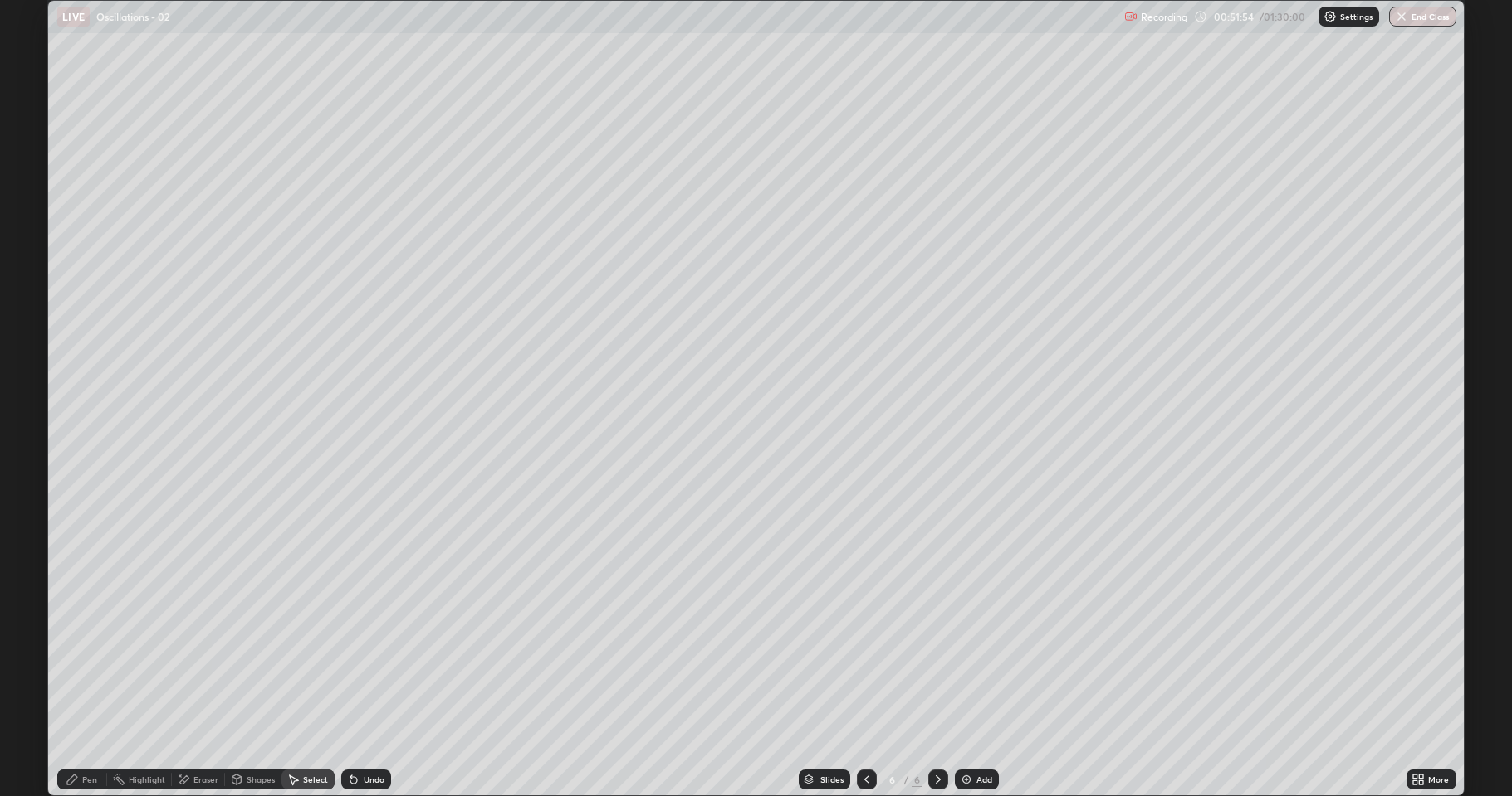
click at [85, 656] on div "Pen" at bounding box center [82, 779] width 50 height 19
click at [207, 656] on div "Eraser" at bounding box center [206, 779] width 25 height 9
click at [83, 656] on div "Pen" at bounding box center [89, 779] width 15 height 9
click at [26, 491] on div at bounding box center [30, 491] width 10 height 10
click at [352, 656] on icon at bounding box center [354, 780] width 14 height 14
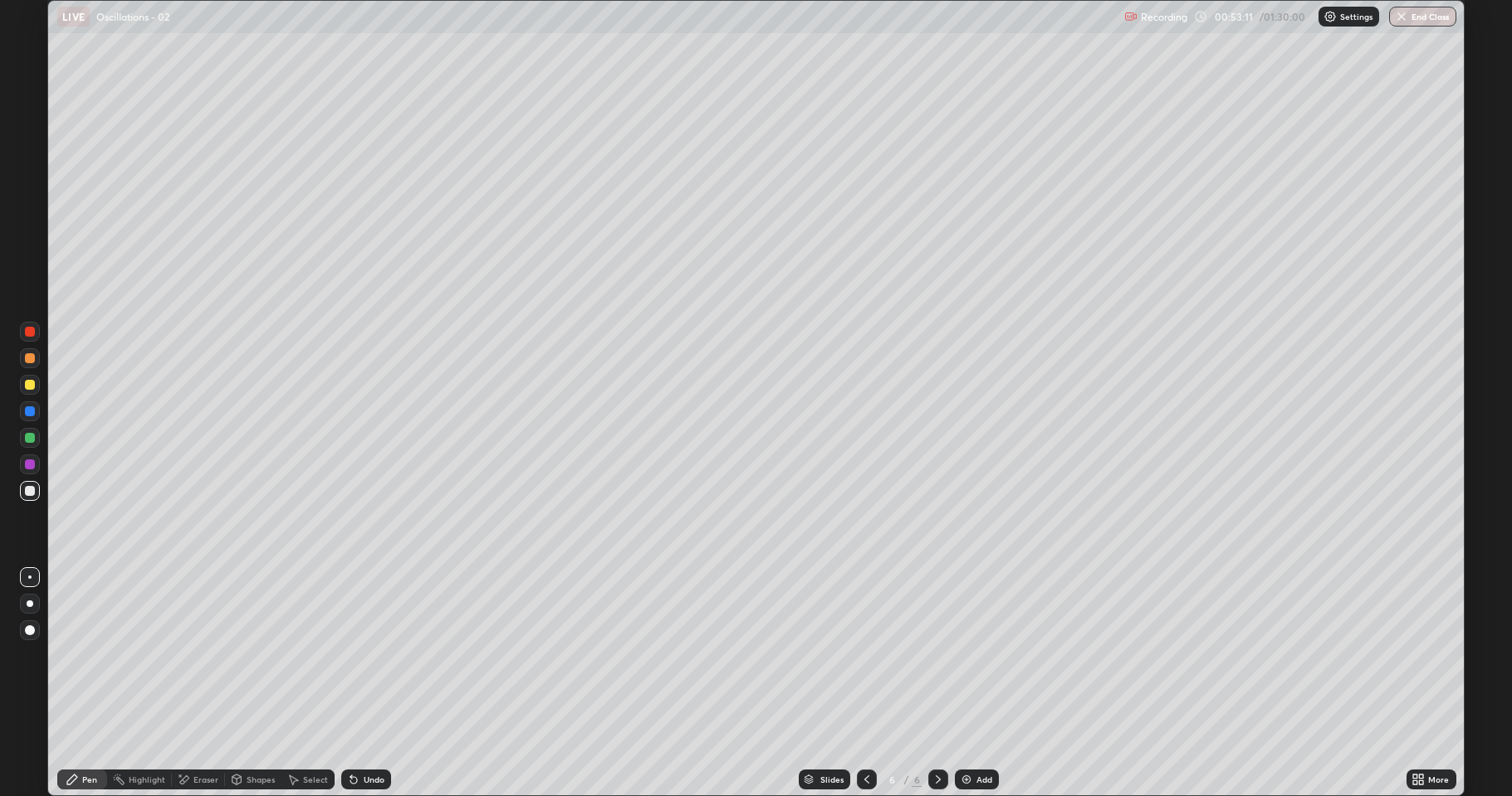
click at [350, 656] on icon at bounding box center [353, 780] width 7 height 7
click at [350, 656] on icon at bounding box center [351, 777] width 2 height 2
click at [359, 656] on div "Undo" at bounding box center [366, 779] width 50 height 19
click at [362, 656] on div "Undo" at bounding box center [366, 779] width 50 height 19
click at [366, 656] on div "Undo" at bounding box center [366, 779] width 50 height 19
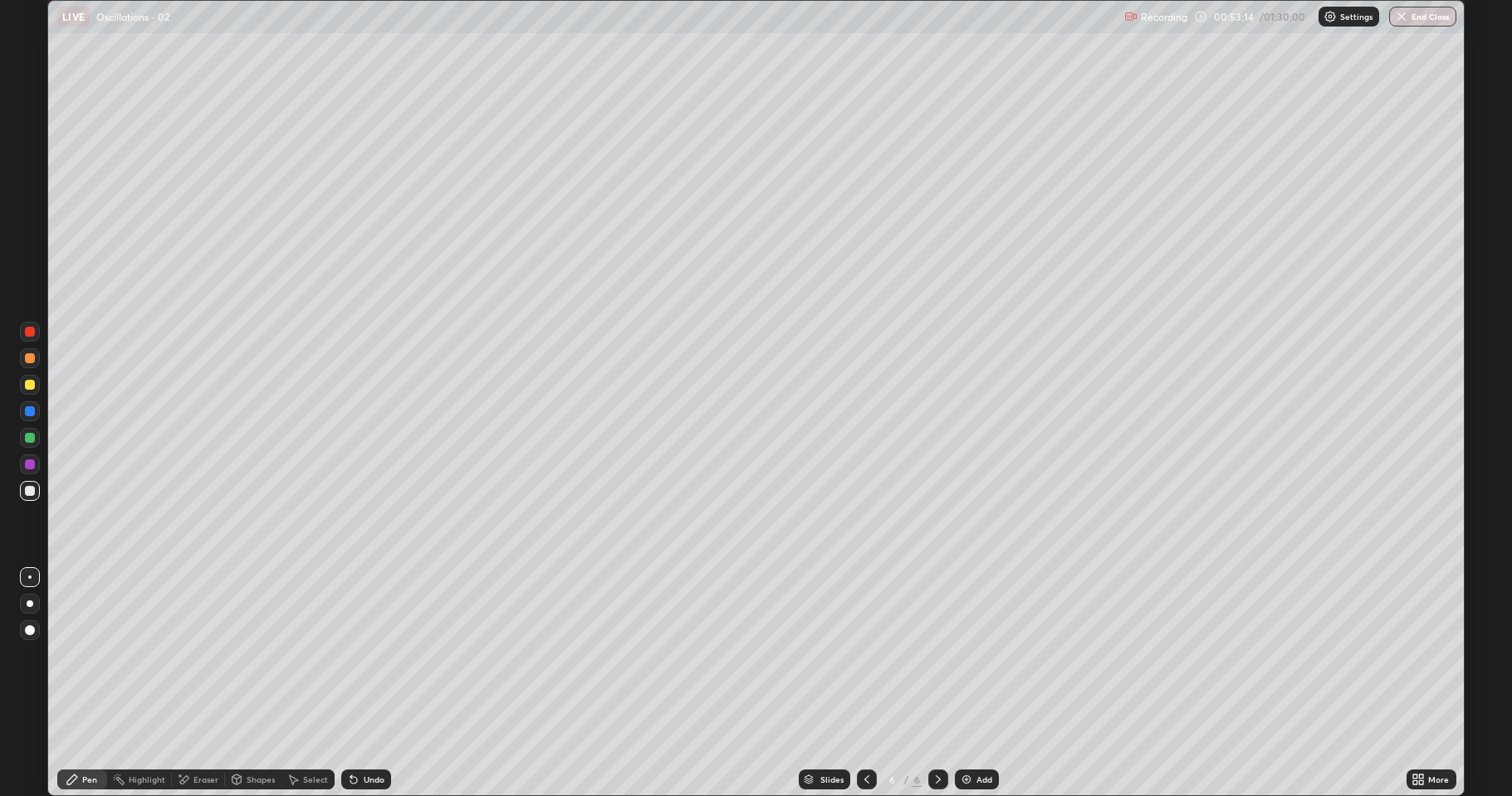
click at [367, 656] on div "Undo" at bounding box center [366, 779] width 50 height 19
click at [363, 656] on div "Undo" at bounding box center [366, 779] width 50 height 19
click at [258, 656] on div "Shapes" at bounding box center [260, 779] width 28 height 9
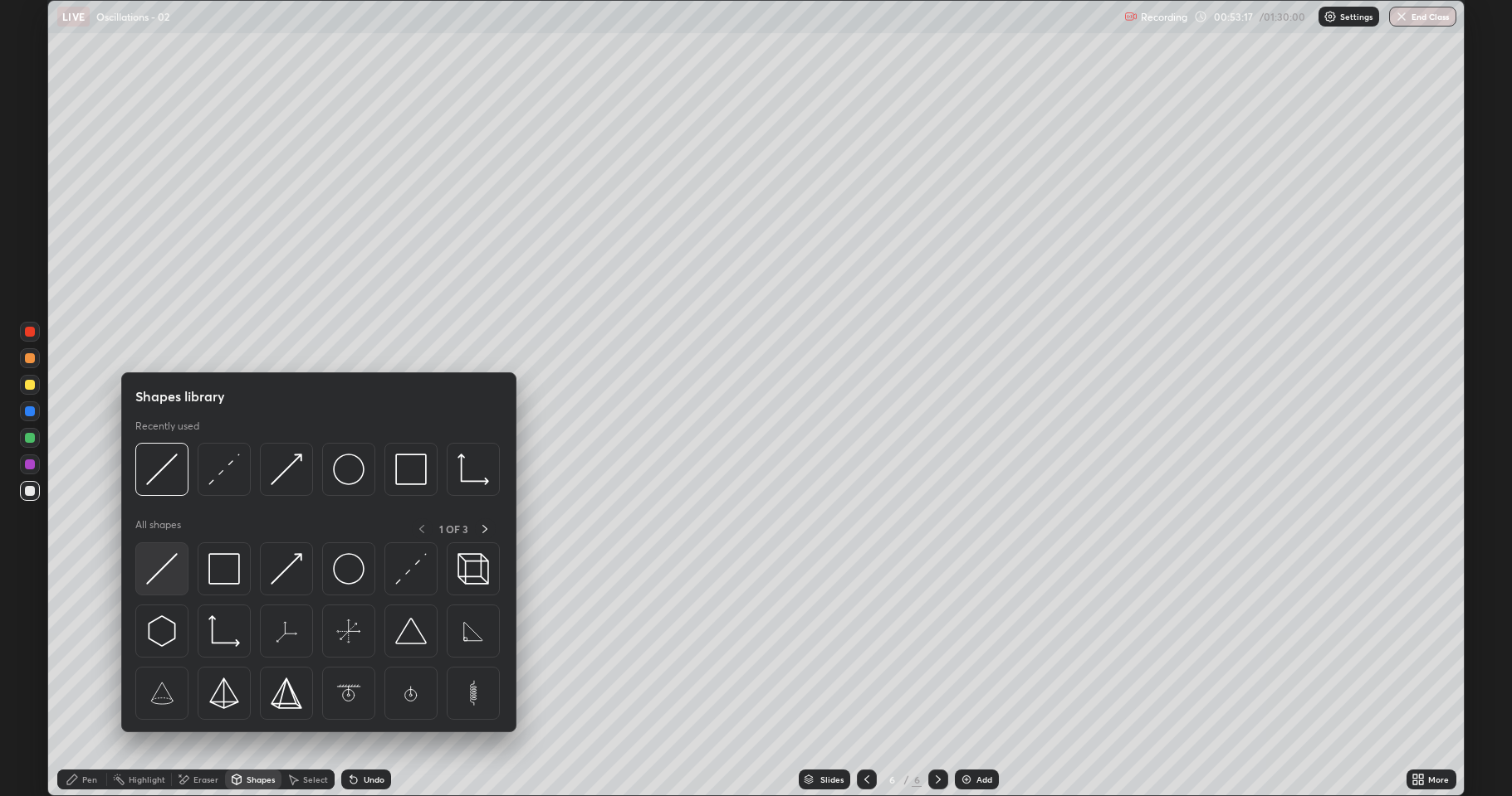
click at [156, 578] on img at bounding box center [162, 569] width 31 height 31
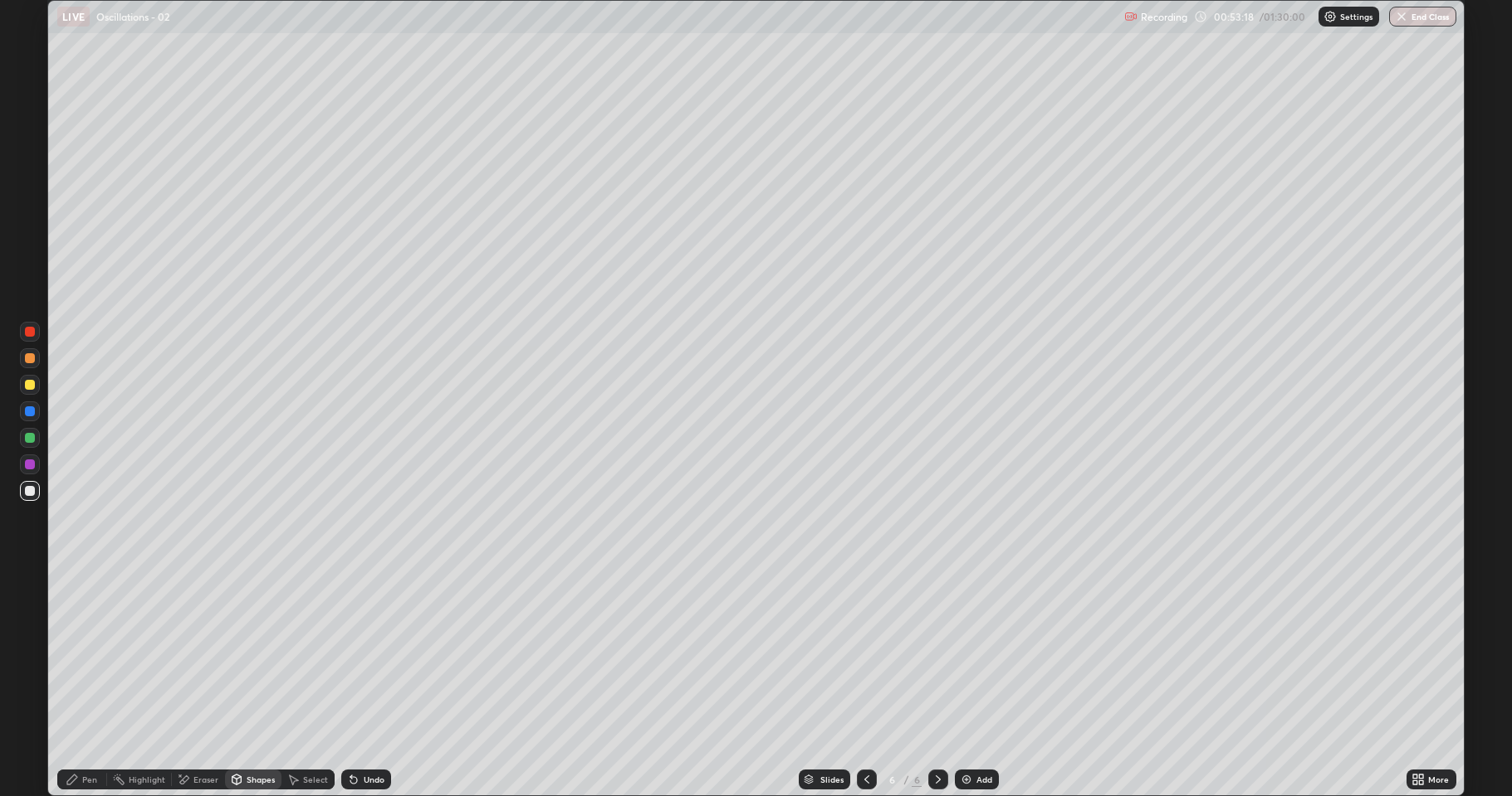
click at [28, 416] on div at bounding box center [30, 411] width 10 height 10
click at [92, 656] on div "Pen" at bounding box center [82, 779] width 50 height 19
click at [22, 493] on div at bounding box center [29, 491] width 19 height 19
click at [305, 656] on div "Select" at bounding box center [316, 779] width 25 height 9
click at [264, 656] on div "Shapes" at bounding box center [260, 779] width 28 height 9
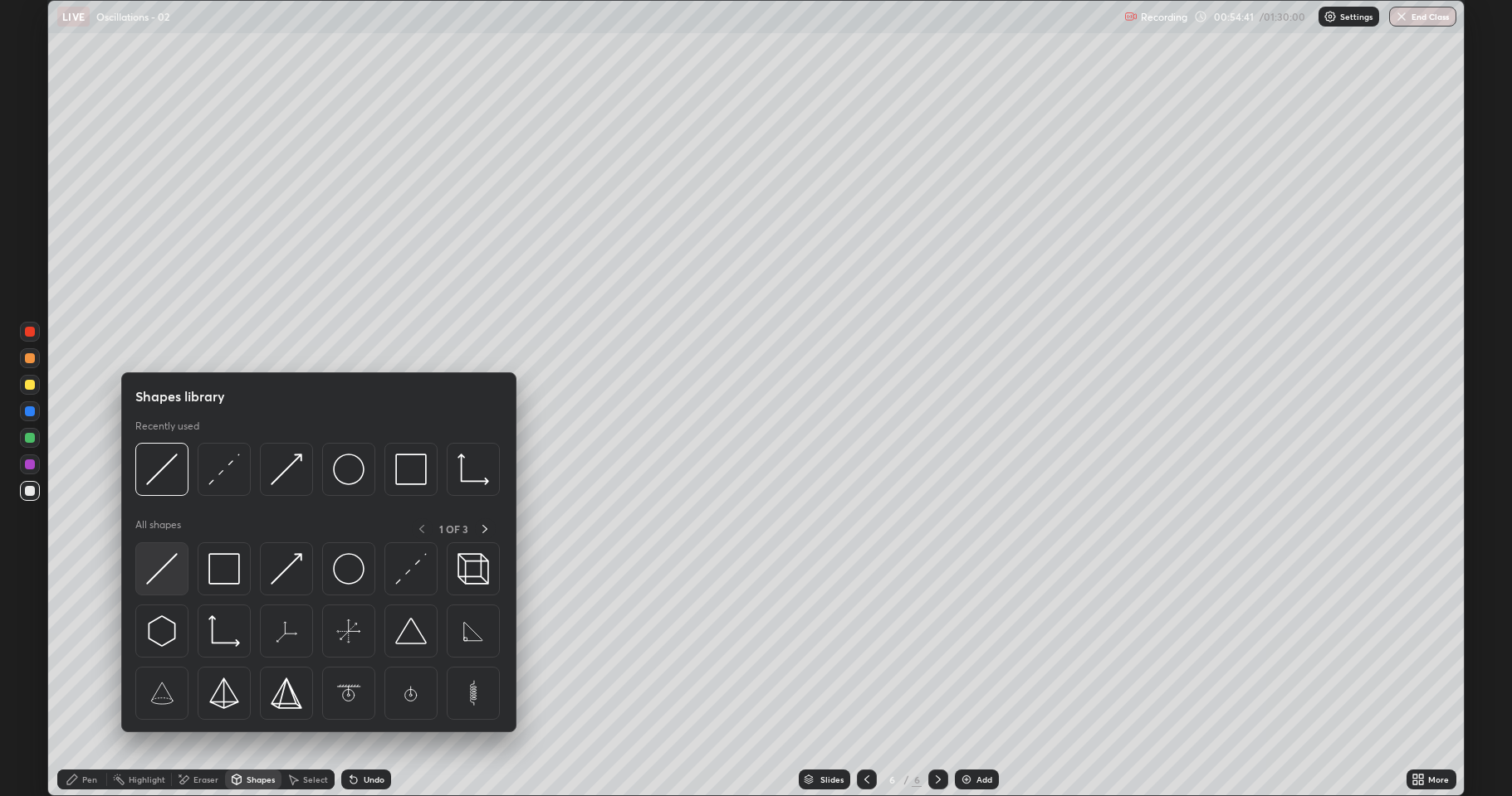
click at [168, 567] on img at bounding box center [162, 569] width 31 height 31
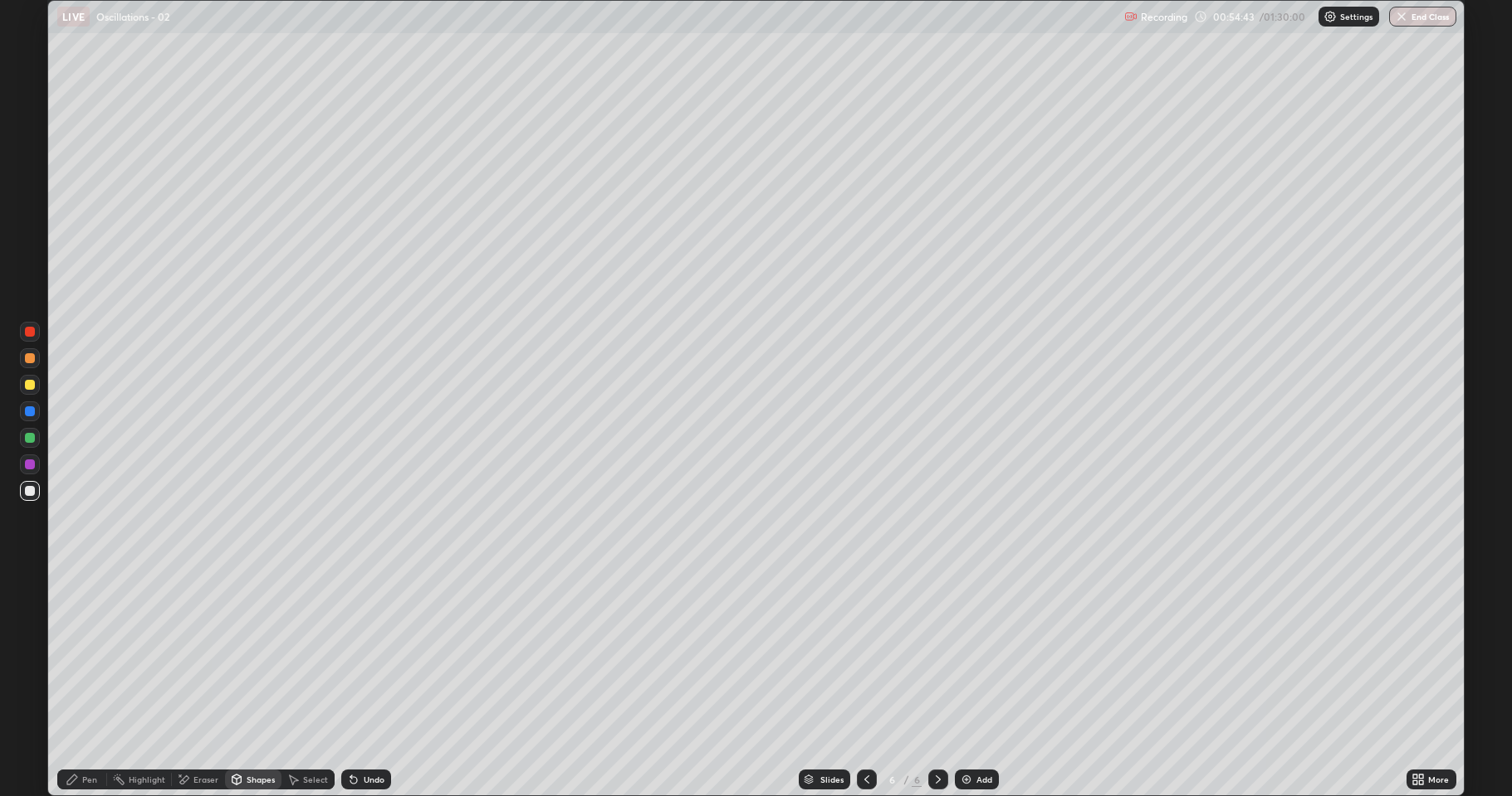
click at [30, 383] on div at bounding box center [30, 385] width 10 height 10
click at [71, 656] on icon at bounding box center [72, 779] width 10 height 10
click at [352, 656] on icon at bounding box center [353, 780] width 7 height 7
click at [30, 491] on div at bounding box center [30, 491] width 10 height 10
click at [28, 437] on div at bounding box center [30, 437] width 10 height 10
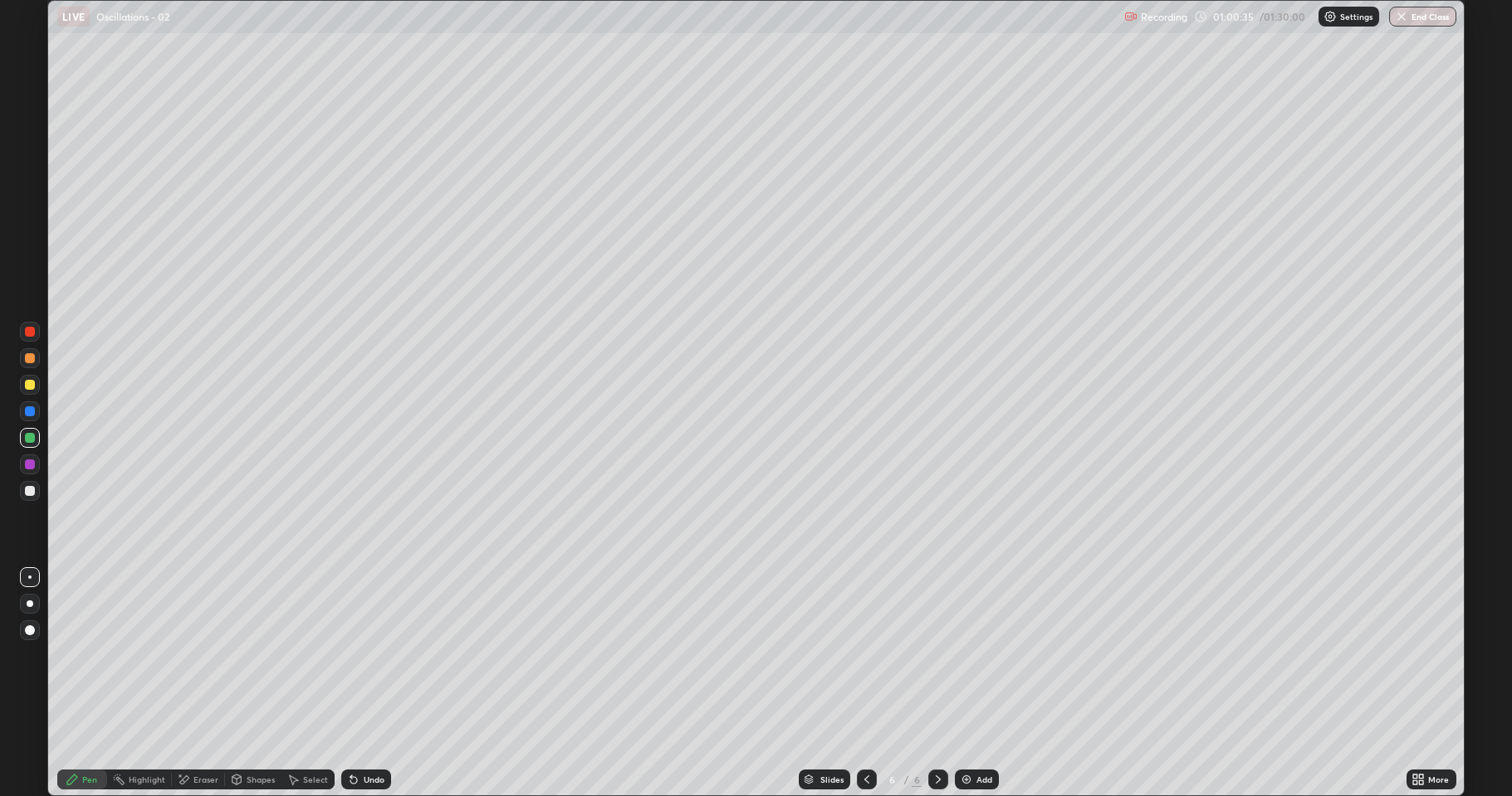
click at [987, 656] on div "Add" at bounding box center [976, 779] width 44 height 19
click at [31, 389] on div at bounding box center [30, 385] width 10 height 10
click at [33, 436] on div at bounding box center [30, 437] width 10 height 10
click at [31, 488] on div at bounding box center [30, 491] width 10 height 10
click at [319, 656] on div "Select" at bounding box center [316, 779] width 25 height 9
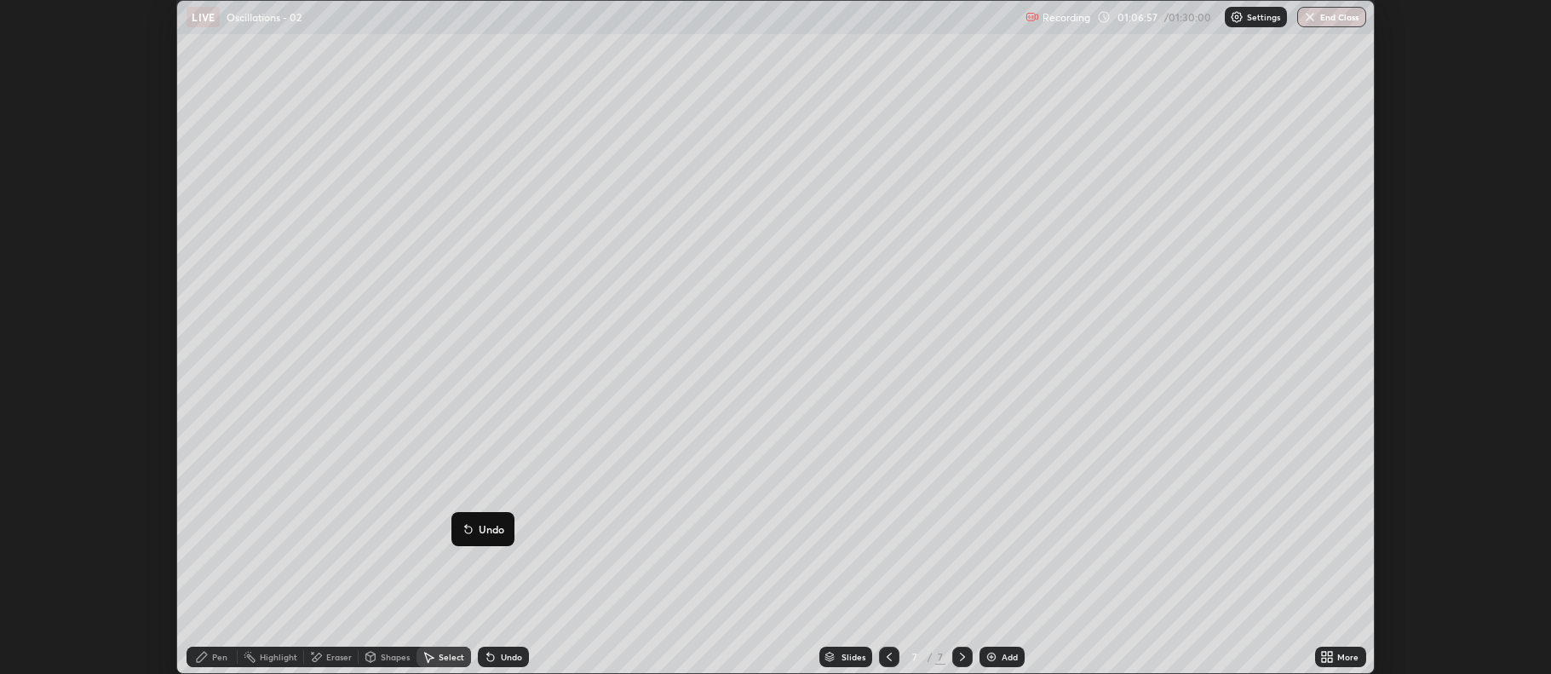
scroll to position [84479, 83602]
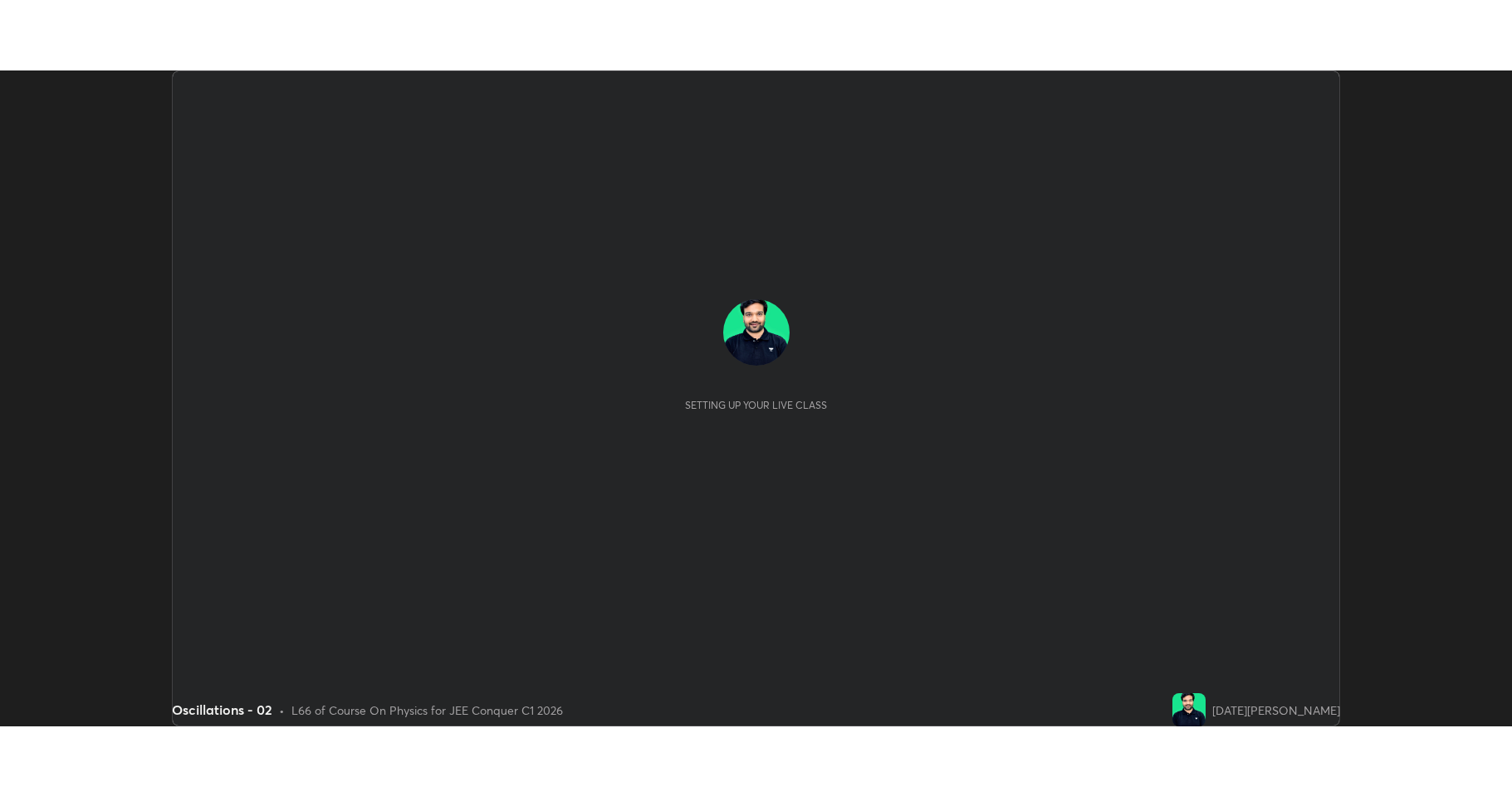
scroll to position [657, 1512]
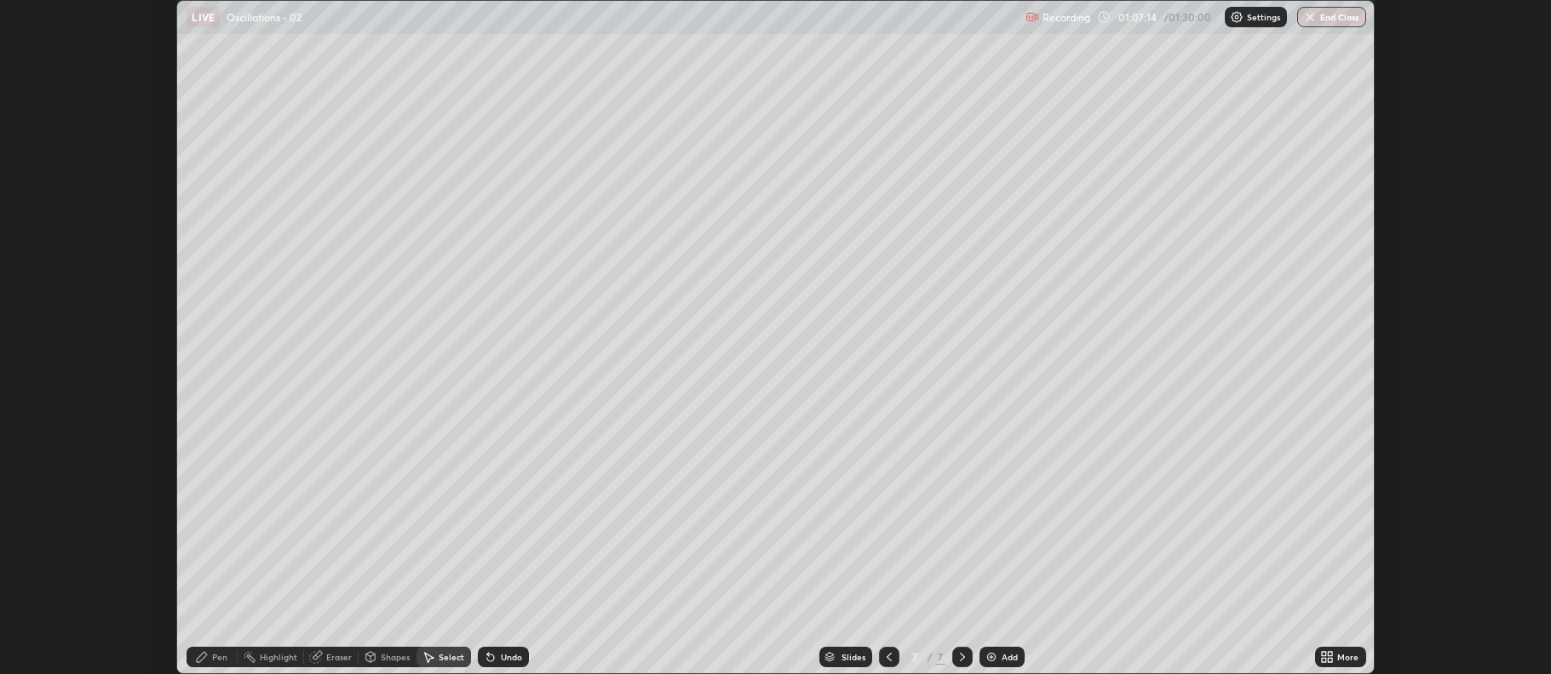
click at [1332, 651] on icon at bounding box center [1330, 653] width 4 height 4
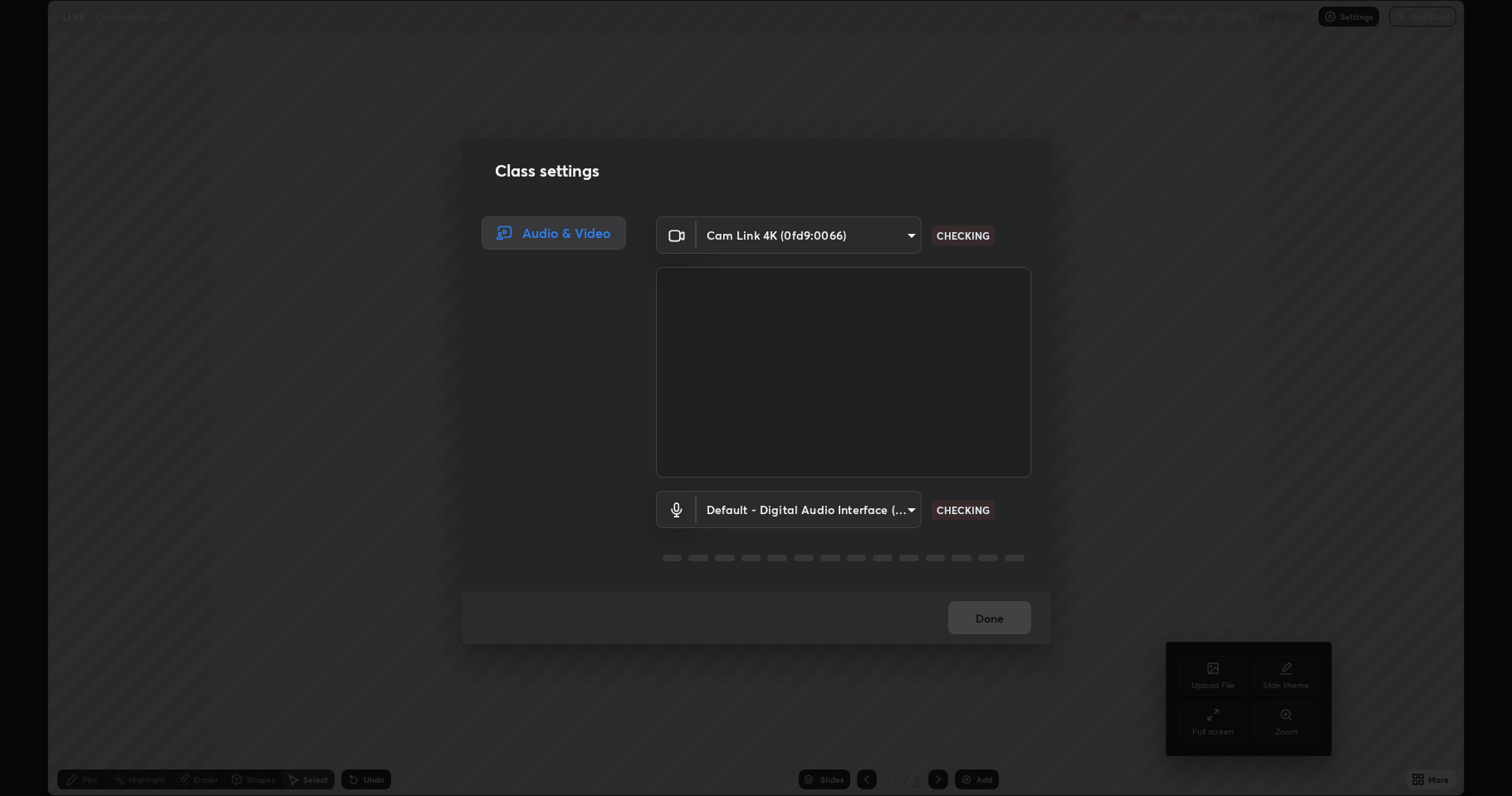
scroll to position [796, 1512]
click at [767, 498] on body "Erase all LIVE Oscillations - 02 Recording 01:07:17 / 01:30:00 Settings End Cla…" at bounding box center [756, 398] width 1512 height 796
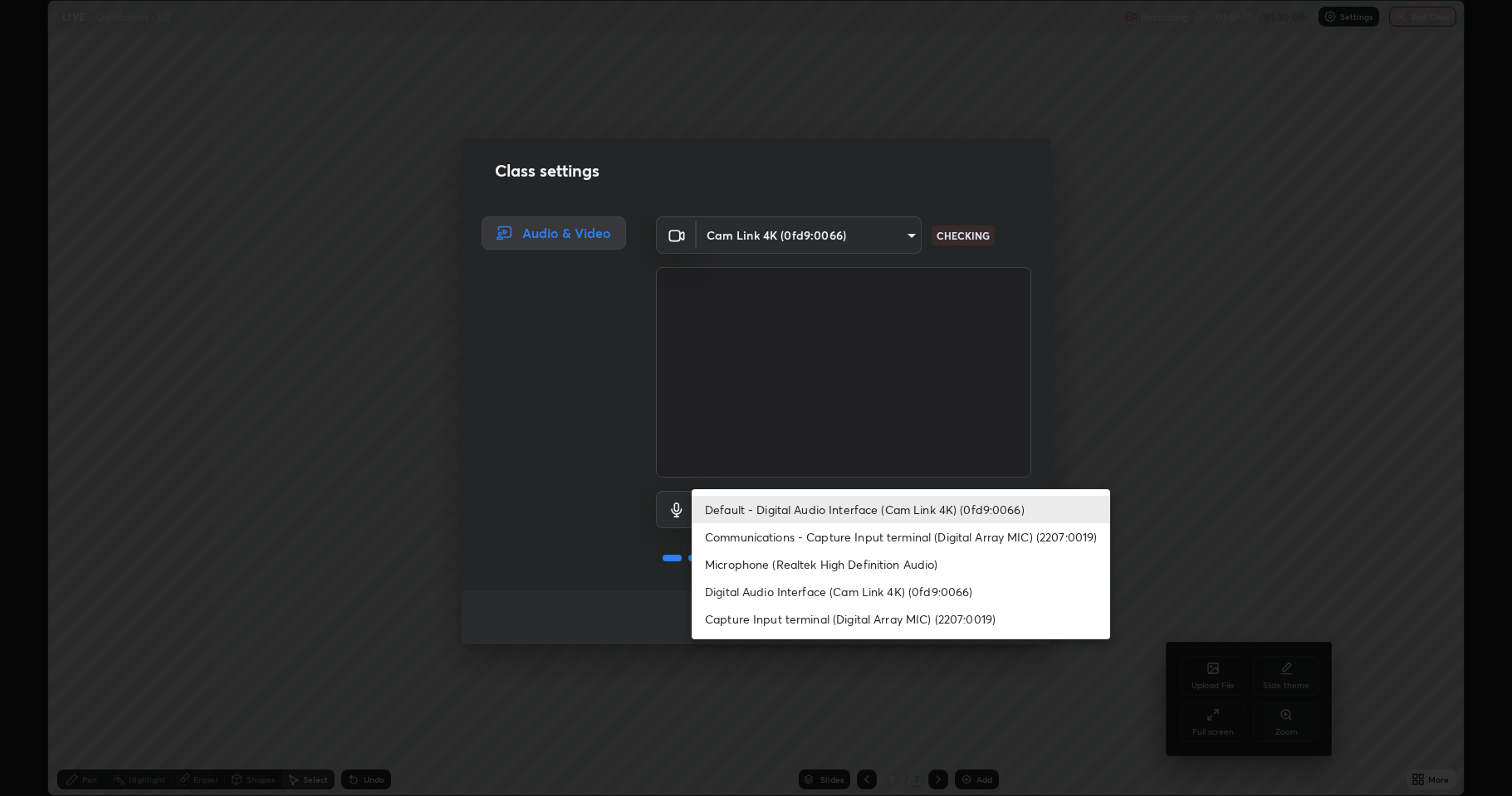
click at [757, 561] on li "Microphone (Realtek High Definition Audio)" at bounding box center [900, 564] width 418 height 27
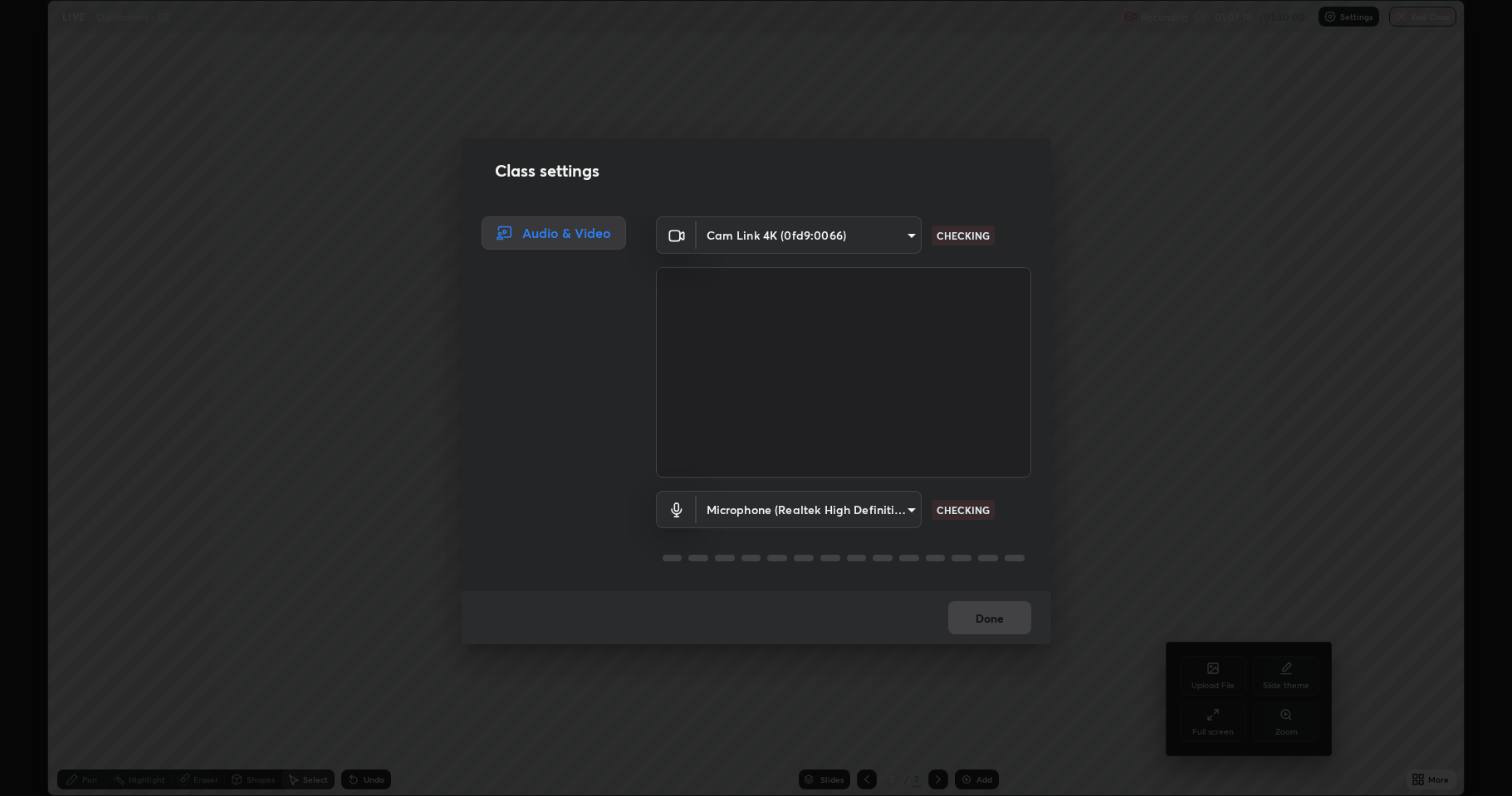
click at [762, 507] on body "Erase all LIVE Oscillations - 02 Recording 01:07:18 / 01:30:00 Settings End Cla…" at bounding box center [756, 398] width 1512 height 796
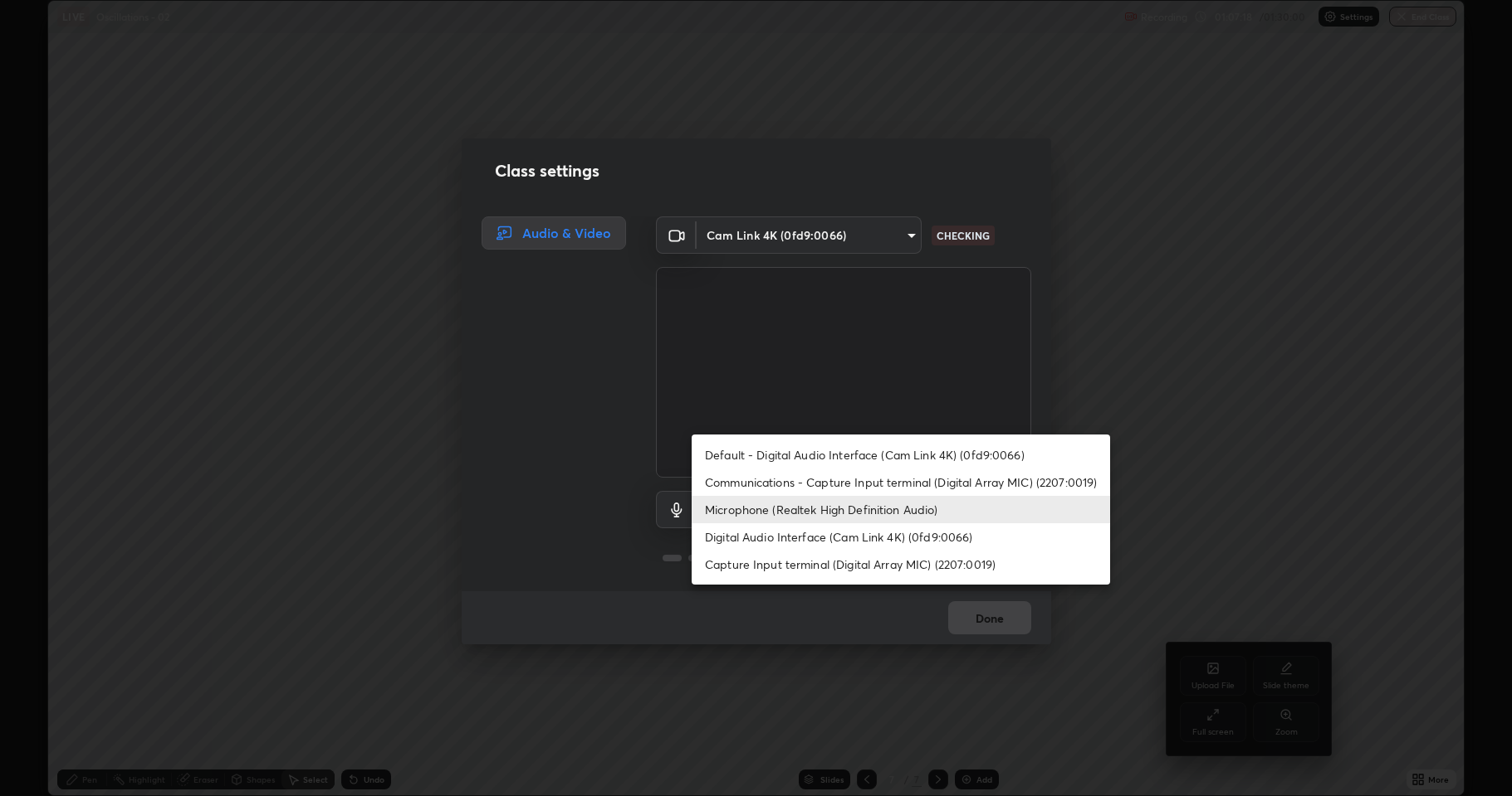
click at [760, 455] on li "Default - Digital Audio Interface (Cam Link 4K) (0fd9:0066)" at bounding box center [900, 455] width 418 height 27
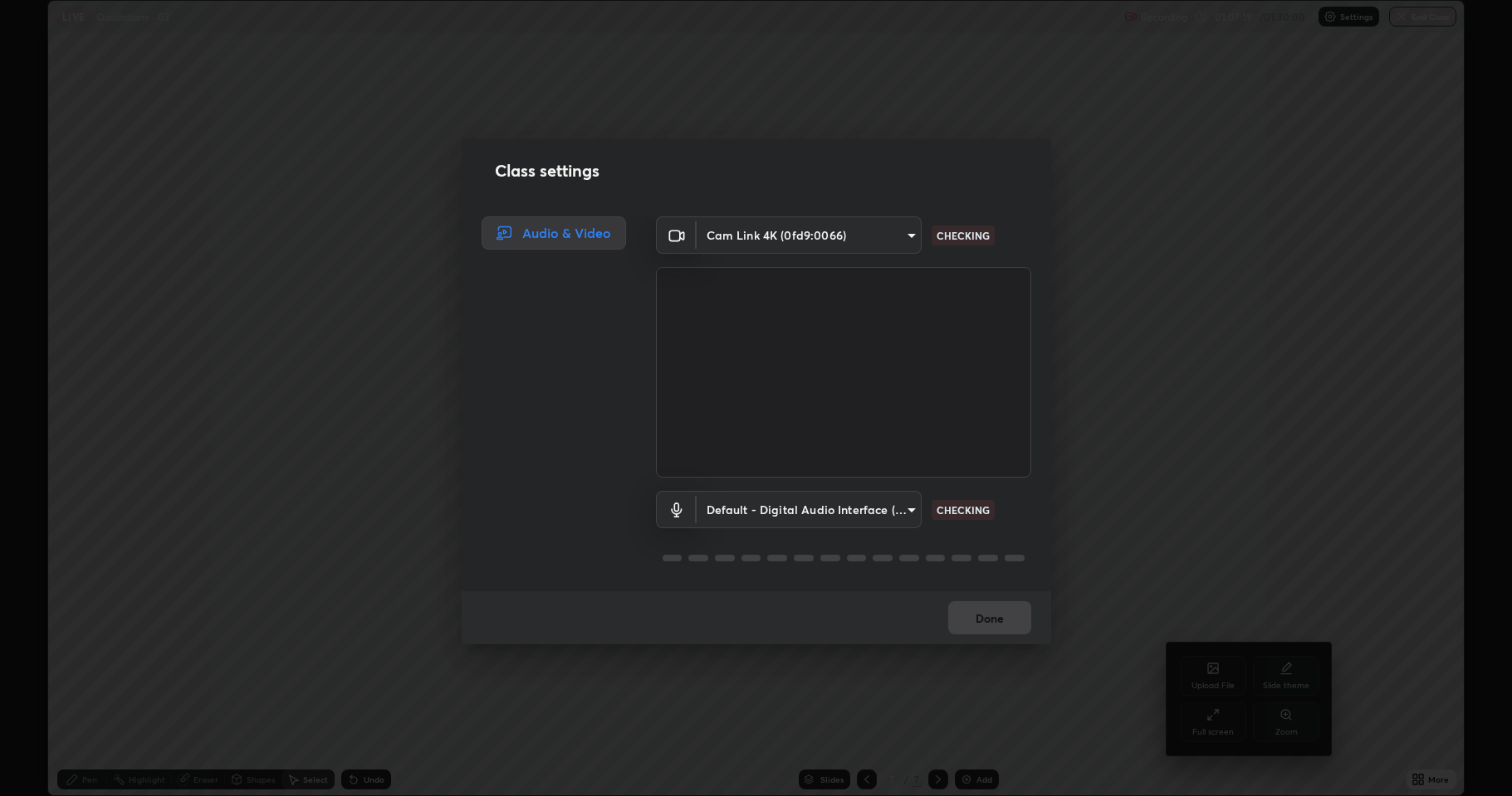
type input "default"
click at [962, 613] on div "Done" at bounding box center [756, 618] width 590 height 53
click at [969, 616] on div "Done" at bounding box center [756, 618] width 590 height 53
click at [973, 616] on div "Done" at bounding box center [756, 618] width 590 height 53
click at [976, 612] on div "Done" at bounding box center [756, 618] width 590 height 53
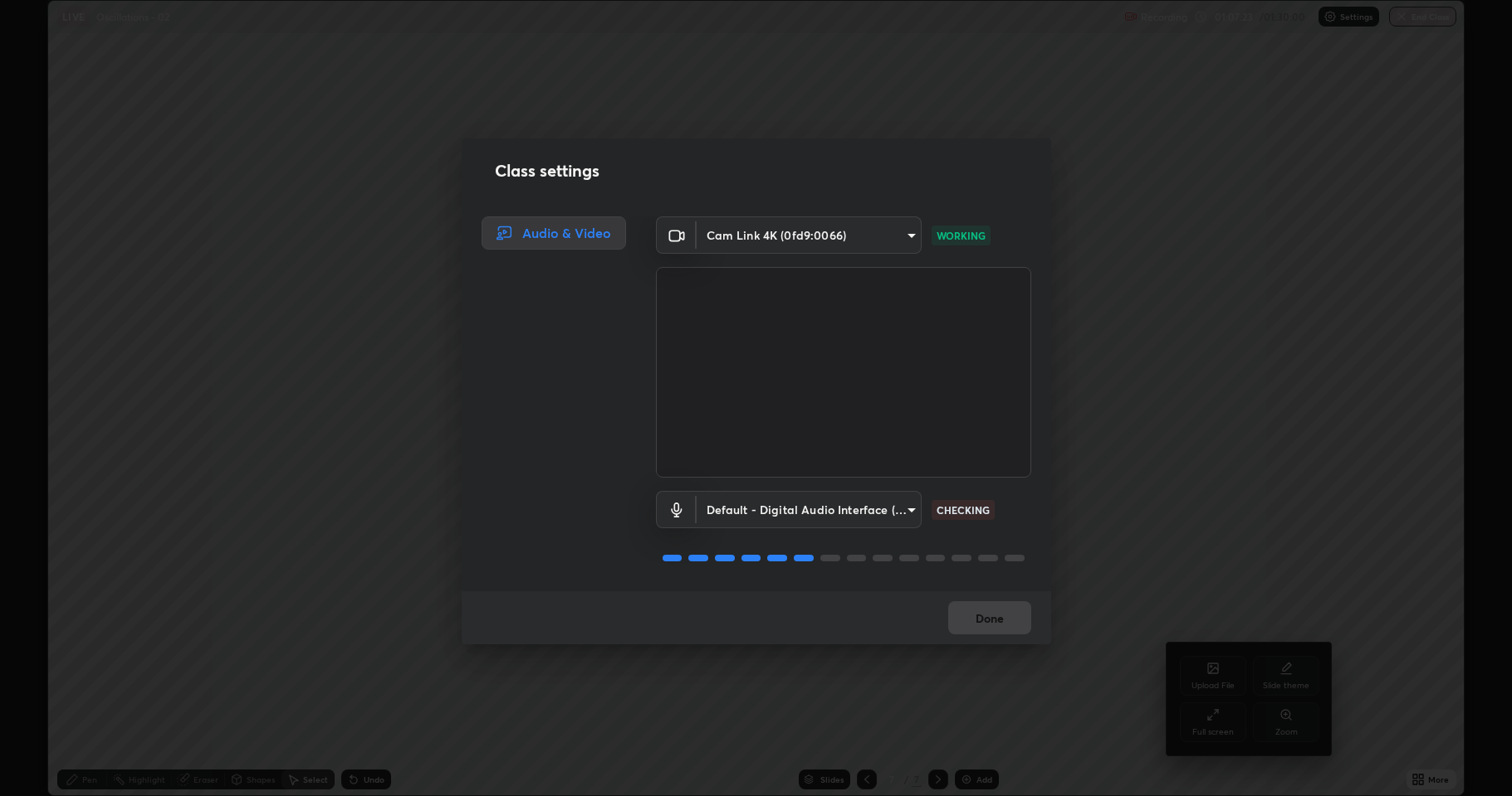
click at [982, 617] on div "Done" at bounding box center [756, 618] width 590 height 53
click at [985, 618] on div "Done" at bounding box center [756, 618] width 590 height 53
click at [987, 620] on div "Done" at bounding box center [756, 618] width 590 height 53
click at [989, 622] on div "Done" at bounding box center [756, 618] width 590 height 53
click at [987, 622] on button "Done" at bounding box center [989, 618] width 83 height 33
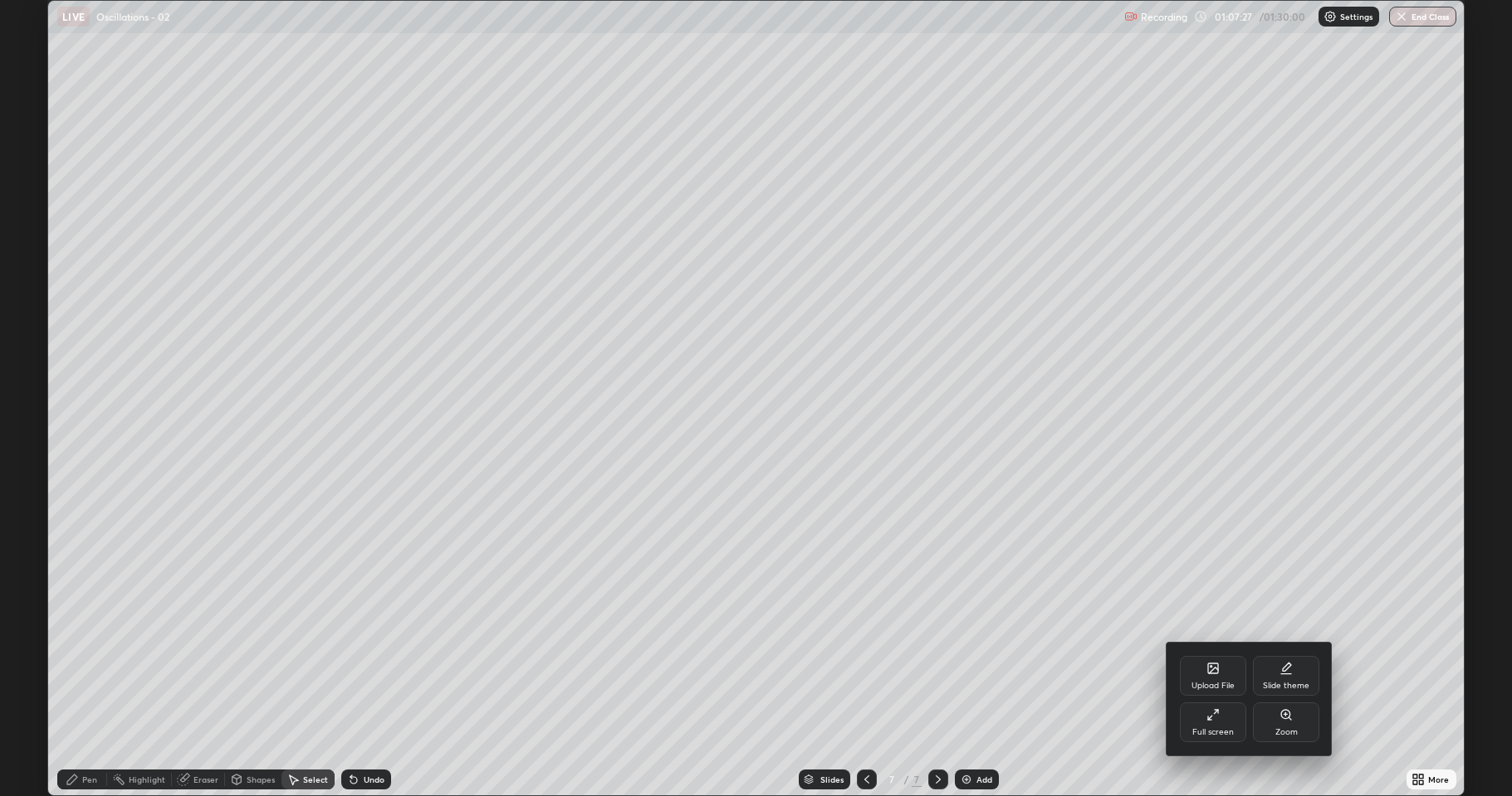
click at [1033, 656] on div at bounding box center [756, 398] width 1512 height 796
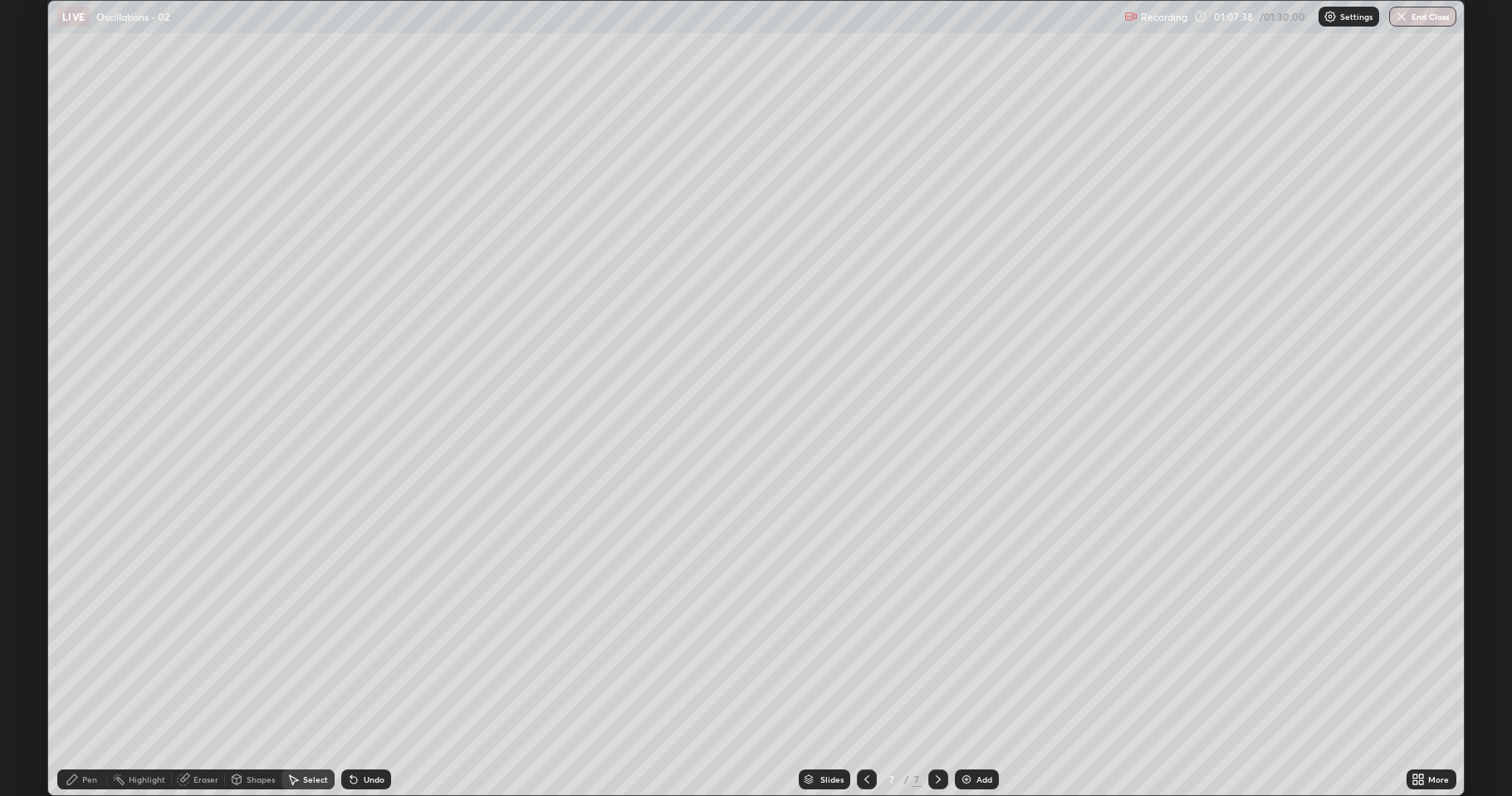
click at [975, 656] on div "Add" at bounding box center [976, 779] width 44 height 19
click at [94, 656] on div "Pen" at bounding box center [89, 779] width 15 height 9
click at [30, 435] on div at bounding box center [30, 437] width 10 height 10
click at [31, 357] on div at bounding box center [30, 359] width 10 height 10
click at [24, 389] on div at bounding box center [29, 385] width 19 height 19
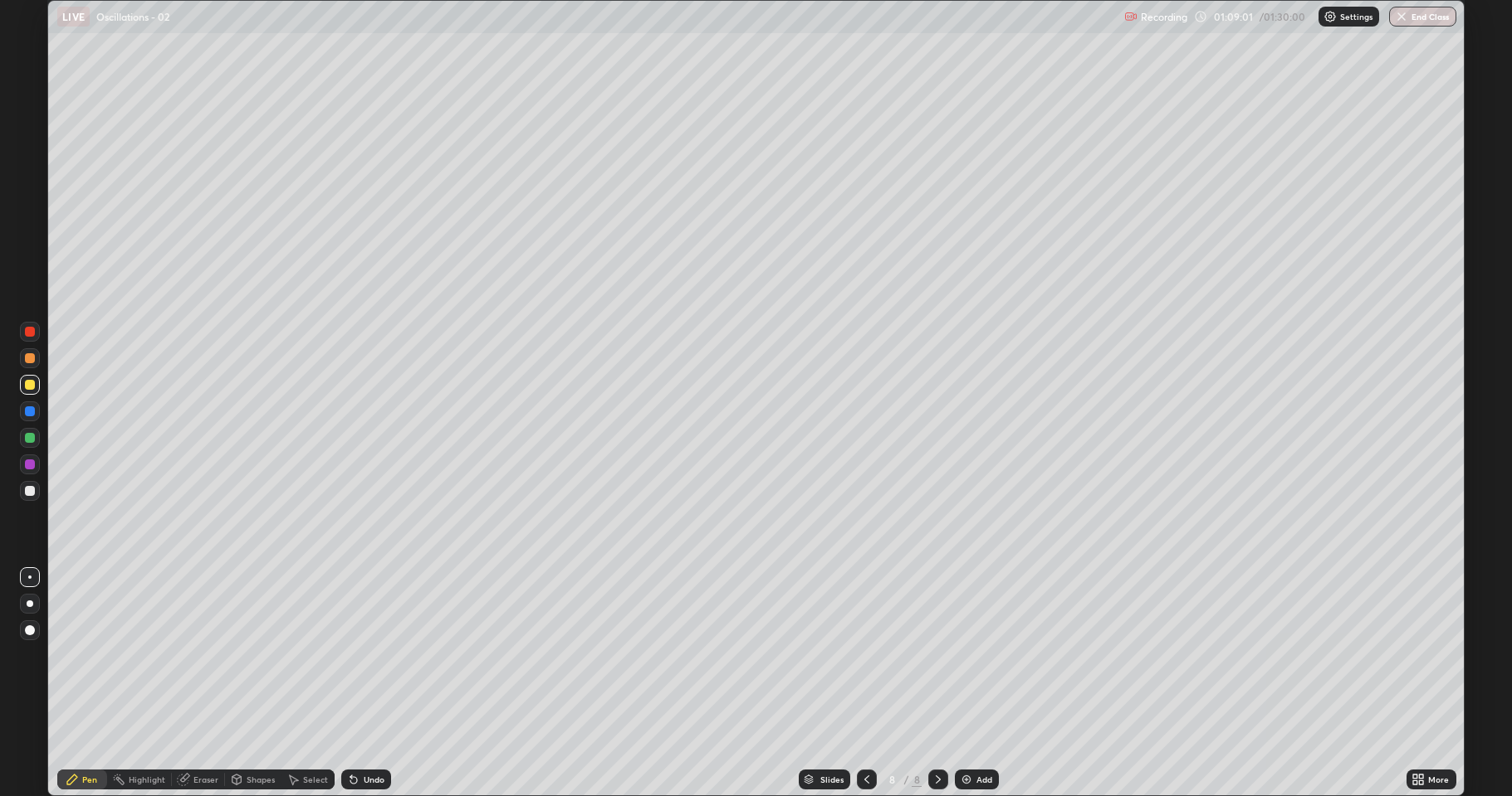
click at [30, 438] on div at bounding box center [30, 437] width 10 height 10
click at [367, 656] on div "Undo" at bounding box center [373, 779] width 20 height 9
click at [365, 656] on div "Undo" at bounding box center [373, 779] width 20 height 9
click at [297, 656] on div "Select" at bounding box center [308, 779] width 53 height 19
click at [69, 656] on div "Pen" at bounding box center [82, 779] width 50 height 19
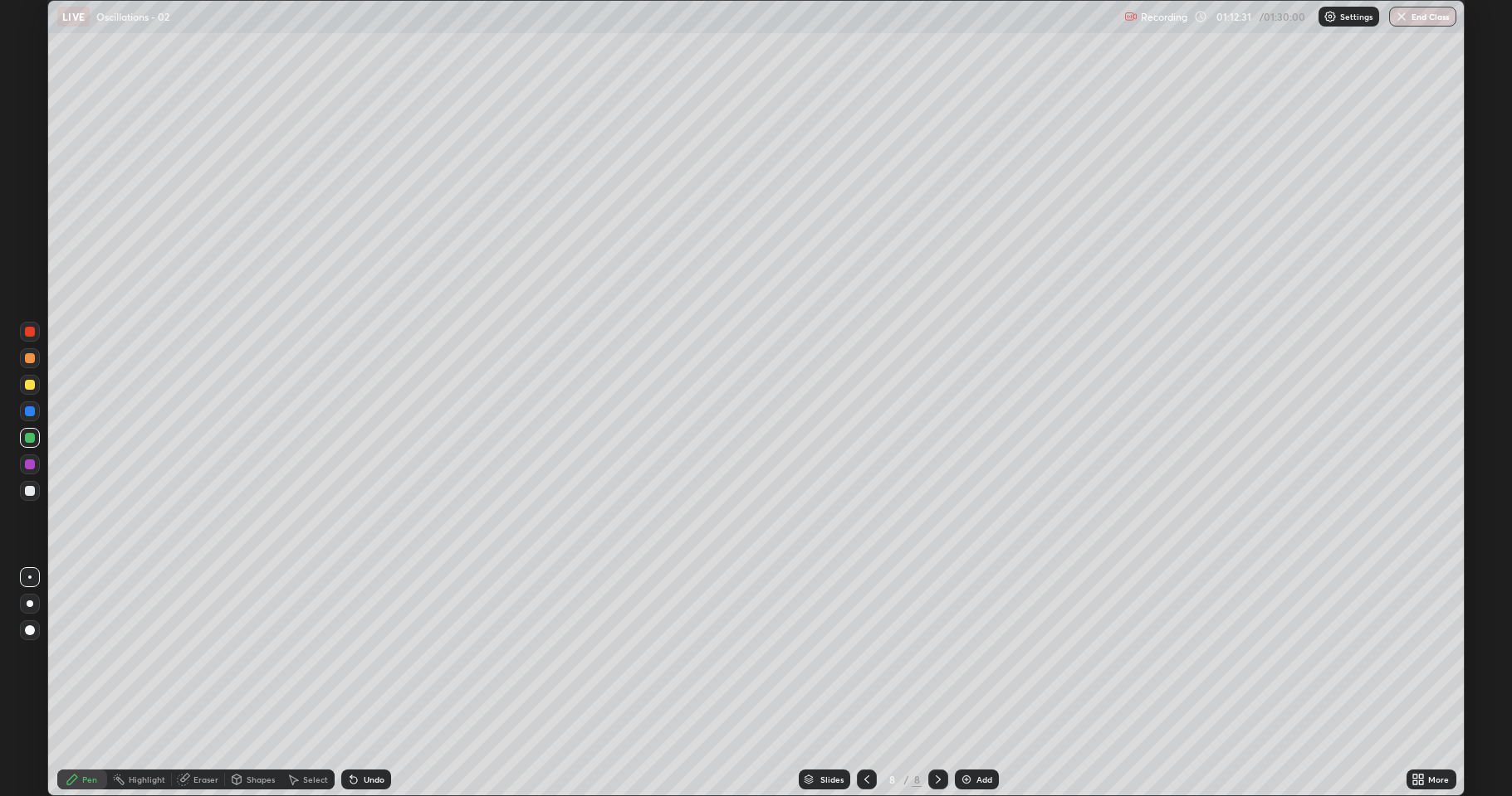
click at [303, 656] on div "Select" at bounding box center [308, 779] width 53 height 19
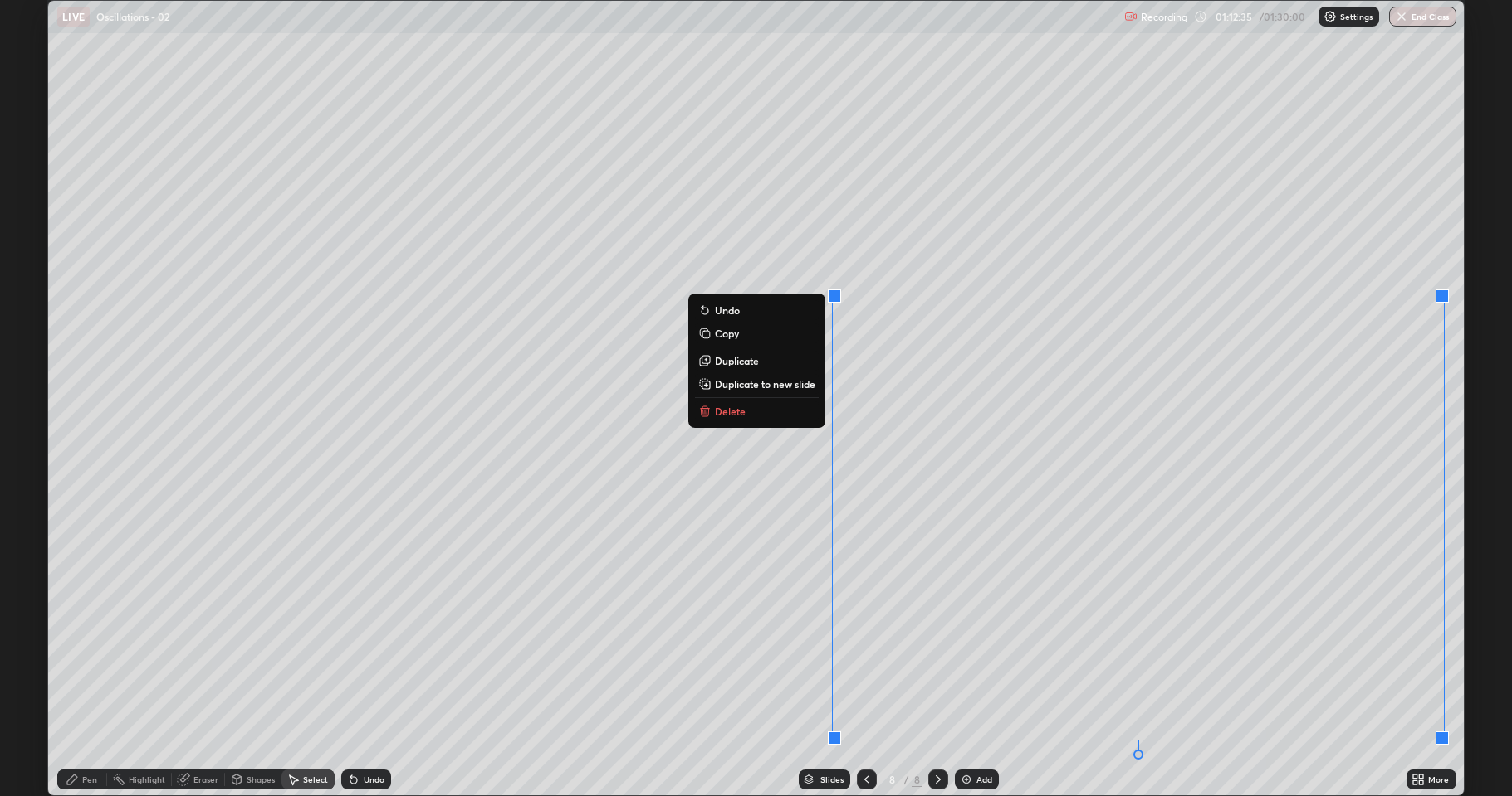
click at [770, 417] on button "Delete" at bounding box center [756, 411] width 124 height 19
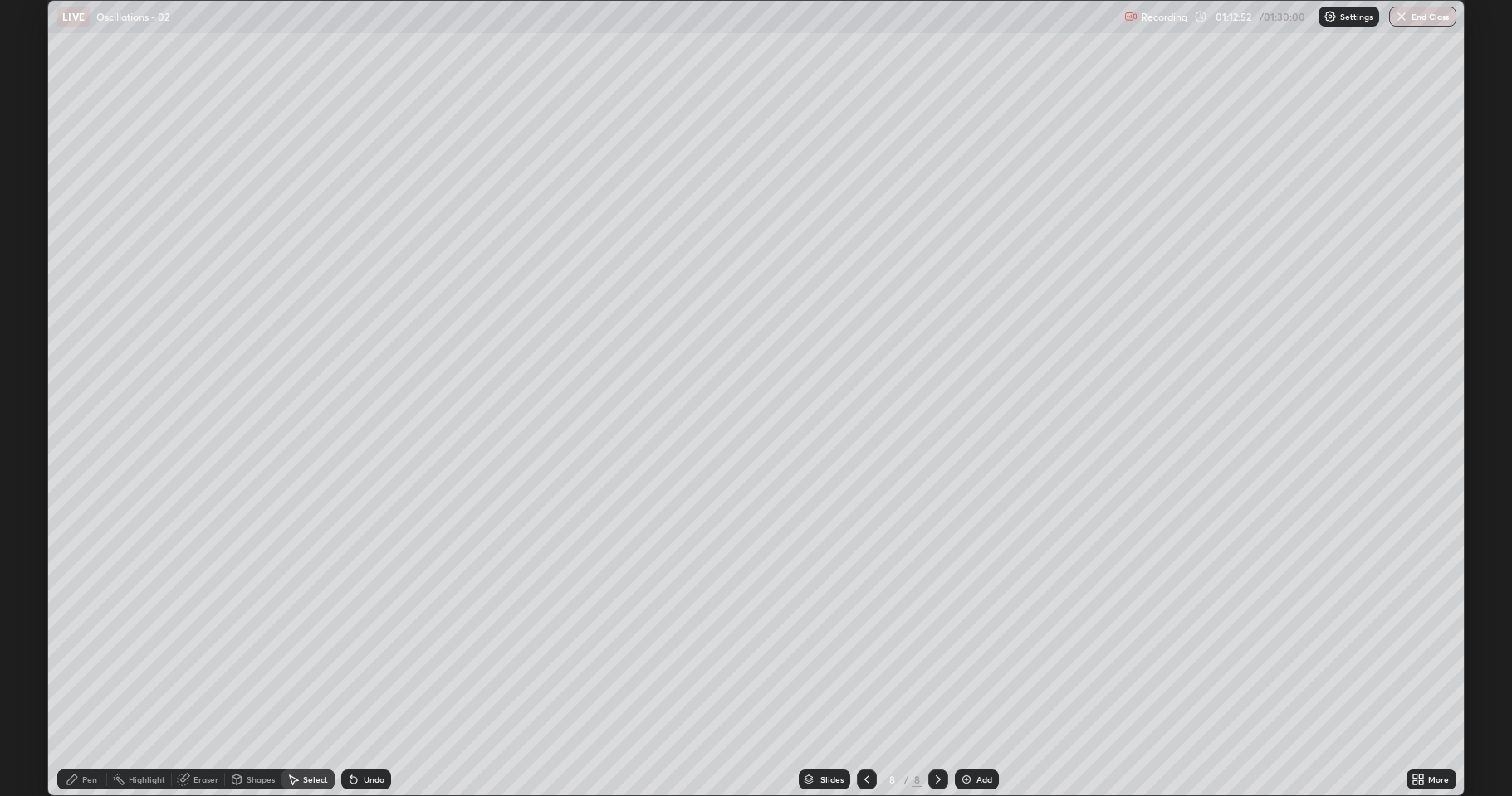
click at [81, 656] on div "Pen" at bounding box center [82, 779] width 50 height 19
click at [29, 491] on div at bounding box center [30, 491] width 10 height 10
click at [350, 656] on icon at bounding box center [353, 780] width 7 height 7
click at [342, 656] on div "Undo" at bounding box center [366, 779] width 50 height 19
click at [367, 656] on div "Undo" at bounding box center [373, 779] width 20 height 9
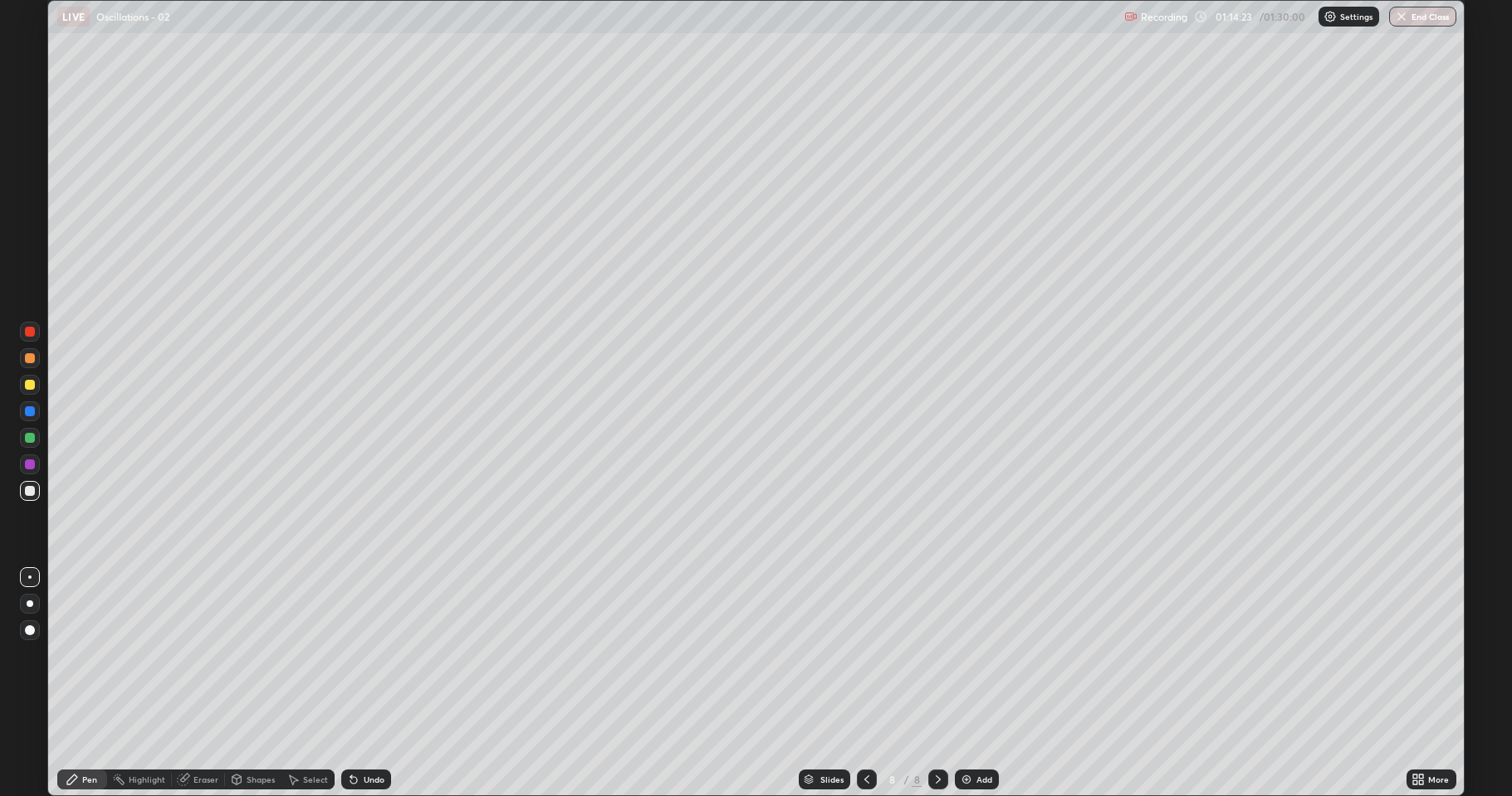
click at [368, 656] on div "Undo" at bounding box center [373, 779] width 20 height 9
click at [374, 656] on div "Undo" at bounding box center [373, 779] width 20 height 9
click at [364, 656] on div "Undo" at bounding box center [373, 779] width 20 height 9
click at [351, 656] on icon at bounding box center [353, 780] width 7 height 7
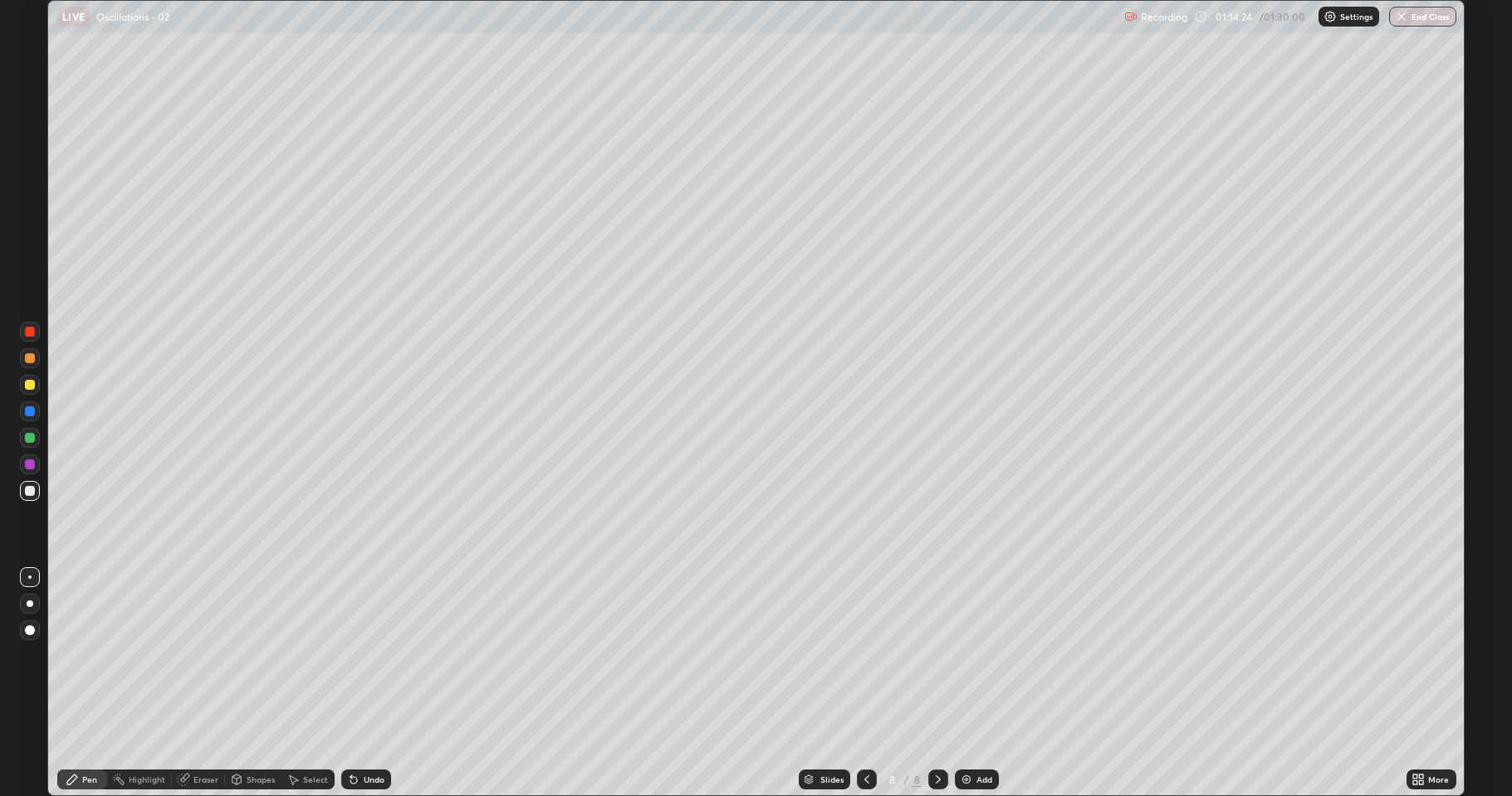
click at [359, 656] on div "Undo" at bounding box center [366, 779] width 50 height 19
click at [364, 656] on div "Undo" at bounding box center [373, 779] width 20 height 9
click at [359, 656] on div "Undo" at bounding box center [366, 779] width 50 height 19
click at [965, 656] on img at bounding box center [966, 780] width 14 height 14
click at [25, 436] on div at bounding box center [30, 437] width 10 height 10
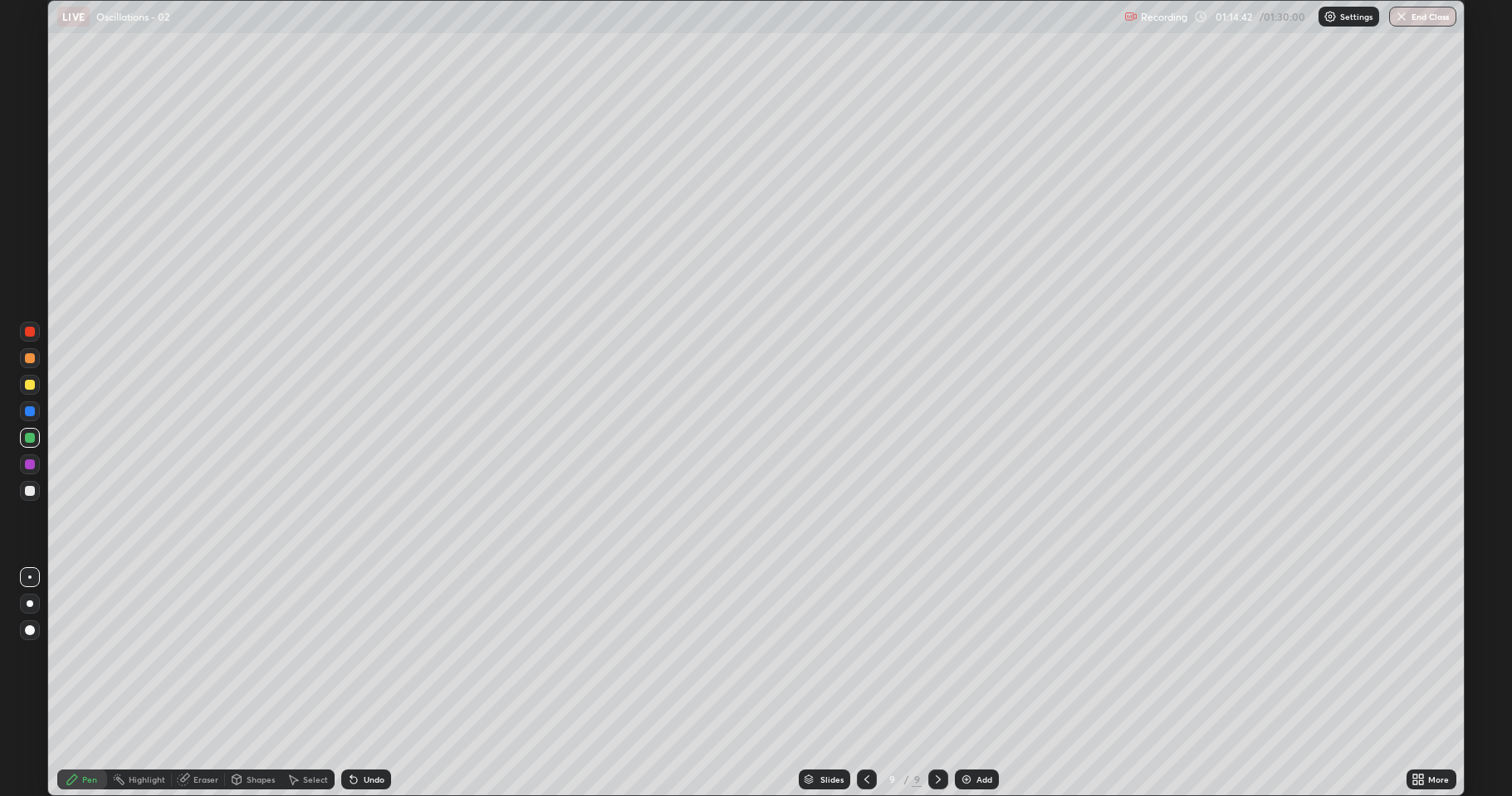
click at [33, 360] on div at bounding box center [30, 359] width 10 height 10
click at [30, 433] on div at bounding box center [30, 437] width 10 height 10
click at [31, 495] on div at bounding box center [30, 491] width 10 height 10
click at [27, 438] on div at bounding box center [30, 437] width 10 height 10
click at [30, 492] on div at bounding box center [30, 491] width 10 height 10
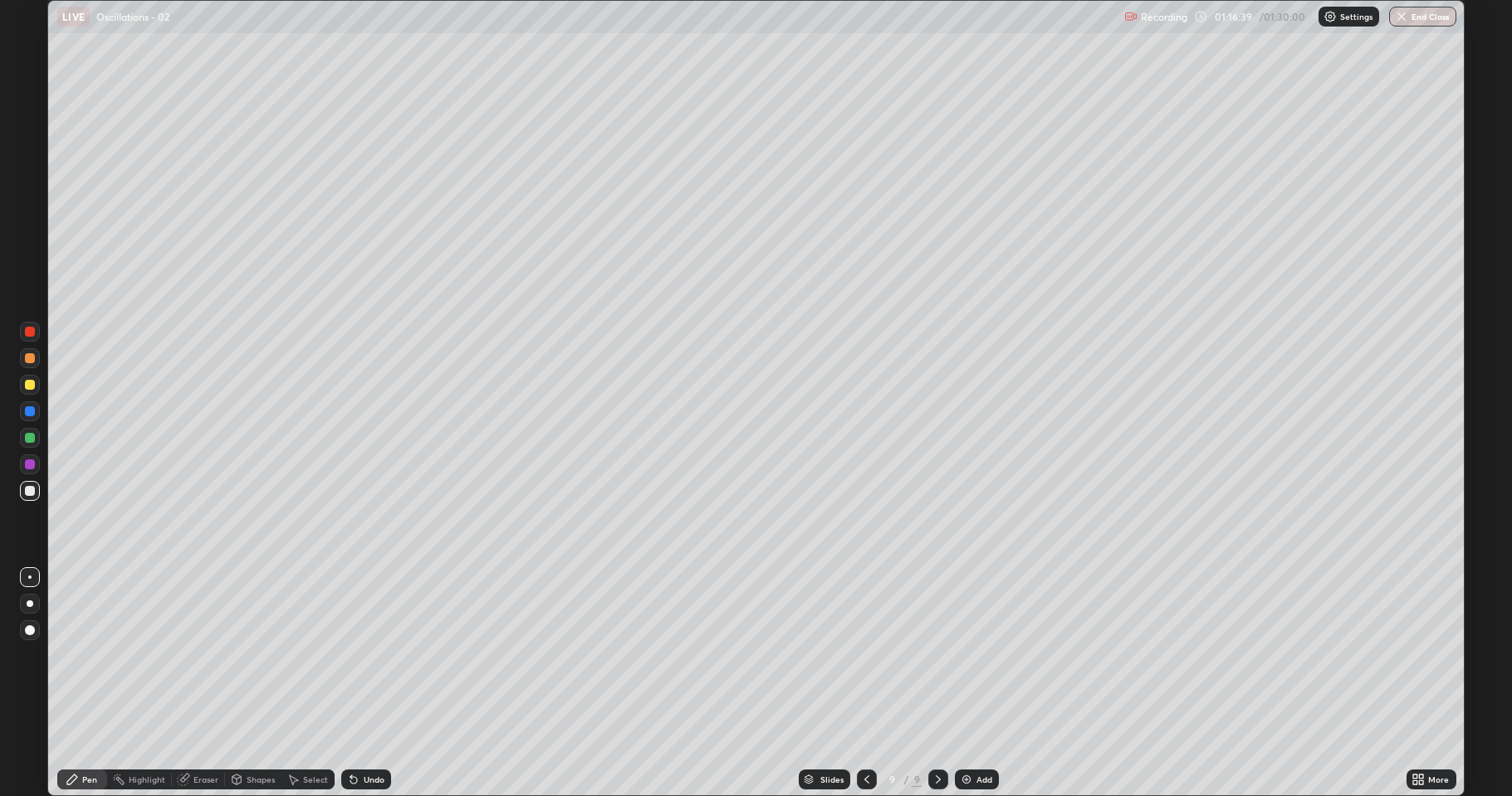
click at [25, 438] on div at bounding box center [30, 437] width 10 height 10
click at [21, 493] on div at bounding box center [29, 491] width 19 height 19
click at [25, 385] on div at bounding box center [30, 385] width 10 height 10
click at [25, 491] on div at bounding box center [30, 491] width 10 height 10
click at [1417, 15] on button "End Class" at bounding box center [1422, 17] width 67 height 19
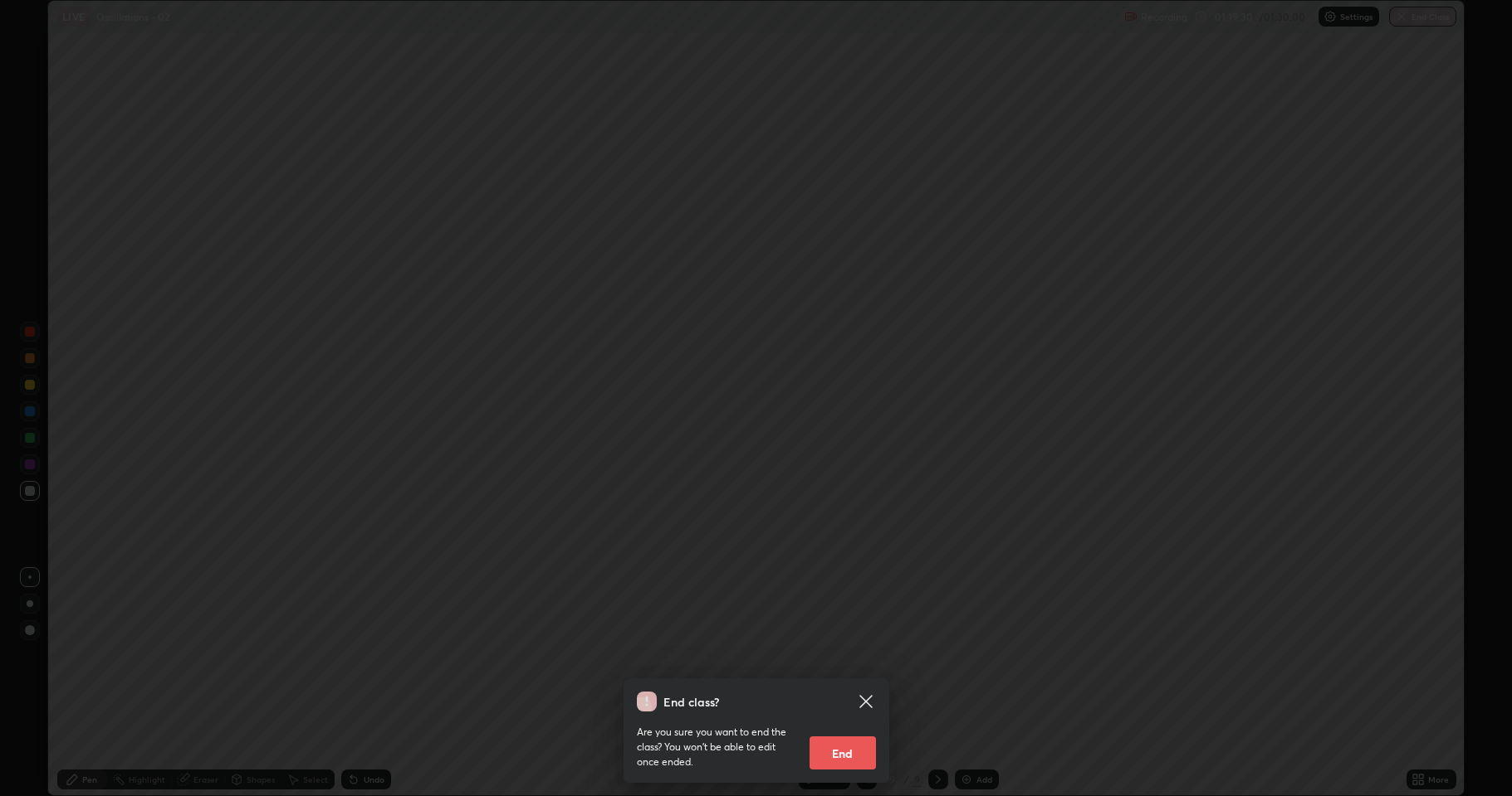
click at [1109, 656] on div "End class? Are you sure you want to end the class? You won’t be able to edit on…" at bounding box center [756, 398] width 1512 height 796
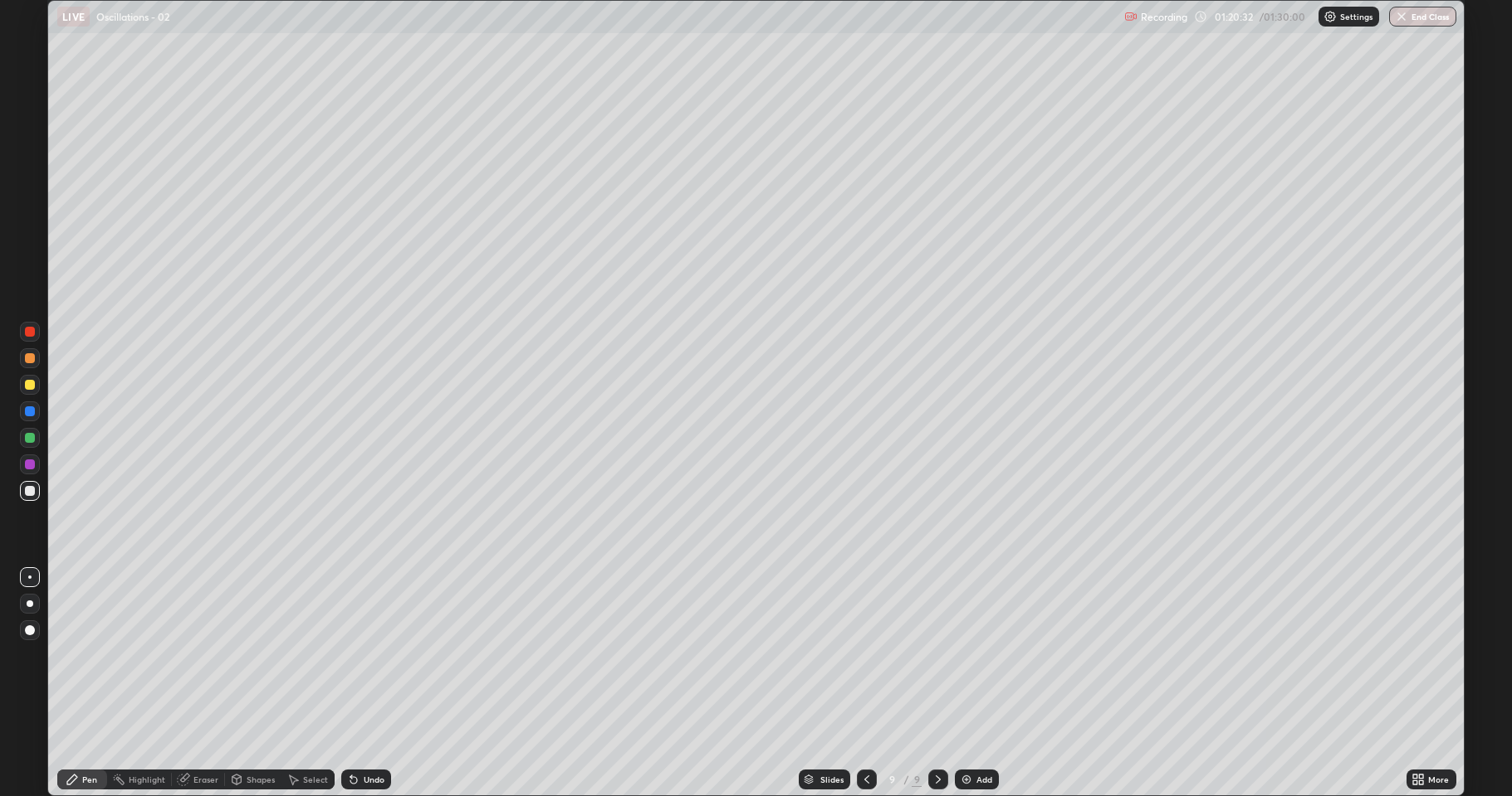
click at [1423, 7] on button "End Class" at bounding box center [1422, 17] width 67 height 19
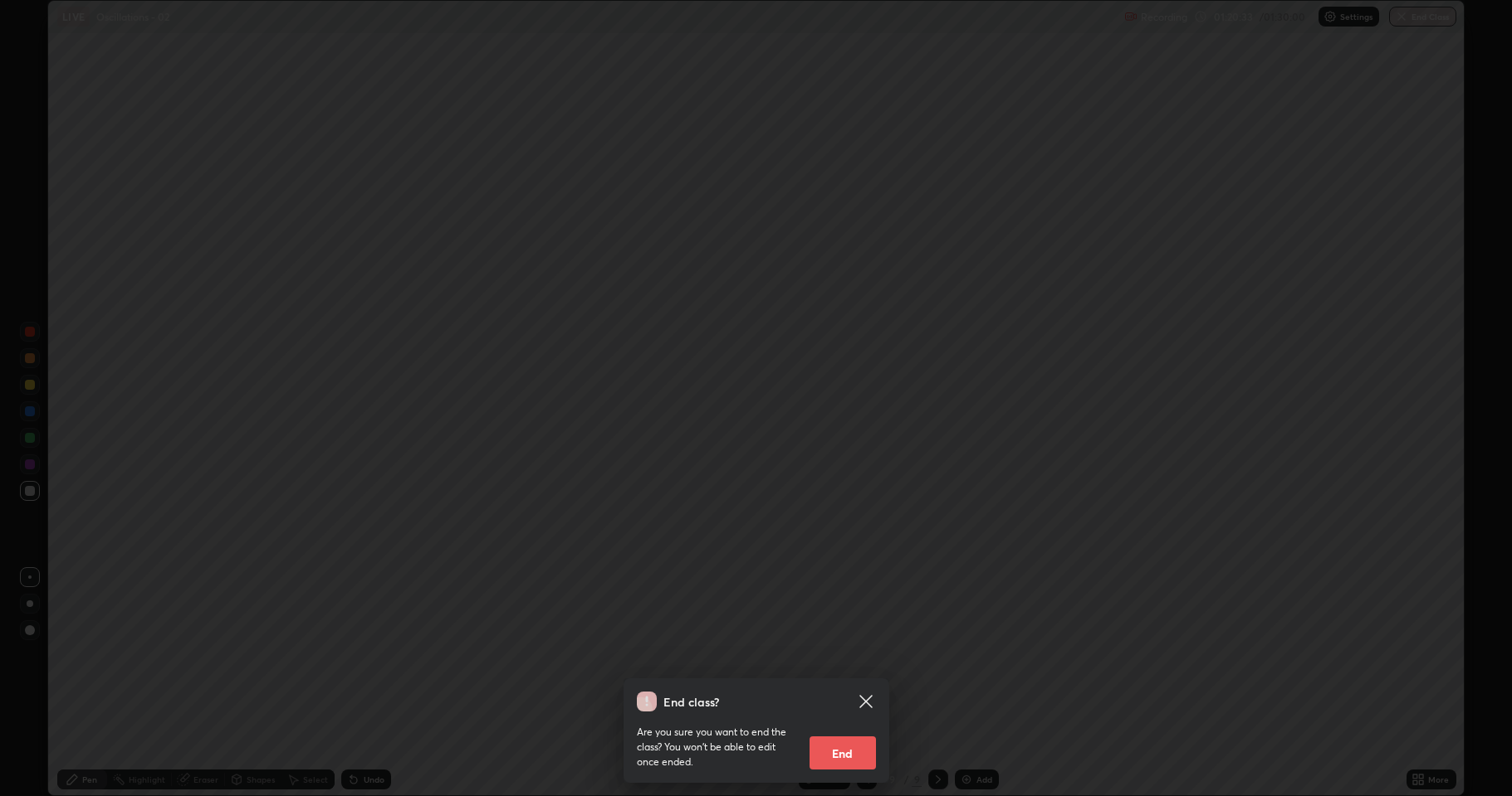
click at [856, 656] on button "End" at bounding box center [842, 753] width 66 height 33
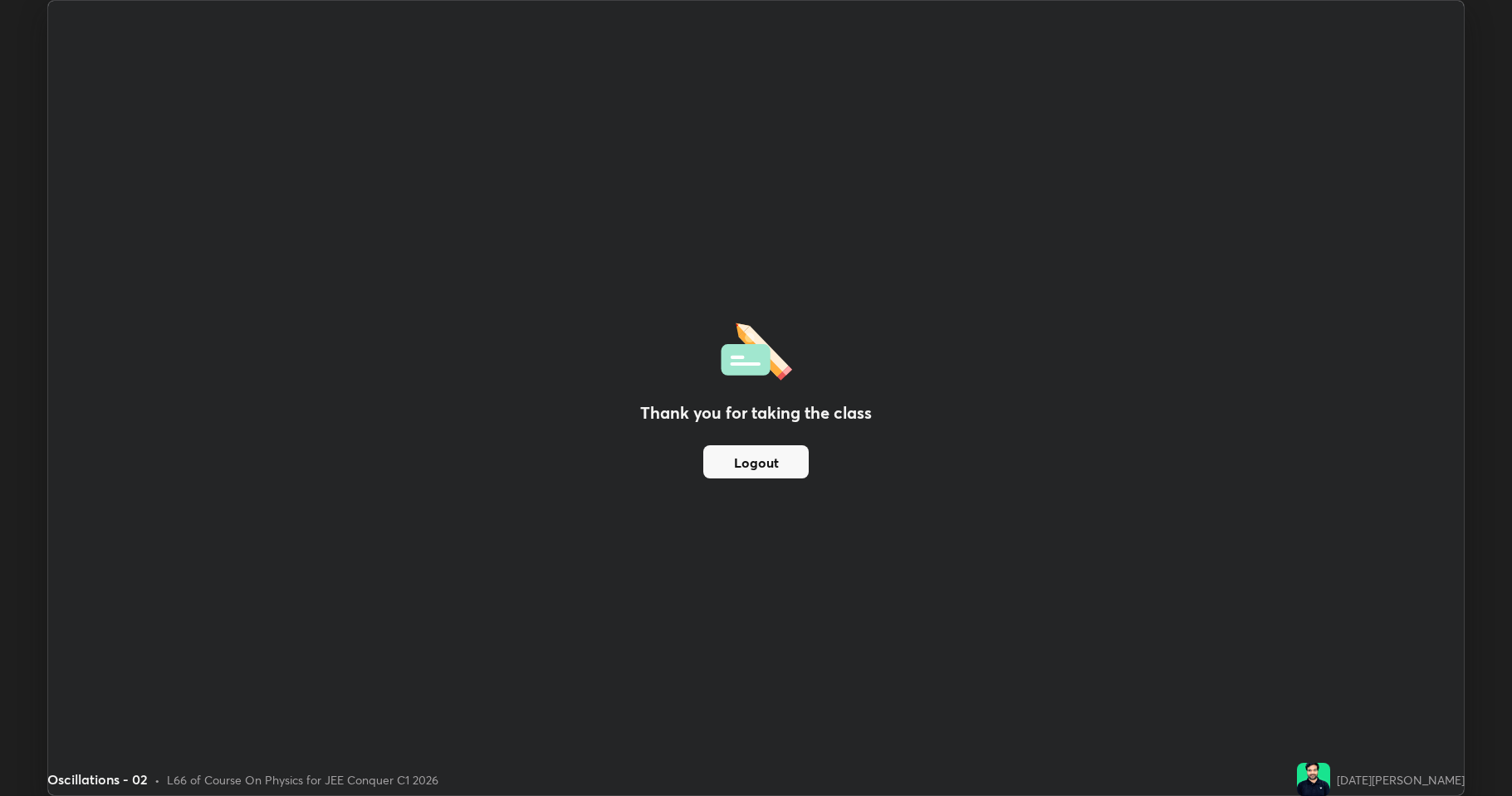
click at [769, 455] on button "Logout" at bounding box center [756, 462] width 105 height 33
